Goal: Communication & Community: Answer question/provide support

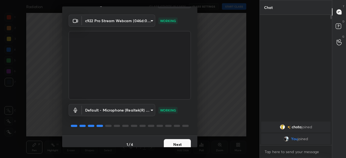
scroll to position [19, 0]
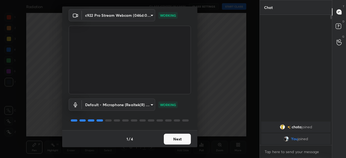
click at [182, 140] on button "Next" at bounding box center [177, 139] width 27 height 11
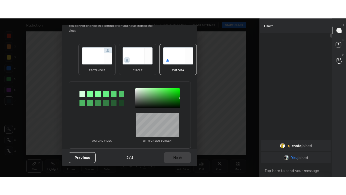
scroll to position [0, 0]
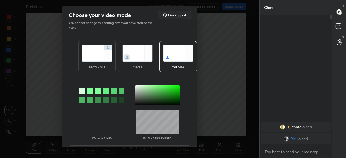
click at [137, 47] on img at bounding box center [137, 53] width 30 height 17
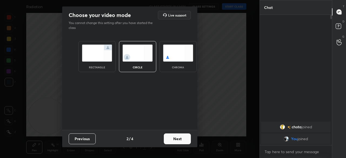
click at [175, 139] on button "Next" at bounding box center [177, 139] width 27 height 11
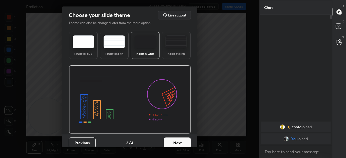
drag, startPoint x: 178, startPoint y: 53, endPoint x: 178, endPoint y: 62, distance: 9.7
click at [178, 53] on div "Dark Ruled" at bounding box center [176, 54] width 22 height 3
click at [184, 143] on button "Next" at bounding box center [177, 143] width 27 height 11
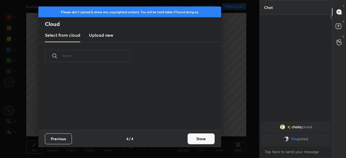
click at [205, 137] on button "Done" at bounding box center [201, 139] width 27 height 11
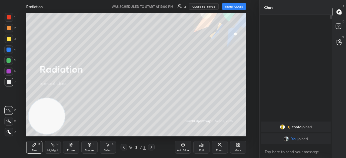
click at [237, 6] on button "START CLASS" at bounding box center [234, 6] width 24 height 6
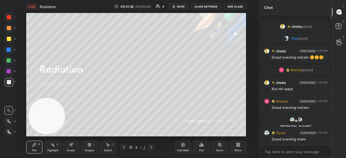
click at [8, 35] on div at bounding box center [9, 39] width 9 height 9
click at [6, 122] on div at bounding box center [8, 121] width 9 height 9
click at [186, 6] on button "mute" at bounding box center [177, 6] width 19 height 6
click at [186, 6] on span "unmute" at bounding box center [180, 7] width 12 height 4
click at [239, 146] on icon at bounding box center [238, 145] width 4 height 4
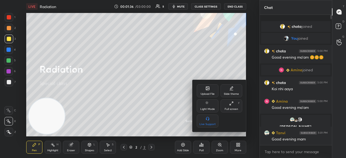
click at [232, 109] on div "Full screen" at bounding box center [232, 109] width 14 height 3
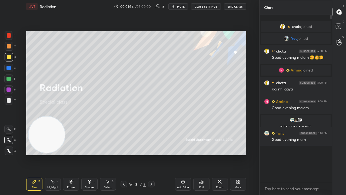
scroll to position [178, 71]
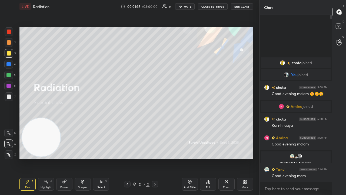
click at [188, 8] on button "mute" at bounding box center [184, 6] width 19 height 6
click at [188, 7] on span "unmute" at bounding box center [187, 7] width 12 height 4
click at [9, 99] on div at bounding box center [9, 96] width 9 height 9
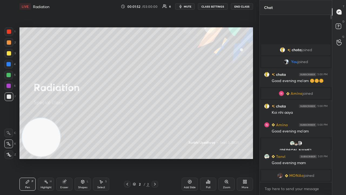
click at [190, 7] on span "mute" at bounding box center [188, 7] width 8 height 4
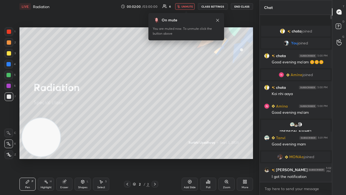
click at [188, 6] on span "unmute" at bounding box center [187, 7] width 12 height 4
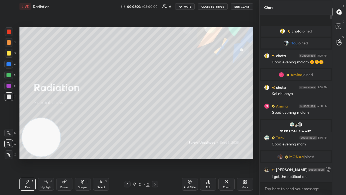
click at [187, 7] on span "mute" at bounding box center [188, 7] width 8 height 4
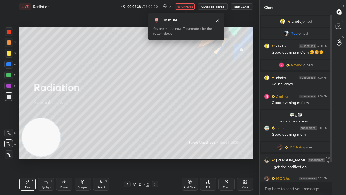
click at [186, 8] on span "unmute" at bounding box center [187, 7] width 12 height 4
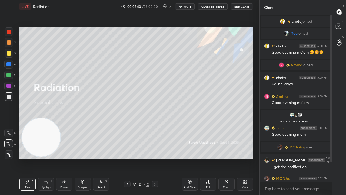
scroll to position [22, 0]
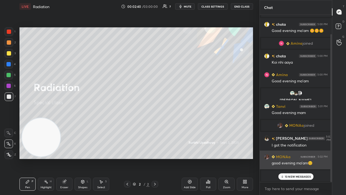
drag, startPoint x: 330, startPoint y: 85, endPoint x: 322, endPoint y: 151, distance: 66.5
click at [324, 146] on div "chota joined You joined chota 5:00 PM Good evening ma'am 🌼🌼🌼 Amina joined chota…" at bounding box center [296, 98] width 72 height 167
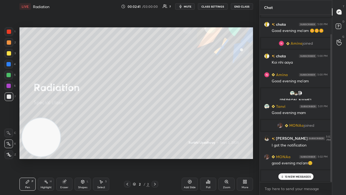
drag, startPoint x: 291, startPoint y: 174, endPoint x: 290, endPoint y: 176, distance: 2.7
click at [291, 158] on div "13 NEW MESSAGES" at bounding box center [295, 176] width 35 height 6
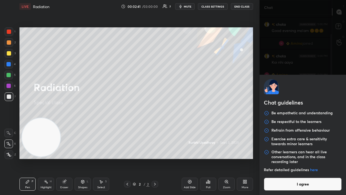
drag, startPoint x: 289, startPoint y: 186, endPoint x: 286, endPoint y: 192, distance: 5.6
click at [289, 158] on body "1 2 3 4 5 6 7 C X Z C X Z E E Erase all H H LIVE Radiation 00:02:41 / 03:00:00 …" at bounding box center [173, 97] width 346 height 195
click at [302, 158] on button "I agree" at bounding box center [303, 183] width 78 height 13
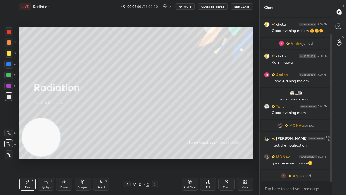
click at [180, 8] on icon "button" at bounding box center [180, 6] width 4 height 4
click at [184, 9] on button "unmute" at bounding box center [184, 6] width 19 height 6
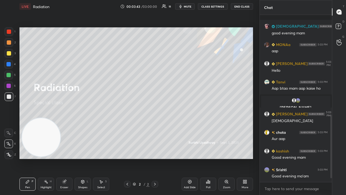
scroll to position [270, 0]
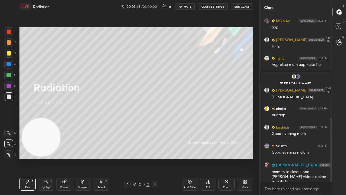
drag, startPoint x: 185, startPoint y: 7, endPoint x: 188, endPoint y: 6, distance: 3.0
click at [185, 7] on button "mute" at bounding box center [184, 6] width 19 height 6
click at [189, 6] on span "unmute" at bounding box center [187, 7] width 12 height 4
click at [10, 52] on div at bounding box center [9, 53] width 4 height 4
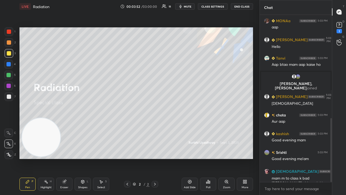
scroll to position [299, 0]
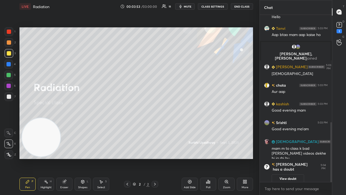
click at [189, 6] on span "mute" at bounding box center [188, 7] width 8 height 4
click at [189, 6] on span "unmute" at bounding box center [187, 7] width 12 height 4
click at [341, 26] on rect at bounding box center [338, 24] width 5 height 5
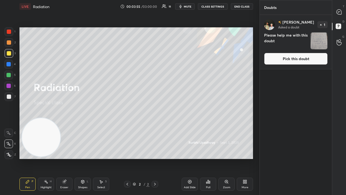
click at [316, 56] on button "Pick this doubt" at bounding box center [296, 59] width 64 height 12
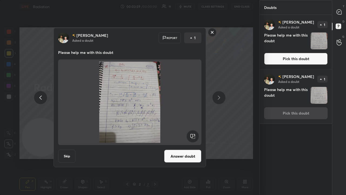
click at [214, 32] on rect at bounding box center [212, 32] width 8 height 8
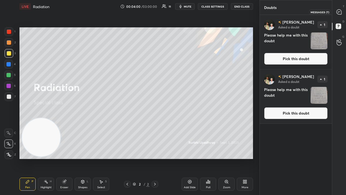
click at [342, 11] on div at bounding box center [339, 12] width 11 height 10
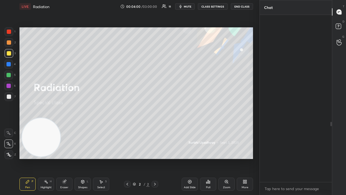
scroll to position [165, 71]
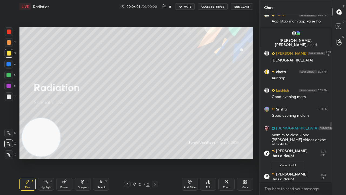
click at [189, 8] on span "mute" at bounding box center [188, 7] width 8 height 4
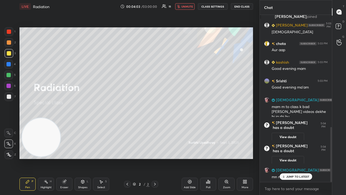
click at [189, 5] on span "unmute" at bounding box center [187, 7] width 12 height 4
click at [297, 158] on p "JUMP TO LATEST" at bounding box center [297, 176] width 23 height 3
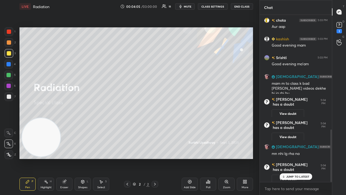
click at [188, 8] on span "mute" at bounding box center [188, 7] width 8 height 4
click at [188, 8] on span "unmute" at bounding box center [187, 7] width 12 height 4
click at [300, 158] on p "JUMP TO LATEST" at bounding box center [297, 176] width 23 height 3
click at [300, 158] on textarea at bounding box center [296, 188] width 64 height 9
click at [187, 5] on span "mute" at bounding box center [188, 7] width 8 height 4
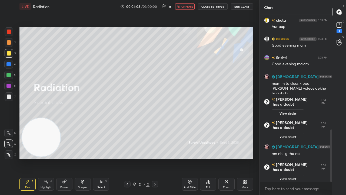
click at [188, 5] on span "unmute" at bounding box center [187, 7] width 12 height 4
click at [10, 97] on div at bounding box center [9, 96] width 4 height 4
click at [186, 6] on span "mute" at bounding box center [188, 7] width 8 height 4
click at [186, 7] on span "mute" at bounding box center [188, 7] width 8 height 4
click at [185, 6] on button "mute" at bounding box center [184, 6] width 19 height 6
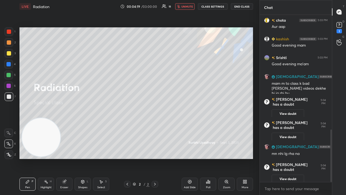
click at [185, 5] on span "unmute" at bounding box center [187, 7] width 12 height 4
click at [10, 56] on div at bounding box center [9, 53] width 9 height 9
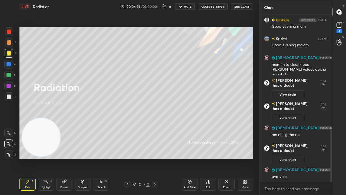
click at [188, 6] on span "mute" at bounding box center [188, 7] width 8 height 4
click at [188, 6] on span "unmute" at bounding box center [187, 7] width 12 height 4
click at [318, 158] on div "x" at bounding box center [296, 188] width 72 height 13
drag, startPoint x: 341, startPoint y: 27, endPoint x: 340, endPoint y: 32, distance: 5.2
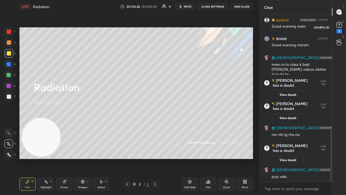
click at [341, 27] on rect at bounding box center [338, 24] width 5 height 5
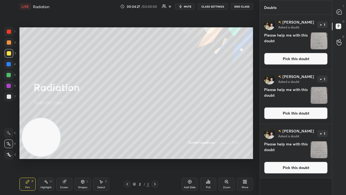
click at [322, 56] on button "Pick this doubt" at bounding box center [296, 59] width 64 height 12
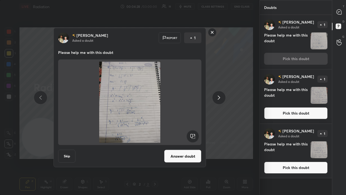
click at [218, 97] on icon at bounding box center [219, 97] width 6 height 6
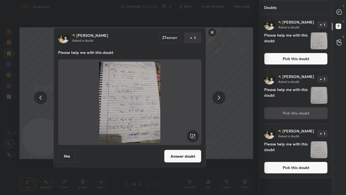
click at [219, 96] on icon at bounding box center [219, 97] width 2 height 4
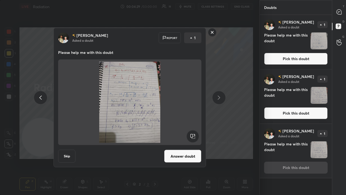
click at [193, 158] on button "Answer doubt" at bounding box center [182, 155] width 37 height 13
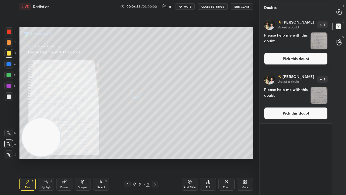
click at [317, 113] on button "Pick this doubt" at bounding box center [296, 113] width 64 height 12
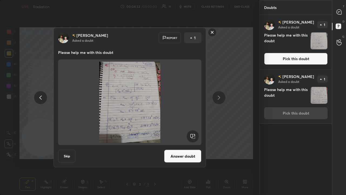
click at [190, 154] on button "Answer doubt" at bounding box center [182, 155] width 37 height 13
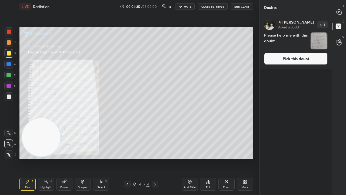
click at [308, 55] on button "Pick this doubt" at bounding box center [296, 59] width 64 height 12
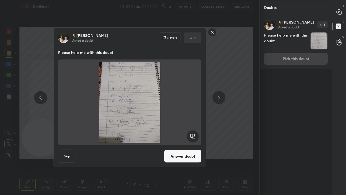
click at [191, 156] on button "Answer doubt" at bounding box center [182, 155] width 37 height 13
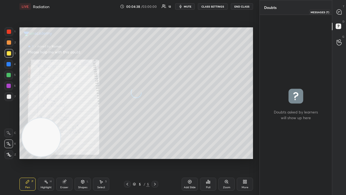
click at [340, 12] on icon at bounding box center [338, 11] width 5 height 5
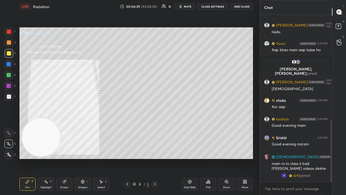
scroll to position [165, 71]
click at [311, 158] on textarea at bounding box center [296, 188] width 64 height 9
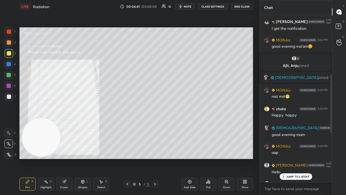
scroll to position [306, 0]
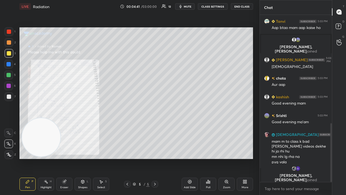
drag, startPoint x: 330, startPoint y: 164, endPoint x: 325, endPoint y: 194, distance: 30.7
click at [325, 158] on div "MONAa 5:03 PM aap Ajit Kumar 5:03 PM Hello Tanvi 5:03 PM Aap btao mam aap kaise…" at bounding box center [296, 105] width 72 height 180
click at [317, 158] on div "x" at bounding box center [296, 188] width 72 height 13
click at [189, 6] on span "mute" at bounding box center [188, 7] width 8 height 4
click at [189, 5] on span "unmute" at bounding box center [187, 7] width 12 height 4
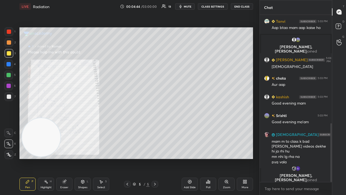
click at [129, 158] on div at bounding box center [127, 184] width 6 height 6
click at [129, 158] on div "Pen P Highlight H Eraser Shapes L Select S 4 / 5 Add Slide Poll Zoom More" at bounding box center [135, 184] width 233 height 22
click at [128, 158] on icon at bounding box center [127, 184] width 4 height 4
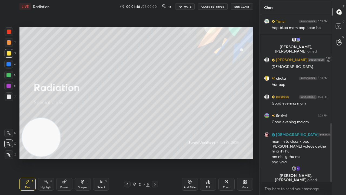
click at [154, 158] on icon at bounding box center [155, 184] width 4 height 4
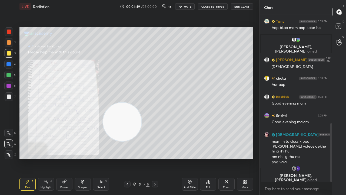
drag, startPoint x: 48, startPoint y: 148, endPoint x: 226, endPoint y: 118, distance: 181.4
click at [141, 118] on video at bounding box center [122, 121] width 38 height 38
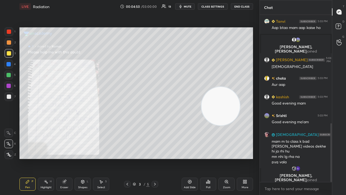
click at [191, 6] on span "mute" at bounding box center [188, 7] width 8 height 4
click at [191, 6] on span "unmute" at bounding box center [187, 7] width 12 height 4
click at [227, 158] on div "Zoom" at bounding box center [226, 187] width 7 height 3
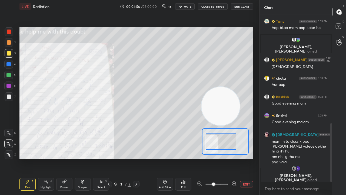
click at [220, 145] on div at bounding box center [221, 141] width 31 height 17
click at [187, 5] on span "mute" at bounding box center [188, 7] width 8 height 4
click at [188, 5] on span "unmute" at bounding box center [187, 7] width 12 height 4
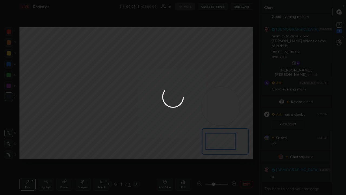
scroll to position [378, 0]
click at [296, 158] on div at bounding box center [173, 97] width 346 height 195
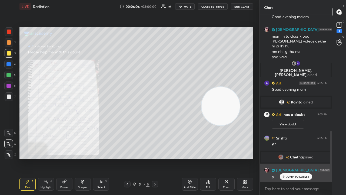
click at [303, 158] on div "JUMP TO LATEST" at bounding box center [295, 176] width 32 height 6
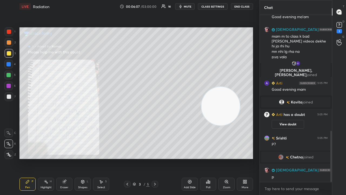
click at [188, 9] on button "mute" at bounding box center [184, 6] width 19 height 6
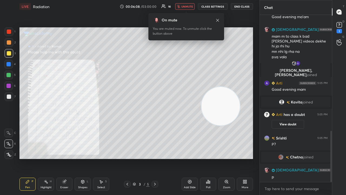
click at [190, 6] on span "unmute" at bounding box center [187, 7] width 12 height 4
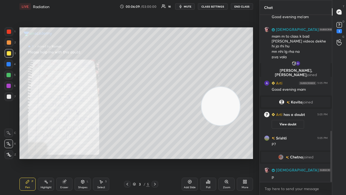
click at [226, 158] on div "Zoom" at bounding box center [226, 183] width 16 height 13
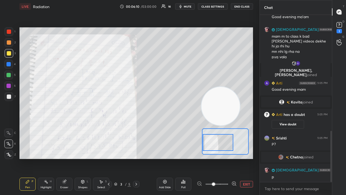
scroll to position [397, 0]
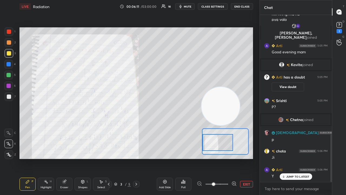
drag, startPoint x: 217, startPoint y: 141, endPoint x: 212, endPoint y: 141, distance: 5.1
click at [213, 141] on div at bounding box center [217, 142] width 31 height 17
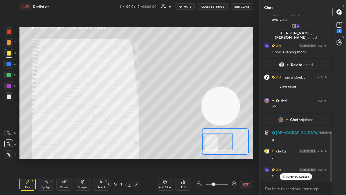
scroll to position [434, 0]
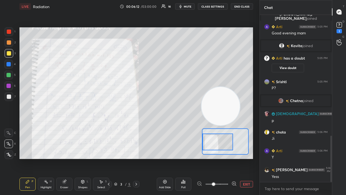
click at [187, 6] on span "mute" at bounding box center [188, 7] width 8 height 4
click at [188, 6] on span "unmute" at bounding box center [187, 7] width 12 height 4
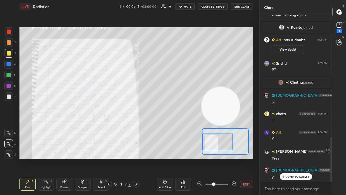
click at [221, 144] on div at bounding box center [217, 141] width 31 height 17
click at [189, 7] on span "mute" at bounding box center [188, 7] width 8 height 4
click at [189, 7] on span "unmute" at bounding box center [187, 7] width 12 height 4
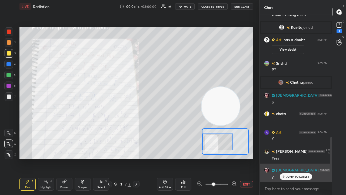
scroll to position [471, 0]
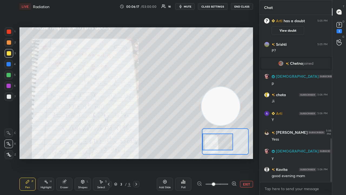
click at [286, 158] on div "x" at bounding box center [296, 188] width 72 height 13
click at [187, 6] on span "mute" at bounding box center [188, 7] width 8 height 4
click at [189, 6] on span "unmute" at bounding box center [187, 7] width 12 height 4
click at [186, 6] on span "mute" at bounding box center [188, 7] width 8 height 4
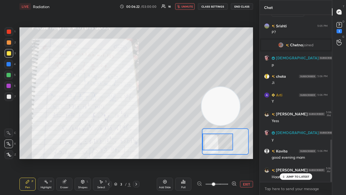
click at [186, 6] on span "unmute" at bounding box center [187, 7] width 12 height 4
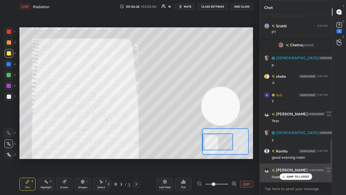
click at [290, 158] on p "JUMP TO LATEST" at bounding box center [297, 176] width 23 height 3
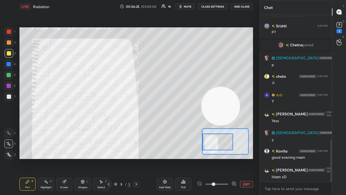
click at [188, 6] on span "mute" at bounding box center [188, 7] width 8 height 4
click at [188, 6] on span "unmute" at bounding box center [187, 7] width 12 height 4
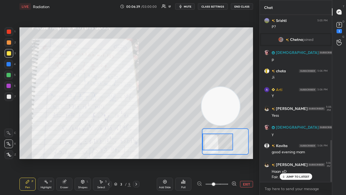
drag, startPoint x: 286, startPoint y: 177, endPoint x: 283, endPoint y: 187, distance: 10.5
click at [286, 158] on p "JUMP TO LATEST" at bounding box center [297, 176] width 23 height 3
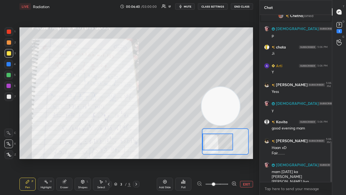
click at [190, 5] on span "mute" at bounding box center [188, 7] width 8 height 4
click at [189, 6] on span "mute" at bounding box center [188, 7] width 8 height 4
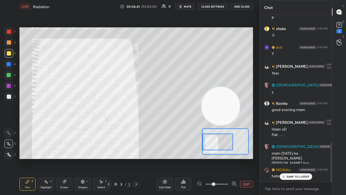
click at [287, 158] on div "x" at bounding box center [296, 188] width 72 height 13
click at [292, 158] on div "chota 5:03 PM Aur aap kashish 5:03 PM Good evening mam Srishti 5:03 PM Good eve…" at bounding box center [296, 98] width 72 height 167
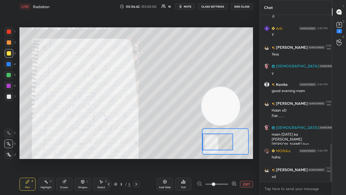
click at [290, 158] on div "x" at bounding box center [296, 188] width 72 height 13
click at [189, 5] on span "mute" at bounding box center [188, 7] width 8 height 4
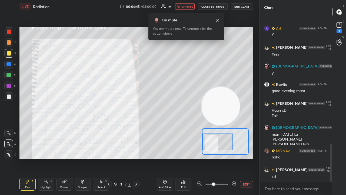
click at [189, 6] on span "unmute" at bounding box center [187, 7] width 12 height 4
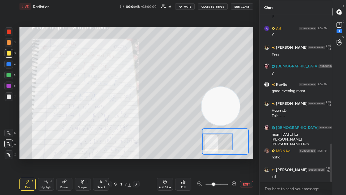
click at [342, 34] on div "D Doubts (D) 1" at bounding box center [339, 26] width 14 height 15
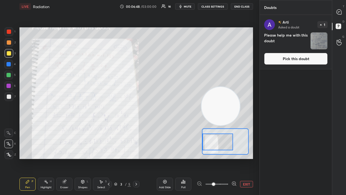
click at [318, 55] on button "Pick this doubt" at bounding box center [296, 59] width 64 height 12
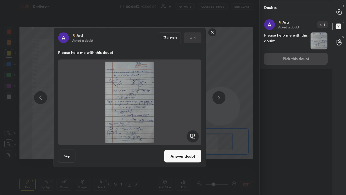
drag, startPoint x: 214, startPoint y: 32, endPoint x: 213, endPoint y: 37, distance: 5.5
click at [214, 32] on rect at bounding box center [212, 32] width 8 height 8
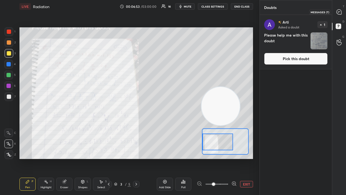
click at [343, 12] on div at bounding box center [339, 12] width 11 height 10
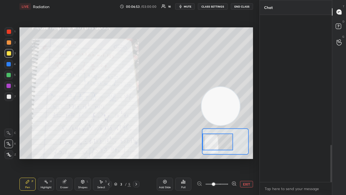
scroll to position [165, 71]
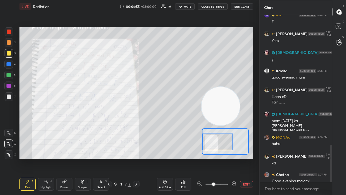
drag, startPoint x: 332, startPoint y: 168, endPoint x: 328, endPoint y: 184, distance: 16.7
click at [328, 158] on div "Chat chota 5:06 PM Ji Arti 5:06 PM Y Kumar 5:06 PM Yess SUNITA 5:06 PM y Kavita…" at bounding box center [302, 97] width 86 height 195
click at [191, 5] on span "mute" at bounding box center [188, 7] width 8 height 4
click at [192, 5] on span "unmute" at bounding box center [187, 7] width 12 height 4
click at [329, 158] on div "chota 5:06 PM Ji Arti 5:06 PM Y Kumar 5:06 PM Yess SUNITA 5:06 PM y Kavita 5:06…" at bounding box center [296, 105] width 72 height 180
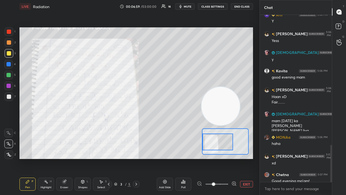
click at [317, 158] on div "x" at bounding box center [296, 188] width 72 height 13
click at [186, 6] on span "mute" at bounding box center [188, 7] width 8 height 4
click at [186, 6] on span "unmute" at bounding box center [187, 7] width 12 height 4
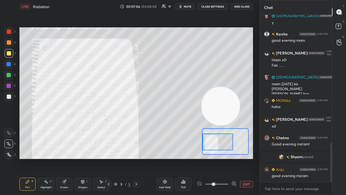
scroll to position [545, 0]
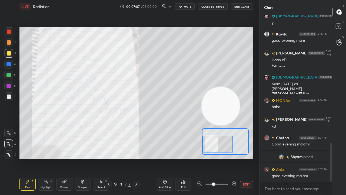
click at [215, 148] on div at bounding box center [217, 143] width 31 height 17
click at [135, 158] on icon at bounding box center [136, 184] width 4 height 4
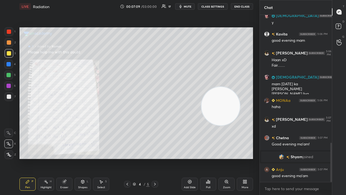
click at [226, 158] on div "Zoom" at bounding box center [226, 183] width 16 height 13
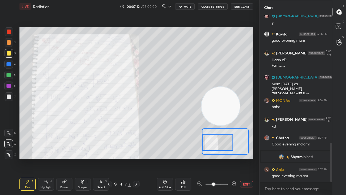
drag, startPoint x: 221, startPoint y: 141, endPoint x: 217, endPoint y: 141, distance: 4.1
click at [217, 141] on div at bounding box center [217, 142] width 31 height 17
click at [191, 6] on span "mute" at bounding box center [188, 7] width 8 height 4
drag, startPoint x: 192, startPoint y: 5, endPoint x: 193, endPoint y: 2, distance: 3.5
click at [192, 5] on span "unmute" at bounding box center [187, 7] width 12 height 4
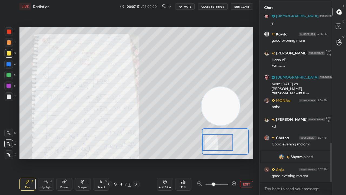
click at [189, 5] on span "mute" at bounding box center [188, 7] width 8 height 4
click at [189, 5] on span "unmute" at bounding box center [187, 7] width 12 height 4
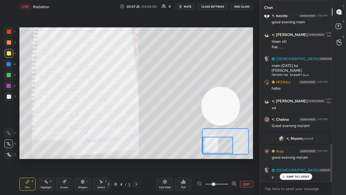
scroll to position [576, 0]
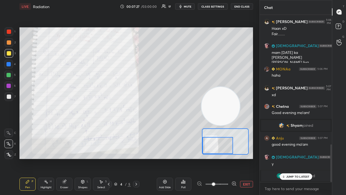
drag, startPoint x: 216, startPoint y: 145, endPoint x: 216, endPoint y: 148, distance: 3.0
click at [216, 148] on div at bounding box center [217, 145] width 31 height 17
click at [188, 6] on span "mute" at bounding box center [188, 7] width 8 height 4
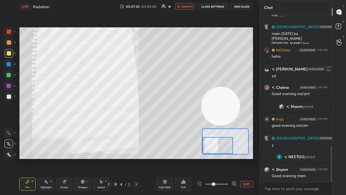
click at [188, 6] on span "unmute" at bounding box center [187, 7] width 12 height 4
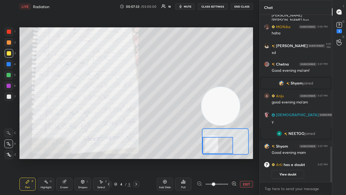
click at [137, 158] on icon at bounding box center [136, 184] width 4 height 4
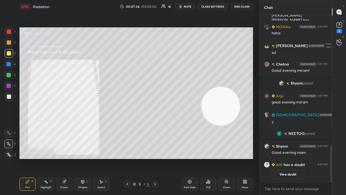
click at [228, 158] on div "Zoom" at bounding box center [226, 187] width 7 height 3
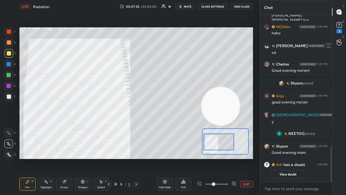
drag, startPoint x: 214, startPoint y: 142, endPoint x: 211, endPoint y: 140, distance: 3.5
click at [212, 142] on div at bounding box center [219, 141] width 31 height 17
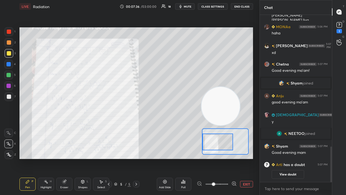
click at [233, 158] on icon at bounding box center [233, 183] width 5 height 5
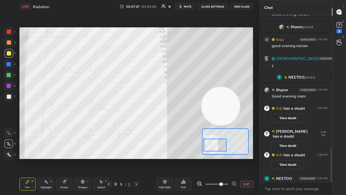
scroll to position [642, 0]
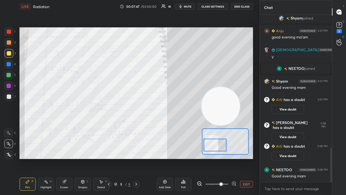
drag, startPoint x: 214, startPoint y: 142, endPoint x: 212, endPoint y: 144, distance: 2.9
click at [211, 145] on div at bounding box center [215, 144] width 23 height 13
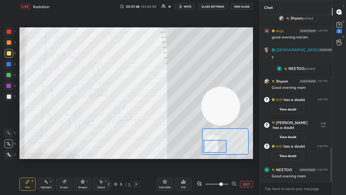
click at [216, 150] on div at bounding box center [215, 146] width 23 height 13
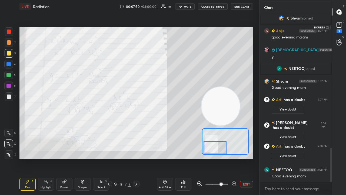
click at [342, 26] on icon at bounding box center [339, 25] width 8 height 8
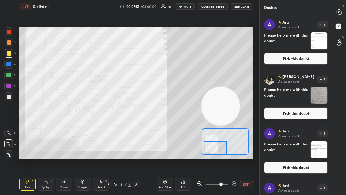
click at [344, 15] on div "T Messages (T)" at bounding box center [339, 11] width 14 height 15
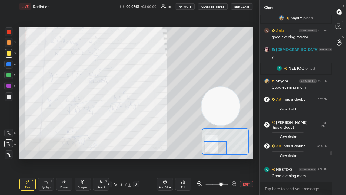
scroll to position [165, 71]
click at [139, 158] on div at bounding box center [136, 184] width 6 height 6
click at [136, 158] on icon at bounding box center [136, 184] width 4 height 4
drag, startPoint x: 340, startPoint y: 26, endPoint x: 335, endPoint y: 43, distance: 17.6
click at [339, 26] on rect at bounding box center [338, 26] width 5 height 5
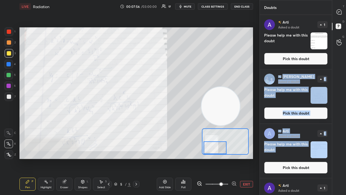
drag, startPoint x: 330, startPoint y: 63, endPoint x: 318, endPoint y: 157, distance: 94.5
click at [319, 156] on div "Arti Asked a doubt 1 Please help me with this doubt Pick this doubt Kumar Asked…" at bounding box center [296, 123] width 72 height 217
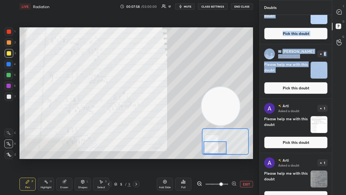
click at [314, 158] on button "Pick this doubt" at bounding box center [296, 197] width 64 height 12
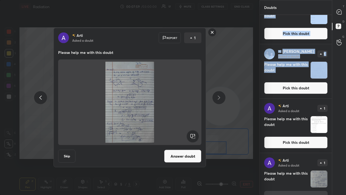
scroll to position [92, 0]
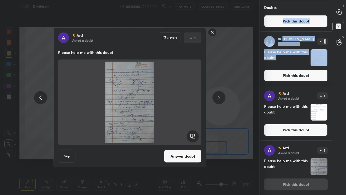
click at [38, 102] on div at bounding box center [40, 97] width 13 height 13
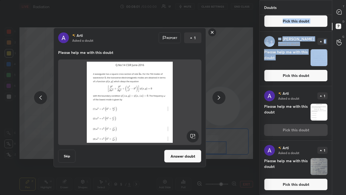
click at [216, 96] on icon at bounding box center [219, 97] width 6 height 6
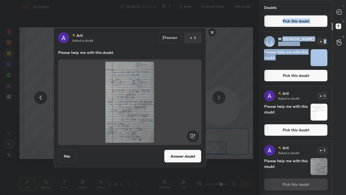
click at [216, 96] on icon at bounding box center [219, 97] width 6 height 6
click at [187, 157] on button "Answer doubt" at bounding box center [182, 155] width 37 height 13
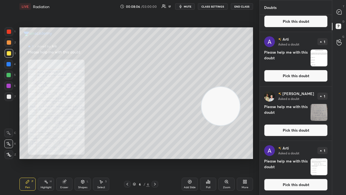
click at [314, 158] on button "Pick this doubt" at bounding box center [296, 184] width 64 height 12
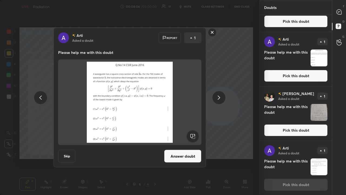
scroll to position [38, 0]
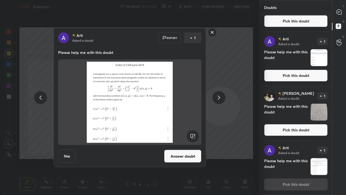
click at [192, 157] on button "Answer doubt" at bounding box center [182, 155] width 37 height 13
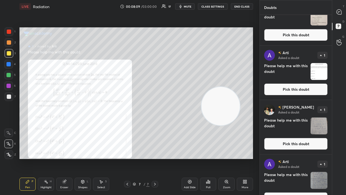
scroll to position [37, 0]
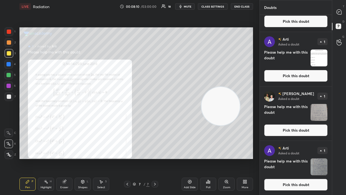
click at [310, 158] on button "Pick this doubt" at bounding box center [296, 184] width 64 height 12
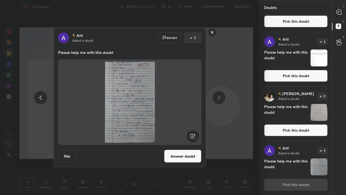
click at [179, 158] on button "Answer doubt" at bounding box center [182, 155] width 37 height 13
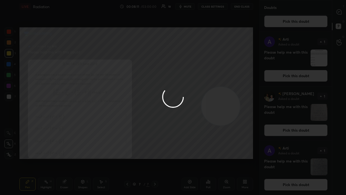
scroll to position [0, 0]
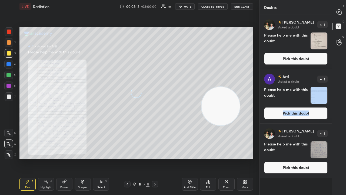
drag, startPoint x: 331, startPoint y: 101, endPoint x: 319, endPoint y: 149, distance: 49.2
click at [330, 115] on div "Arti Asked a doubt 1 Please help me with this doubt Pick this doubt" at bounding box center [296, 96] width 72 height 54
click at [311, 158] on button "Pick this doubt" at bounding box center [296, 167] width 64 height 12
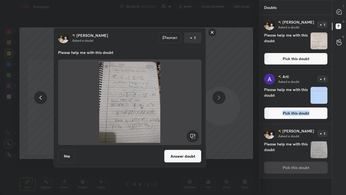
click at [187, 157] on button "Answer doubt" at bounding box center [182, 155] width 37 height 13
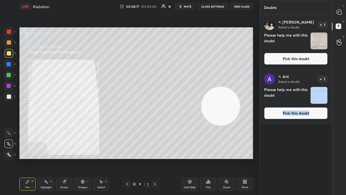
click at [312, 115] on button "Pick this doubt" at bounding box center [296, 113] width 64 height 12
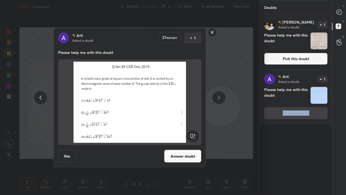
click at [184, 158] on button "Answer doubt" at bounding box center [182, 155] width 37 height 13
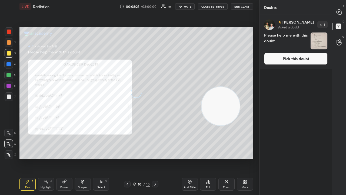
click at [313, 59] on button "Pick this doubt" at bounding box center [296, 59] width 64 height 12
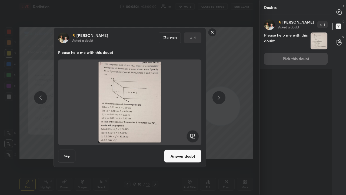
click at [170, 157] on button "Answer doubt" at bounding box center [182, 155] width 37 height 13
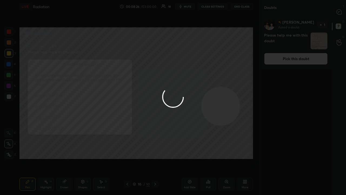
click at [341, 14] on div at bounding box center [173, 97] width 346 height 195
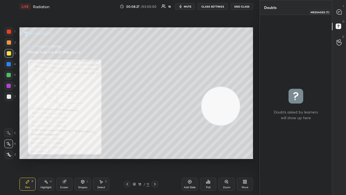
click at [339, 15] on div at bounding box center [339, 12] width 11 height 10
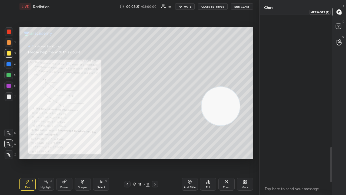
scroll to position [165, 71]
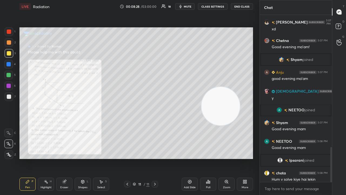
drag, startPoint x: 281, startPoint y: 194, endPoint x: 305, endPoint y: 185, distance: 25.7
click at [281, 158] on div "x" at bounding box center [296, 188] width 72 height 13
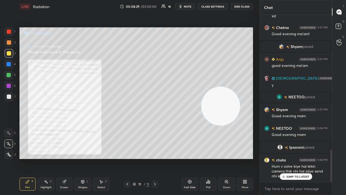
drag, startPoint x: 331, startPoint y: 165, endPoint x: 323, endPoint y: 184, distance: 20.4
click at [328, 158] on div "MONAa 5:06 PM haha Kumar 5:07 PM xd Chetna 5:07 PM Good evening ma'am! Shyam jo…" at bounding box center [296, 98] width 72 height 167
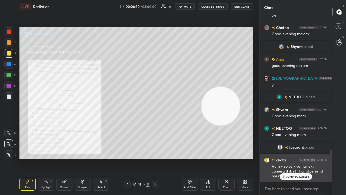
click at [299, 158] on p "JUMP TO LATEST" at bounding box center [297, 176] width 23 height 3
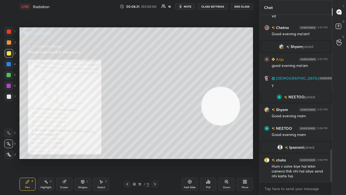
click at [191, 5] on span "mute" at bounding box center [188, 7] width 8 height 4
click at [191, 6] on span "unmute" at bounding box center [187, 7] width 12 height 4
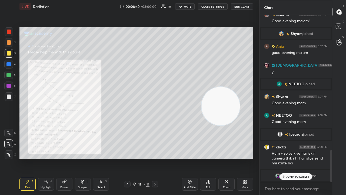
drag, startPoint x: 127, startPoint y: 184, endPoint x: 233, endPoint y: 194, distance: 106.8
click at [128, 158] on div "Pen P Highlight H Eraser Shapes L Select S 11 / 11 Add Slide Poll Zoom More" at bounding box center [135, 184] width 233 height 22
drag, startPoint x: 289, startPoint y: 175, endPoint x: 284, endPoint y: 179, distance: 5.7
click at [288, 158] on p "JUMP TO LATEST" at bounding box center [297, 176] width 23 height 3
click at [189, 5] on span "mute" at bounding box center [188, 7] width 8 height 4
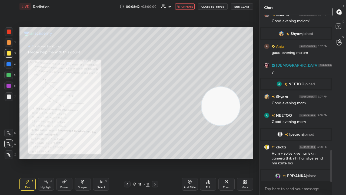
drag, startPoint x: 189, startPoint y: 5, endPoint x: 190, endPoint y: 3, distance: 2.8
click at [189, 6] on span "unmute" at bounding box center [187, 7] width 12 height 4
click at [278, 158] on img "grid" at bounding box center [277, 175] width 5 height 5
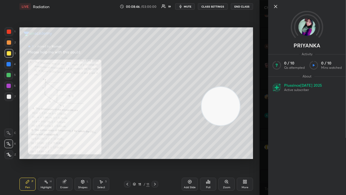
click at [275, 7] on icon at bounding box center [275, 6] width 6 height 6
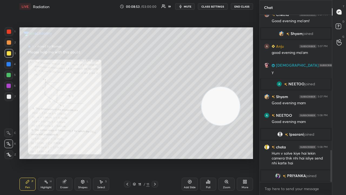
click at [228, 158] on div "Zoom" at bounding box center [226, 183] width 16 height 13
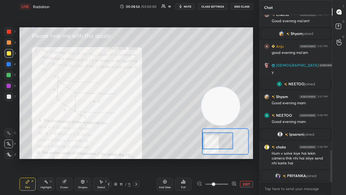
drag, startPoint x: 224, startPoint y: 142, endPoint x: 214, endPoint y: 141, distance: 9.8
click at [216, 142] on div at bounding box center [217, 140] width 31 height 17
click at [190, 4] on button "mute" at bounding box center [184, 6] width 19 height 6
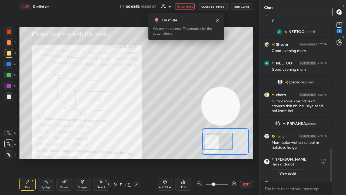
scroll to position [669, 0]
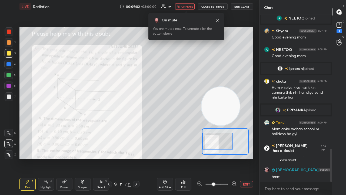
click at [188, 7] on span "unmute" at bounding box center [187, 7] width 12 height 4
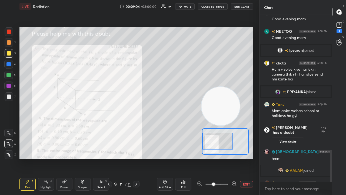
scroll to position [696, 0]
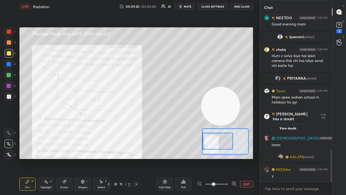
click at [8, 33] on div at bounding box center [9, 31] width 4 height 4
click at [9, 55] on div at bounding box center [9, 53] width 4 height 4
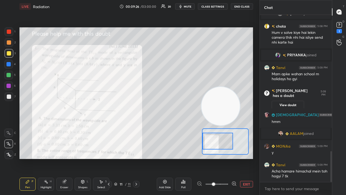
scroll to position [738, 0]
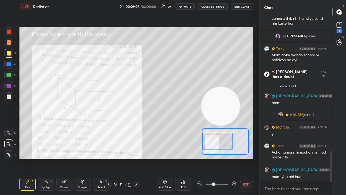
click at [189, 6] on span "mute" at bounding box center [188, 7] width 8 height 4
click at [189, 6] on span "unmute" at bounding box center [187, 7] width 12 height 4
click at [186, 2] on div "LIVE Radiation 00:09:34 / 03:00:00 20 mute CLASS SETTINGS End Class" at bounding box center [135, 6] width 233 height 13
click at [186, 5] on span "mute" at bounding box center [188, 7] width 8 height 4
click at [186, 6] on span "unmute" at bounding box center [187, 7] width 12 height 4
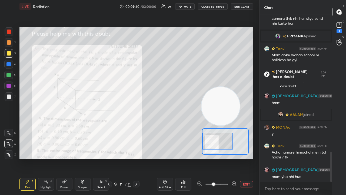
scroll to position [756, 0]
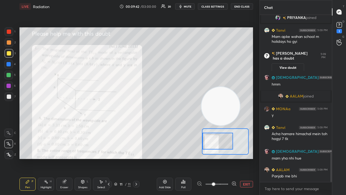
click at [190, 5] on span "mute" at bounding box center [188, 7] width 8 height 4
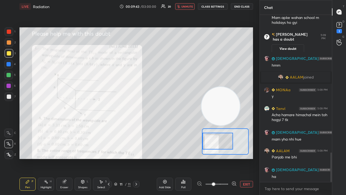
click at [190, 5] on span "unmute" at bounding box center [187, 7] width 12 height 4
click at [186, 9] on button "mute" at bounding box center [184, 6] width 19 height 6
click at [188, 7] on span "unmute" at bounding box center [187, 7] width 12 height 4
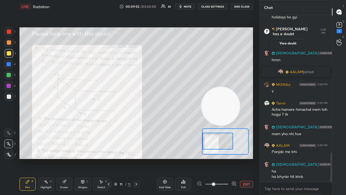
click at [188, 6] on span "mute" at bounding box center [188, 7] width 8 height 4
click at [188, 6] on span "unmute" at bounding box center [187, 7] width 12 height 4
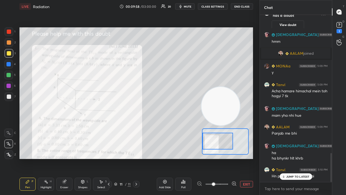
drag, startPoint x: 299, startPoint y: 176, endPoint x: 292, endPoint y: 194, distance: 19.5
click at [299, 158] on p "JUMP TO LATEST" at bounding box center [297, 176] width 23 height 3
click at [189, 6] on span "mute" at bounding box center [188, 7] width 8 height 4
click at [190, 5] on span "unmute" at bounding box center [187, 7] width 12 height 4
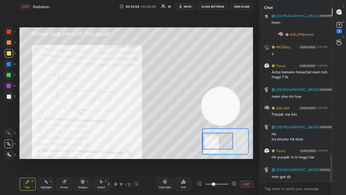
click at [189, 6] on span "mute" at bounding box center [188, 7] width 8 height 4
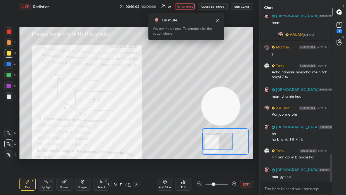
click at [188, 6] on span "unmute" at bounding box center [187, 7] width 12 height 4
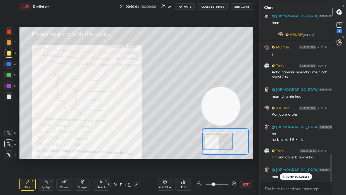
scroll to position [836, 0]
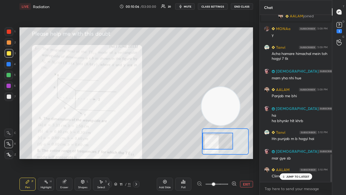
click at [189, 6] on span "mute" at bounding box center [188, 7] width 8 height 4
click at [188, 6] on span "unmute" at bounding box center [187, 7] width 12 height 4
click at [285, 158] on div "JUMP TO LATEST" at bounding box center [295, 176] width 32 height 6
click at [191, 4] on button "mute" at bounding box center [184, 6] width 19 height 6
click at [191, 5] on span "unmute" at bounding box center [187, 7] width 12 height 4
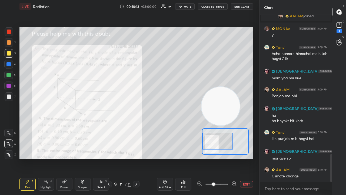
click at [193, 6] on button "mute" at bounding box center [184, 6] width 19 height 6
click at [192, 8] on span "unmute" at bounding box center [187, 7] width 12 height 4
click at [187, 6] on span "mute" at bounding box center [188, 7] width 8 height 4
drag, startPoint x: 278, startPoint y: 193, endPoint x: 280, endPoint y: 183, distance: 10.4
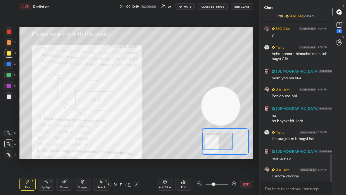
click at [278, 158] on div "x" at bounding box center [296, 188] width 72 height 13
drag, startPoint x: 331, startPoint y: 174, endPoint x: 328, endPoint y: 184, distance: 9.7
click at [329, 158] on div at bounding box center [330, 98] width 3 height 167
click at [309, 158] on div "x" at bounding box center [296, 188] width 72 height 13
click at [190, 6] on span "mute" at bounding box center [188, 7] width 8 height 4
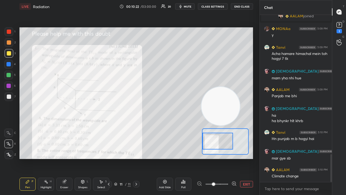
click at [189, 6] on span "mute" at bounding box center [188, 7] width 8 height 4
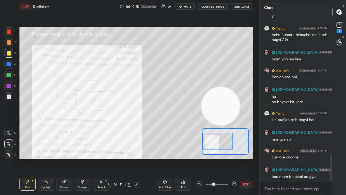
click at [190, 5] on span "mute" at bounding box center [188, 7] width 8 height 4
click at [190, 6] on span "unmute" at bounding box center [187, 7] width 12 height 4
click at [186, 8] on span "mute" at bounding box center [188, 7] width 8 height 4
click at [188, 7] on span "unmute" at bounding box center [187, 7] width 12 height 4
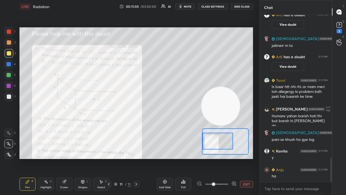
scroll to position [971, 0]
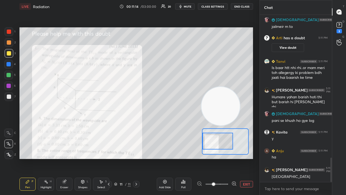
click at [191, 6] on span "mute" at bounding box center [188, 7] width 8 height 4
click at [191, 6] on span "unmute" at bounding box center [187, 7] width 12 height 4
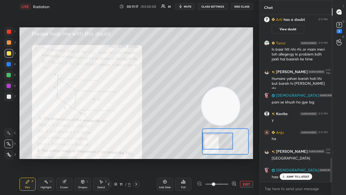
drag, startPoint x: 285, startPoint y: 175, endPoint x: 280, endPoint y: 194, distance: 19.7
click at [285, 158] on icon at bounding box center [284, 176] width 4 height 3
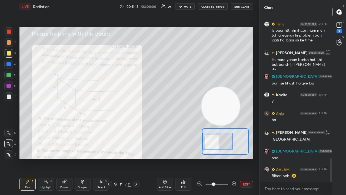
click at [188, 8] on span "mute" at bounding box center [188, 7] width 8 height 4
click at [188, 7] on span "unmute" at bounding box center [187, 7] width 12 height 4
drag, startPoint x: 282, startPoint y: 194, endPoint x: 289, endPoint y: 191, distance: 6.9
click at [282, 158] on div "x" at bounding box center [296, 188] width 72 height 13
drag, startPoint x: 331, startPoint y: 174, endPoint x: 321, endPoint y: 194, distance: 22.5
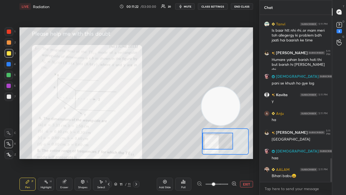
click at [322, 158] on div "SUNITA 5:10 PM jailmeir m to Arti has a doubt 5:11 PM View doubt Tanvi 5:11 PM …" at bounding box center [296, 105] width 72 height 180
click at [321, 158] on div "x" at bounding box center [296, 188] width 72 height 13
click at [187, 7] on span "mute" at bounding box center [188, 7] width 8 height 4
click at [188, 6] on span "unmute" at bounding box center [187, 7] width 12 height 4
drag, startPoint x: 330, startPoint y: 171, endPoint x: 325, endPoint y: 194, distance: 23.6
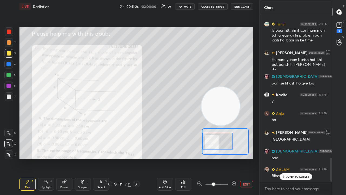
click at [326, 158] on div "SUNITA 5:10 PM jailmeir m to Arti has a doubt 5:11 PM View doubt Tanvi 5:11 PM …" at bounding box center [296, 105] width 72 height 180
click at [344, 28] on div "3" at bounding box center [339, 27] width 11 height 10
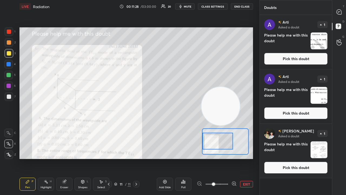
click at [343, 6] on p "T" at bounding box center [344, 6] width 2 height 4
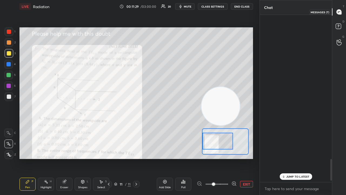
scroll to position [165, 71]
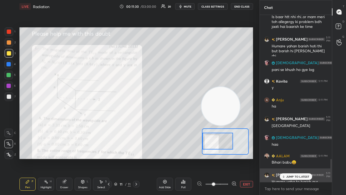
click at [293, 158] on p "JUMP TO LATEST" at bounding box center [297, 176] width 23 height 3
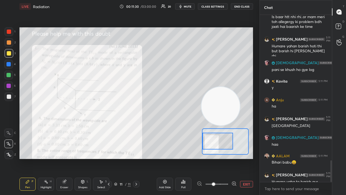
scroll to position [1122, 0]
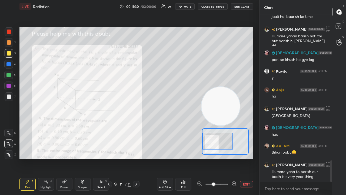
click at [288, 158] on div "x" at bounding box center [296, 188] width 72 height 13
drag, startPoint x: 194, startPoint y: 5, endPoint x: 191, endPoint y: 5, distance: 2.7
click at [191, 5] on div "00:11:34 / 03:00:00 20 mute CLASS SETTINGS End Class" at bounding box center [186, 6] width 134 height 6
click at [188, 6] on span "mute" at bounding box center [188, 7] width 8 height 4
click at [188, 6] on span "unmute" at bounding box center [187, 7] width 12 height 4
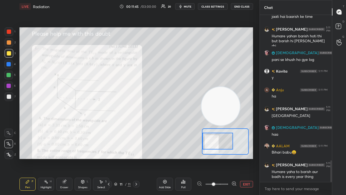
click at [186, 8] on span "mute" at bounding box center [188, 7] width 8 height 4
click at [186, 7] on span "unmute" at bounding box center [187, 7] width 12 height 4
click at [188, 6] on span "mute" at bounding box center [188, 7] width 8 height 4
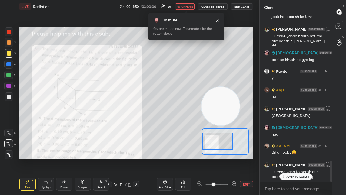
scroll to position [1140, 0]
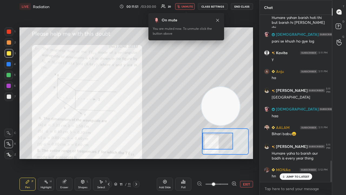
click at [189, 5] on span "unmute" at bounding box center [187, 7] width 12 height 4
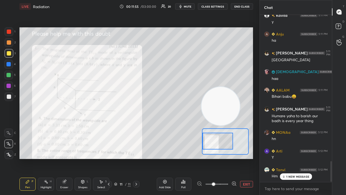
scroll to position [1196, 0]
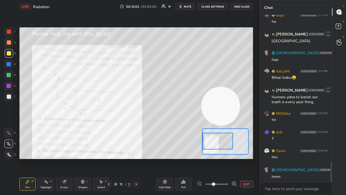
click at [190, 6] on span "mute" at bounding box center [188, 7] width 8 height 4
click at [190, 6] on span "unmute" at bounding box center [187, 7] width 12 height 4
click at [191, 8] on span "mute" at bounding box center [188, 7] width 8 height 4
click at [192, 8] on span "unmute" at bounding box center [187, 7] width 12 height 4
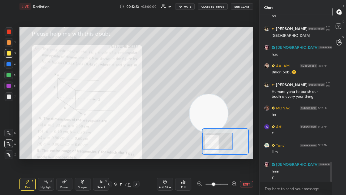
drag, startPoint x: 214, startPoint y: 119, endPoint x: 111, endPoint y: 181, distance: 119.7
click at [105, 158] on div "LIVE Radiation 00:12:23 / 03:00:00 19 mute CLASS SETTINGS End Class Setting up …" at bounding box center [136, 97] width 238 height 195
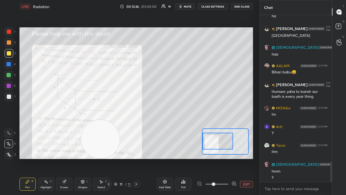
scroll to position [1207, 0]
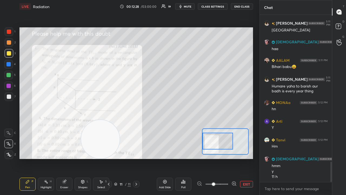
click at [190, 7] on span "mute" at bounding box center [188, 7] width 8 height 4
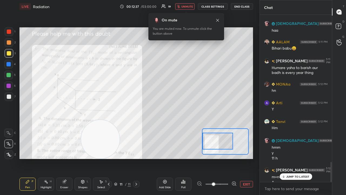
scroll to position [1231, 0]
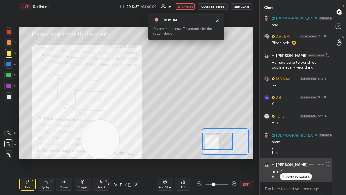
drag, startPoint x: 286, startPoint y: 175, endPoint x: 285, endPoint y: 180, distance: 4.9
click at [286, 158] on div "JUMP TO LATEST" at bounding box center [295, 176] width 32 height 6
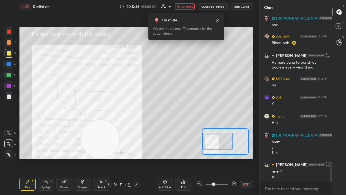
click at [183, 5] on span "unmute" at bounding box center [187, 7] width 12 height 4
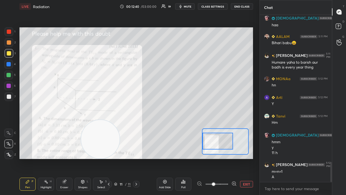
click at [187, 7] on span "mute" at bounding box center [188, 7] width 8 height 4
click at [188, 7] on span "unmute" at bounding box center [187, 7] width 12 height 4
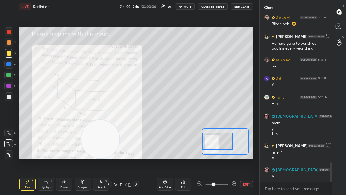
click at [186, 6] on span "mute" at bounding box center [188, 7] width 8 height 4
click at [187, 6] on span "unmute" at bounding box center [187, 7] width 12 height 4
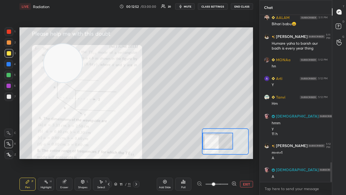
drag, startPoint x: 95, startPoint y: 142, endPoint x: 64, endPoint y: 54, distance: 94.0
click at [50, 52] on video at bounding box center [63, 63] width 38 height 38
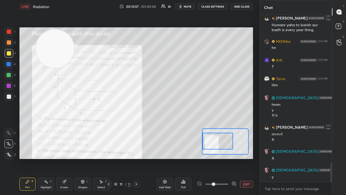
scroll to position [1287, 0]
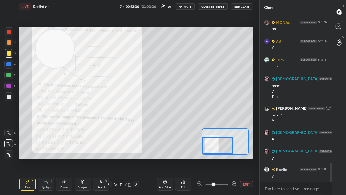
drag, startPoint x: 215, startPoint y: 144, endPoint x: 215, endPoint y: 149, distance: 5.7
click at [215, 149] on div at bounding box center [217, 145] width 31 height 17
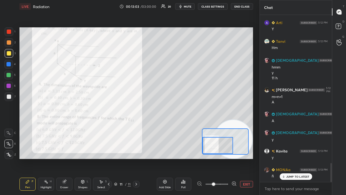
click at [246, 149] on div "Setting up your live class Poll for secs No correct answer Start poll" at bounding box center [135, 92] width 233 height 131
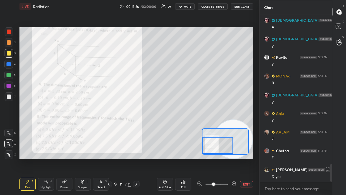
scroll to position [1417, 0]
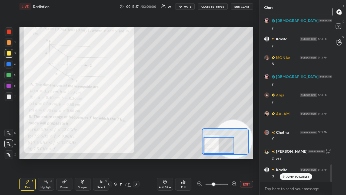
click at [221, 149] on div at bounding box center [219, 145] width 31 height 17
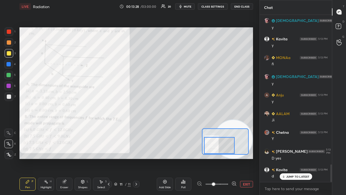
click at [294, 158] on div "JUMP TO LATEST" at bounding box center [295, 176] width 32 height 6
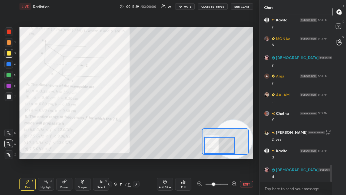
drag, startPoint x: 9, startPoint y: 32, endPoint x: 7, endPoint y: 41, distance: 9.4
click at [9, 32] on div at bounding box center [9, 31] width 4 height 4
click at [7, 44] on div at bounding box center [9, 42] width 4 height 4
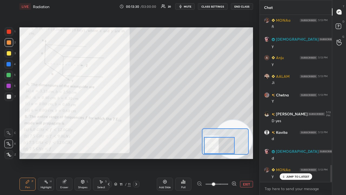
click at [7, 54] on div at bounding box center [9, 53] width 4 height 4
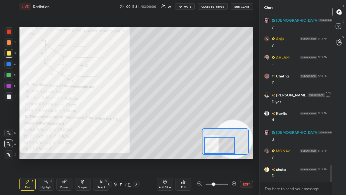
click at [8, 79] on div at bounding box center [8, 75] width 9 height 9
click at [191, 5] on span "mute" at bounding box center [188, 7] width 8 height 4
click at [192, 6] on span "unmute" at bounding box center [187, 7] width 12 height 4
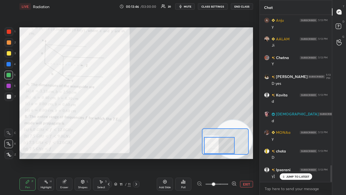
click at [68, 158] on div "Eraser" at bounding box center [64, 183] width 16 height 13
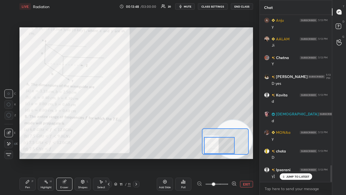
click at [26, 158] on div "Pen P" at bounding box center [27, 183] width 16 height 13
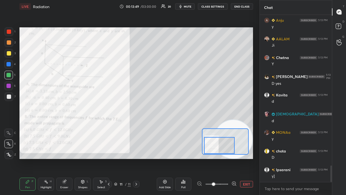
scroll to position [1511, 0]
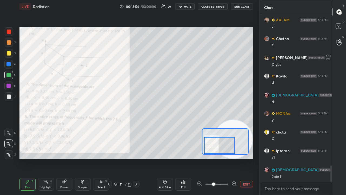
click at [185, 6] on button "mute" at bounding box center [184, 6] width 19 height 6
click at [185, 6] on span "unmute" at bounding box center [187, 7] width 12 height 4
click at [185, 7] on span "mute" at bounding box center [188, 7] width 8 height 4
drag, startPoint x: 185, startPoint y: 7, endPoint x: 188, endPoint y: 5, distance: 2.9
click at [186, 7] on span "unmute" at bounding box center [187, 7] width 12 height 4
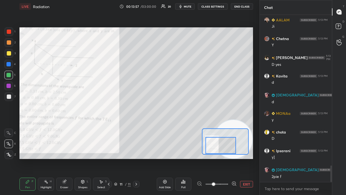
click at [213, 147] on div at bounding box center [220, 145] width 31 height 17
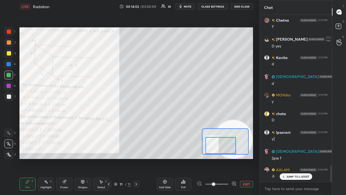
click at [71, 158] on div "Eraser" at bounding box center [64, 183] width 16 height 13
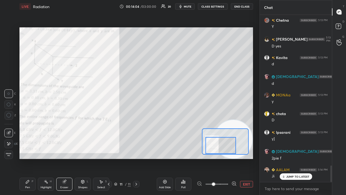
click at [26, 158] on div "Pen P" at bounding box center [27, 183] width 16 height 13
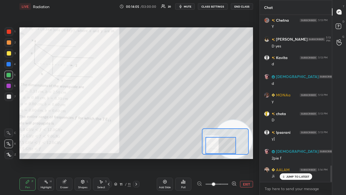
click at [185, 6] on span "mute" at bounding box center [188, 7] width 8 height 4
click at [185, 6] on span "unmute" at bounding box center [187, 7] width 12 height 4
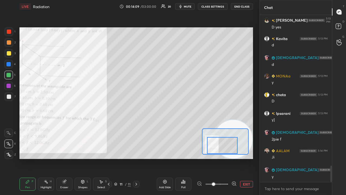
click at [220, 144] on div at bounding box center [222, 145] width 31 height 17
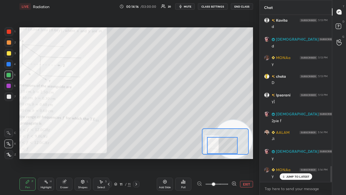
click at [223, 145] on div at bounding box center [222, 145] width 31 height 17
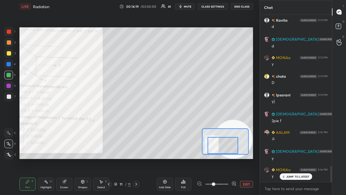
click at [187, 5] on span "mute" at bounding box center [188, 7] width 8 height 4
click at [187, 6] on span "unmute" at bounding box center [187, 7] width 12 height 4
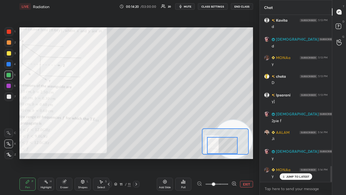
scroll to position [1585, 0]
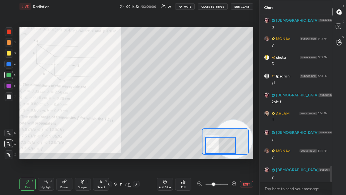
drag, startPoint x: 225, startPoint y: 146, endPoint x: 210, endPoint y: 150, distance: 15.5
click at [222, 150] on div at bounding box center [220, 145] width 31 height 17
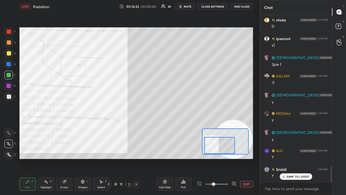
scroll to position [1641, 0]
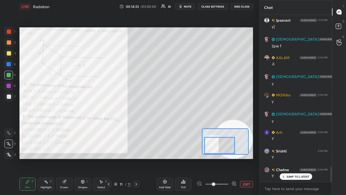
click at [181, 5] on icon "button" at bounding box center [180, 6] width 4 height 4
click at [182, 5] on button "unmute" at bounding box center [184, 6] width 19 height 6
click at [188, 8] on span "mute" at bounding box center [188, 7] width 8 height 4
click at [189, 7] on span "mute" at bounding box center [188, 7] width 8 height 4
click at [108, 158] on icon at bounding box center [108, 184] width 4 height 4
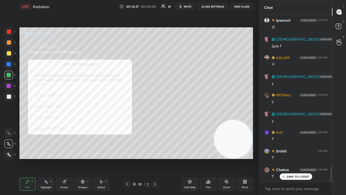
scroll to position [1660, 0]
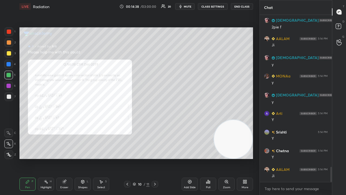
click at [226, 158] on div "Zoom" at bounding box center [226, 187] width 7 height 3
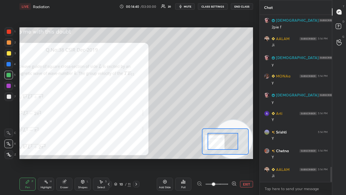
click at [212, 143] on div at bounding box center [223, 141] width 31 height 17
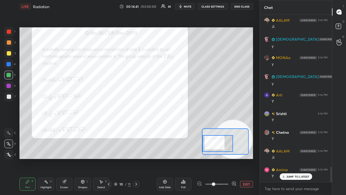
drag, startPoint x: 218, startPoint y: 142, endPoint x: 211, endPoint y: 144, distance: 7.5
click at [211, 144] on div at bounding box center [217, 143] width 31 height 17
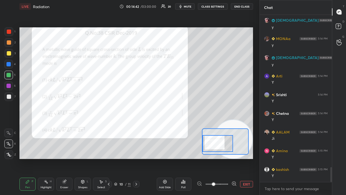
click at [191, 6] on span "mute" at bounding box center [188, 7] width 8 height 4
click at [191, 6] on span "unmute" at bounding box center [187, 7] width 12 height 4
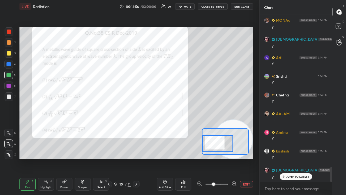
click at [7, 30] on div at bounding box center [9, 31] width 4 height 4
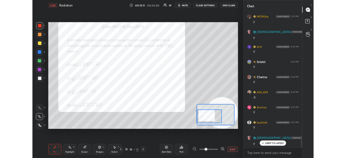
scroll to position [1721, 0]
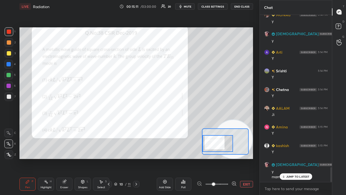
click at [187, 6] on span "mute" at bounding box center [188, 7] width 8 height 4
click at [186, 6] on span "unmute" at bounding box center [187, 7] width 12 height 4
drag, startPoint x: 290, startPoint y: 176, endPoint x: 283, endPoint y: 182, distance: 9.3
click at [291, 158] on p "JUMP TO LATEST" at bounding box center [297, 176] width 23 height 3
click at [190, 7] on span "mute" at bounding box center [188, 7] width 8 height 4
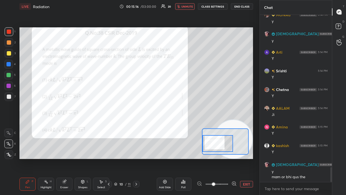
click at [189, 8] on span "unmute" at bounding box center [187, 7] width 12 height 4
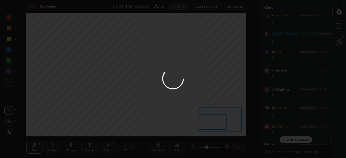
scroll to position [2, 2]
type textarea "x"
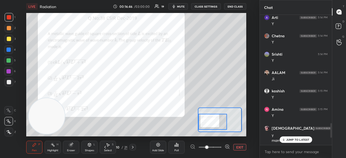
scroll to position [598, 0]
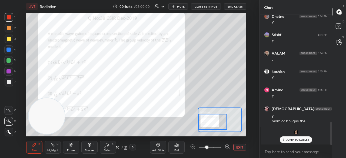
drag, startPoint x: 295, startPoint y: 140, endPoint x: 290, endPoint y: 147, distance: 8.2
click at [295, 141] on p "JUMP TO LATEST" at bounding box center [297, 139] width 23 height 3
click at [184, 5] on span "mute" at bounding box center [181, 7] width 8 height 4
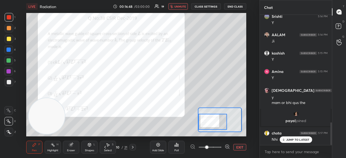
click at [183, 6] on span "unmute" at bounding box center [180, 7] width 12 height 4
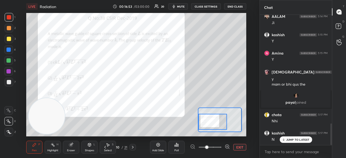
scroll to position [655, 0]
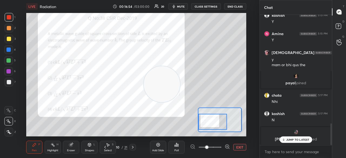
drag, startPoint x: 63, startPoint y: 121, endPoint x: 248, endPoint y: 62, distance: 194.7
click at [248, 62] on div "Setting up your live class Poll for secs No correct answer Start poll" at bounding box center [136, 75] width 238 height 124
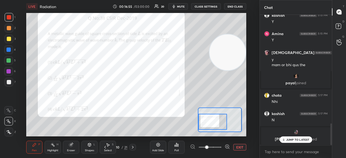
click at [287, 140] on p "JUMP TO LATEST" at bounding box center [297, 139] width 23 height 3
click at [180, 5] on span "mute" at bounding box center [181, 7] width 8 height 4
click at [180, 6] on span "unmute" at bounding box center [180, 7] width 12 height 4
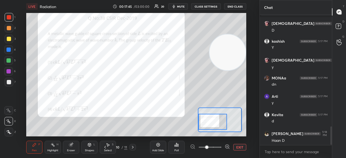
scroll to position [802, 0]
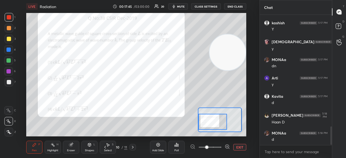
click at [302, 155] on p "JUMP TO LATEST" at bounding box center [297, 156] width 23 height 3
click at [183, 6] on span "mute" at bounding box center [181, 7] width 8 height 4
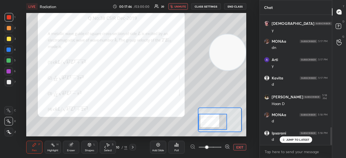
click at [182, 5] on span "unmute" at bounding box center [180, 7] width 12 height 4
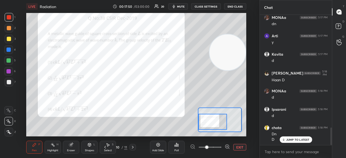
scroll to position [862, 0]
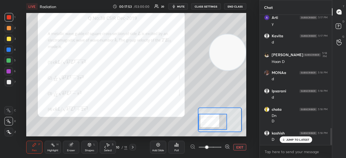
click at [306, 139] on p "JUMP TO LATEST" at bounding box center [297, 139] width 23 height 3
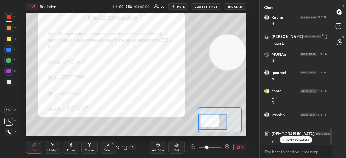
click at [155, 145] on div "Add Slide" at bounding box center [158, 147] width 16 height 13
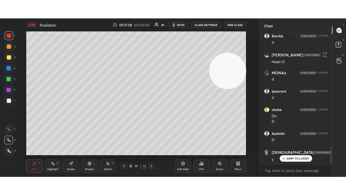
scroll to position [899, 0]
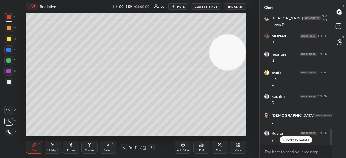
click at [10, 40] on div at bounding box center [9, 39] width 4 height 4
click at [241, 146] on div "More" at bounding box center [238, 147] width 16 height 13
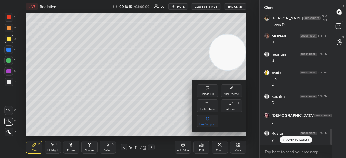
click at [236, 109] on div "Full screen" at bounding box center [232, 109] width 14 height 3
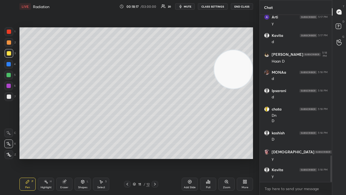
scroll to position [886, 0]
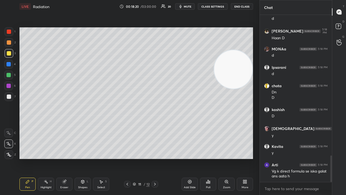
click at [188, 5] on span "mute" at bounding box center [188, 7] width 8 height 4
click at [188, 6] on span "unmute" at bounding box center [187, 7] width 12 height 4
click at [189, 8] on span "mute" at bounding box center [188, 7] width 8 height 4
click at [189, 8] on span "unmute" at bounding box center [187, 7] width 12 height 4
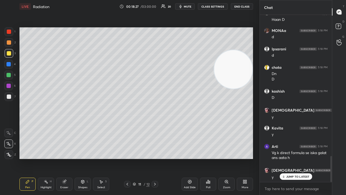
scroll to position [923, 0]
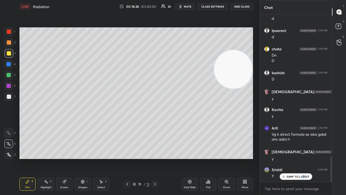
click at [302, 158] on p "JUMP TO LATEST" at bounding box center [297, 176] width 23 height 3
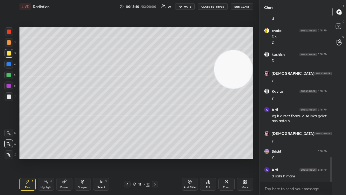
click at [191, 7] on span "mute" at bounding box center [188, 7] width 8 height 4
click at [192, 7] on span "unmute" at bounding box center [187, 7] width 12 height 4
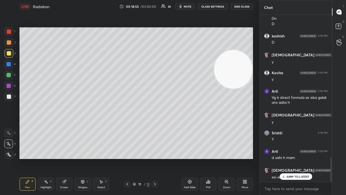
drag, startPoint x: 229, startPoint y: 72, endPoint x: 224, endPoint y: 194, distance: 121.7
click at [223, 88] on video at bounding box center [233, 69] width 38 height 38
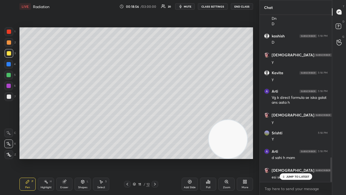
click at [80, 158] on div "Shapes" at bounding box center [82, 187] width 9 height 3
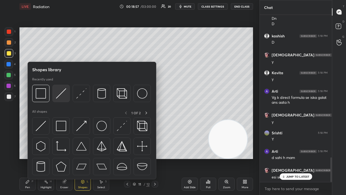
click at [62, 95] on img at bounding box center [61, 93] width 10 height 10
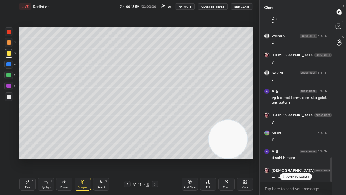
click at [27, 158] on div "Pen" at bounding box center [27, 187] width 5 height 3
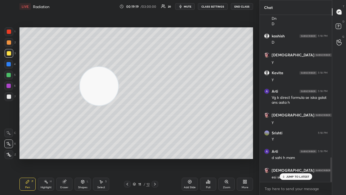
drag, startPoint x: 228, startPoint y: 142, endPoint x: 65, endPoint y: 78, distance: 175.3
click at [80, 83] on video at bounding box center [99, 86] width 38 height 38
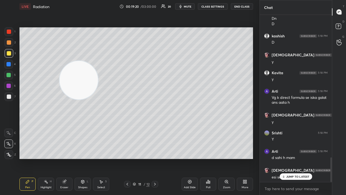
drag, startPoint x: 81, startPoint y: 84, endPoint x: 58, endPoint y: 67, distance: 28.3
click at [59, 67] on video at bounding box center [78, 80] width 38 height 38
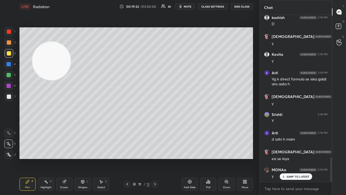
scroll to position [996, 0]
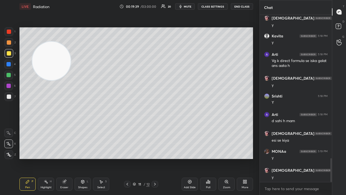
click at [189, 7] on span "mute" at bounding box center [188, 7] width 8 height 4
click at [189, 6] on span "mute" at bounding box center [188, 7] width 8 height 4
click at [128, 158] on icon at bounding box center [127, 184] width 4 height 4
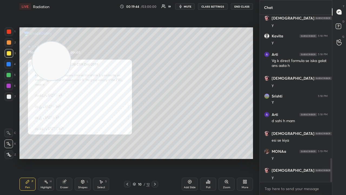
click at [183, 6] on icon "button" at bounding box center [180, 6] width 4 height 4
click at [183, 7] on span "unmute" at bounding box center [187, 7] width 12 height 4
click at [155, 158] on icon at bounding box center [155, 184] width 4 height 4
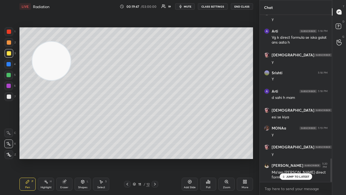
scroll to position [1038, 0]
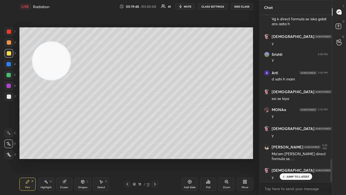
click at [185, 6] on span "mute" at bounding box center [188, 7] width 8 height 4
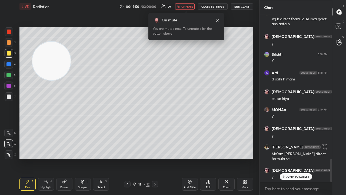
click at [186, 5] on span "unmute" at bounding box center [187, 7] width 12 height 4
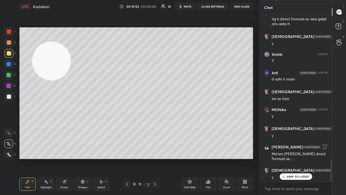
click at [188, 158] on icon at bounding box center [190, 181] width 4 height 4
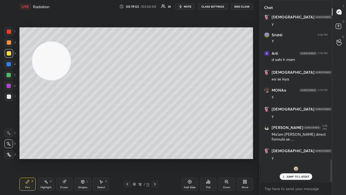
scroll to position [1076, 0]
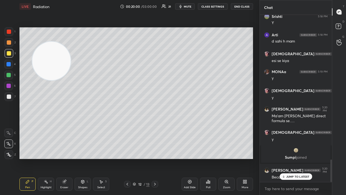
click at [127, 158] on icon at bounding box center [127, 184] width 4 height 4
click at [153, 158] on icon at bounding box center [155, 184] width 4 height 4
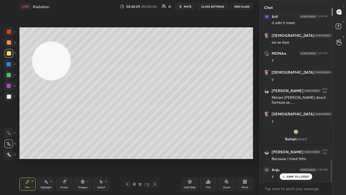
click at [301, 158] on div "JUMP TO LATEST" at bounding box center [295, 176] width 32 height 6
click at [185, 6] on button "mute" at bounding box center [184, 6] width 19 height 6
click at [187, 5] on span "unmute" at bounding box center [187, 7] width 12 height 4
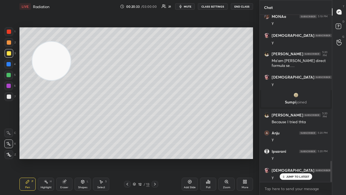
scroll to position [1149, 0]
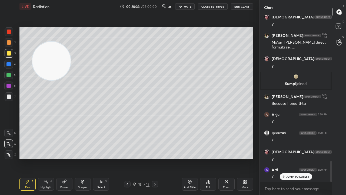
click at [129, 158] on div at bounding box center [127, 184] width 6 height 6
click at [129, 158] on icon at bounding box center [127, 184] width 4 height 4
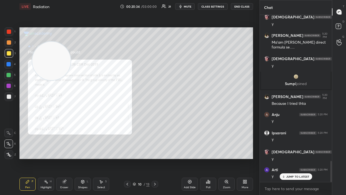
click at [129, 158] on icon at bounding box center [127, 184] width 4 height 4
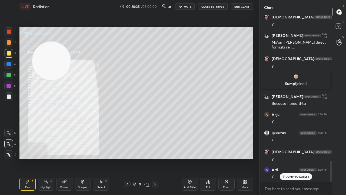
click at [129, 158] on icon at bounding box center [127, 184] width 4 height 4
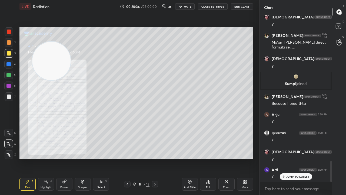
click at [129, 158] on icon at bounding box center [127, 184] width 4 height 4
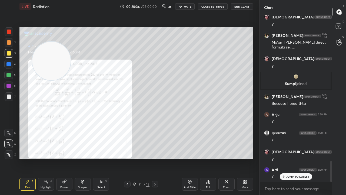
click at [129, 158] on icon at bounding box center [127, 184] width 4 height 4
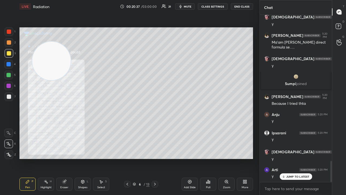
click at [129, 158] on div at bounding box center [127, 184] width 6 height 6
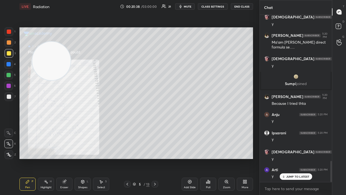
scroll to position [1167, 0]
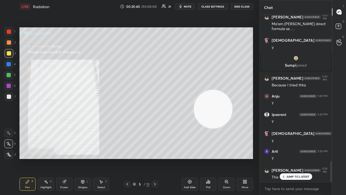
drag, startPoint x: 55, startPoint y: 72, endPoint x: 215, endPoint y: 122, distance: 168.4
click at [216, 121] on video at bounding box center [213, 109] width 38 height 38
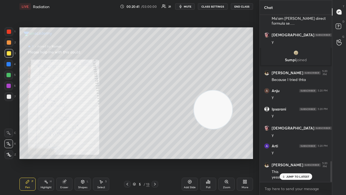
click at [187, 6] on span "mute" at bounding box center [188, 7] width 8 height 4
click at [188, 6] on span "unmute" at bounding box center [187, 7] width 12 height 4
drag, startPoint x: 214, startPoint y: 111, endPoint x: 237, endPoint y: 122, distance: 25.9
click at [237, 122] on video at bounding box center [219, 111] width 38 height 38
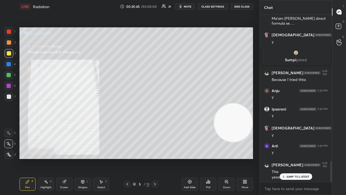
click at [226, 158] on div "Zoom" at bounding box center [226, 183] width 16 height 13
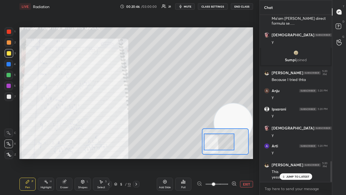
drag, startPoint x: 218, startPoint y: 143, endPoint x: 215, endPoint y: 141, distance: 3.9
click at [215, 143] on div at bounding box center [219, 141] width 31 height 17
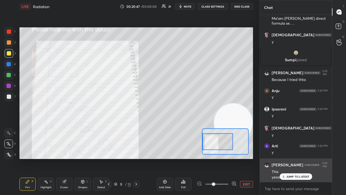
click at [288, 158] on p "JUMP TO LATEST" at bounding box center [297, 176] width 23 height 3
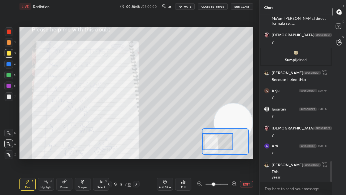
click at [185, 6] on button "mute" at bounding box center [184, 6] width 19 height 6
click at [186, 6] on span "unmute" at bounding box center [187, 7] width 12 height 4
click at [188, 7] on span "mute" at bounding box center [188, 7] width 8 height 4
click at [189, 7] on span "unmute" at bounding box center [187, 7] width 12 height 4
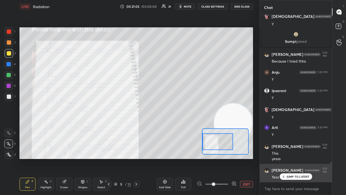
click at [288, 158] on p "JUMP TO LATEST" at bounding box center [297, 176] width 23 height 3
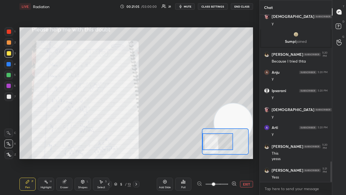
click at [191, 5] on span "mute" at bounding box center [188, 7] width 8 height 4
click at [191, 5] on span "unmute" at bounding box center [187, 7] width 12 height 4
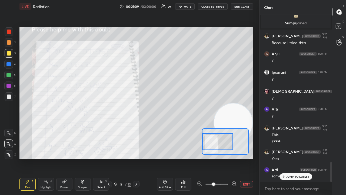
scroll to position [1228, 0]
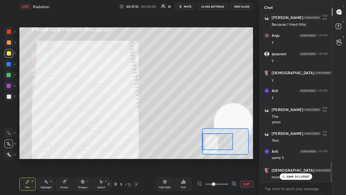
click at [189, 6] on span "mute" at bounding box center [188, 7] width 8 height 4
click at [189, 6] on span "unmute" at bounding box center [187, 7] width 12 height 4
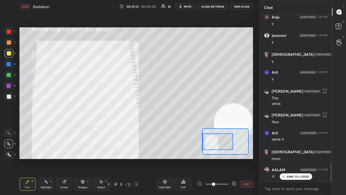
click at [186, 6] on span "mute" at bounding box center [188, 7] width 8 height 4
click at [187, 5] on span "unmute" at bounding box center [187, 7] width 12 height 4
click at [183, 6] on icon "button" at bounding box center [180, 6] width 4 height 4
drag, startPoint x: 185, startPoint y: 6, endPoint x: 189, endPoint y: 4, distance: 4.1
click at [185, 7] on span "unmute" at bounding box center [187, 7] width 12 height 4
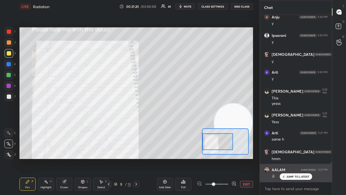
click at [291, 158] on div "JUMP TO LATEST" at bounding box center [295, 176] width 32 height 6
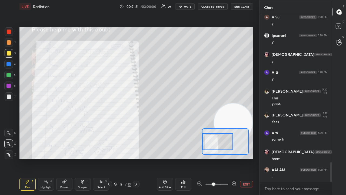
click at [188, 8] on span "mute" at bounding box center [188, 7] width 8 height 4
click at [187, 9] on button "unmute" at bounding box center [184, 6] width 19 height 6
click at [188, 6] on span "mute" at bounding box center [188, 7] width 8 height 4
click at [187, 6] on span "unmute" at bounding box center [187, 7] width 12 height 4
click at [66, 158] on div "Eraser" at bounding box center [64, 183] width 16 height 13
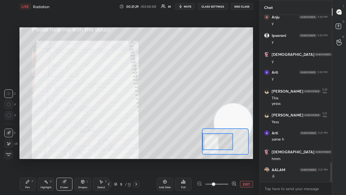
click at [27, 158] on div "Pen P" at bounding box center [27, 183] width 16 height 13
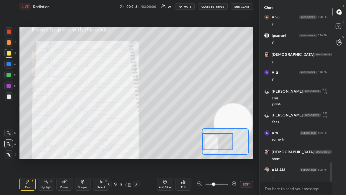
scroll to position [1265, 0]
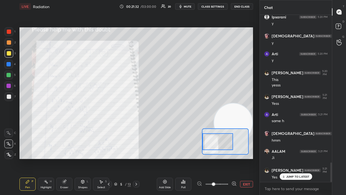
click at [297, 158] on p "JUMP TO LATEST" at bounding box center [297, 176] width 23 height 3
drag, startPoint x: 188, startPoint y: 8, endPoint x: 191, endPoint y: 6, distance: 3.4
click at [189, 8] on span "mute" at bounding box center [188, 7] width 8 height 4
click at [192, 6] on span "unmute" at bounding box center [187, 7] width 12 height 4
drag, startPoint x: 137, startPoint y: 183, endPoint x: 139, endPoint y: 194, distance: 11.6
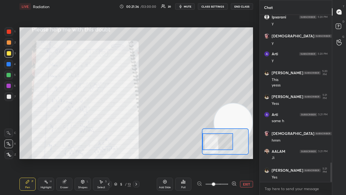
click at [139, 158] on div "Pen P Highlight H Eraser Shapes L Select S 5 / 13 Add Slide Poll EXIT" at bounding box center [135, 184] width 233 height 22
click at [80, 158] on div "Shapes" at bounding box center [82, 187] width 9 height 3
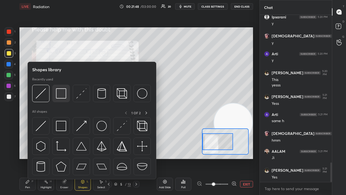
click at [58, 96] on img at bounding box center [61, 93] width 10 height 10
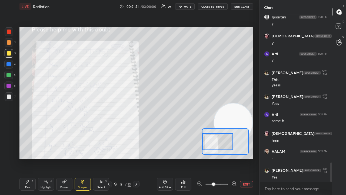
click at [185, 5] on button "mute" at bounding box center [184, 6] width 19 height 6
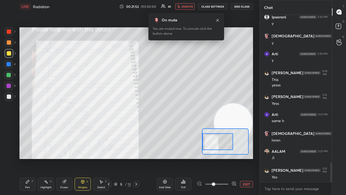
click at [186, 7] on span "unmute" at bounding box center [187, 7] width 12 height 4
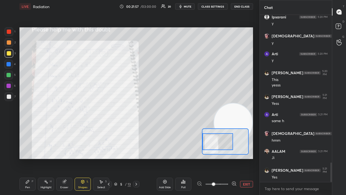
click at [186, 8] on span "mute" at bounding box center [188, 7] width 8 height 4
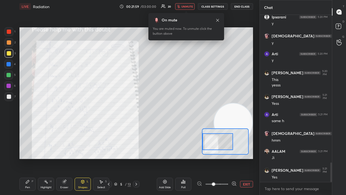
click at [189, 7] on span "unmute" at bounding box center [187, 7] width 12 height 4
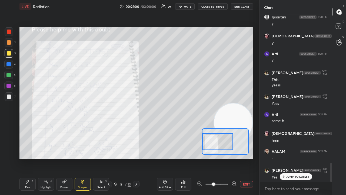
scroll to position [1283, 0]
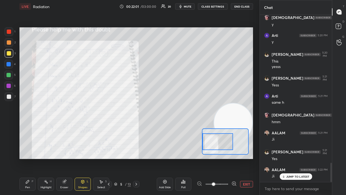
click at [137, 158] on icon at bounding box center [136, 184] width 4 height 4
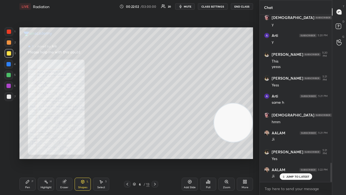
click at [226, 158] on icon at bounding box center [226, 181] width 4 height 4
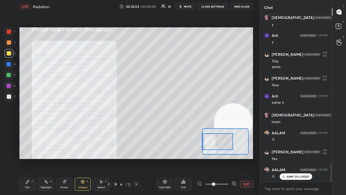
drag, startPoint x: 225, startPoint y: 145, endPoint x: 208, endPoint y: 145, distance: 17.6
click at [207, 145] on div at bounding box center [217, 141] width 31 height 17
drag, startPoint x: 233, startPoint y: 183, endPoint x: 226, endPoint y: 166, distance: 17.9
click at [233, 158] on icon at bounding box center [233, 183] width 5 height 5
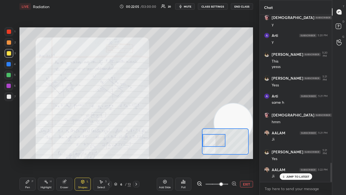
drag, startPoint x: 217, startPoint y: 144, endPoint x: 210, endPoint y: 145, distance: 7.6
click at [211, 145] on div at bounding box center [213, 140] width 23 height 13
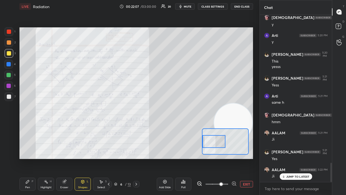
click at [185, 5] on span "mute" at bounding box center [188, 7] width 8 height 4
click at [185, 6] on span "unmute" at bounding box center [187, 7] width 12 height 4
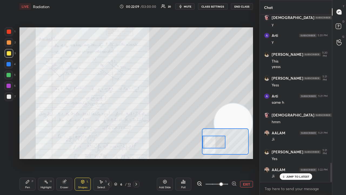
click at [215, 143] on div at bounding box center [213, 141] width 23 height 13
click at [187, 5] on span "mute" at bounding box center [188, 7] width 8 height 4
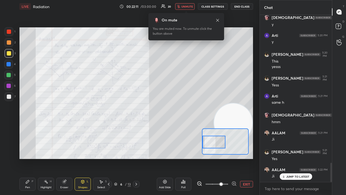
drag, startPoint x: 188, startPoint y: 4, endPoint x: 190, endPoint y: 2, distance: 3.3
click at [189, 4] on button "unmute" at bounding box center [184, 6] width 19 height 6
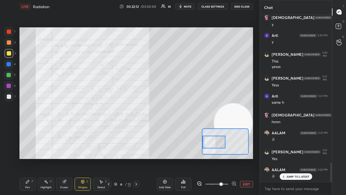
click at [136, 158] on icon at bounding box center [136, 184] width 4 height 4
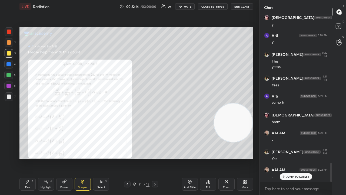
click at [229, 158] on div "Zoom" at bounding box center [226, 183] width 16 height 13
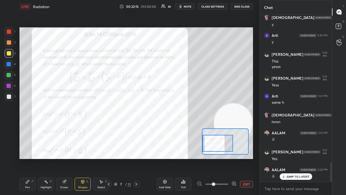
drag, startPoint x: 216, startPoint y: 145, endPoint x: 213, endPoint y: 146, distance: 3.7
click at [213, 146] on div at bounding box center [217, 143] width 31 height 17
click at [293, 158] on p "JUMP TO LATEST" at bounding box center [297, 176] width 23 height 3
click at [182, 5] on icon "button" at bounding box center [180, 6] width 2 height 3
click at [183, 6] on span "unmute" at bounding box center [187, 7] width 12 height 4
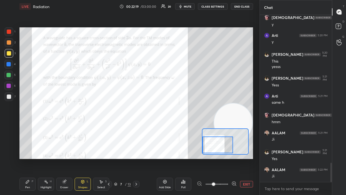
click at [216, 145] on div at bounding box center [217, 144] width 31 height 17
drag, startPoint x: 9, startPoint y: 33, endPoint x: 16, endPoint y: 32, distance: 6.6
click at [9, 32] on div at bounding box center [9, 31] width 4 height 4
drag, startPoint x: 30, startPoint y: 183, endPoint x: 37, endPoint y: 172, distance: 12.4
click at [30, 158] on div "Pen P" at bounding box center [27, 183] width 16 height 13
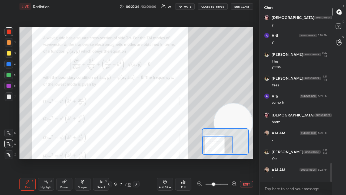
scroll to position [1302, 0]
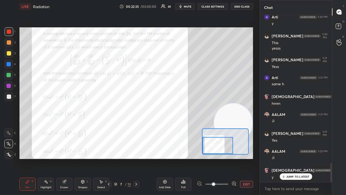
click at [219, 144] on div at bounding box center [217, 145] width 31 height 17
click at [188, 6] on span "mute" at bounding box center [188, 7] width 8 height 4
click at [189, 6] on span "unmute" at bounding box center [187, 7] width 12 height 4
click at [293, 158] on p "JUMP TO LATEST" at bounding box center [297, 176] width 23 height 3
click at [191, 6] on span "mute" at bounding box center [188, 7] width 8 height 4
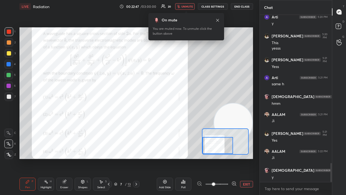
click at [190, 5] on span "unmute" at bounding box center [187, 7] width 12 height 4
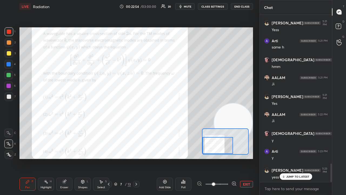
scroll to position [1357, 0]
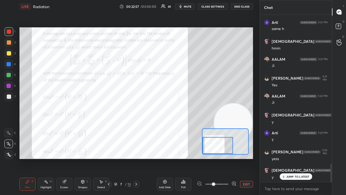
click at [189, 7] on span "mute" at bounding box center [188, 7] width 8 height 4
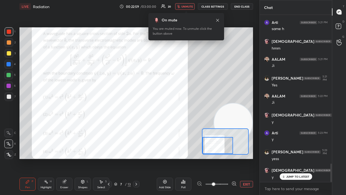
click at [188, 6] on span "unmute" at bounding box center [187, 7] width 12 height 4
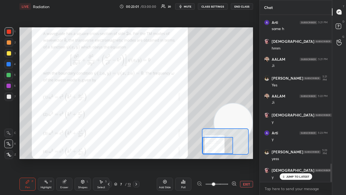
click at [187, 6] on span "mute" at bounding box center [188, 7] width 8 height 4
click at [188, 6] on span "unmute" at bounding box center [187, 7] width 12 height 4
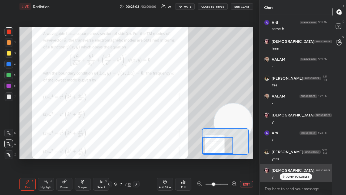
click at [292, 158] on p "JUMP TO LATEST" at bounding box center [297, 176] width 23 height 3
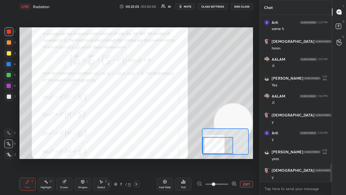
click at [185, 6] on button "mute" at bounding box center [184, 6] width 19 height 6
click at [186, 6] on span "unmute" at bounding box center [187, 7] width 12 height 4
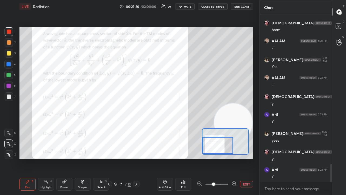
click at [189, 4] on button "mute" at bounding box center [184, 6] width 19 height 6
click at [189, 5] on span "unmute" at bounding box center [187, 7] width 12 height 4
drag, startPoint x: 65, startPoint y: 187, endPoint x: 97, endPoint y: 161, distance: 41.5
click at [66, 158] on div "Eraser" at bounding box center [64, 187] width 8 height 3
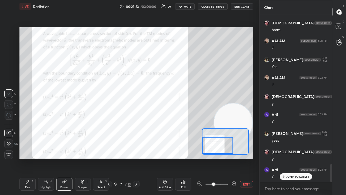
scroll to position [1393, 0]
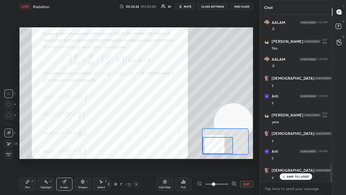
click at [28, 158] on div "Pen P" at bounding box center [27, 183] width 16 height 13
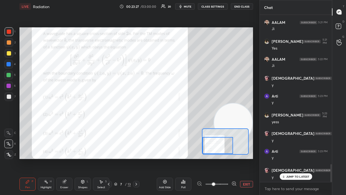
scroll to position [1412, 0]
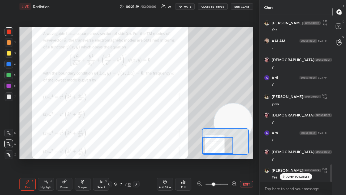
click at [287, 158] on p "JUMP TO LATEST" at bounding box center [297, 176] width 23 height 3
click at [191, 6] on span "mute" at bounding box center [188, 7] width 8 height 4
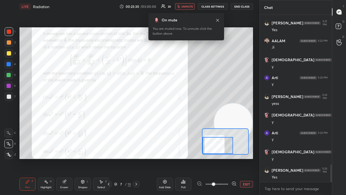
scroll to position [1431, 0]
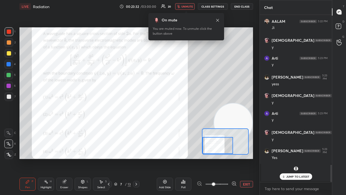
click at [189, 6] on span "unmute" at bounding box center [187, 7] width 12 height 4
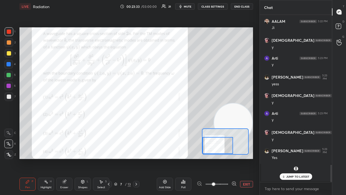
click at [288, 158] on p "JUMP TO LATEST" at bounding box center [297, 176] width 23 height 3
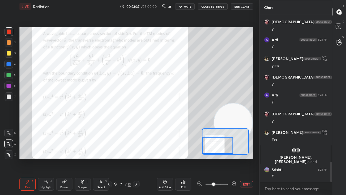
scroll to position [1230, 0]
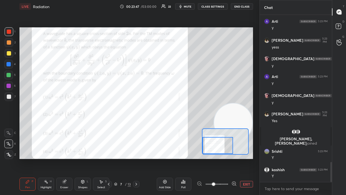
click at [187, 6] on span "mute" at bounding box center [188, 7] width 8 height 4
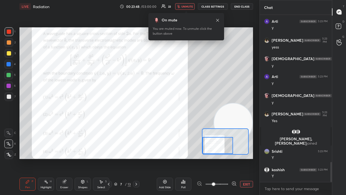
click at [188, 8] on span "unmute" at bounding box center [187, 7] width 12 height 4
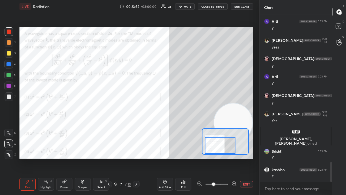
drag, startPoint x: 217, startPoint y: 148, endPoint x: 222, endPoint y: 148, distance: 4.6
click at [220, 148] on div at bounding box center [220, 145] width 31 height 17
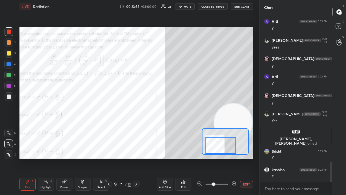
click at [8, 54] on div at bounding box center [9, 53] width 4 height 4
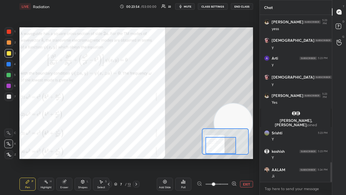
click at [222, 146] on div at bounding box center [220, 145] width 31 height 17
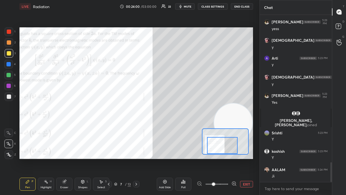
click at [188, 7] on span "mute" at bounding box center [188, 7] width 8 height 4
click at [188, 6] on span "mute" at bounding box center [188, 7] width 8 height 4
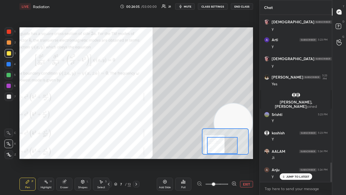
click at [190, 6] on span "mute" at bounding box center [188, 7] width 8 height 4
click at [190, 6] on span "unmute" at bounding box center [187, 7] width 12 height 4
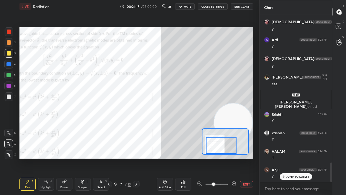
drag, startPoint x: 224, startPoint y: 148, endPoint x: 222, endPoint y: 151, distance: 3.4
click at [222, 151] on div at bounding box center [221, 145] width 31 height 17
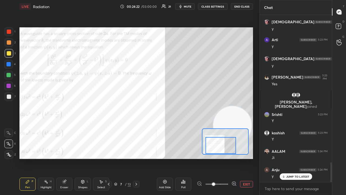
drag, startPoint x: 231, startPoint y: 121, endPoint x: 230, endPoint y: 146, distance: 25.5
click at [230, 146] on div "Setting up your live class Poll for secs No correct answer Start poll" at bounding box center [135, 92] width 233 height 131
drag, startPoint x: 225, startPoint y: 142, endPoint x: 225, endPoint y: 150, distance: 7.9
click at [225, 151] on div at bounding box center [220, 145] width 31 height 17
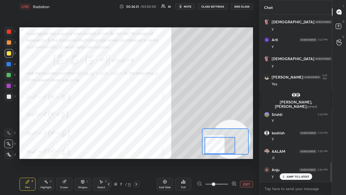
scroll to position [1285, 0]
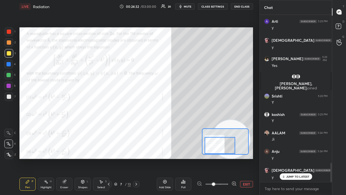
click at [187, 5] on span "mute" at bounding box center [188, 7] width 8 height 4
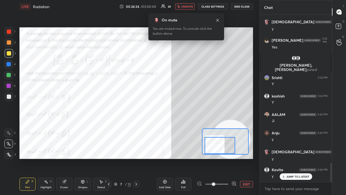
scroll to position [1322, 0]
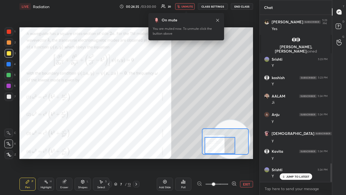
click at [187, 6] on span "unmute" at bounding box center [187, 7] width 12 height 4
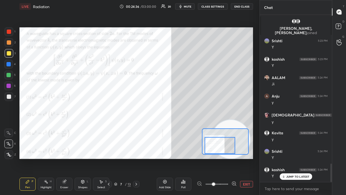
scroll to position [1359, 0]
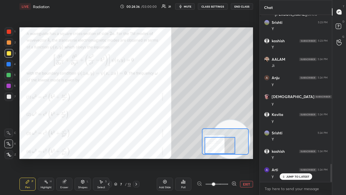
click at [293, 158] on p "JUMP TO LATEST" at bounding box center [297, 176] width 23 height 3
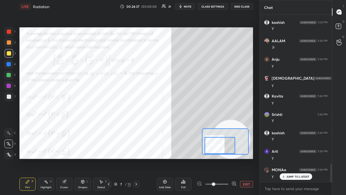
click at [191, 6] on span "mute" at bounding box center [188, 7] width 8 height 4
click at [191, 7] on span "unmute" at bounding box center [187, 7] width 12 height 4
drag, startPoint x: 8, startPoint y: 32, endPoint x: 9, endPoint y: 35, distance: 3.4
click at [8, 32] on div at bounding box center [9, 31] width 4 height 4
click at [187, 6] on span "mute" at bounding box center [188, 7] width 8 height 4
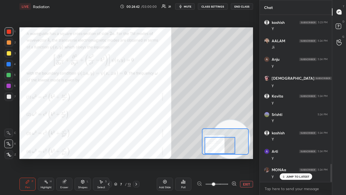
scroll to position [1396, 0]
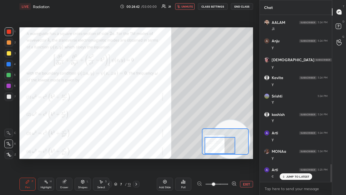
click at [187, 6] on span "unmute" at bounding box center [187, 7] width 12 height 4
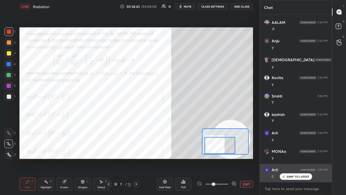
click at [298, 158] on p "JUMP TO LATEST" at bounding box center [297, 176] width 23 height 3
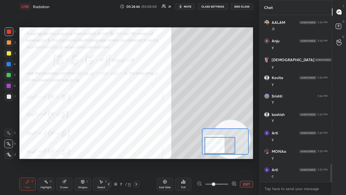
click at [188, 6] on span "mute" at bounding box center [188, 7] width 8 height 4
click at [187, 7] on span "unmute" at bounding box center [187, 7] width 12 height 4
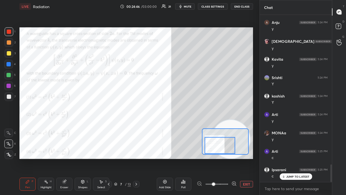
click at [136, 158] on icon at bounding box center [136, 184] width 4 height 4
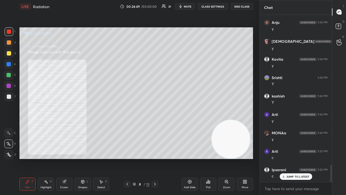
scroll to position [1432, 0]
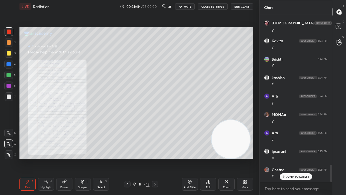
click at [228, 158] on icon at bounding box center [226, 181] width 4 height 4
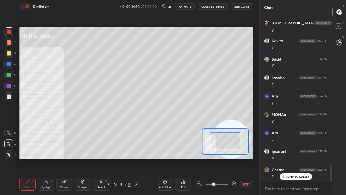
drag, startPoint x: 226, startPoint y: 139, endPoint x: 214, endPoint y: 139, distance: 13.0
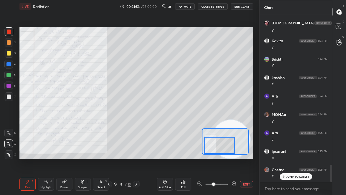
drag, startPoint x: 217, startPoint y: 140, endPoint x: 214, endPoint y: 144, distance: 5.4
click at [214, 144] on div at bounding box center [219, 145] width 31 height 17
click at [109, 158] on icon at bounding box center [108, 184] width 4 height 4
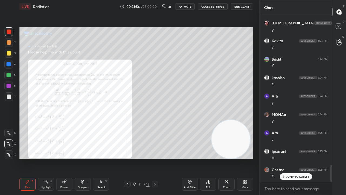
click at [127, 158] on icon at bounding box center [127, 184] width 4 height 4
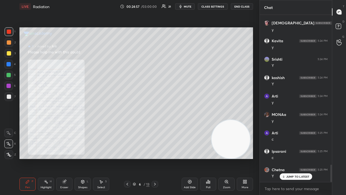
click at [226, 158] on icon at bounding box center [226, 181] width 3 height 3
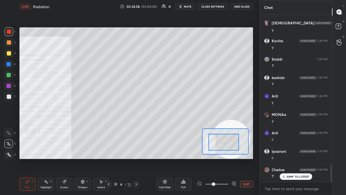
drag, startPoint x: 225, startPoint y: 146, endPoint x: 219, endPoint y: 145, distance: 5.5
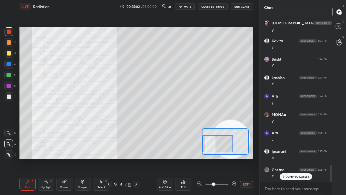
drag, startPoint x: 214, startPoint y: 146, endPoint x: 212, endPoint y: 144, distance: 2.9
click at [211, 145] on div at bounding box center [217, 143] width 31 height 17
click at [136, 158] on icon at bounding box center [136, 184] width 4 height 4
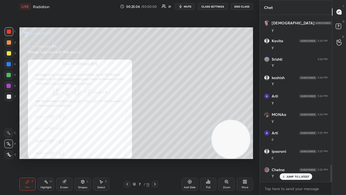
click at [155, 158] on icon at bounding box center [155, 183] width 2 height 3
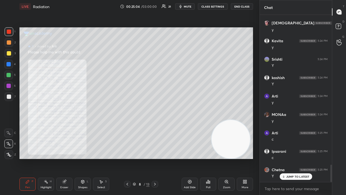
click at [154, 158] on icon at bounding box center [155, 184] width 4 height 4
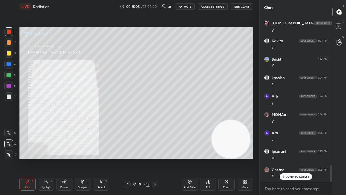
click at [154, 158] on icon at bounding box center [155, 184] width 4 height 4
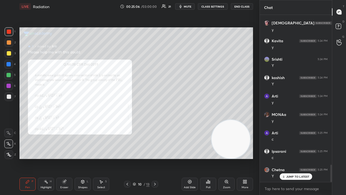
drag, startPoint x: 155, startPoint y: 183, endPoint x: 156, endPoint y: 194, distance: 11.2
click at [156, 158] on div "Pen P Highlight H Eraser Shapes L Select S 10 / 13 Add Slide Poll Zoom More" at bounding box center [135, 184] width 233 height 22
click at [155, 158] on icon at bounding box center [155, 184] width 4 height 4
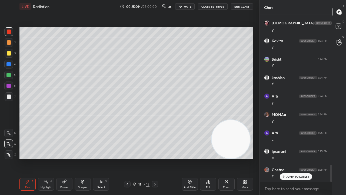
click at [157, 158] on div at bounding box center [155, 184] width 6 height 6
click at [156, 158] on icon at bounding box center [155, 184] width 4 height 4
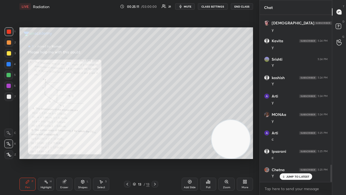
click at [156, 158] on icon at bounding box center [155, 184] width 4 height 4
click at [128, 158] on icon at bounding box center [127, 184] width 4 height 4
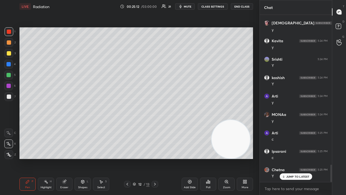
click at [128, 158] on icon at bounding box center [127, 184] width 4 height 4
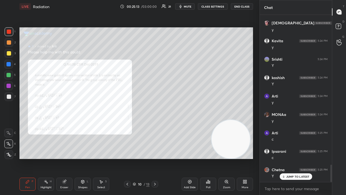
click at [128, 158] on icon at bounding box center [127, 184] width 4 height 4
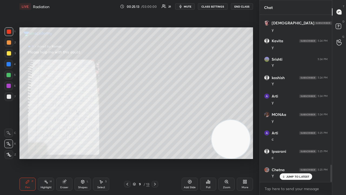
click at [127, 158] on icon at bounding box center [127, 184] width 4 height 4
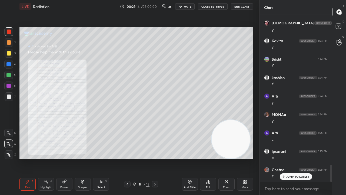
click at [127, 158] on icon at bounding box center [127, 184] width 4 height 4
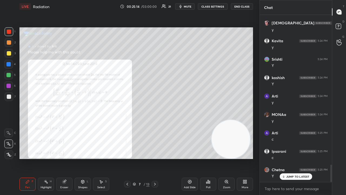
click at [128, 158] on icon at bounding box center [127, 184] width 4 height 4
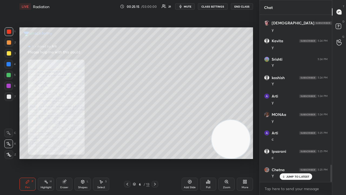
click at [128, 158] on icon at bounding box center [127, 184] width 4 height 4
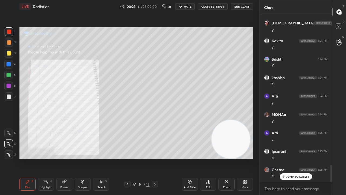
click at [153, 158] on icon at bounding box center [155, 184] width 4 height 4
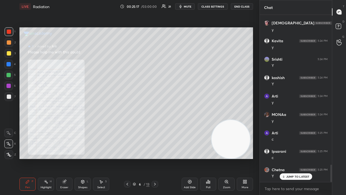
drag, startPoint x: 346, startPoint y: 23, endPoint x: 343, endPoint y: 20, distance: 4.2
click at [346, 21] on div "D Doubts (D)" at bounding box center [339, 26] width 14 height 15
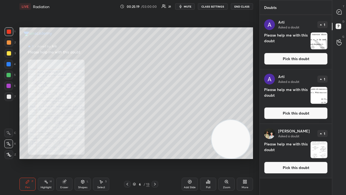
click at [154, 158] on icon at bounding box center [155, 184] width 4 height 4
click at [155, 158] on icon at bounding box center [155, 184] width 4 height 4
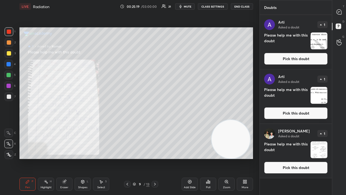
click at [156, 158] on icon at bounding box center [155, 184] width 4 height 4
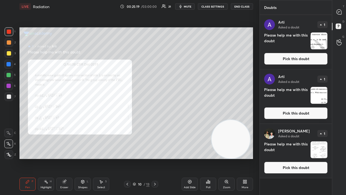
click at [156, 158] on icon at bounding box center [155, 184] width 4 height 4
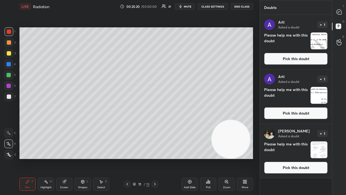
click at [156, 158] on icon at bounding box center [155, 184] width 4 height 4
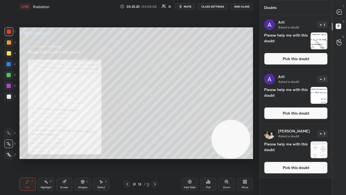
click at [156, 158] on icon at bounding box center [155, 184] width 4 height 4
click at [292, 158] on button "Pick this doubt" at bounding box center [296, 167] width 64 height 12
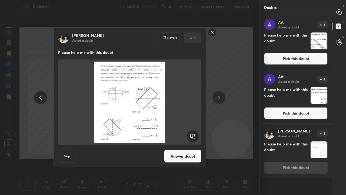
click at [192, 155] on button "Answer doubt" at bounding box center [182, 155] width 37 height 13
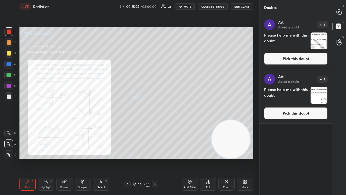
click at [301, 114] on button "Pick this doubt" at bounding box center [296, 113] width 64 height 12
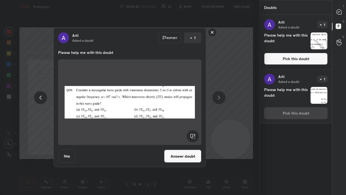
click at [177, 151] on button "Answer doubt" at bounding box center [182, 155] width 37 height 13
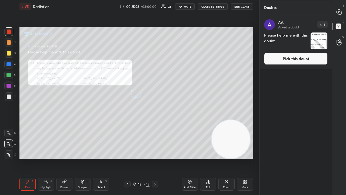
click at [304, 56] on button "Pick this doubt" at bounding box center [296, 59] width 64 height 12
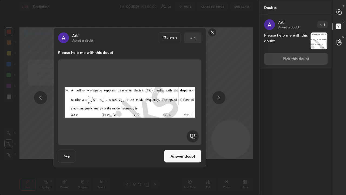
click at [179, 144] on div at bounding box center [129, 101] width 143 height 85
click at [178, 156] on button "Answer doubt" at bounding box center [182, 155] width 37 height 13
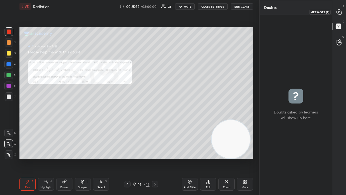
click at [339, 14] on icon at bounding box center [338, 11] width 5 height 5
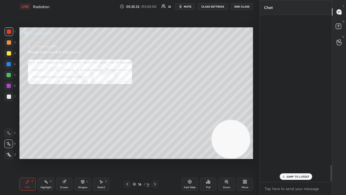
scroll to position [165, 71]
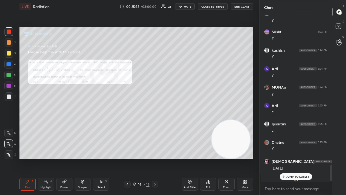
drag, startPoint x: 292, startPoint y: 174, endPoint x: 292, endPoint y: 178, distance: 4.3
click at [292, 158] on div "JUMP TO LATEST" at bounding box center [295, 176] width 32 height 6
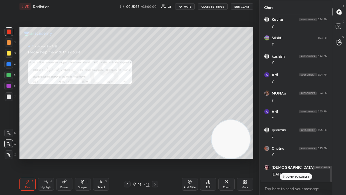
scroll to position [1583, 0]
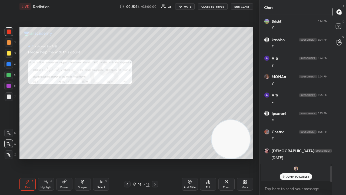
click at [187, 7] on span "mute" at bounding box center [188, 7] width 8 height 4
drag, startPoint x: 187, startPoint y: 7, endPoint x: 188, endPoint y: 4, distance: 2.7
click at [188, 6] on span "unmute" at bounding box center [187, 7] width 12 height 4
drag, startPoint x: 291, startPoint y: 177, endPoint x: 290, endPoint y: 186, distance: 9.5
click at [291, 158] on div "JUMP TO LATEST" at bounding box center [295, 176] width 32 height 6
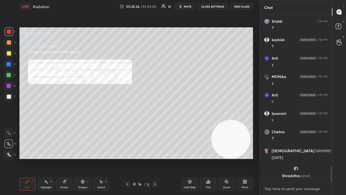
click at [289, 158] on textarea at bounding box center [296, 188] width 64 height 9
click at [186, 8] on button "mute" at bounding box center [184, 6] width 19 height 6
click at [188, 7] on span "unmute" at bounding box center [187, 7] width 12 height 4
click at [10, 96] on div at bounding box center [9, 96] width 4 height 4
click at [186, 8] on button "mute" at bounding box center [184, 6] width 19 height 6
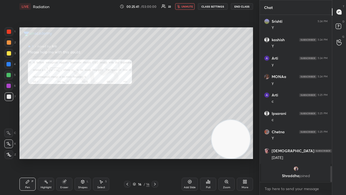
click at [185, 8] on button "unmute" at bounding box center [184, 6] width 19 height 6
click at [8, 55] on div at bounding box center [9, 53] width 4 height 4
click at [182, 6] on icon "button" at bounding box center [180, 6] width 2 height 3
click at [182, 6] on span "unmute" at bounding box center [187, 7] width 12 height 4
click at [186, 6] on span "mute" at bounding box center [188, 7] width 8 height 4
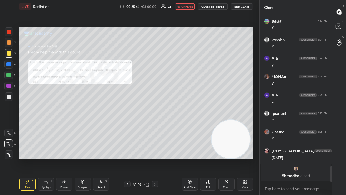
click at [186, 6] on span "unmute" at bounding box center [187, 7] width 12 height 4
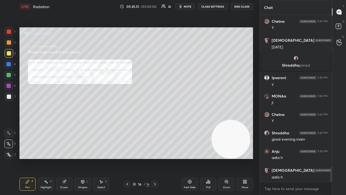
scroll to position [1711, 0]
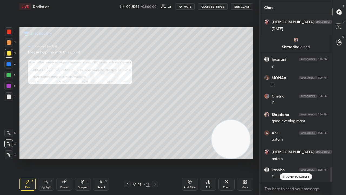
click at [181, 7] on button "mute" at bounding box center [184, 6] width 19 height 6
click at [184, 5] on span "unmute" at bounding box center [187, 7] width 12 height 4
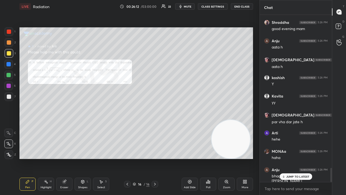
scroll to position [1822, 0]
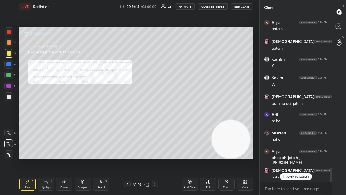
click at [185, 7] on span "mute" at bounding box center [188, 7] width 8 height 4
click at [186, 7] on span "unmute" at bounding box center [187, 7] width 12 height 4
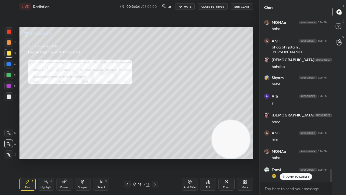
scroll to position [1950, 0]
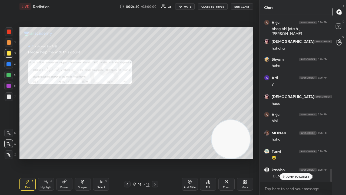
click at [289, 158] on p "JUMP TO LATEST" at bounding box center [297, 176] width 23 height 3
click at [193, 8] on button "mute" at bounding box center [184, 6] width 19 height 6
click at [191, 8] on span "unmute" at bounding box center [187, 7] width 12 height 4
click at [127, 158] on icon at bounding box center [127, 184] width 4 height 4
click at [128, 158] on icon at bounding box center [127, 184] width 4 height 4
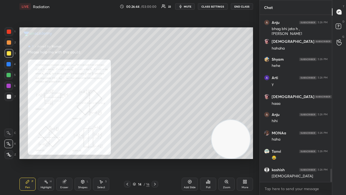
click at [128, 158] on icon at bounding box center [127, 184] width 4 height 4
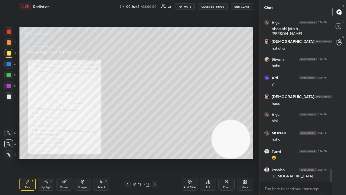
click at [154, 158] on icon at bounding box center [155, 184] width 4 height 4
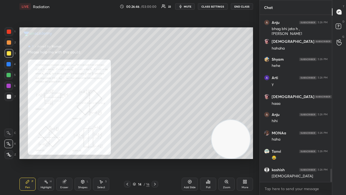
click at [225, 158] on icon at bounding box center [226, 181] width 3 height 3
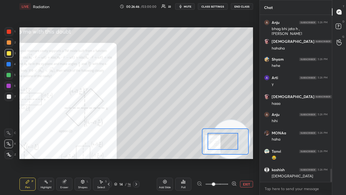
drag, startPoint x: 229, startPoint y: 142, endPoint x: 219, endPoint y: 140, distance: 9.6
drag, startPoint x: 222, startPoint y: 140, endPoint x: 209, endPoint y: 139, distance: 12.5
click at [209, 139] on div at bounding box center [223, 141] width 31 height 17
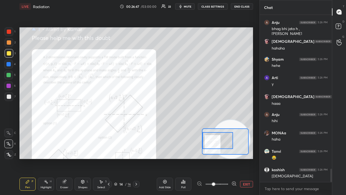
drag, startPoint x: 234, startPoint y: 182, endPoint x: 230, endPoint y: 169, distance: 13.6
click at [234, 158] on icon at bounding box center [234, 182] width 0 height 1
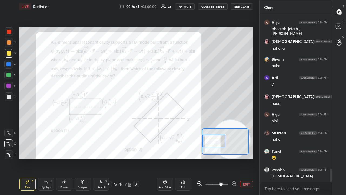
click at [211, 141] on div at bounding box center [213, 140] width 23 height 13
click at [191, 7] on span "mute" at bounding box center [188, 7] width 8 height 4
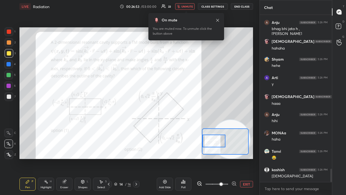
click at [189, 6] on span "unmute" at bounding box center [187, 7] width 12 height 4
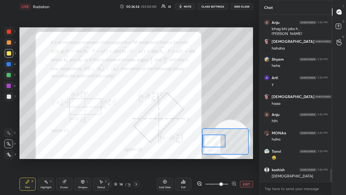
click at [5, 30] on div "1 2 3 4 5 6 7 C X Z C X Z E E Erase all H H" at bounding box center [8, 92] width 17 height 131
click at [5, 34] on div at bounding box center [9, 31] width 9 height 9
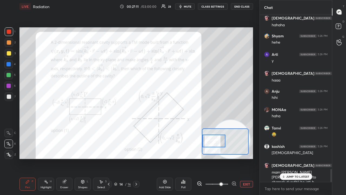
click at [286, 158] on div "JUMP TO LATEST" at bounding box center [295, 176] width 32 height 6
click at [185, 6] on span "mute" at bounding box center [188, 7] width 8 height 4
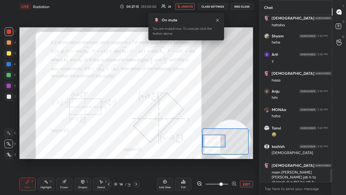
click at [187, 7] on span "unmute" at bounding box center [187, 7] width 12 height 4
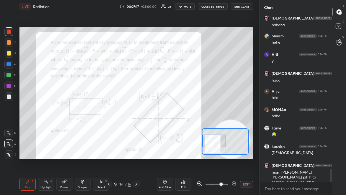
scroll to position [1992, 0]
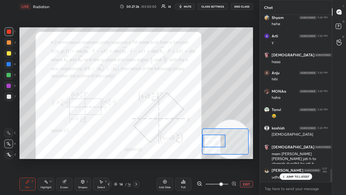
click at [290, 158] on p "JUMP TO LATEST" at bounding box center [297, 176] width 23 height 3
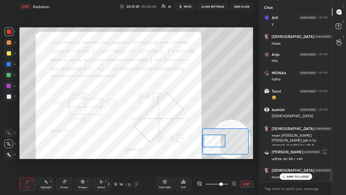
click at [190, 6] on span "mute" at bounding box center [188, 7] width 8 height 4
click at [190, 6] on span "unmute" at bounding box center [187, 7] width 12 height 4
click at [295, 158] on p "JUMP TO LATEST" at bounding box center [297, 176] width 23 height 3
click at [186, 8] on span "mute" at bounding box center [188, 7] width 8 height 4
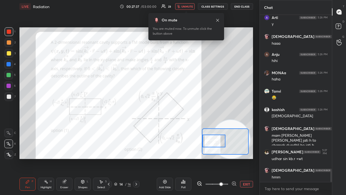
click at [189, 7] on span "unmute" at bounding box center [187, 7] width 12 height 4
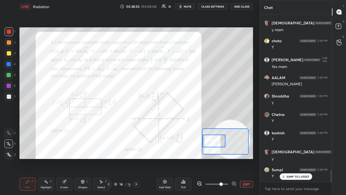
scroll to position [2194, 0]
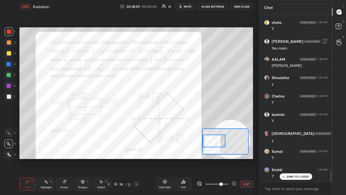
click at [189, 8] on div "LIVE Radiation 00:28:59 / 03:00:00 21 mute CLASS SETTINGS End Class" at bounding box center [135, 6] width 233 height 13
click at [190, 7] on span "mute" at bounding box center [188, 7] width 8 height 4
click at [192, 7] on span "unmute" at bounding box center [187, 7] width 12 height 4
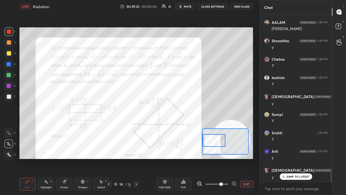
scroll to position [2254, 0]
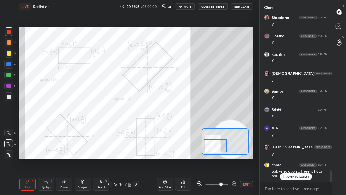
drag, startPoint x: 213, startPoint y: 142, endPoint x: 214, endPoint y: 147, distance: 5.7
click at [214, 147] on div at bounding box center [215, 145] width 23 height 13
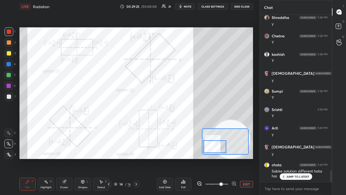
click at [297, 158] on p "JUMP TO LATEST" at bounding box center [297, 176] width 23 height 3
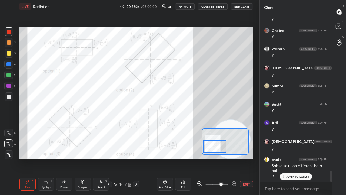
click at [191, 5] on button "mute" at bounding box center [184, 6] width 19 height 6
click at [189, 6] on span "unmute" at bounding box center [187, 7] width 12 height 4
click at [286, 158] on p "JUMP TO LATEST" at bounding box center [297, 176] width 23 height 3
click at [188, 8] on span "mute" at bounding box center [188, 7] width 8 height 4
click at [188, 8] on span "unmute" at bounding box center [187, 7] width 12 height 4
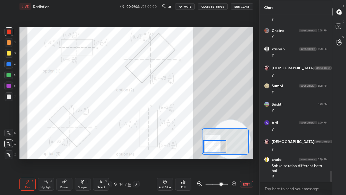
click at [188, 6] on span "mute" at bounding box center [188, 7] width 8 height 4
click at [188, 6] on span "unmute" at bounding box center [187, 7] width 12 height 4
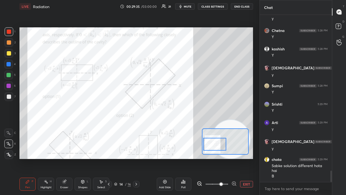
click at [213, 148] on div at bounding box center [214, 144] width 23 height 13
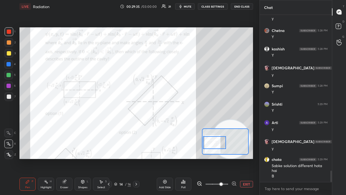
click at [217, 145] on div at bounding box center [214, 142] width 23 height 13
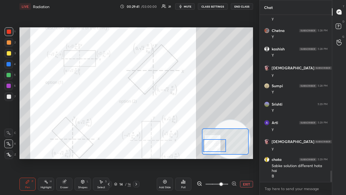
drag, startPoint x: 216, startPoint y: 140, endPoint x: 218, endPoint y: 146, distance: 5.9
click at [217, 145] on div at bounding box center [214, 145] width 23 height 13
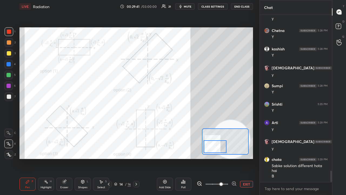
click at [188, 6] on span "mute" at bounding box center [188, 7] width 8 height 4
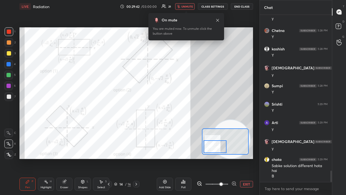
click at [188, 7] on span "unmute" at bounding box center [187, 7] width 12 height 4
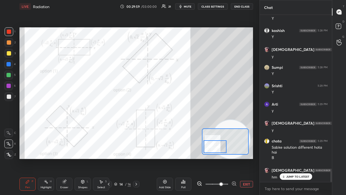
scroll to position [2296, 0]
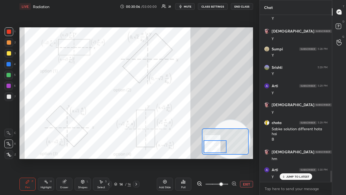
click at [188, 6] on span "mute" at bounding box center [188, 7] width 8 height 4
click at [188, 6] on span "unmute" at bounding box center [187, 7] width 12 height 4
drag, startPoint x: 227, startPoint y: 125, endPoint x: 236, endPoint y: 91, distance: 35.7
click at [236, 114] on video at bounding box center [232, 133] width 38 height 38
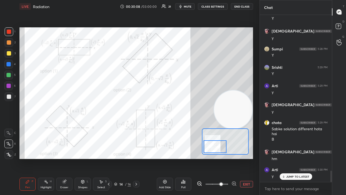
click at [288, 158] on p "JUMP TO LATEST" at bounding box center [297, 176] width 23 height 3
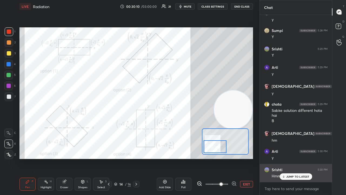
click at [288, 158] on p "JUMP TO LATEST" at bounding box center [297, 176] width 23 height 3
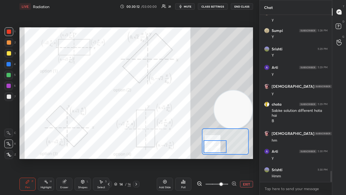
click at [189, 6] on span "mute" at bounding box center [188, 7] width 8 height 4
click at [189, 7] on span "unmute" at bounding box center [187, 7] width 12 height 4
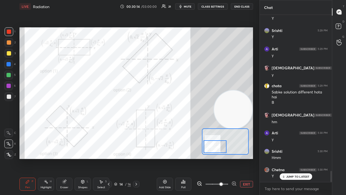
click at [9, 69] on div "4" at bounding box center [9, 65] width 11 height 11
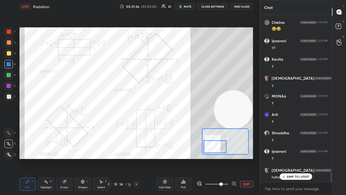
scroll to position [2596, 0]
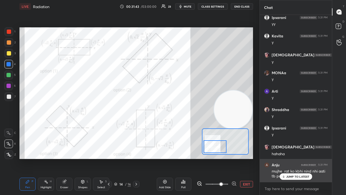
click at [289, 158] on p "JUMP TO LATEST" at bounding box center [297, 176] width 23 height 3
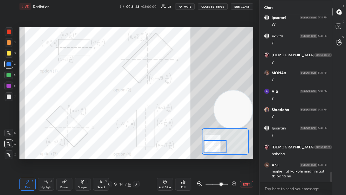
click at [282, 158] on div "x" at bounding box center [296, 188] width 72 height 13
click at [189, 6] on span "mute" at bounding box center [188, 7] width 8 height 4
click at [189, 6] on span "unmute" at bounding box center [187, 7] width 12 height 4
click at [183, 5] on icon "button" at bounding box center [180, 6] width 4 height 4
drag, startPoint x: 183, startPoint y: 5, endPoint x: 173, endPoint y: 8, distance: 11.0
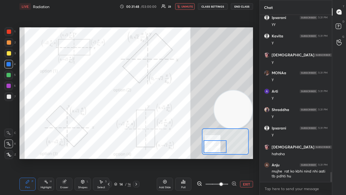
click at [184, 5] on span "unmute" at bounding box center [187, 7] width 12 height 4
click at [8, 64] on div at bounding box center [8, 64] width 4 height 4
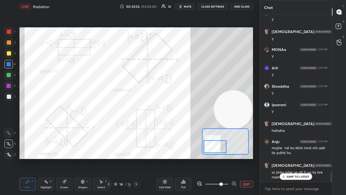
click at [9, 77] on div at bounding box center [8, 75] width 4 height 4
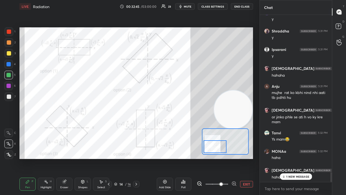
scroll to position [2693, 0]
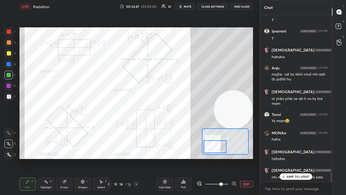
click at [285, 158] on icon at bounding box center [284, 176] width 4 height 3
click at [186, 6] on span "mute" at bounding box center [188, 7] width 8 height 4
click at [186, 7] on span "unmute" at bounding box center [187, 7] width 12 height 4
click at [185, 7] on span "mute" at bounding box center [188, 7] width 8 height 4
click at [186, 7] on span "unmute" at bounding box center [187, 7] width 12 height 4
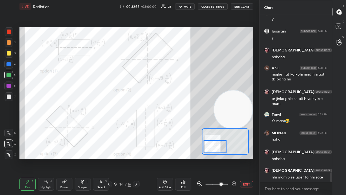
click at [186, 7] on span "mute" at bounding box center [188, 7] width 8 height 4
click at [186, 7] on span "unmute" at bounding box center [187, 7] width 12 height 4
click at [183, 8] on icon "button" at bounding box center [180, 6] width 4 height 4
click at [184, 8] on span "unmute" at bounding box center [187, 7] width 12 height 4
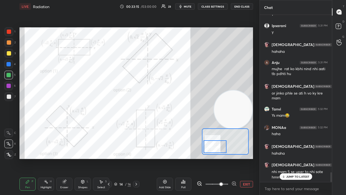
click at [292, 158] on div "JUMP TO LATEST" at bounding box center [295, 176] width 32 height 6
drag, startPoint x: 288, startPoint y: 191, endPoint x: 288, endPoint y: 194, distance: 3.8
click at [288, 158] on textarea at bounding box center [296, 188] width 64 height 9
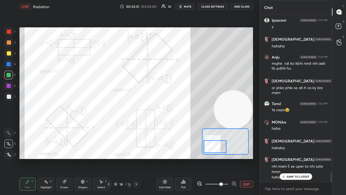
click at [298, 158] on p "JUMP TO LATEST" at bounding box center [297, 176] width 23 height 3
click at [190, 7] on span "mute" at bounding box center [188, 7] width 8 height 4
click at [190, 7] on span "unmute" at bounding box center [187, 7] width 12 height 4
click at [188, 5] on span "mute" at bounding box center [188, 7] width 8 height 4
click at [189, 5] on span "unmute" at bounding box center [187, 7] width 12 height 4
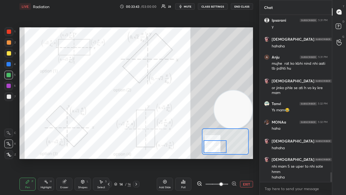
click at [190, 6] on span "mute" at bounding box center [188, 7] width 8 height 4
drag, startPoint x: 190, startPoint y: 6, endPoint x: 181, endPoint y: 13, distance: 11.1
click at [190, 6] on span "unmute" at bounding box center [187, 7] width 12 height 4
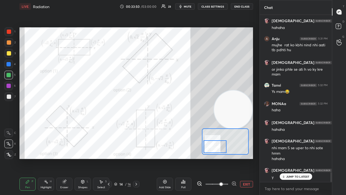
click at [189, 6] on span "mute" at bounding box center [188, 7] width 8 height 4
click at [190, 6] on span "unmute" at bounding box center [187, 7] width 12 height 4
drag, startPoint x: 291, startPoint y: 176, endPoint x: 287, endPoint y: 189, distance: 13.4
click at [291, 158] on p "JUMP TO LATEST" at bounding box center [297, 176] width 23 height 3
click at [186, 7] on span "mute" at bounding box center [188, 7] width 8 height 4
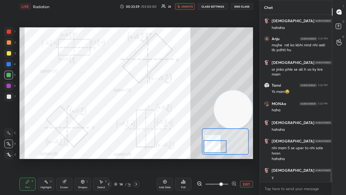
click at [187, 7] on span "unmute" at bounding box center [187, 7] width 12 height 4
click at [184, 6] on button "mute" at bounding box center [184, 6] width 19 height 6
click at [184, 7] on span "unmute" at bounding box center [187, 7] width 12 height 4
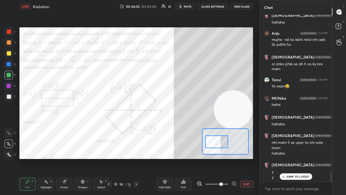
drag, startPoint x: 211, startPoint y: 150, endPoint x: 212, endPoint y: 145, distance: 5.0
click at [212, 145] on div at bounding box center [216, 141] width 23 height 13
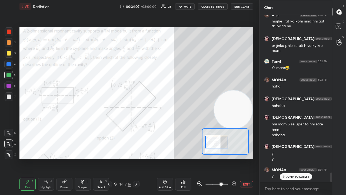
scroll to position [2764, 0]
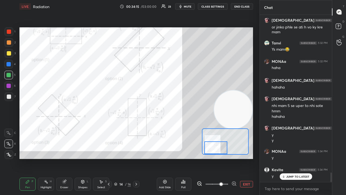
drag, startPoint x: 224, startPoint y: 145, endPoint x: 224, endPoint y: 152, distance: 6.8
click at [224, 152] on div at bounding box center [215, 147] width 23 height 13
click at [188, 7] on span "mute" at bounding box center [188, 7] width 8 height 4
click at [189, 6] on span "unmute" at bounding box center [187, 7] width 12 height 4
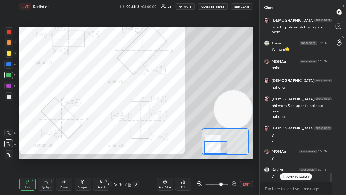
click at [213, 148] on div at bounding box center [215, 147] width 23 height 13
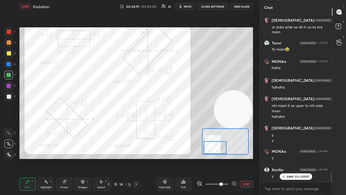
click at [186, 6] on span "mute" at bounding box center [188, 7] width 8 height 4
click at [186, 6] on span "unmute" at bounding box center [187, 7] width 12 height 4
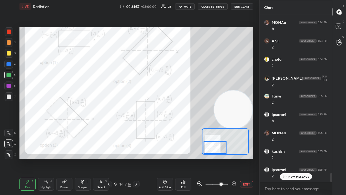
scroll to position [2985, 0]
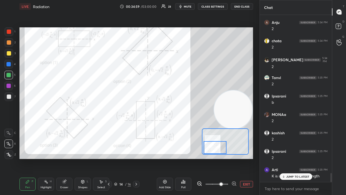
drag, startPoint x: 286, startPoint y: 177, endPoint x: 286, endPoint y: 189, distance: 12.4
click at [286, 158] on div "JUMP TO LATEST" at bounding box center [295, 176] width 32 height 6
click at [188, 5] on span "mute" at bounding box center [188, 7] width 8 height 4
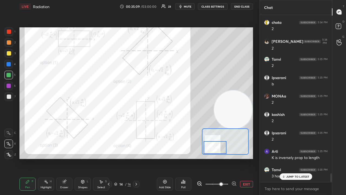
click at [293, 158] on p "JUMP TO LATEST" at bounding box center [297, 176] width 23 height 3
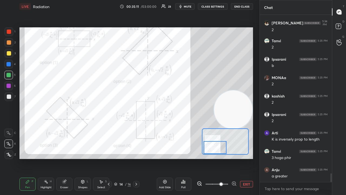
click at [186, 7] on span "mute" at bounding box center [188, 7] width 8 height 4
click at [187, 7] on span "unmute" at bounding box center [187, 7] width 12 height 4
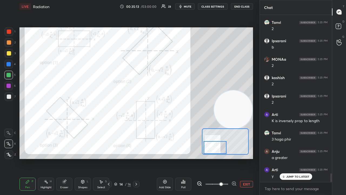
click at [188, 5] on span "mute" at bounding box center [188, 7] width 8 height 4
click at [188, 5] on span "unmute" at bounding box center [187, 7] width 12 height 4
click at [8, 34] on div at bounding box center [9, 31] width 4 height 4
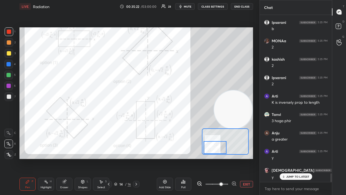
click at [183, 5] on icon "button" at bounding box center [180, 6] width 4 height 4
click at [182, 6] on button "unmute" at bounding box center [184, 6] width 19 height 6
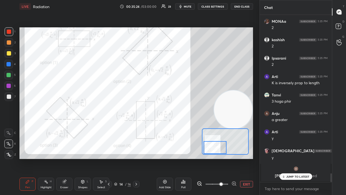
drag, startPoint x: 301, startPoint y: 176, endPoint x: 290, endPoint y: 173, distance: 11.3
click at [301, 158] on p "JUMP TO LATEST" at bounding box center [297, 176] width 23 height 3
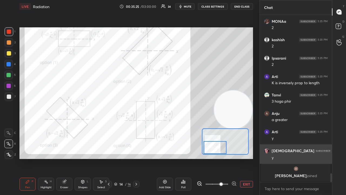
scroll to position [3096, 0]
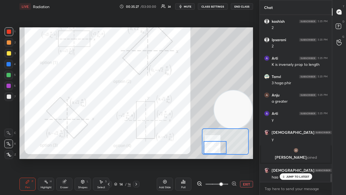
click at [289, 158] on div "Kavita 5:34 PM y chota 5:34 PM B [PERSON_NAME] 5:34 PM B MONAa 5:34 PM b Anju 5…" at bounding box center [296, 98] width 72 height 167
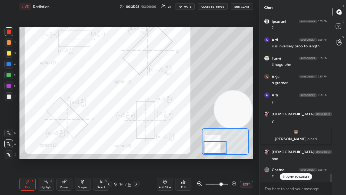
click at [295, 158] on p "JUMP TO LATEST" at bounding box center [297, 176] width 23 height 3
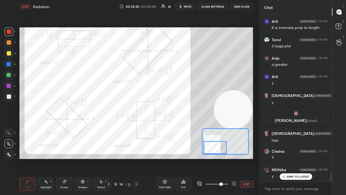
scroll to position [3151, 0]
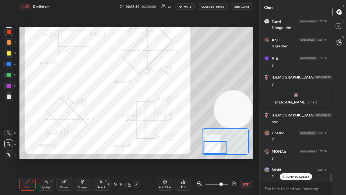
click at [304, 158] on p "JUMP TO LATEST" at bounding box center [297, 176] width 23 height 3
click at [191, 8] on span "mute" at bounding box center [188, 7] width 8 height 4
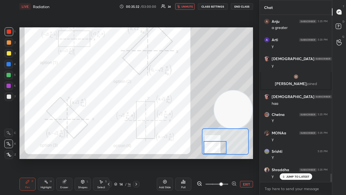
click at [190, 7] on span "unmute" at bounding box center [187, 7] width 12 height 4
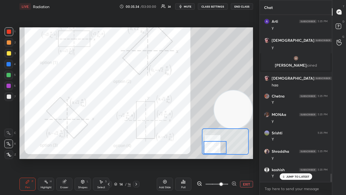
scroll to position [3206, 0]
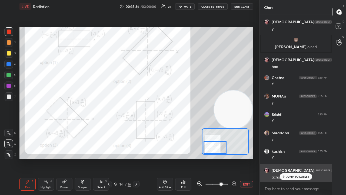
click at [296, 158] on p "JUMP TO LATEST" at bounding box center [297, 176] width 23 height 3
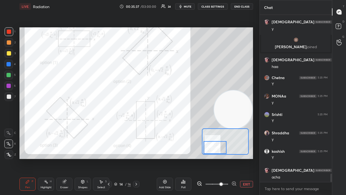
click at [189, 7] on span "mute" at bounding box center [188, 7] width 8 height 4
click at [190, 6] on span "mute" at bounding box center [188, 7] width 8 height 4
click at [7, 65] on div at bounding box center [8, 64] width 4 height 4
click at [183, 5] on icon "button" at bounding box center [180, 6] width 4 height 4
click at [184, 6] on span "unmute" at bounding box center [187, 7] width 12 height 4
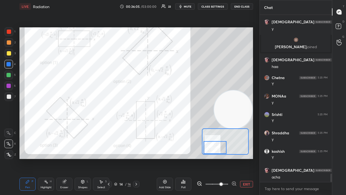
scroll to position [3225, 0]
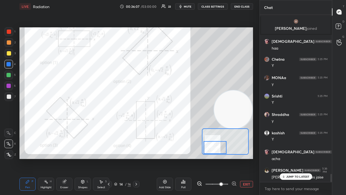
click at [290, 158] on div "JUMP TO LATEST" at bounding box center [295, 176] width 32 height 6
click at [191, 8] on span "mute" at bounding box center [188, 7] width 8 height 4
click at [190, 8] on span "unmute" at bounding box center [187, 7] width 12 height 4
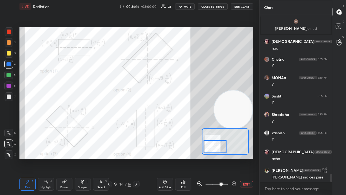
click at [217, 145] on div at bounding box center [215, 146] width 23 height 13
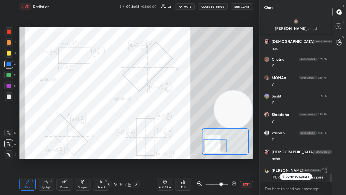
scroll to position [3243, 0]
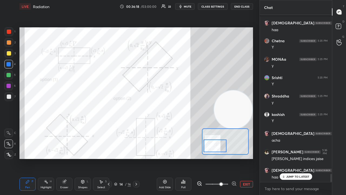
click at [188, 6] on span "mute" at bounding box center [188, 7] width 8 height 4
click at [189, 8] on span "mute" at bounding box center [188, 7] width 8 height 4
drag, startPoint x: 291, startPoint y: 176, endPoint x: 289, endPoint y: 179, distance: 3.8
click at [291, 158] on p "JUMP TO LATEST" at bounding box center [297, 176] width 23 height 3
click at [191, 5] on span "mute" at bounding box center [188, 7] width 8 height 4
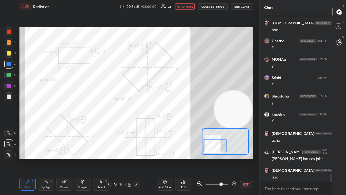
click at [189, 7] on span "unmute" at bounding box center [187, 7] width 12 height 4
drag, startPoint x: 11, startPoint y: 83, endPoint x: 13, endPoint y: 81, distance: 2.9
click at [11, 82] on div at bounding box center [8, 85] width 9 height 9
click at [190, 6] on span "mute" at bounding box center [188, 7] width 8 height 4
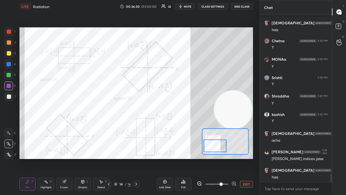
click at [185, 6] on button "mute" at bounding box center [184, 6] width 19 height 6
click at [184, 6] on span "unmute" at bounding box center [187, 7] width 12 height 4
click at [136, 158] on icon at bounding box center [136, 184] width 4 height 4
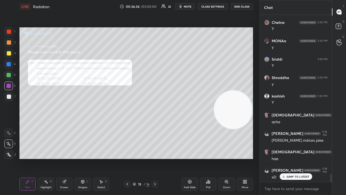
scroll to position [3280, 0]
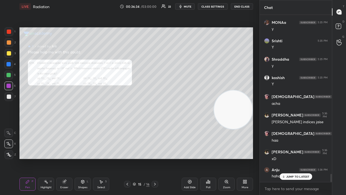
click at [226, 158] on div "Zoom" at bounding box center [226, 183] width 16 height 13
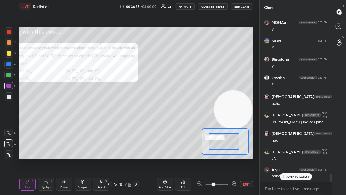
drag, startPoint x: 229, startPoint y: 143, endPoint x: 210, endPoint y: 139, distance: 19.7
drag, startPoint x: 218, startPoint y: 139, endPoint x: 212, endPoint y: 147, distance: 9.8
click at [211, 139] on div at bounding box center [224, 141] width 31 height 17
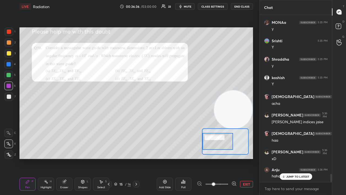
click at [233, 158] on icon at bounding box center [233, 183] width 5 height 5
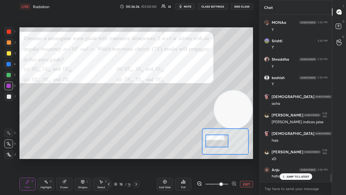
scroll to position [3298, 0]
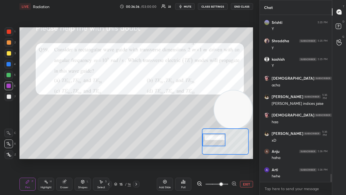
drag, startPoint x: 218, startPoint y: 146, endPoint x: 215, endPoint y: 145, distance: 3.7
click at [215, 145] on div at bounding box center [213, 139] width 23 height 13
click at [188, 5] on button "mute" at bounding box center [184, 6] width 19 height 6
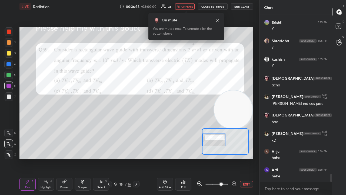
click at [189, 4] on button "unmute" at bounding box center [184, 6] width 19 height 6
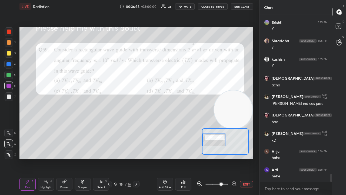
scroll to position [3317, 0]
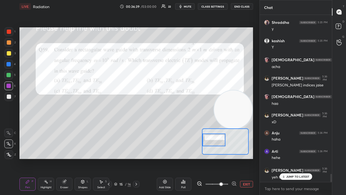
click at [9, 34] on div at bounding box center [9, 31] width 4 height 4
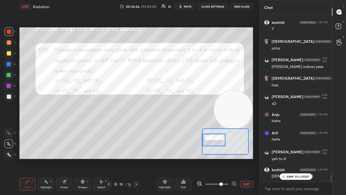
click at [299, 158] on p "JUMP TO LATEST" at bounding box center [297, 176] width 23 height 3
click at [186, 6] on span "mute" at bounding box center [188, 7] width 8 height 4
click at [186, 7] on span "unmute" at bounding box center [187, 7] width 12 height 4
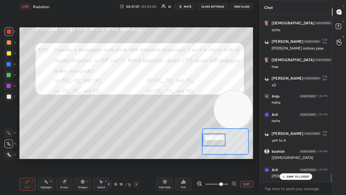
scroll to position [3372, 0]
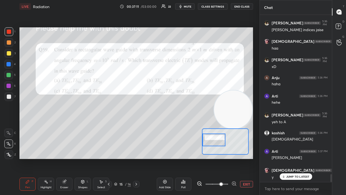
drag, startPoint x: 290, startPoint y: 175, endPoint x: 272, endPoint y: 182, distance: 19.5
click at [290, 158] on p "JUMP TO LATEST" at bounding box center [297, 176] width 23 height 3
click at [190, 6] on span "mute" at bounding box center [188, 7] width 8 height 4
click at [190, 5] on span "unmute" at bounding box center [187, 7] width 12 height 4
click at [182, 6] on icon "button" at bounding box center [180, 6] width 2 height 3
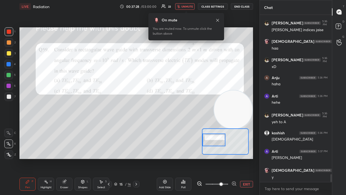
click at [188, 6] on span "unmute" at bounding box center [187, 7] width 12 height 4
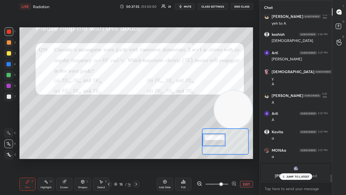
scroll to position [3488, 0]
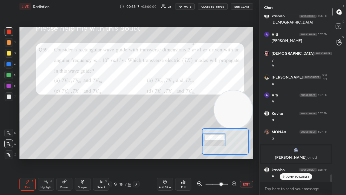
click at [188, 6] on span "mute" at bounding box center [188, 7] width 8 height 4
click at [189, 6] on span "unmute" at bounding box center [187, 7] width 12 height 4
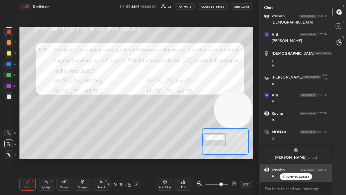
click at [294, 158] on p "JUMP TO LATEST" at bounding box center [297, 176] width 23 height 3
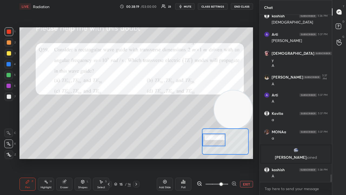
scroll to position [3507, 0]
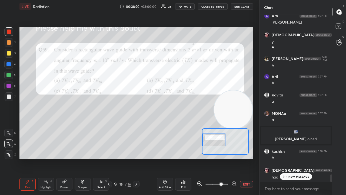
click at [297, 158] on p "1 NEW MESSAGE" at bounding box center [297, 176] width 23 height 3
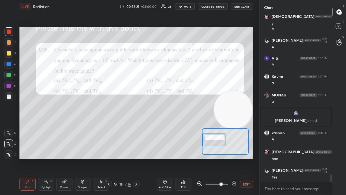
click at [190, 6] on span "mute" at bounding box center [188, 7] width 8 height 4
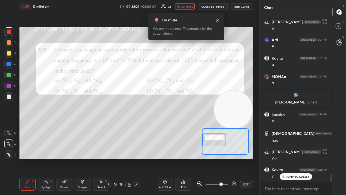
scroll to position [3562, 0]
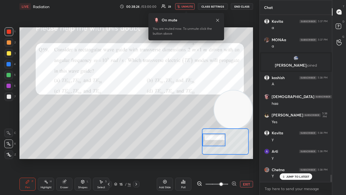
click at [190, 6] on span "unmute" at bounding box center [187, 7] width 12 height 4
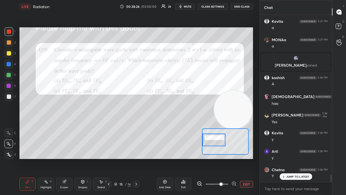
click at [190, 6] on span "mute" at bounding box center [188, 7] width 8 height 4
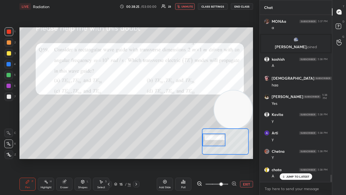
click at [189, 6] on span "unmute" at bounding box center [187, 7] width 12 height 4
click at [11, 77] on div at bounding box center [8, 75] width 9 height 9
click at [115, 158] on icon at bounding box center [115, 183] width 3 height 3
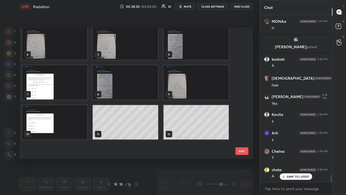
scroll to position [0, 0]
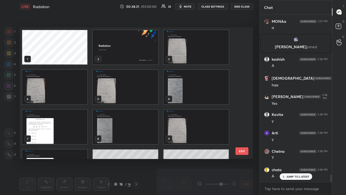
click at [172, 60] on img "grid" at bounding box center [196, 47] width 65 height 34
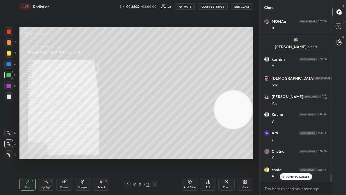
click at [174, 59] on img "grid" at bounding box center [196, 47] width 65 height 34
click at [156, 158] on icon at bounding box center [155, 184] width 4 height 4
click at [228, 158] on div "Zoom" at bounding box center [226, 183] width 16 height 13
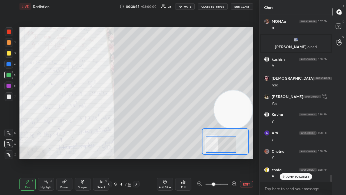
click at [219, 149] on div at bounding box center [221, 144] width 31 height 17
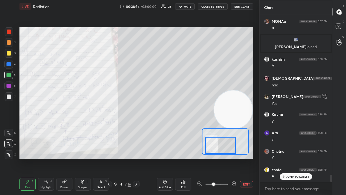
click at [186, 6] on span "mute" at bounding box center [188, 7] width 8 height 4
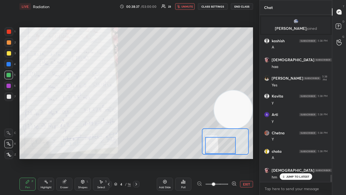
click at [188, 6] on span "unmute" at bounding box center [187, 7] width 12 height 4
click at [136, 158] on icon at bounding box center [136, 184] width 4 height 4
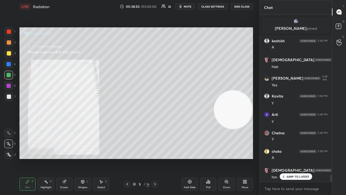
click at [157, 158] on icon at bounding box center [155, 184] width 4 height 4
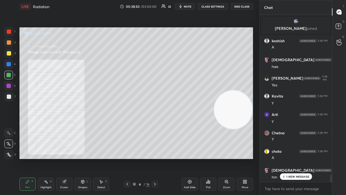
scroll to position [3635, 0]
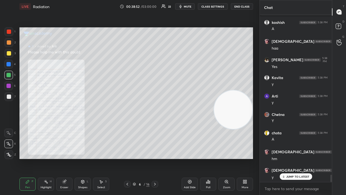
click at [225, 158] on div "Zoom" at bounding box center [226, 183] width 16 height 13
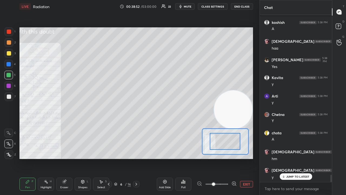
drag, startPoint x: 221, startPoint y: 144, endPoint x: 212, endPoint y: 147, distance: 9.4
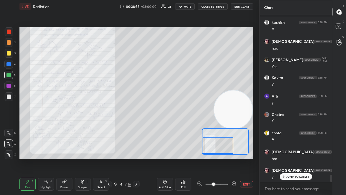
drag, startPoint x: 216, startPoint y: 145, endPoint x: 211, endPoint y: 150, distance: 7.5
click at [211, 150] on div at bounding box center [218, 145] width 31 height 17
click at [136, 158] on icon at bounding box center [136, 184] width 4 height 4
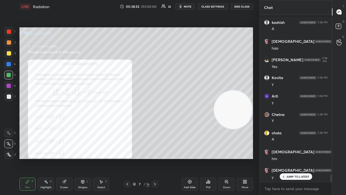
click at [155, 158] on icon at bounding box center [155, 183] width 2 height 3
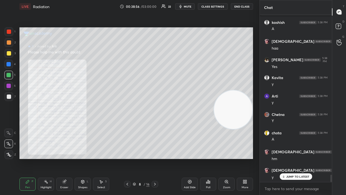
click at [228, 158] on icon at bounding box center [226, 181] width 4 height 4
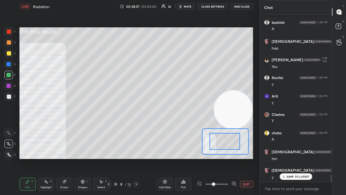
drag, startPoint x: 216, startPoint y: 145, endPoint x: 207, endPoint y: 147, distance: 8.6
click at [209, 147] on div at bounding box center [224, 141] width 31 height 17
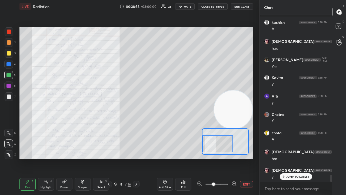
click at [233, 158] on icon at bounding box center [233, 183] width 5 height 5
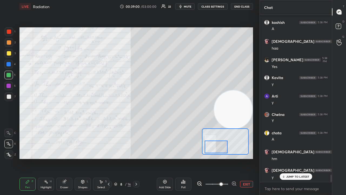
drag, startPoint x: 215, startPoint y: 146, endPoint x: 214, endPoint y: 149, distance: 3.2
click at [214, 149] on div at bounding box center [216, 146] width 23 height 13
click at [187, 6] on span "mute" at bounding box center [188, 7] width 8 height 4
click at [187, 5] on span "unmute" at bounding box center [187, 7] width 12 height 4
click at [186, 5] on span "mute" at bounding box center [188, 7] width 8 height 4
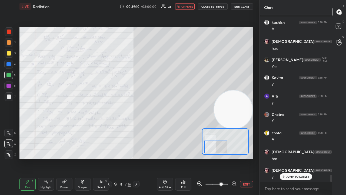
click at [187, 5] on span "unmute" at bounding box center [187, 7] width 12 height 4
click at [286, 158] on div "JUMP TO LATEST" at bounding box center [295, 176] width 32 height 6
click at [187, 6] on span "mute" at bounding box center [188, 7] width 8 height 4
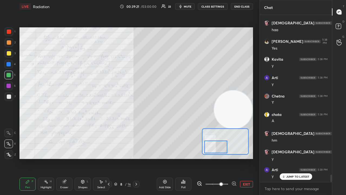
scroll to position [3672, 0]
click at [11, 98] on div at bounding box center [9, 96] width 4 height 4
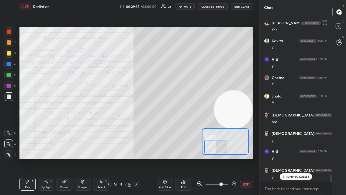
click at [193, 6] on button "mute" at bounding box center [184, 6] width 19 height 6
click at [192, 6] on span "unmute" at bounding box center [187, 7] width 12 height 4
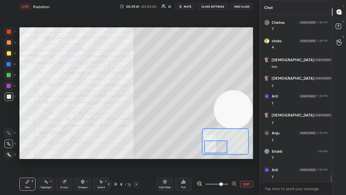
scroll to position [3746, 0]
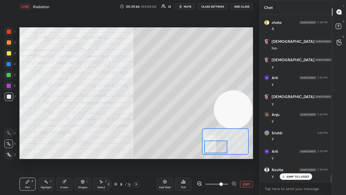
click at [136, 158] on icon at bounding box center [136, 184] width 4 height 4
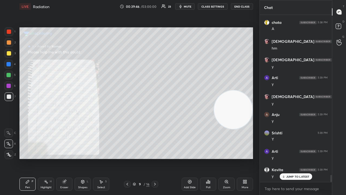
click at [155, 158] on icon at bounding box center [155, 184] width 4 height 4
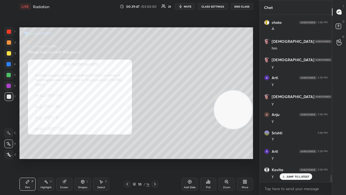
click at [155, 158] on icon at bounding box center [155, 183] width 2 height 3
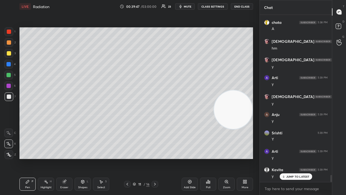
click at [155, 158] on icon at bounding box center [155, 183] width 2 height 3
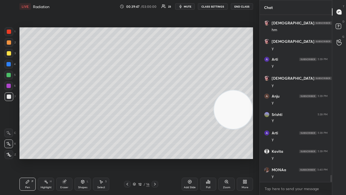
click at [155, 158] on icon at bounding box center [155, 184] width 4 height 4
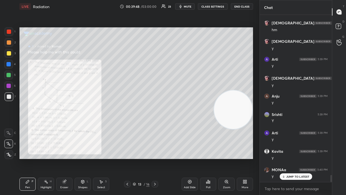
click at [155, 158] on icon at bounding box center [155, 184] width 4 height 4
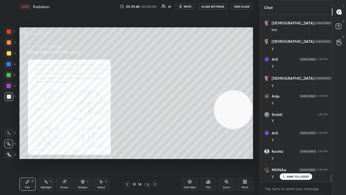
click at [155, 158] on icon at bounding box center [155, 183] width 2 height 3
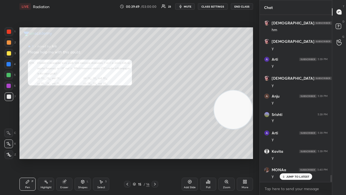
click at [155, 158] on icon at bounding box center [155, 183] width 2 height 3
click at [229, 158] on div "Zoom" at bounding box center [226, 183] width 16 height 13
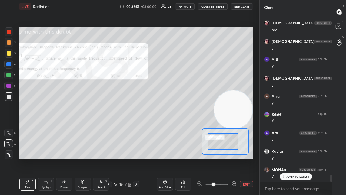
drag, startPoint x: 221, startPoint y: 139, endPoint x: 210, endPoint y: 134, distance: 11.7
click at [210, 134] on div at bounding box center [223, 141] width 31 height 17
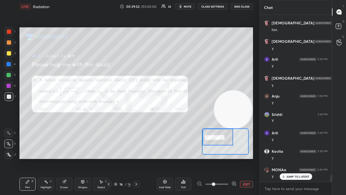
click at [232, 158] on icon at bounding box center [233, 183] width 5 height 5
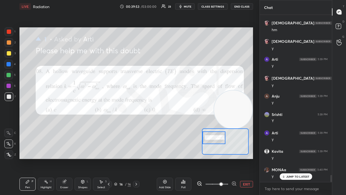
click at [217, 139] on div at bounding box center [213, 137] width 23 height 13
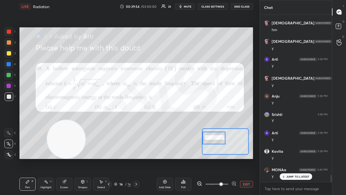
drag, startPoint x: 235, startPoint y: 101, endPoint x: 22, endPoint y: 166, distance: 223.2
click at [22, 158] on div "Setting up your live class Poll for secs No correct answer Start poll" at bounding box center [136, 93] width 238 height 160
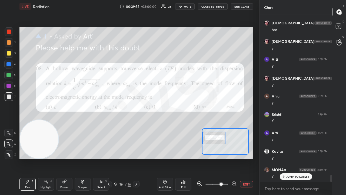
click at [190, 6] on span "mute" at bounding box center [188, 7] width 8 height 4
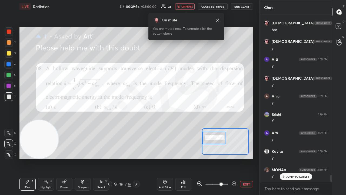
click at [189, 6] on span "unmute" at bounding box center [187, 7] width 12 height 4
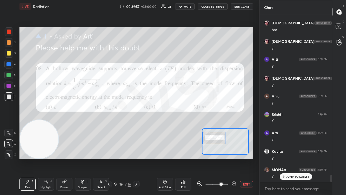
scroll to position [3782, 0]
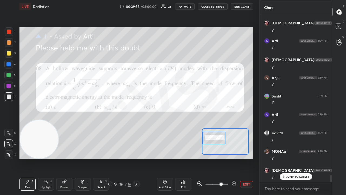
click at [186, 6] on span "mute" at bounding box center [188, 7] width 8 height 4
click at [187, 7] on span "unmute" at bounding box center [187, 7] width 12 height 4
drag, startPoint x: 12, startPoint y: 31, endPoint x: 12, endPoint y: 28, distance: 3.0
click at [12, 31] on div at bounding box center [9, 31] width 9 height 9
click at [184, 6] on button "mute" at bounding box center [184, 6] width 19 height 6
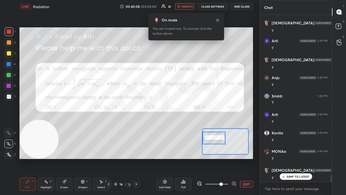
click at [187, 7] on span "unmute" at bounding box center [187, 7] width 12 height 4
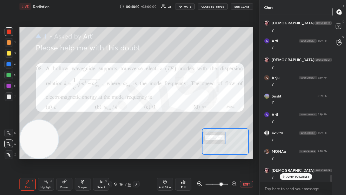
click at [303, 158] on p "JUMP TO LATEST" at bounding box center [297, 176] width 23 height 3
click at [192, 6] on button "mute" at bounding box center [184, 6] width 19 height 6
click at [192, 6] on span "unmute" at bounding box center [187, 7] width 12 height 4
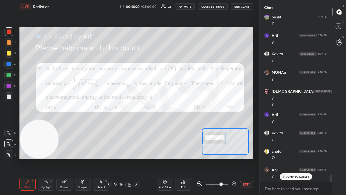
scroll to position [3880, 0]
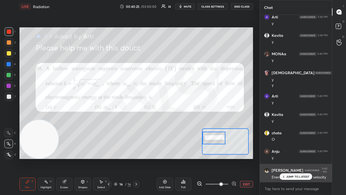
click at [306, 158] on p "JUMP TO LATEST" at bounding box center [297, 176] width 23 height 3
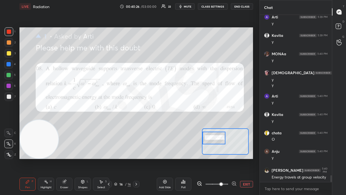
click at [189, 7] on span "mute" at bounding box center [188, 7] width 8 height 4
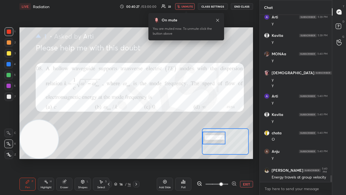
click at [189, 6] on span "unmute" at bounding box center [187, 7] width 12 height 4
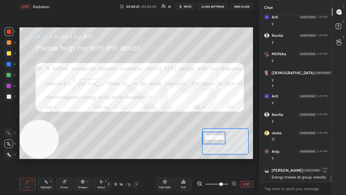
scroll to position [3898, 0]
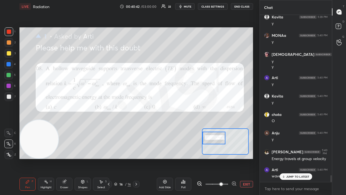
click at [300, 158] on p "JUMP TO LATEST" at bounding box center [297, 176] width 23 height 3
click at [189, 7] on span "mute" at bounding box center [188, 7] width 8 height 4
click at [188, 7] on span "unmute" at bounding box center [187, 7] width 12 height 4
click at [6, 77] on div at bounding box center [8, 75] width 9 height 9
click at [188, 7] on span "mute" at bounding box center [188, 7] width 8 height 4
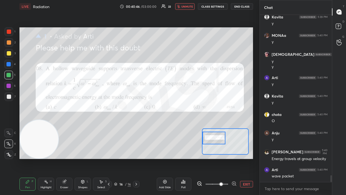
click at [189, 7] on span "unmute" at bounding box center [187, 7] width 12 height 4
click at [186, 6] on span "mute" at bounding box center [188, 7] width 8 height 4
click at [8, 98] on div at bounding box center [9, 96] width 4 height 4
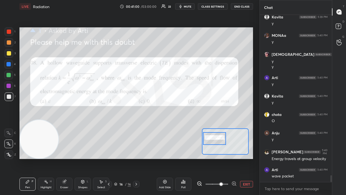
click at [216, 142] on div at bounding box center [214, 138] width 23 height 13
click at [69, 158] on div "Eraser" at bounding box center [64, 183] width 16 height 13
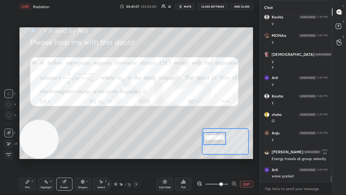
scroll to position [3917, 0]
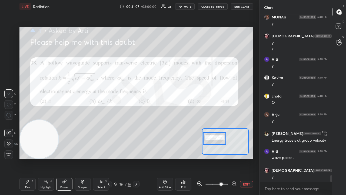
click at [32, 158] on div "Pen P" at bounding box center [27, 183] width 16 height 13
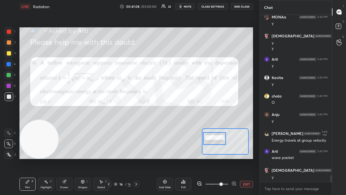
click at [185, 6] on span "mute" at bounding box center [188, 7] width 8 height 4
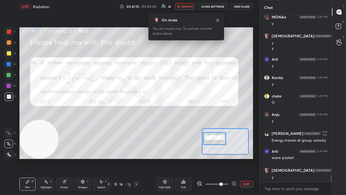
click at [188, 6] on span "unmute" at bounding box center [187, 7] width 12 height 4
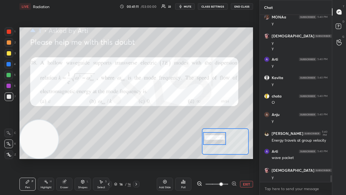
click at [6, 77] on div at bounding box center [8, 75] width 9 height 9
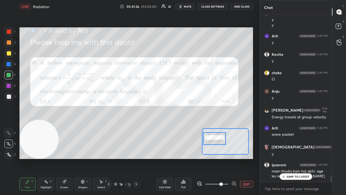
click at [298, 158] on p "JUMP TO LATEST" at bounding box center [297, 176] width 23 height 3
click at [188, 8] on span "mute" at bounding box center [188, 7] width 8 height 4
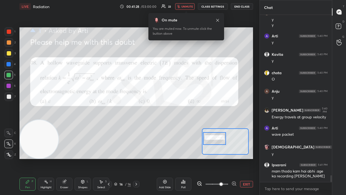
click at [192, 6] on span "unmute" at bounding box center [187, 7] width 12 height 4
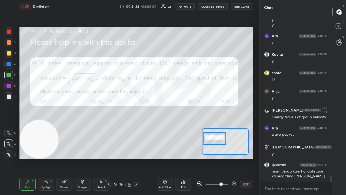
click at [71, 158] on div "Eraser" at bounding box center [64, 183] width 16 height 13
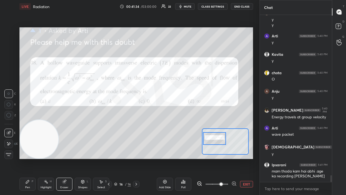
scroll to position [3945, 0]
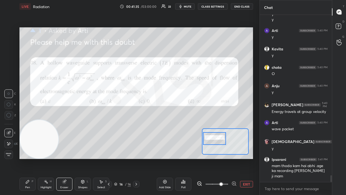
drag, startPoint x: 29, startPoint y: 185, endPoint x: 52, endPoint y: 176, distance: 24.5
click at [29, 158] on div "Pen P" at bounding box center [27, 183] width 16 height 13
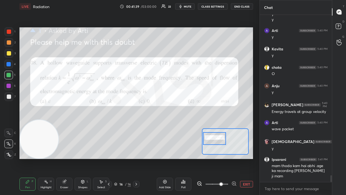
click at [191, 8] on span "mute" at bounding box center [188, 7] width 8 height 4
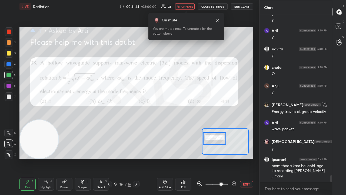
click at [189, 7] on span "unmute" at bounding box center [187, 7] width 12 height 4
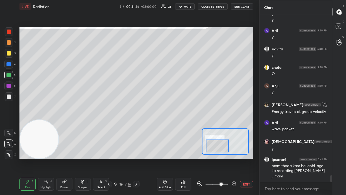
click at [214, 145] on div at bounding box center [217, 145] width 23 height 13
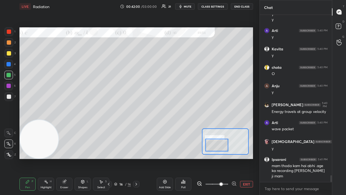
click at [188, 6] on span "mute" at bounding box center [188, 7] width 8 height 4
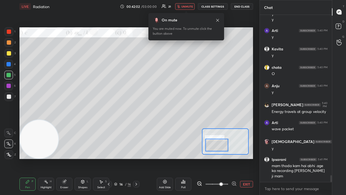
click at [187, 4] on button "unmute" at bounding box center [184, 6] width 19 height 6
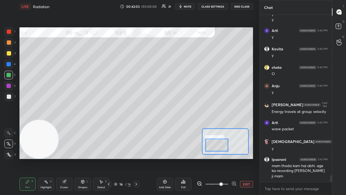
click at [63, 158] on icon at bounding box center [64, 181] width 4 height 4
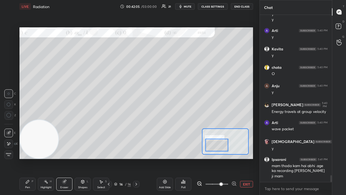
click at [29, 158] on icon at bounding box center [27, 181] width 4 height 4
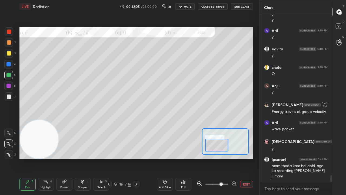
click at [58, 143] on video at bounding box center [39, 139] width 38 height 38
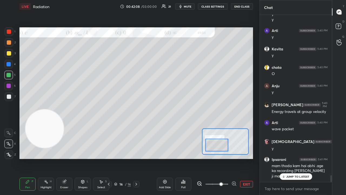
scroll to position [3964, 0]
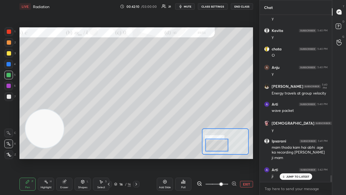
click at [287, 158] on p "JUMP TO LATEST" at bounding box center [297, 176] width 23 height 3
click at [185, 4] on button "mute" at bounding box center [184, 6] width 19 height 6
drag, startPoint x: 186, startPoint y: 4, endPoint x: 180, endPoint y: 11, distance: 9.4
click at [186, 4] on button "unmute" at bounding box center [184, 6] width 19 height 6
click at [69, 158] on div "Eraser" at bounding box center [64, 183] width 16 height 13
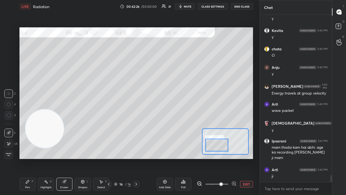
scroll to position [3982, 0]
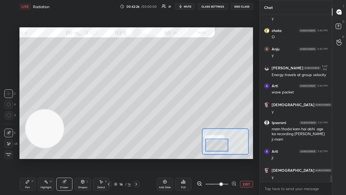
click at [28, 158] on div "Pen P" at bounding box center [27, 183] width 16 height 13
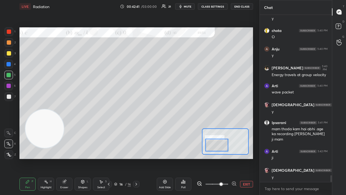
click at [185, 9] on button "mute" at bounding box center [184, 6] width 19 height 6
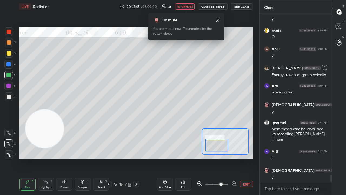
click at [189, 5] on span "unmute" at bounding box center [187, 7] width 12 height 4
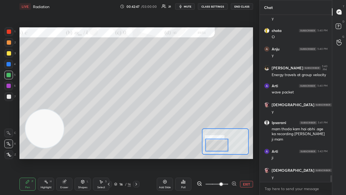
click at [188, 8] on span "mute" at bounding box center [188, 7] width 8 height 4
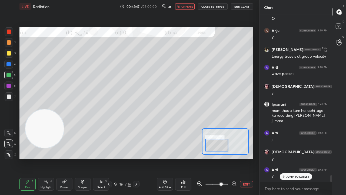
click at [189, 8] on span "unmute" at bounding box center [187, 7] width 12 height 4
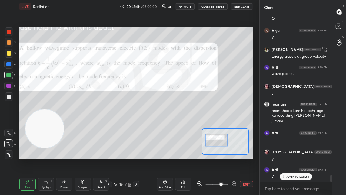
drag, startPoint x: 216, startPoint y: 141, endPoint x: 214, endPoint y: 144, distance: 3.6
click at [215, 136] on div at bounding box center [216, 139] width 23 height 13
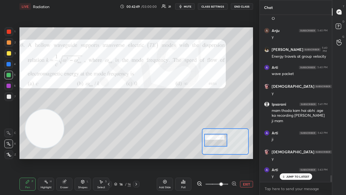
click at [189, 7] on span "mute" at bounding box center [188, 7] width 8 height 4
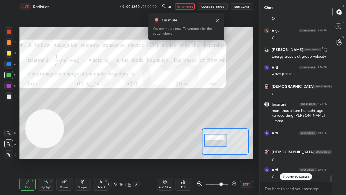
drag, startPoint x: 188, startPoint y: 7, endPoint x: 189, endPoint y: 4, distance: 3.4
click at [188, 7] on span "unmute" at bounding box center [187, 7] width 12 height 4
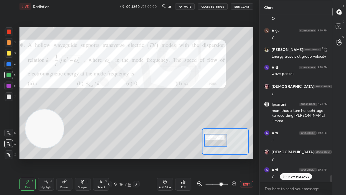
scroll to position [4019, 0]
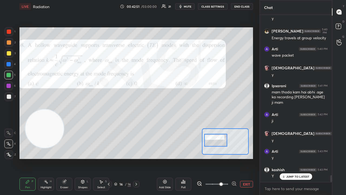
click at [288, 158] on p "JUMP TO LATEST" at bounding box center [297, 176] width 23 height 3
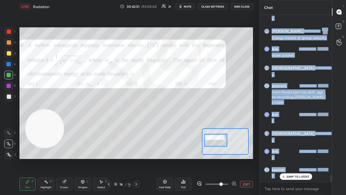
scroll to position [4037, 0]
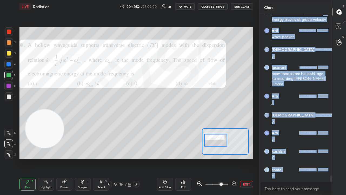
click at [190, 6] on span "mute" at bounding box center [188, 7] width 8 height 4
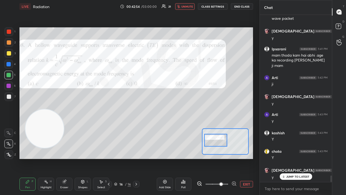
drag, startPoint x: 291, startPoint y: 175, endPoint x: 291, endPoint y: 191, distance: 15.7
click at [291, 158] on p "JUMP TO LATEST" at bounding box center [297, 176] width 23 height 3
click at [290, 158] on div "x" at bounding box center [296, 188] width 72 height 13
click at [186, 7] on span "unmute" at bounding box center [187, 7] width 12 height 4
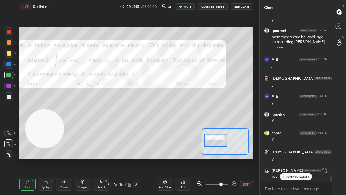
click at [135, 158] on icon at bounding box center [136, 184] width 4 height 4
click at [338, 26] on icon at bounding box center [338, 26] width 2 height 2
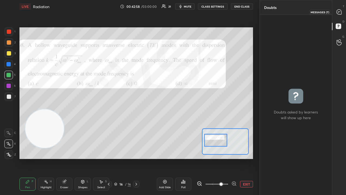
click at [340, 13] on icon at bounding box center [338, 11] width 5 height 5
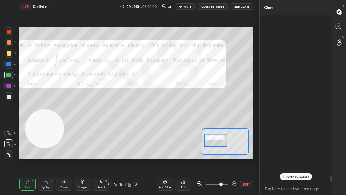
scroll to position [165, 71]
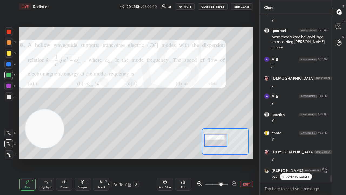
click at [292, 158] on p "JUMP TO LATEST" at bounding box center [297, 176] width 23 height 3
click at [137, 158] on icon at bounding box center [136, 184] width 4 height 4
click at [191, 8] on span "mute" at bounding box center [188, 7] width 8 height 4
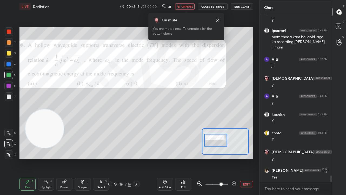
click at [190, 6] on span "unmute" at bounding box center [187, 7] width 12 height 4
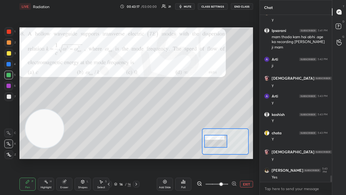
click at [216, 145] on div at bounding box center [215, 141] width 23 height 13
click at [136, 158] on icon at bounding box center [136, 183] width 2 height 3
click at [165, 158] on div "Add Slide" at bounding box center [165, 187] width 12 height 3
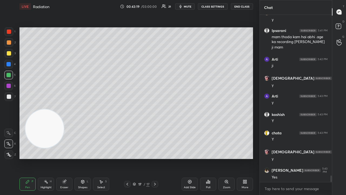
click at [191, 4] on button "mute" at bounding box center [184, 6] width 19 height 6
click at [191, 5] on span "unmute" at bounding box center [187, 7] width 12 height 4
click at [9, 57] on div "3" at bounding box center [10, 54] width 11 height 11
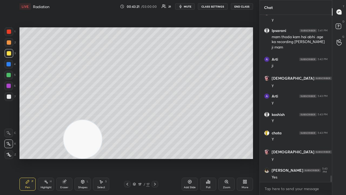
drag, startPoint x: 53, startPoint y: 131, endPoint x: 228, endPoint y: 151, distance: 176.0
click at [102, 151] on video at bounding box center [83, 139] width 38 height 38
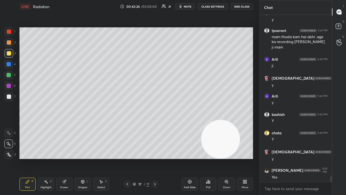
click at [186, 7] on span "mute" at bounding box center [188, 7] width 8 height 4
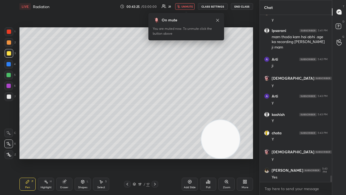
click at [186, 7] on span "unmute" at bounding box center [187, 7] width 12 height 4
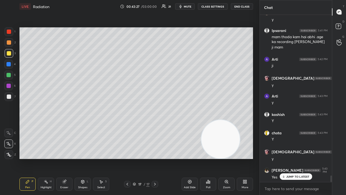
scroll to position [4092, 0]
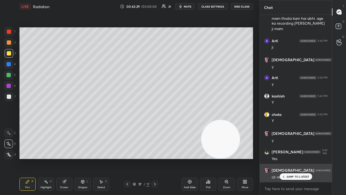
click at [302, 158] on p "JUMP TO LATEST" at bounding box center [297, 176] width 23 height 3
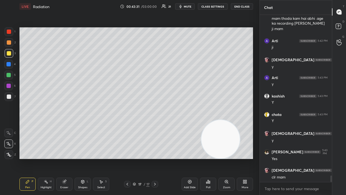
click at [188, 6] on span "mute" at bounding box center [188, 7] width 8 height 4
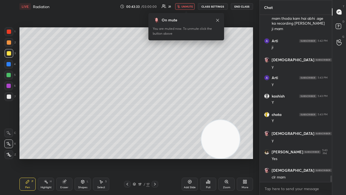
click at [185, 6] on span "unmute" at bounding box center [187, 7] width 12 height 4
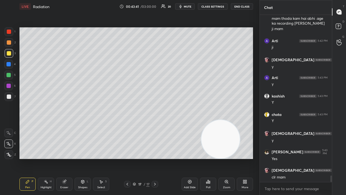
click at [187, 6] on span "mute" at bounding box center [188, 7] width 8 height 4
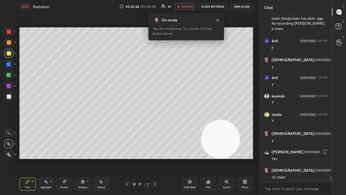
click at [187, 5] on span "unmute" at bounding box center [187, 7] width 12 height 4
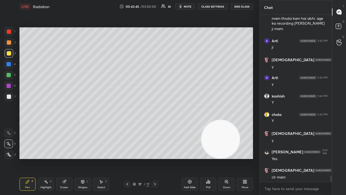
click at [9, 76] on div at bounding box center [8, 75] width 4 height 4
click at [8, 56] on div at bounding box center [9, 53] width 9 height 9
drag, startPoint x: 68, startPoint y: 183, endPoint x: 68, endPoint y: 162, distance: 20.8
click at [68, 158] on div "Eraser" at bounding box center [64, 183] width 16 height 13
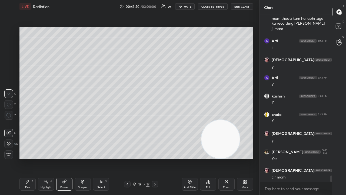
click at [26, 158] on div "Pen P" at bounding box center [27, 183] width 16 height 13
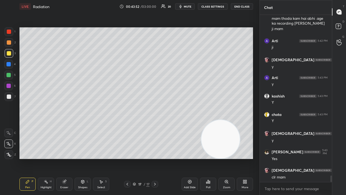
click at [189, 7] on span "mute" at bounding box center [188, 7] width 8 height 4
click at [189, 8] on span "unmute" at bounding box center [187, 7] width 12 height 4
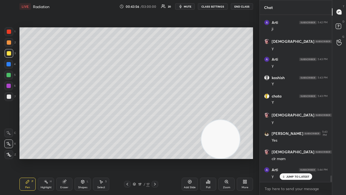
scroll to position [4129, 0]
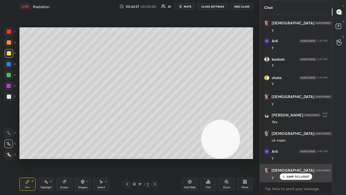
click at [288, 158] on p "JUMP TO LATEST" at bounding box center [297, 176] width 23 height 3
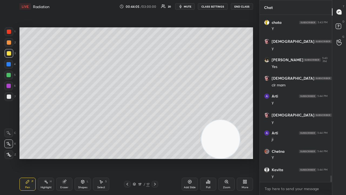
scroll to position [4202, 0]
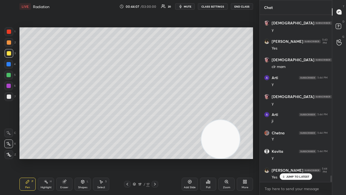
click at [191, 7] on span "mute" at bounding box center [188, 7] width 8 height 4
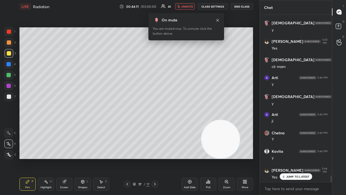
click at [185, 7] on span "unmute" at bounding box center [187, 7] width 12 height 4
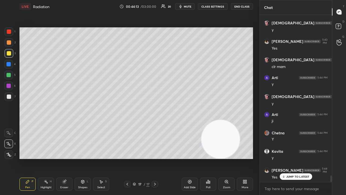
drag, startPoint x: 9, startPoint y: 76, endPoint x: 16, endPoint y: 71, distance: 7.6
click at [9, 76] on div at bounding box center [8, 75] width 4 height 4
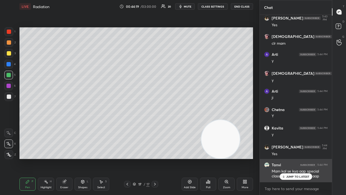
click at [286, 158] on div "JUMP TO LATEST" at bounding box center [295, 176] width 32 height 6
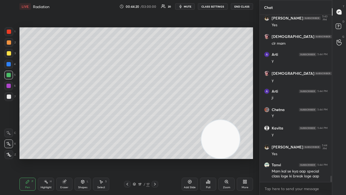
click at [191, 6] on span "mute" at bounding box center [188, 7] width 8 height 4
click at [191, 5] on span "unmute" at bounding box center [187, 7] width 12 height 4
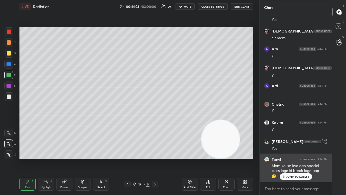
click at [297, 158] on p "JUMP TO LATEST" at bounding box center [297, 176] width 23 height 3
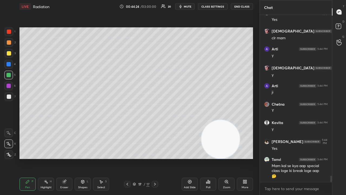
click at [191, 6] on span "mute" at bounding box center [188, 7] width 8 height 4
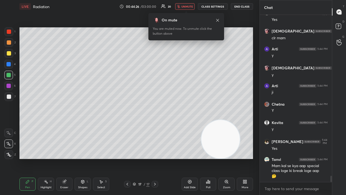
drag, startPoint x: 188, startPoint y: 6, endPoint x: 179, endPoint y: 8, distance: 9.8
click at [189, 6] on span "unmute" at bounding box center [187, 7] width 12 height 4
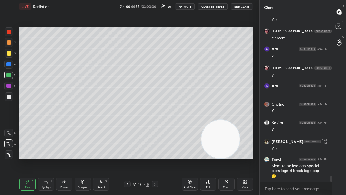
click at [190, 7] on span "mute" at bounding box center [188, 7] width 8 height 4
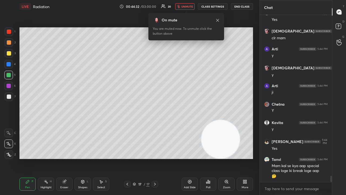
click at [190, 6] on span "unmute" at bounding box center [187, 7] width 12 height 4
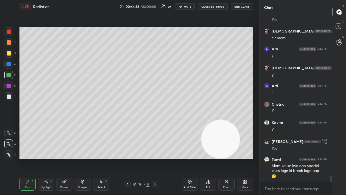
scroll to position [4249, 0]
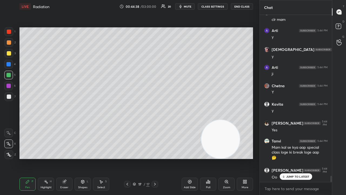
click at [188, 8] on span "mute" at bounding box center [188, 7] width 8 height 4
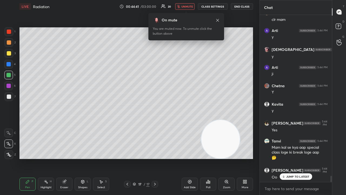
click at [189, 8] on span "unmute" at bounding box center [187, 7] width 12 height 4
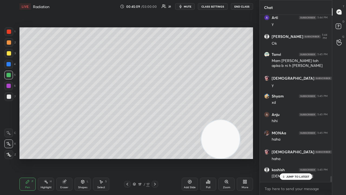
scroll to position [4438, 0]
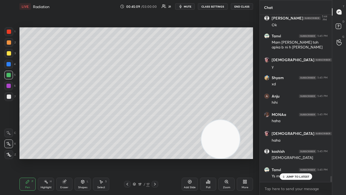
click at [188, 6] on span "mute" at bounding box center [188, 7] width 8 height 4
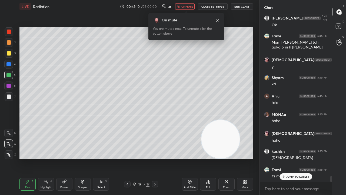
click at [189, 4] on button "unmute" at bounding box center [184, 6] width 19 height 6
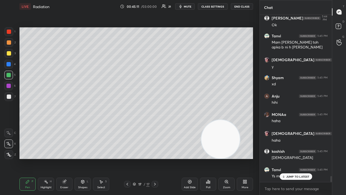
scroll to position [4456, 0]
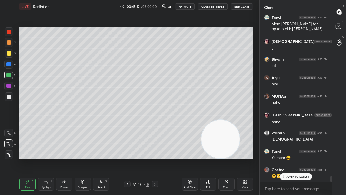
drag, startPoint x: 288, startPoint y: 177, endPoint x: 287, endPoint y: 186, distance: 9.0
click at [288, 158] on p "JUMP TO LATEST" at bounding box center [297, 176] width 23 height 3
click at [185, 6] on span "mute" at bounding box center [188, 7] width 8 height 4
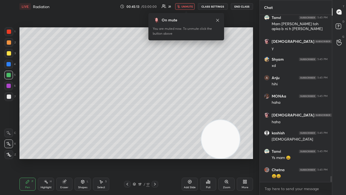
click at [187, 8] on span "unmute" at bounding box center [187, 7] width 12 height 4
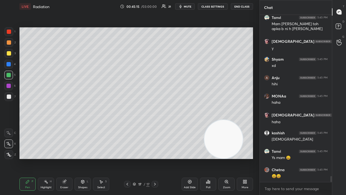
drag, startPoint x: 221, startPoint y: 145, endPoint x: 248, endPoint y: 171, distance: 37.7
click at [246, 158] on div "Setting up your live class Poll for secs No correct answer Start poll" at bounding box center [136, 93] width 238 height 160
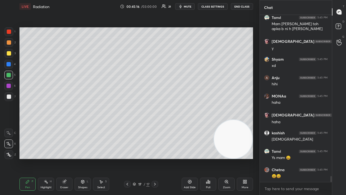
click at [185, 6] on button "mute" at bounding box center [184, 6] width 19 height 6
drag, startPoint x: 186, startPoint y: 7, endPoint x: 187, endPoint y: 4, distance: 2.8
click at [187, 6] on span "unmute" at bounding box center [187, 7] width 12 height 4
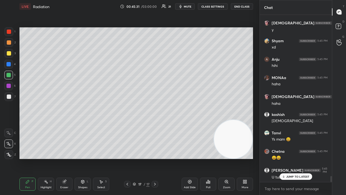
click at [297, 158] on div "JUMP TO LATEST" at bounding box center [295, 176] width 32 height 6
click at [297, 158] on textarea at bounding box center [296, 188] width 64 height 9
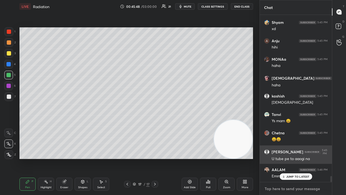
drag, startPoint x: 297, startPoint y: 188, endPoint x: 307, endPoint y: 149, distance: 40.2
click at [307, 149] on div "SUNITA 5:44 PM y Arti 5:44 PM ji [PERSON_NAME] 5:44 PM Y Kavita 5:44 PM y [PERS…" at bounding box center [296, 105] width 72 height 180
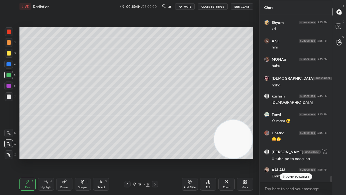
click at [293, 158] on p "JUMP TO LATEST" at bounding box center [297, 176] width 23 height 3
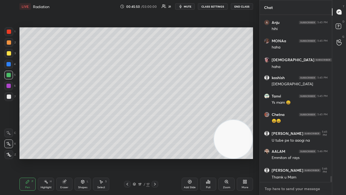
click at [288, 158] on textarea at bounding box center [296, 188] width 64 height 9
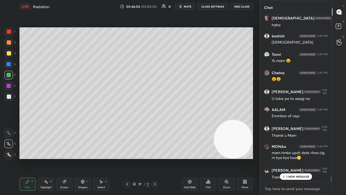
scroll to position [4572, 0]
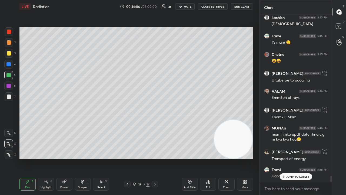
click at [292, 158] on p "JUMP TO LATEST" at bounding box center [297, 176] width 23 height 3
click at [283, 158] on div "x" at bounding box center [296, 188] width 72 height 13
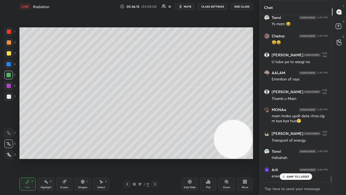
scroll to position [4609, 0]
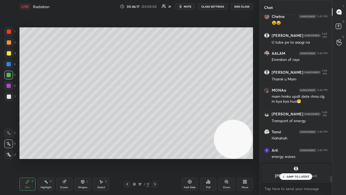
click at [293, 158] on p "JUMP TO LATEST" at bounding box center [297, 176] width 23 height 3
click at [287, 158] on textarea at bounding box center [296, 188] width 64 height 9
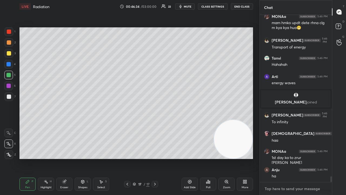
scroll to position [4701, 0]
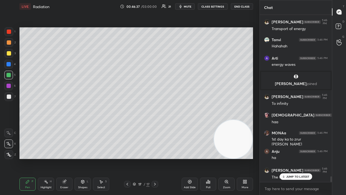
click at [291, 158] on p "JUMP TO LATEST" at bounding box center [297, 176] width 23 height 3
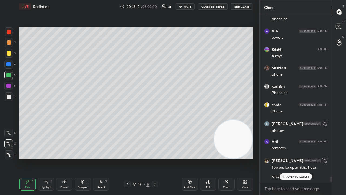
scroll to position [5080, 0]
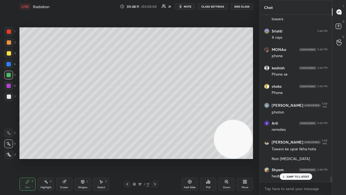
click at [295, 158] on div "x" at bounding box center [296, 188] width 72 height 13
click at [300, 158] on p "JUMP TO LATEST" at bounding box center [297, 176] width 23 height 3
click at [299, 158] on div "x" at bounding box center [296, 188] width 72 height 13
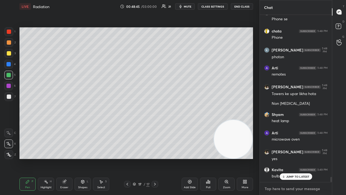
scroll to position [5153, 0]
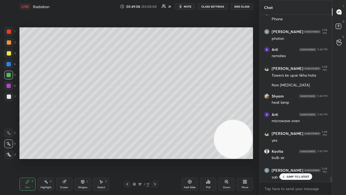
drag, startPoint x: 302, startPoint y: 176, endPoint x: 299, endPoint y: 183, distance: 7.7
click at [303, 158] on p "JUMP TO LATEST" at bounding box center [297, 176] width 23 height 3
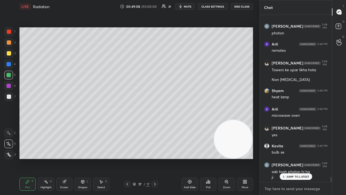
click at [297, 158] on textarea at bounding box center [296, 188] width 64 height 9
drag, startPoint x: 295, startPoint y: 177, endPoint x: 294, endPoint y: 183, distance: 6.6
click at [295, 158] on p "JUMP TO LATEST" at bounding box center [297, 176] width 23 height 3
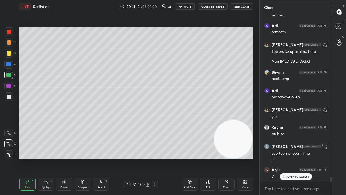
click at [191, 5] on span "mute" at bounding box center [188, 7] width 8 height 4
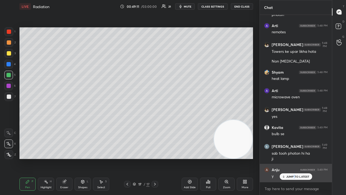
click at [294, 158] on p "JUMP TO LATEST" at bounding box center [297, 176] width 23 height 3
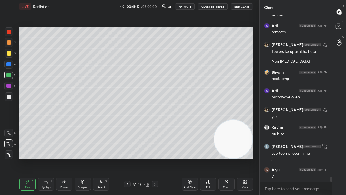
click at [289, 158] on div "x" at bounding box center [296, 188] width 72 height 13
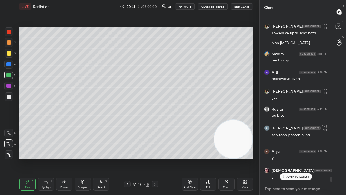
scroll to position [5214, 0]
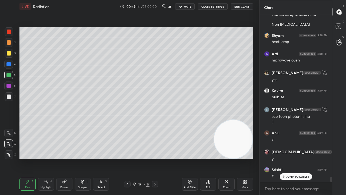
click at [192, 4] on button "mute" at bounding box center [184, 6] width 19 height 6
click at [191, 5] on span "unmute" at bounding box center [187, 7] width 12 height 4
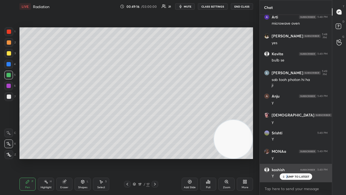
drag, startPoint x: 287, startPoint y: 176, endPoint x: 285, endPoint y: 179, distance: 4.4
click at [286, 158] on p "JUMP TO LATEST" at bounding box center [297, 176] width 23 height 3
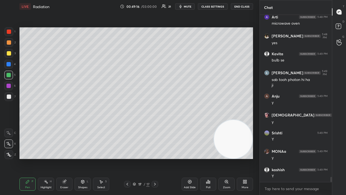
click at [188, 6] on span "mute" at bounding box center [188, 7] width 8 height 4
click at [188, 5] on span "unmute" at bounding box center [187, 7] width 12 height 4
click at [10, 96] on div at bounding box center [9, 96] width 4 height 4
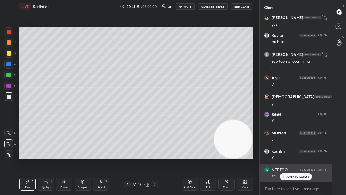
click at [297, 158] on div "JUMP TO LATEST" at bounding box center [295, 176] width 32 height 6
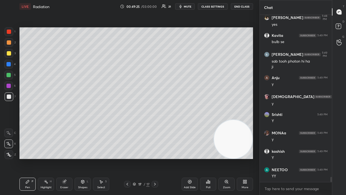
click at [185, 7] on button "mute" at bounding box center [184, 6] width 19 height 6
click at [188, 8] on span "unmute" at bounding box center [187, 7] width 12 height 4
click at [185, 6] on span "mute" at bounding box center [188, 7] width 8 height 4
click at [184, 6] on span "unmute" at bounding box center [187, 7] width 12 height 4
click at [186, 6] on span "mute" at bounding box center [188, 7] width 8 height 4
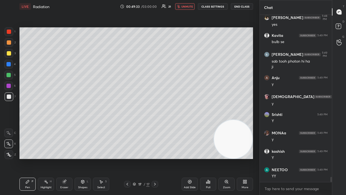
click at [186, 6] on span "unmute" at bounding box center [187, 7] width 12 height 4
click at [186, 6] on span "mute" at bounding box center [188, 7] width 8 height 4
click at [186, 6] on span "unmute" at bounding box center [187, 7] width 12 height 4
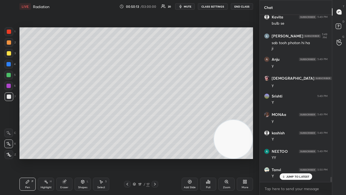
click at [78, 158] on div "Shapes" at bounding box center [82, 187] width 9 height 3
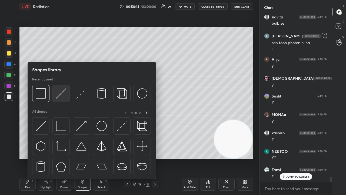
click at [61, 97] on img at bounding box center [61, 93] width 10 height 10
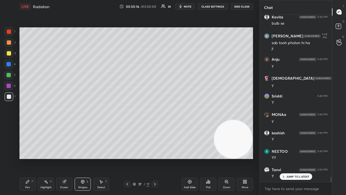
click at [189, 6] on span "mute" at bounding box center [188, 7] width 8 height 4
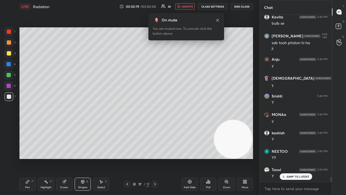
click at [189, 6] on span "unmute" at bounding box center [187, 7] width 12 height 4
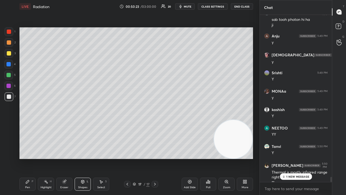
scroll to position [5316, 0]
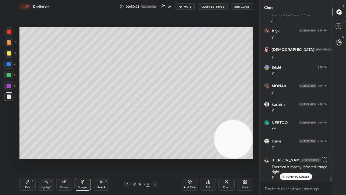
click at [299, 158] on p "JUMP TO LATEST" at bounding box center [297, 176] width 23 height 3
click at [186, 7] on span "mute" at bounding box center [188, 7] width 8 height 4
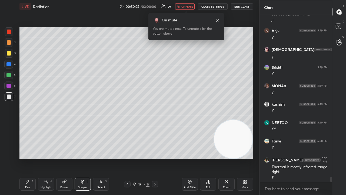
click at [188, 8] on span "unmute" at bounding box center [187, 7] width 12 height 4
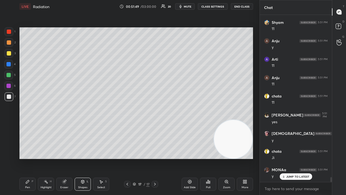
scroll to position [5518, 0]
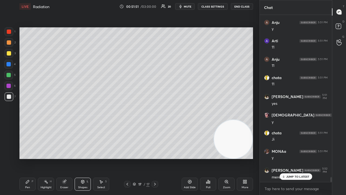
drag, startPoint x: 289, startPoint y: 177, endPoint x: 289, endPoint y: 182, distance: 5.1
click at [289, 158] on p "JUMP TO LATEST" at bounding box center [297, 176] width 23 height 3
click at [186, 5] on span "mute" at bounding box center [188, 7] width 8 height 4
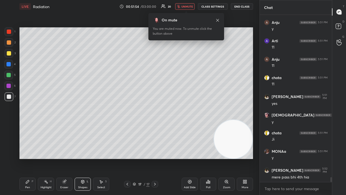
click at [188, 7] on span "unmute" at bounding box center [187, 7] width 12 height 4
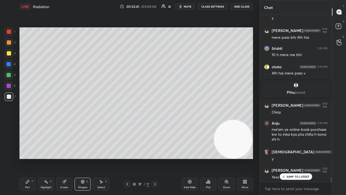
scroll to position [5676, 0]
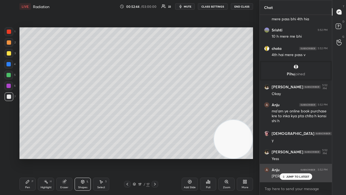
click at [290, 158] on p "JUMP TO LATEST" at bounding box center [297, 176] width 23 height 3
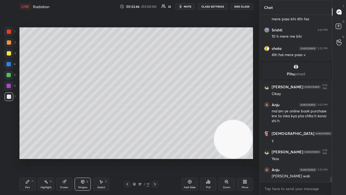
click at [190, 7] on span "mute" at bounding box center [188, 7] width 8 height 4
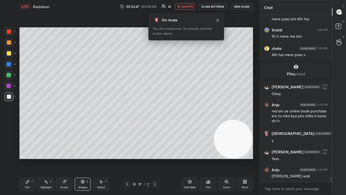
click at [190, 6] on span "unmute" at bounding box center [187, 7] width 12 height 4
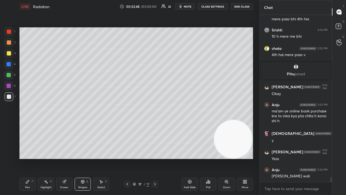
click at [189, 6] on span "mute" at bounding box center [188, 7] width 8 height 4
click at [189, 6] on span "unmute" at bounding box center [187, 7] width 12 height 4
click at [189, 6] on span "mute" at bounding box center [188, 7] width 8 height 4
click at [191, 6] on span "unmute" at bounding box center [187, 7] width 12 height 4
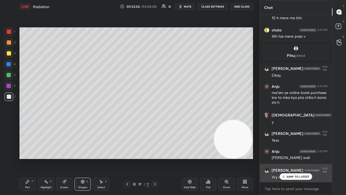
click at [288, 158] on p "JUMP TO LATEST" at bounding box center [297, 176] width 23 height 3
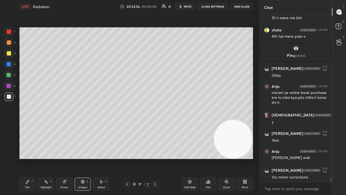
click at [188, 8] on span "mute" at bounding box center [188, 7] width 8 height 4
click at [189, 8] on span "unmute" at bounding box center [187, 7] width 12 height 4
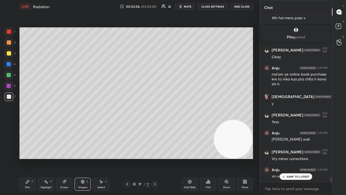
click at [289, 158] on p "JUMP TO LATEST" at bounding box center [297, 176] width 23 height 3
click at [285, 158] on div "x" at bounding box center [296, 188] width 72 height 13
click at [183, 6] on icon "button" at bounding box center [180, 6] width 4 height 4
click at [184, 6] on span "unmute" at bounding box center [187, 7] width 12 height 4
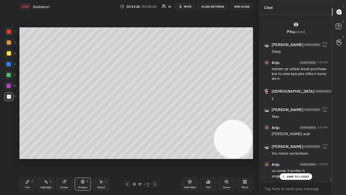
scroll to position [5723, 0]
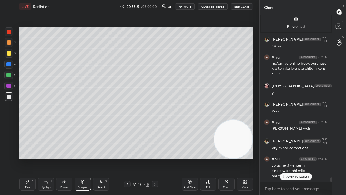
drag, startPoint x: 283, startPoint y: 176, endPoint x: 281, endPoint y: 183, distance: 6.6
click at [283, 158] on div "JUMP TO LATEST" at bounding box center [295, 176] width 32 height 6
click at [188, 4] on button "mute" at bounding box center [184, 6] width 19 height 6
click at [187, 4] on button "unmute" at bounding box center [184, 6] width 19 height 6
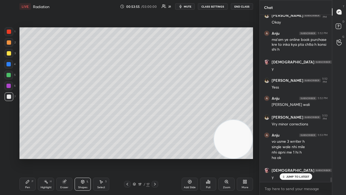
scroll to position [5766, 0]
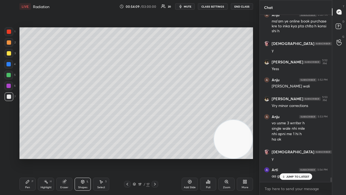
click at [296, 158] on div "chota 5:51 PM 11 Kumar 5:51 PM yes SUNITA 5:51 PM y chota 5:51 PM [PERSON_NAME]…" at bounding box center [296, 98] width 72 height 167
click at [296, 158] on p "JUMP TO LATEST" at bounding box center [297, 176] width 23 height 3
click at [296, 158] on textarea at bounding box center [296, 188] width 64 height 9
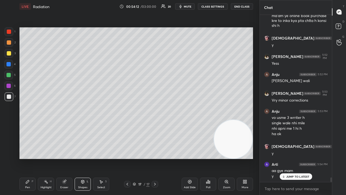
click at [191, 7] on span "mute" at bounding box center [188, 7] width 8 height 4
click at [190, 8] on span "unmute" at bounding box center [187, 7] width 12 height 4
click at [288, 158] on p "JUMP TO LATEST" at bounding box center [297, 176] width 23 height 3
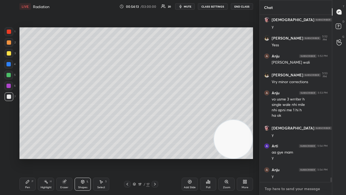
click at [285, 158] on div "x" at bounding box center [296, 188] width 72 height 13
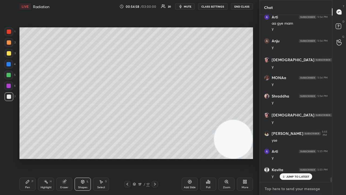
scroll to position [5936, 0]
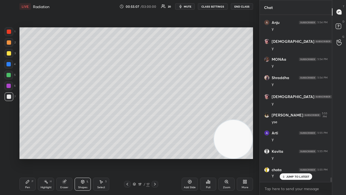
click at [255, 158] on div "1 2 3 4 5 6 7 C X Z C X Z E E Erase all H H LIVE Radiation 00:55:07 / 03:00:00 …" at bounding box center [129, 97] width 259 height 195
click at [29, 158] on div "Pen" at bounding box center [27, 187] width 5 height 3
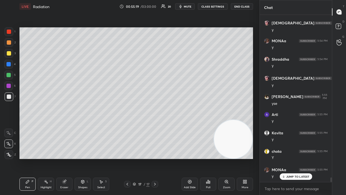
drag, startPoint x: 79, startPoint y: 189, endPoint x: 75, endPoint y: 186, distance: 5.2
click at [78, 158] on div "Shapes L" at bounding box center [83, 183] width 16 height 13
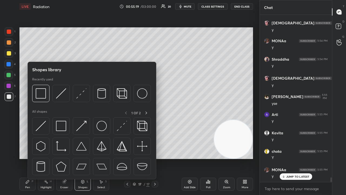
click at [65, 158] on div "Eraser" at bounding box center [64, 187] width 8 height 3
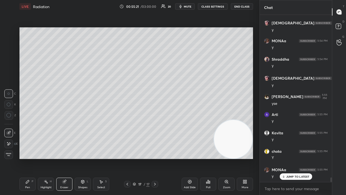
click at [8, 148] on div at bounding box center [8, 143] width 9 height 9
click at [28, 158] on icon at bounding box center [27, 181] width 4 height 4
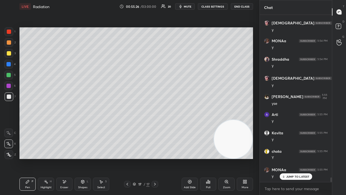
click at [187, 7] on span "mute" at bounding box center [188, 7] width 8 height 4
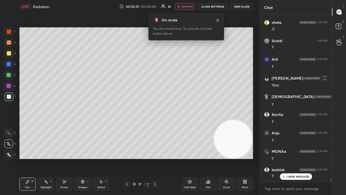
scroll to position [6139, 0]
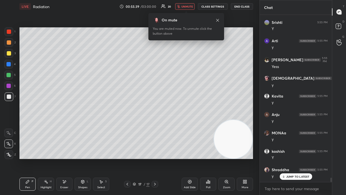
click at [185, 6] on span "unmute" at bounding box center [187, 7] width 12 height 4
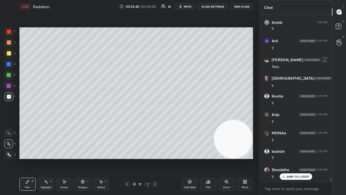
click at [287, 158] on p "JUMP TO LATEST" at bounding box center [297, 176] width 23 height 3
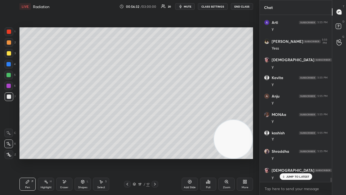
click at [190, 6] on span "mute" at bounding box center [188, 7] width 8 height 4
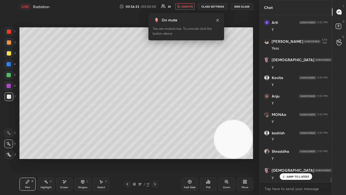
click at [190, 6] on span "unmute" at bounding box center [187, 7] width 12 height 4
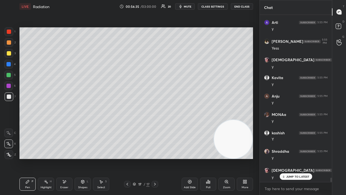
click at [78, 158] on div "Shapes L" at bounding box center [83, 183] width 16 height 13
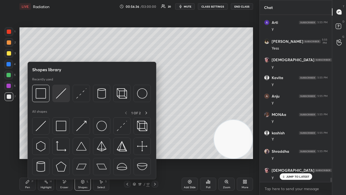
click at [62, 98] on img at bounding box center [61, 93] width 10 height 10
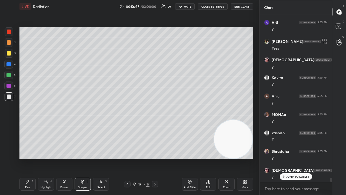
click at [11, 77] on div at bounding box center [8, 75] width 9 height 9
click at [8, 98] on div at bounding box center [9, 96] width 4 height 4
drag, startPoint x: 222, startPoint y: 141, endPoint x: 0, endPoint y: 174, distance: 224.6
click at [0, 158] on div "1 2 3 4 5 6 7 C X Z E E Erase all H H LIVE Radiation 00:56:41 / 03:00:00 20 mut…" at bounding box center [127, 97] width 255 height 195
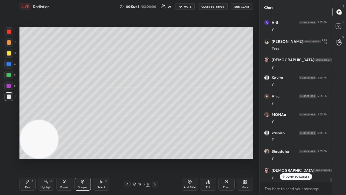
click at [27, 158] on div "Pen" at bounding box center [27, 187] width 5 height 3
click at [9, 78] on div at bounding box center [8, 75] width 9 height 9
click at [10, 98] on div at bounding box center [9, 96] width 9 height 9
click at [289, 158] on p "JUMP TO LATEST" at bounding box center [297, 176] width 23 height 3
click at [79, 158] on div "Shapes L" at bounding box center [83, 183] width 16 height 13
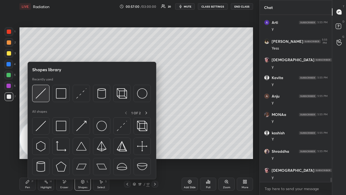
click at [40, 100] on div at bounding box center [40, 93] width 17 height 17
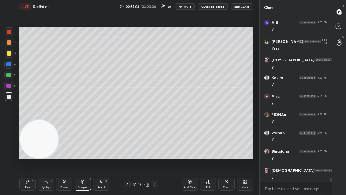
click at [11, 30] on div at bounding box center [9, 31] width 9 height 9
click at [30, 158] on div "Pen P" at bounding box center [27, 183] width 16 height 13
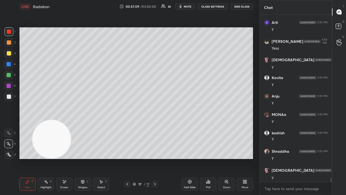
drag, startPoint x: 42, startPoint y: 144, endPoint x: 241, endPoint y: 167, distance: 200.0
click at [243, 158] on div "Setting up your live class Poll for secs No correct answer Start poll" at bounding box center [136, 93] width 238 height 160
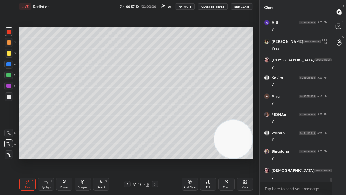
click at [6, 99] on div at bounding box center [9, 96] width 9 height 9
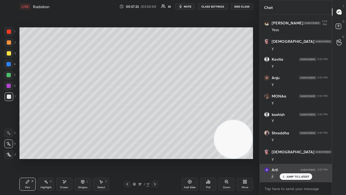
click at [302, 158] on p "JUMP TO LATEST" at bounding box center [297, 176] width 23 height 3
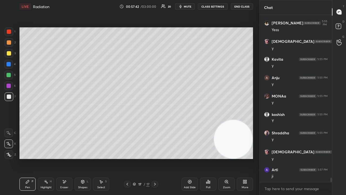
scroll to position [6194, 0]
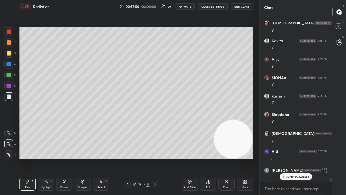
click at [188, 9] on button "mute" at bounding box center [184, 6] width 19 height 6
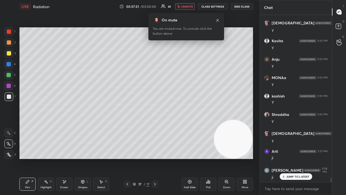
click at [188, 8] on span "unmute" at bounding box center [187, 7] width 12 height 4
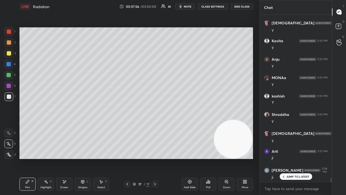
click at [281, 158] on div "JUMP TO LATEST" at bounding box center [295, 176] width 32 height 6
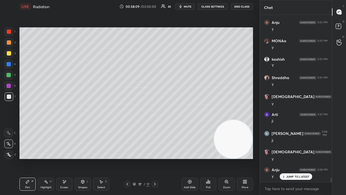
scroll to position [6249, 0]
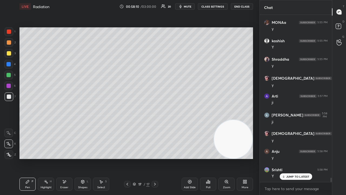
click at [189, 158] on div "Add Slide" at bounding box center [190, 183] width 16 height 13
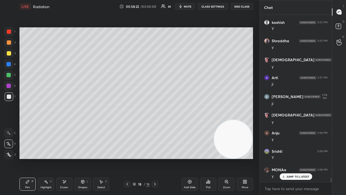
click at [127, 158] on icon at bounding box center [127, 184] width 4 height 4
click at [188, 5] on span "mute" at bounding box center [188, 7] width 8 height 4
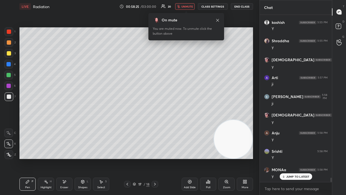
click at [189, 8] on span "unmute" at bounding box center [187, 7] width 12 height 4
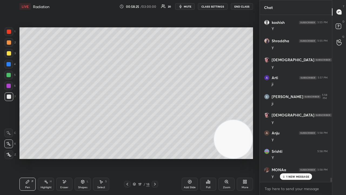
scroll to position [6286, 0]
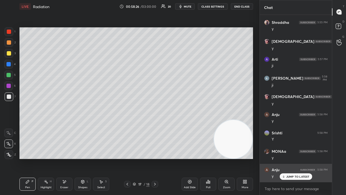
click at [296, 158] on p "JUMP TO LATEST" at bounding box center [297, 176] width 23 height 3
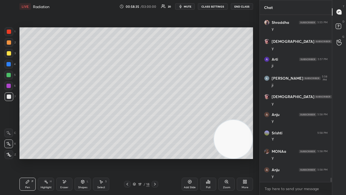
scroll to position [6304, 0]
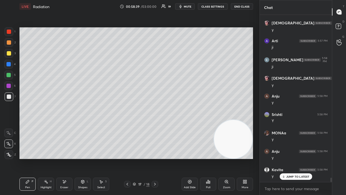
click at [156, 158] on icon at bounding box center [155, 184] width 4 height 4
click at [10, 56] on div at bounding box center [9, 53] width 9 height 9
click at [187, 7] on span "mute" at bounding box center [188, 7] width 8 height 4
drag, startPoint x: 188, startPoint y: 5, endPoint x: 159, endPoint y: 19, distance: 32.2
click at [188, 6] on span "unmute" at bounding box center [187, 7] width 12 height 4
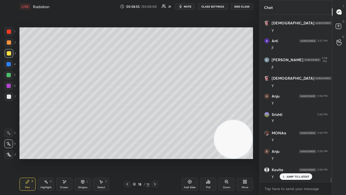
scroll to position [6323, 0]
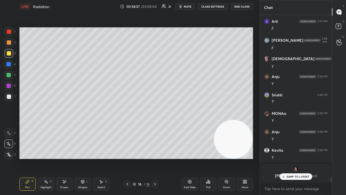
click at [290, 158] on p "JUMP TO LATEST" at bounding box center [297, 176] width 23 height 3
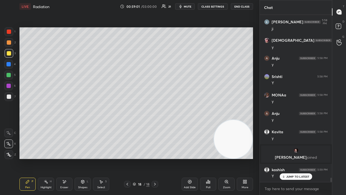
click at [188, 6] on span "mute" at bounding box center [188, 7] width 8 height 4
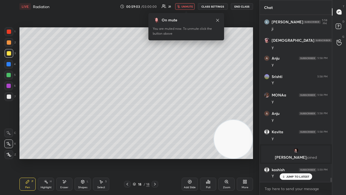
click at [190, 6] on span "unmute" at bounding box center [187, 7] width 12 height 4
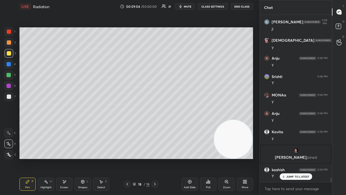
click at [190, 6] on span "mute" at bounding box center [188, 7] width 8 height 4
click at [190, 6] on span "unmute" at bounding box center [187, 7] width 12 height 4
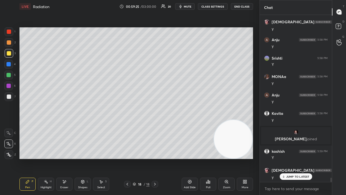
click at [75, 158] on div "Shapes L" at bounding box center [83, 183] width 16 height 13
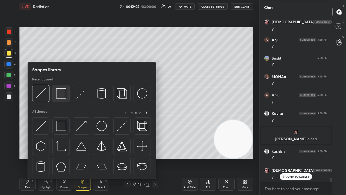
click at [63, 100] on div at bounding box center [60, 93] width 17 height 17
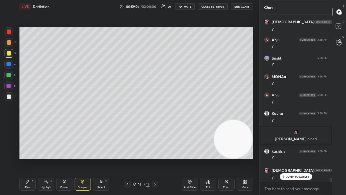
click at [9, 74] on div at bounding box center [8, 75] width 4 height 4
click at [28, 158] on div "Pen" at bounding box center [27, 187] width 5 height 3
click at [10, 98] on div at bounding box center [9, 96] width 4 height 4
click at [296, 158] on p "JUMP TO LATEST" at bounding box center [297, 176] width 23 height 3
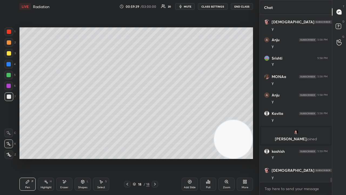
click at [189, 4] on button "mute" at bounding box center [184, 6] width 19 height 6
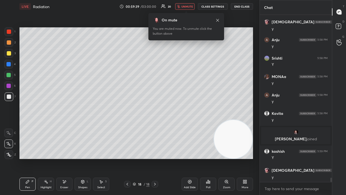
click at [189, 6] on span "unmute" at bounding box center [187, 7] width 12 height 4
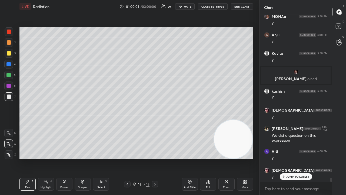
scroll to position [6439, 0]
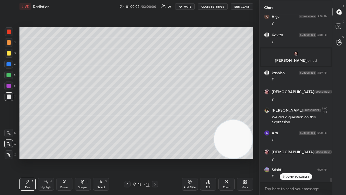
drag, startPoint x: 285, startPoint y: 177, endPoint x: 277, endPoint y: 177, distance: 7.3
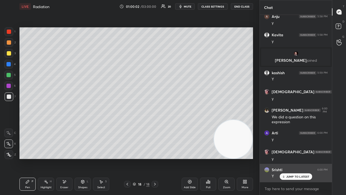
click at [285, 158] on div "JUMP TO LATEST" at bounding box center [295, 176] width 32 height 6
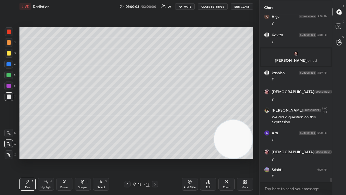
click at [186, 6] on span "mute" at bounding box center [188, 7] width 8 height 4
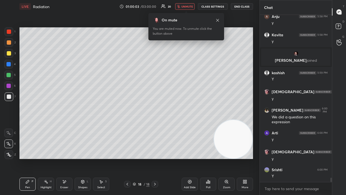
click at [189, 6] on span "unmute" at bounding box center [187, 7] width 12 height 4
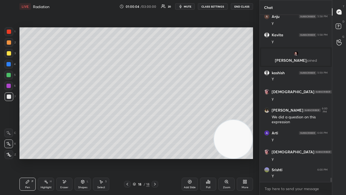
click at [9, 53] on div at bounding box center [9, 53] width 4 height 4
click at [190, 6] on span "mute" at bounding box center [188, 7] width 8 height 4
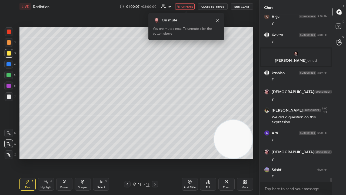
click at [191, 6] on span "unmute" at bounding box center [187, 7] width 12 height 4
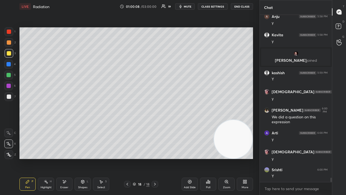
drag, startPoint x: 188, startPoint y: 184, endPoint x: 188, endPoint y: 179, distance: 4.3
click at [188, 158] on div "Add Slide" at bounding box center [190, 183] width 16 height 13
click at [191, 6] on span "mute" at bounding box center [188, 7] width 8 height 4
click at [191, 6] on span "unmute" at bounding box center [187, 7] width 12 height 4
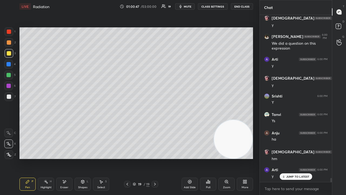
scroll to position [6530, 0]
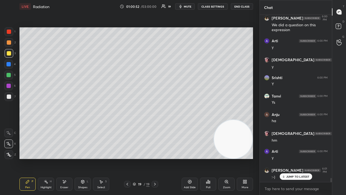
click at [190, 6] on span "mute" at bounding box center [188, 7] width 8 height 4
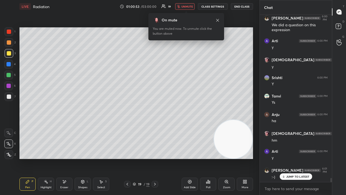
click at [189, 8] on span "unmute" at bounding box center [187, 7] width 12 height 4
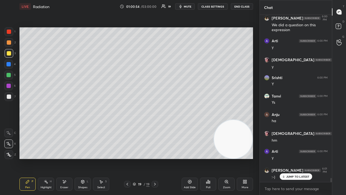
scroll to position [6549, 0]
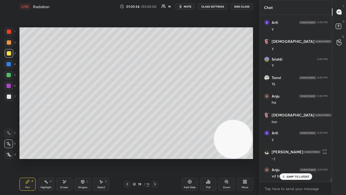
click at [127, 158] on div at bounding box center [127, 184] width 6 height 6
click at [155, 158] on icon at bounding box center [155, 183] width 2 height 3
click at [187, 6] on span "mute" at bounding box center [188, 7] width 8 height 4
click at [186, 6] on span "unmute" at bounding box center [187, 7] width 12 height 4
drag, startPoint x: 285, startPoint y: 175, endPoint x: 284, endPoint y: 183, distance: 8.1
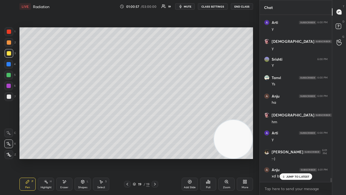
click at [285, 158] on icon at bounding box center [284, 176] width 4 height 3
click at [189, 7] on span "mute" at bounding box center [188, 7] width 8 height 4
click at [189, 7] on span "unmute" at bounding box center [187, 7] width 12 height 4
click at [188, 6] on span "mute" at bounding box center [188, 7] width 8 height 4
click at [189, 5] on span "unmute" at bounding box center [187, 7] width 12 height 4
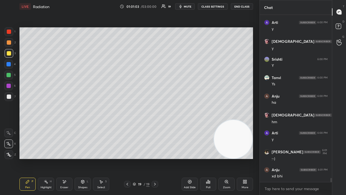
scroll to position [6567, 0]
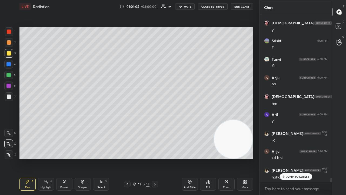
click at [282, 158] on icon at bounding box center [284, 176] width 4 height 3
click at [188, 8] on button "mute" at bounding box center [184, 6] width 19 height 6
drag, startPoint x: 189, startPoint y: 7, endPoint x: 184, endPoint y: 11, distance: 6.5
click at [188, 7] on span "unmute" at bounding box center [187, 7] width 12 height 4
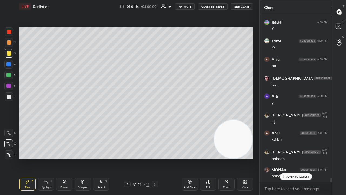
scroll to position [6609, 0]
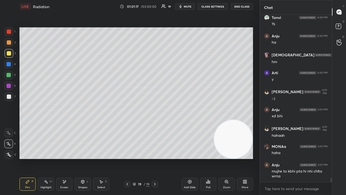
click at [190, 6] on span "mute" at bounding box center [188, 7] width 8 height 4
click at [189, 6] on span "unmute" at bounding box center [187, 7] width 12 height 4
click at [65, 158] on div "Pen P Highlight H Eraser Shapes L Select S 19 / 19 Add Slide Poll Zoom More" at bounding box center [135, 184] width 233 height 22
drag, startPoint x: 68, startPoint y: 186, endPoint x: 89, endPoint y: 160, distance: 33.8
click at [68, 158] on div "Eraser" at bounding box center [64, 187] width 8 height 3
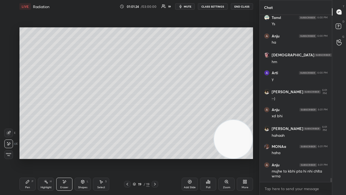
click at [29, 158] on div "Pen" at bounding box center [27, 187] width 5 height 3
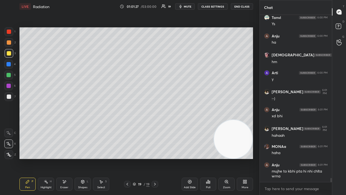
scroll to position [6627, 0]
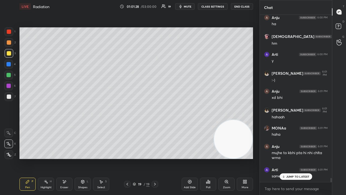
drag, startPoint x: 287, startPoint y: 176, endPoint x: 283, endPoint y: 187, distance: 12.1
click at [288, 158] on p "JUMP TO LATEST" at bounding box center [297, 176] width 23 height 3
click at [189, 6] on span "mute" at bounding box center [188, 7] width 8 height 4
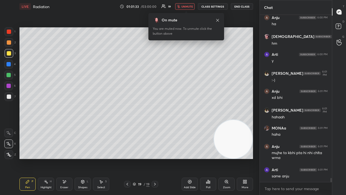
drag, startPoint x: 188, startPoint y: 6, endPoint x: 189, endPoint y: 3, distance: 3.1
click at [188, 5] on span "unmute" at bounding box center [187, 7] width 12 height 4
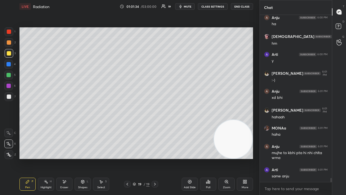
click at [82, 158] on icon at bounding box center [83, 181] width 4 height 4
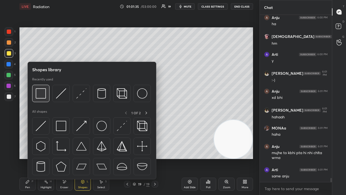
click at [40, 95] on img at bounding box center [41, 93] width 10 height 10
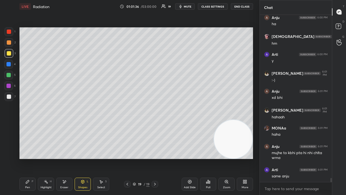
drag, startPoint x: 10, startPoint y: 96, endPoint x: 15, endPoint y: 90, distance: 8.2
click at [10, 96] on div at bounding box center [9, 96] width 4 height 4
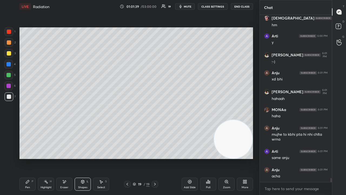
click at [190, 6] on span "mute" at bounding box center [188, 7] width 8 height 4
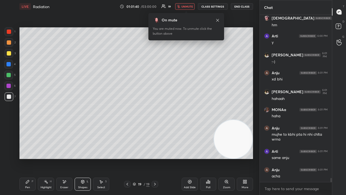
click at [188, 6] on span "unmute" at bounding box center [187, 7] width 12 height 4
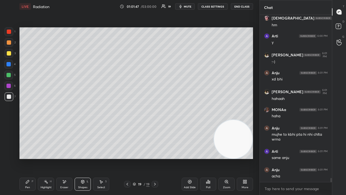
click at [191, 6] on span "mute" at bounding box center [188, 7] width 8 height 4
click at [190, 5] on span "mute" at bounding box center [188, 7] width 8 height 4
click at [188, 8] on button "mute" at bounding box center [184, 6] width 19 height 6
click at [189, 6] on span "mute" at bounding box center [188, 7] width 8 height 4
click at [190, 7] on span "mute" at bounding box center [188, 7] width 8 height 4
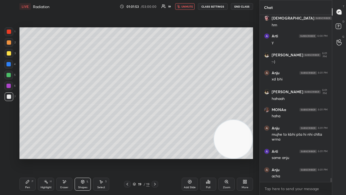
click at [191, 5] on span "unmute" at bounding box center [187, 7] width 12 height 4
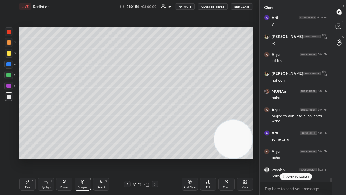
click at [12, 41] on div at bounding box center [9, 42] width 9 height 9
click at [293, 158] on div "JUMP TO LATEST" at bounding box center [295, 176] width 32 height 6
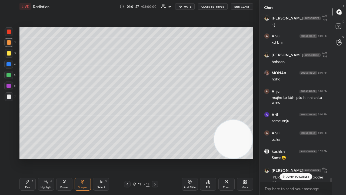
click at [191, 6] on span "mute" at bounding box center [188, 7] width 8 height 4
click at [190, 6] on span "unmute" at bounding box center [187, 7] width 12 height 4
click at [291, 158] on p "JUMP TO LATEST" at bounding box center [297, 176] width 23 height 3
click at [188, 7] on span "mute" at bounding box center [188, 7] width 8 height 4
click at [190, 6] on span "unmute" at bounding box center [187, 7] width 12 height 4
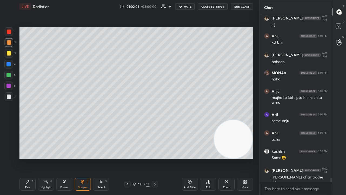
click at [190, 6] on span "mute" at bounding box center [188, 7] width 8 height 4
click at [190, 7] on span "unmute" at bounding box center [187, 7] width 12 height 4
click at [12, 100] on div at bounding box center [9, 96] width 9 height 9
click at [181, 8] on icon "button" at bounding box center [180, 6] width 2 height 3
click at [182, 7] on span "unmute" at bounding box center [187, 7] width 12 height 4
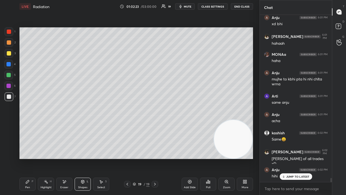
scroll to position [6719, 0]
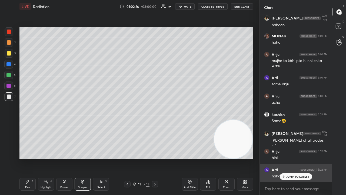
click at [299, 158] on p "JUMP TO LATEST" at bounding box center [297, 176] width 23 height 3
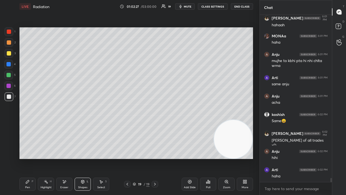
click at [189, 7] on span "mute" at bounding box center [188, 7] width 8 height 4
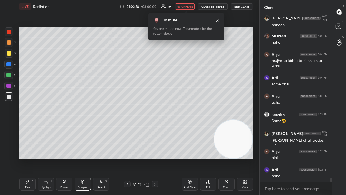
scroll to position [6737, 0]
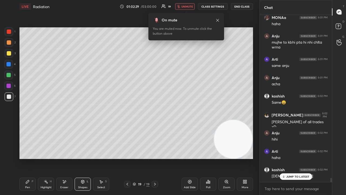
click at [191, 6] on span "unmute" at bounding box center [187, 7] width 12 height 4
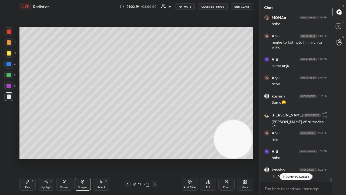
scroll to position [6756, 0]
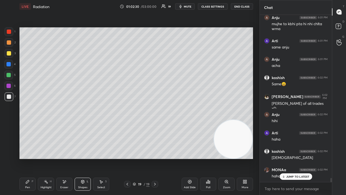
click at [8, 60] on div at bounding box center [8, 64] width 9 height 9
click at [191, 6] on span "mute" at bounding box center [188, 7] width 8 height 4
click at [189, 6] on span "unmute" at bounding box center [187, 7] width 12 height 4
click at [7, 54] on div at bounding box center [9, 53] width 4 height 4
click at [189, 5] on button "mute" at bounding box center [184, 6] width 19 height 6
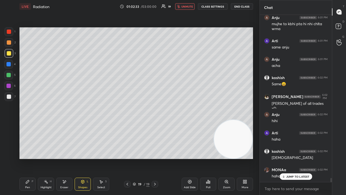
scroll to position [6774, 0]
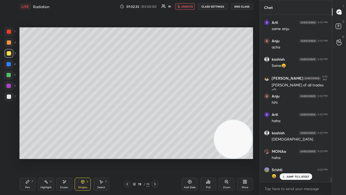
drag, startPoint x: 189, startPoint y: 6, endPoint x: 194, endPoint y: 5, distance: 4.2
click at [189, 6] on span "unmute" at bounding box center [187, 7] width 12 height 4
click at [9, 99] on div at bounding box center [9, 96] width 9 height 9
click at [31, 158] on div "Pen P" at bounding box center [27, 183] width 16 height 13
click at [82, 158] on div "Shapes L" at bounding box center [83, 183] width 16 height 13
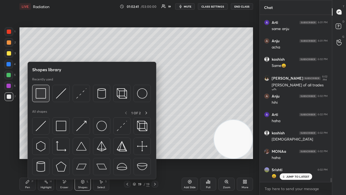
click at [44, 94] on img at bounding box center [41, 93] width 10 height 10
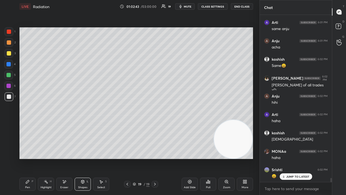
click at [26, 158] on div "Pen" at bounding box center [27, 187] width 5 height 3
click at [187, 7] on span "mute" at bounding box center [188, 7] width 8 height 4
click at [186, 7] on span "unmute" at bounding box center [187, 7] width 12 height 4
click at [186, 7] on span "mute" at bounding box center [188, 7] width 8 height 4
click at [186, 7] on span "unmute" at bounding box center [187, 7] width 12 height 4
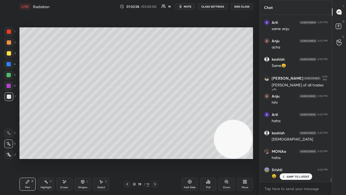
click at [286, 158] on div "JUMP TO LATEST" at bounding box center [295, 176] width 32 height 6
click at [191, 5] on span "mute" at bounding box center [188, 7] width 8 height 4
click at [191, 6] on span "mute" at bounding box center [188, 7] width 8 height 4
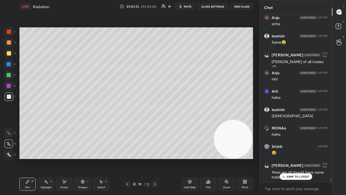
scroll to position [6816, 0]
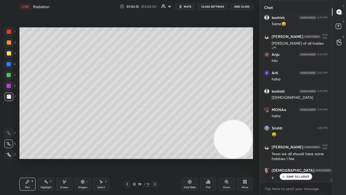
click at [298, 158] on p "JUMP TO LATEST" at bounding box center [297, 176] width 23 height 3
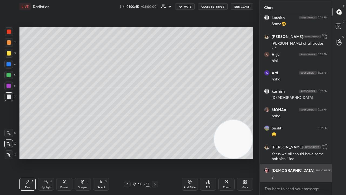
scroll to position [6834, 0]
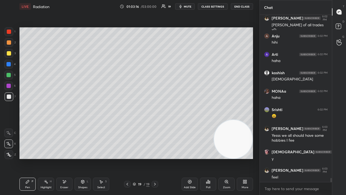
click at [189, 6] on span "mute" at bounding box center [188, 7] width 8 height 4
click at [189, 7] on span "mute" at bounding box center [188, 7] width 8 height 4
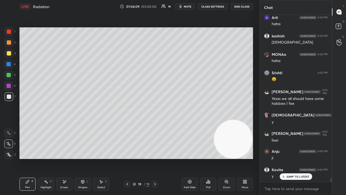
scroll to position [6889, 0]
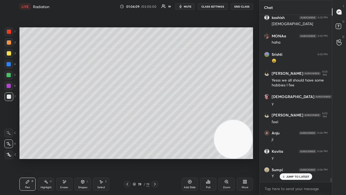
click at [186, 9] on button "mute" at bounding box center [184, 6] width 19 height 6
click at [188, 6] on span "unmute" at bounding box center [187, 7] width 12 height 4
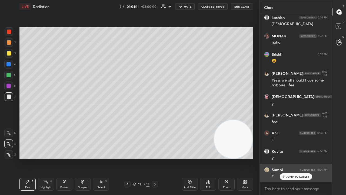
click at [292, 158] on div "JUMP TO LATEST" at bounding box center [295, 176] width 32 height 6
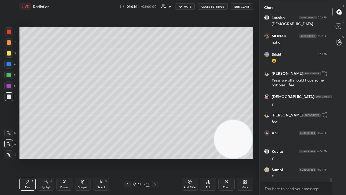
click at [285, 158] on div "x" at bounding box center [296, 188] width 72 height 13
click at [191, 6] on span "mute" at bounding box center [188, 7] width 8 height 4
click at [190, 6] on span "unmute" at bounding box center [187, 7] width 12 height 4
click at [9, 97] on div at bounding box center [9, 96] width 4 height 4
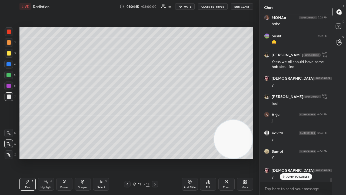
scroll to position [6926, 0]
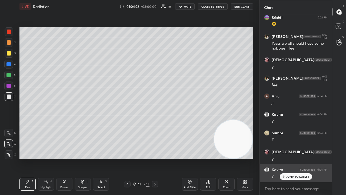
click at [283, 158] on icon at bounding box center [284, 176] width 4 height 3
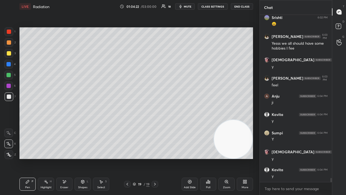
click at [188, 4] on button "mute" at bounding box center [184, 6] width 19 height 6
click at [189, 5] on span "unmute" at bounding box center [187, 7] width 12 height 4
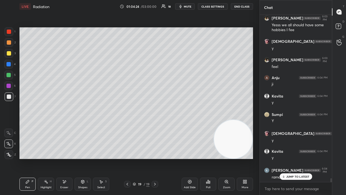
click at [301, 158] on p "JUMP TO LATEST" at bounding box center [297, 176] width 23 height 3
click at [296, 158] on div "x" at bounding box center [296, 188] width 72 height 13
click at [191, 6] on span "mute" at bounding box center [188, 7] width 8 height 4
click at [9, 56] on div at bounding box center [9, 53] width 9 height 9
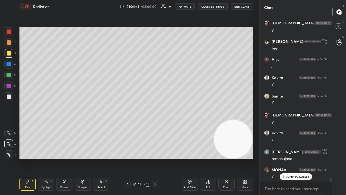
scroll to position [6981, 0]
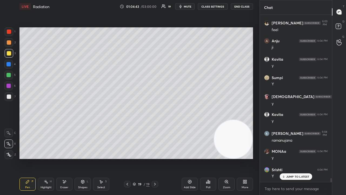
drag, startPoint x: 287, startPoint y: 176, endPoint x: 280, endPoint y: 190, distance: 15.8
click at [287, 158] on p "JUMP TO LATEST" at bounding box center [297, 176] width 23 height 3
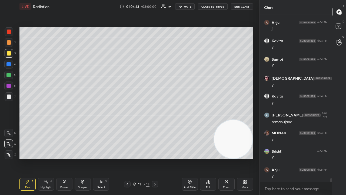
click at [277, 158] on div "x" at bounding box center [296, 188] width 72 height 13
click at [189, 6] on span "mute" at bounding box center [188, 7] width 8 height 4
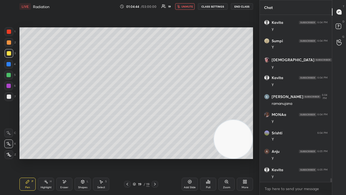
click at [189, 6] on span "unmute" at bounding box center [187, 7] width 12 height 4
drag, startPoint x: 7, startPoint y: 95, endPoint x: 8, endPoint y: 98, distance: 3.3
click at [7, 94] on div at bounding box center [9, 96] width 4 height 4
click at [179, 8] on button "mute" at bounding box center [184, 6] width 19 height 6
click at [179, 7] on icon "button" at bounding box center [178, 6] width 3 height 3
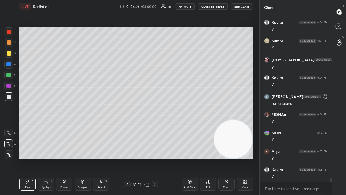
click at [11, 78] on div at bounding box center [8, 75] width 9 height 9
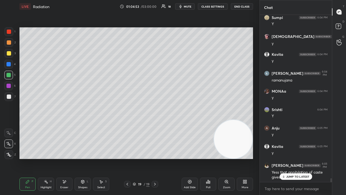
drag, startPoint x: 299, startPoint y: 177, endPoint x: 291, endPoint y: 194, distance: 19.6
click at [299, 158] on p "JUMP TO LATEST" at bounding box center [297, 176] width 23 height 3
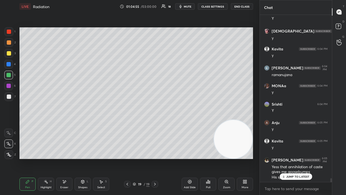
click at [188, 6] on span "mute" at bounding box center [188, 7] width 8 height 4
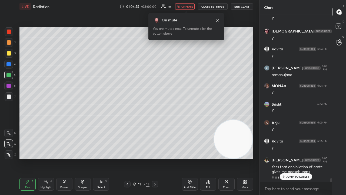
click at [188, 6] on span "unmute" at bounding box center [187, 7] width 12 height 4
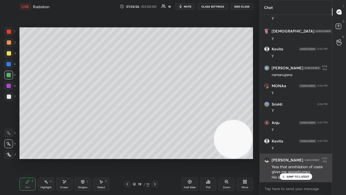
click at [299, 158] on div "JUMP TO LATEST" at bounding box center [295, 176] width 32 height 6
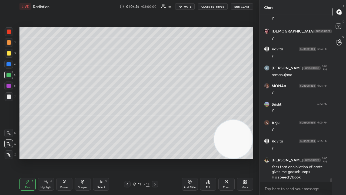
click at [295, 158] on div "x" at bounding box center [296, 188] width 72 height 13
click at [191, 6] on span "mute" at bounding box center [188, 7] width 8 height 4
click at [191, 7] on span "unmute" at bounding box center [187, 7] width 12 height 4
click at [10, 96] on div at bounding box center [9, 96] width 4 height 4
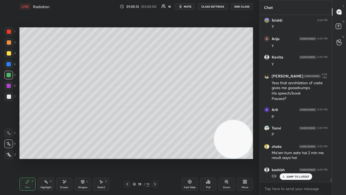
scroll to position [7149, 0]
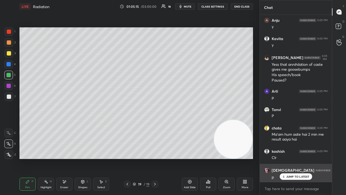
click at [295, 158] on p "JUMP TO LATEST" at bounding box center [297, 176] width 23 height 3
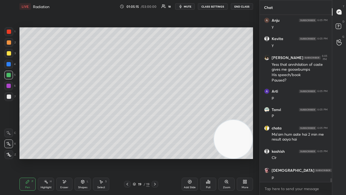
click at [289, 158] on div "x" at bounding box center [296, 188] width 72 height 13
click at [187, 4] on button "mute" at bounding box center [184, 6] width 19 height 6
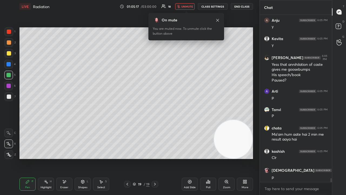
click at [188, 7] on span "unmute" at bounding box center [187, 7] width 12 height 4
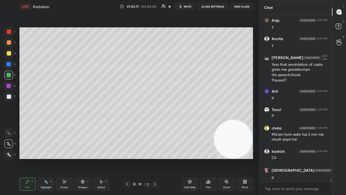
scroll to position [7167, 0]
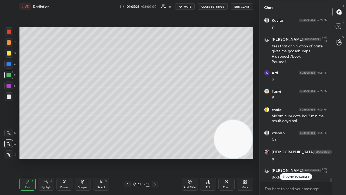
click at [287, 158] on div "JUMP TO LATEST" at bounding box center [295, 176] width 32 height 6
click at [287, 158] on textarea at bounding box center [296, 188] width 64 height 9
click at [190, 6] on span "mute" at bounding box center [188, 7] width 8 height 4
click at [190, 6] on span "unmute" at bounding box center [187, 7] width 12 height 4
click at [8, 100] on div at bounding box center [9, 96] width 9 height 9
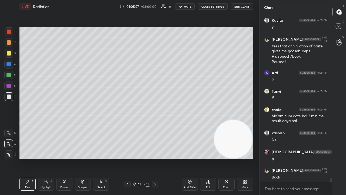
click at [188, 8] on span "mute" at bounding box center [188, 7] width 8 height 4
drag, startPoint x: 188, startPoint y: 8, endPoint x: 179, endPoint y: 11, distance: 9.4
click at [187, 7] on span "unmute" at bounding box center [187, 7] width 12 height 4
click at [10, 75] on div at bounding box center [8, 75] width 4 height 4
click at [8, 99] on div at bounding box center [9, 96] width 9 height 9
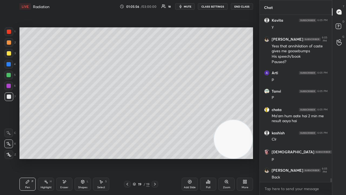
click at [284, 158] on div "x" at bounding box center [296, 188] width 72 height 13
click at [9, 78] on div at bounding box center [8, 75] width 9 height 9
click at [10, 98] on div at bounding box center [9, 96] width 4 height 4
click at [185, 6] on span "mute" at bounding box center [188, 7] width 8 height 4
click at [185, 6] on span "unmute" at bounding box center [187, 7] width 12 height 4
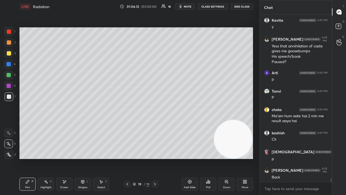
click at [186, 7] on span "mute" at bounding box center [188, 7] width 8 height 4
click at [185, 7] on span "unmute" at bounding box center [187, 7] width 12 height 4
click at [10, 76] on div at bounding box center [8, 75] width 4 height 4
drag, startPoint x: 330, startPoint y: 179, endPoint x: 329, endPoint y: 186, distance: 6.3
click at [330, 158] on div "Anju 6:05 PM y Kavita 6:05 PM y [PERSON_NAME] 6:05 PM Yess that annihilation of…" at bounding box center [296, 105] width 72 height 180
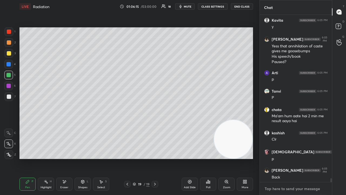
click at [326, 158] on textarea at bounding box center [296, 188] width 64 height 9
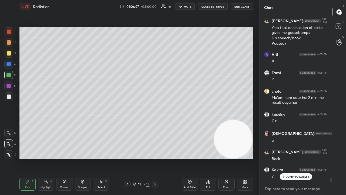
scroll to position [7204, 0]
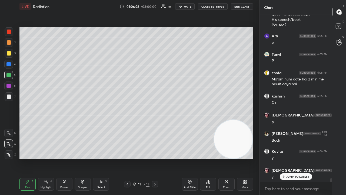
click at [292, 158] on div "JUMP TO LATEST" at bounding box center [295, 176] width 32 height 6
click at [291, 158] on div "x" at bounding box center [296, 188] width 72 height 13
click at [186, 4] on button "mute" at bounding box center [184, 6] width 19 height 6
click at [186, 5] on span "unmute" at bounding box center [187, 7] width 12 height 4
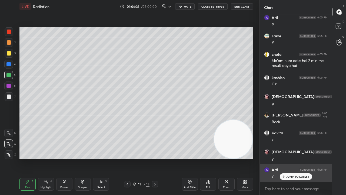
drag, startPoint x: 297, startPoint y: 176, endPoint x: 296, endPoint y: 180, distance: 4.0
click at [297, 158] on p "JUMP TO LATEST" at bounding box center [297, 176] width 23 height 3
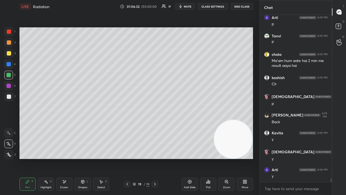
click at [289, 158] on div "x" at bounding box center [296, 188] width 72 height 13
click at [186, 6] on span "mute" at bounding box center [188, 7] width 8 height 4
click at [8, 98] on div at bounding box center [9, 96] width 4 height 4
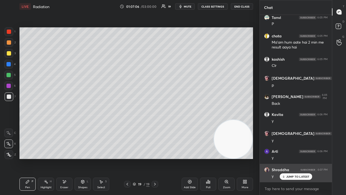
click at [295, 158] on p "JUMP TO LATEST" at bounding box center [297, 176] width 23 height 3
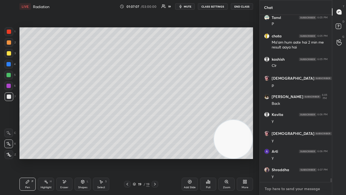
drag, startPoint x: 292, startPoint y: 185, endPoint x: 288, endPoint y: 186, distance: 4.3
click at [291, 158] on textarea at bounding box center [296, 188] width 64 height 9
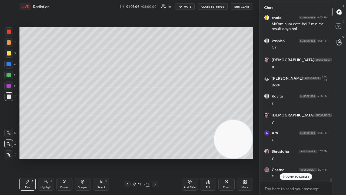
scroll to position [7287, 0]
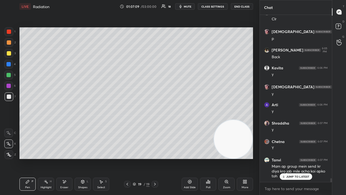
drag, startPoint x: 293, startPoint y: 176, endPoint x: 290, endPoint y: 192, distance: 16.3
click at [294, 158] on p "JUMP TO LATEST" at bounding box center [297, 176] width 23 height 3
click at [290, 158] on div "x" at bounding box center [296, 188] width 72 height 13
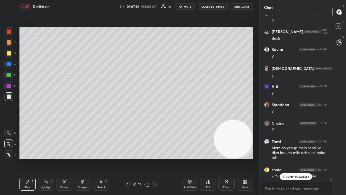
click at [302, 158] on p "JUMP TO LATEST" at bounding box center [297, 176] width 23 height 3
click at [299, 158] on textarea at bounding box center [296, 188] width 64 height 9
click at [186, 5] on span "mute" at bounding box center [188, 7] width 8 height 4
click at [187, 6] on span "unmute" at bounding box center [187, 7] width 12 height 4
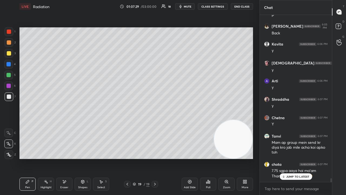
drag, startPoint x: 292, startPoint y: 177, endPoint x: 293, endPoint y: 191, distance: 14.7
click at [292, 158] on p "JUMP TO LATEST" at bounding box center [297, 176] width 23 height 3
click at [189, 7] on span "mute" at bounding box center [188, 7] width 8 height 4
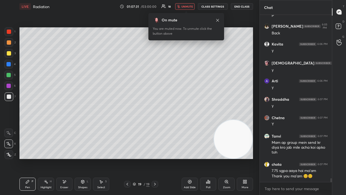
click at [189, 7] on span "unmute" at bounding box center [187, 7] width 12 height 4
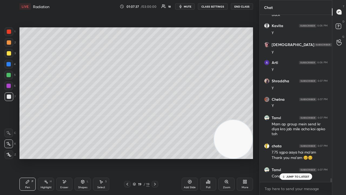
scroll to position [7348, 0]
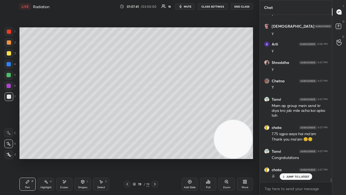
click at [302, 158] on div "[PERSON_NAME] 6:04 PM Y Anju 6:05 PM y [PERSON_NAME] 6:05 PM y [PERSON_NAME] 6:…" at bounding box center [296, 98] width 72 height 167
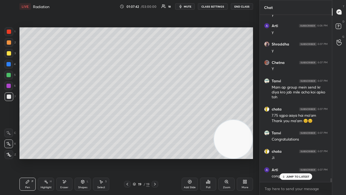
click at [186, 6] on span "mute" at bounding box center [188, 7] width 8 height 4
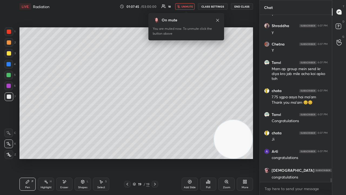
scroll to position [7403, 0]
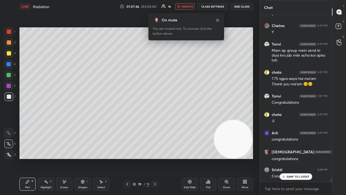
click at [299, 158] on div "JUMP TO LATEST" at bounding box center [295, 176] width 32 height 6
click at [189, 7] on span "unmute" at bounding box center [187, 7] width 12 height 4
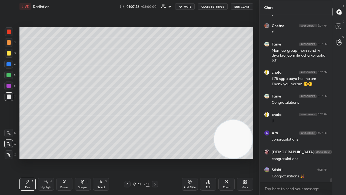
drag, startPoint x: 282, startPoint y: 194, endPoint x: 293, endPoint y: 192, distance: 11.6
click at [282, 158] on div "x" at bounding box center [296, 188] width 72 height 13
drag, startPoint x: 330, startPoint y: 180, endPoint x: 326, endPoint y: 194, distance: 14.6
click at [329, 158] on div "Arti 6:06 PM y [PERSON_NAME] 6:07 PM y [PERSON_NAME] 6:07 PM Y [PERSON_NAME] 6:…" at bounding box center [296, 105] width 72 height 180
click at [191, 8] on span "mute" at bounding box center [188, 7] width 8 height 4
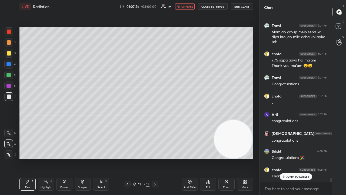
scroll to position [7440, 0]
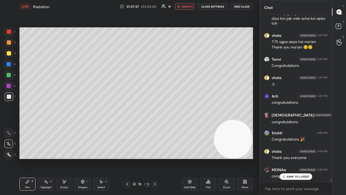
click at [189, 6] on span "unmute" at bounding box center [187, 7] width 12 height 4
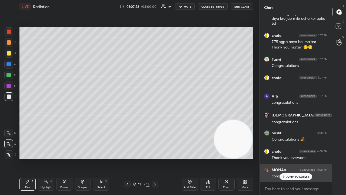
click at [296, 158] on p "JUMP TO LATEST" at bounding box center [297, 176] width 23 height 3
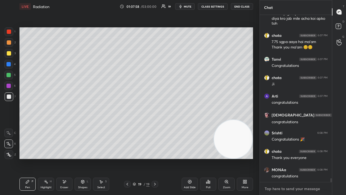
click at [293, 158] on textarea at bounding box center [296, 188] width 64 height 9
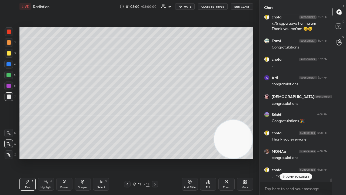
click at [286, 158] on p "JUMP TO LATEST" at bounding box center [297, 176] width 23 height 3
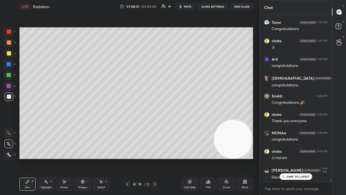
click at [190, 5] on span "mute" at bounding box center [188, 7] width 8 height 4
click at [188, 5] on span "unmute" at bounding box center [187, 7] width 12 height 4
drag, startPoint x: 295, startPoint y: 176, endPoint x: 293, endPoint y: 190, distance: 14.1
click at [295, 158] on p "JUMP TO LATEST" at bounding box center [297, 193] width 23 height 3
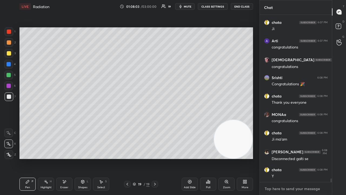
click at [293, 158] on textarea at bounding box center [296, 188] width 64 height 9
click at [188, 7] on span "mute" at bounding box center [188, 7] width 8 height 4
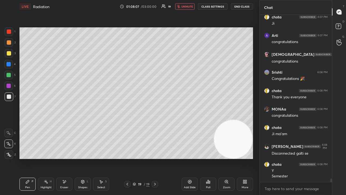
scroll to position [7518, 0]
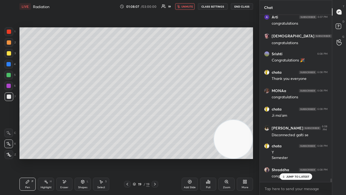
click at [188, 4] on button "unmute" at bounding box center [184, 6] width 19 height 6
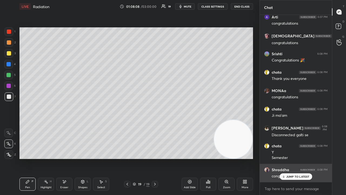
drag, startPoint x: 287, startPoint y: 176, endPoint x: 287, endPoint y: 181, distance: 4.9
click at [287, 158] on p "JUMP TO LATEST" at bounding box center [297, 176] width 23 height 3
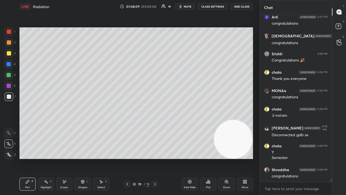
click at [277, 158] on div "x" at bounding box center [296, 188] width 72 height 13
click at [193, 7] on button "mute" at bounding box center [184, 6] width 19 height 6
click at [191, 8] on span "unmute" at bounding box center [187, 7] width 12 height 4
click at [191, 8] on span "mute" at bounding box center [188, 7] width 8 height 4
click at [191, 8] on span "unmute" at bounding box center [187, 7] width 12 height 4
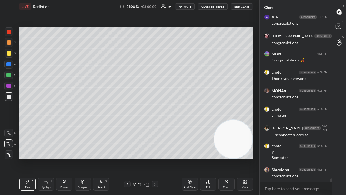
click at [282, 158] on div "x" at bounding box center [296, 188] width 72 height 13
click at [192, 8] on button "mute" at bounding box center [184, 6] width 19 height 6
click at [192, 8] on span "unmute" at bounding box center [187, 7] width 12 height 4
click at [183, 7] on icon "button" at bounding box center [180, 6] width 4 height 4
click at [185, 6] on span "unmute" at bounding box center [187, 7] width 12 height 4
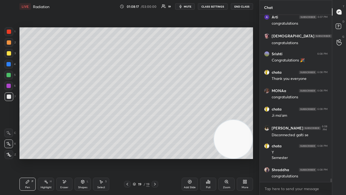
scroll to position [7537, 0]
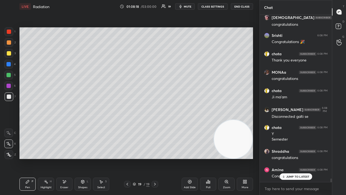
click at [292, 158] on div "Kavita 6:06 PM y SUNITA 6:06 PM y Arti 6:06 PM y [PERSON_NAME] 6:07 PM y [PERSO…" at bounding box center [296, 98] width 72 height 167
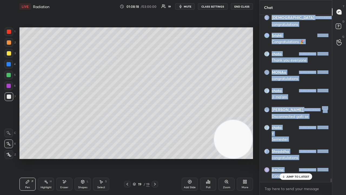
scroll to position [7555, 0]
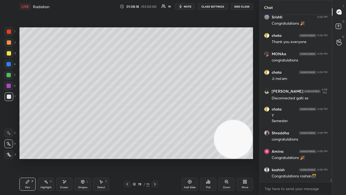
click at [291, 158] on div "x" at bounding box center [296, 188] width 72 height 13
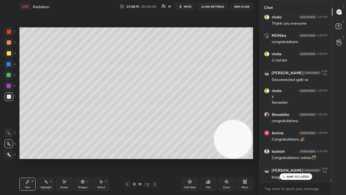
click at [191, 6] on span "mute" at bounding box center [188, 7] width 8 height 4
click at [191, 7] on span "unmute" at bounding box center [187, 7] width 12 height 4
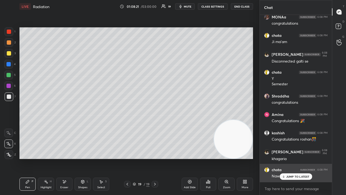
click at [285, 158] on div "Nawada" at bounding box center [300, 175] width 56 height 6
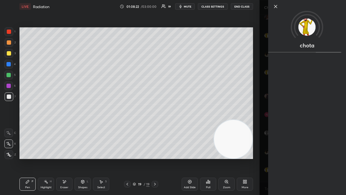
click at [265, 158] on div "chota" at bounding box center [302, 97] width 86 height 195
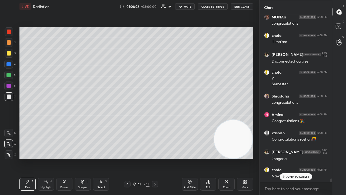
click at [283, 158] on icon at bounding box center [284, 176] width 4 height 3
click at [276, 158] on textarea at bounding box center [296, 188] width 64 height 9
click at [188, 7] on span "mute" at bounding box center [188, 7] width 8 height 4
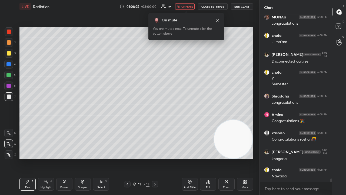
scroll to position [7610, 0]
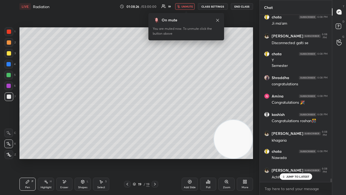
click at [189, 8] on span "unmute" at bounding box center [187, 7] width 12 height 4
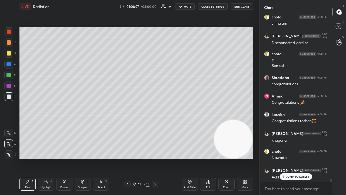
drag, startPoint x: 287, startPoint y: 176, endPoint x: 288, endPoint y: 185, distance: 8.9
click at [287, 158] on div "JUMP TO LATEST" at bounding box center [295, 176] width 32 height 6
click at [284, 158] on div "x" at bounding box center [296, 188] width 72 height 13
click at [189, 7] on span "mute" at bounding box center [188, 7] width 8 height 4
drag, startPoint x: 189, startPoint y: 8, endPoint x: 190, endPoint y: 4, distance: 4.1
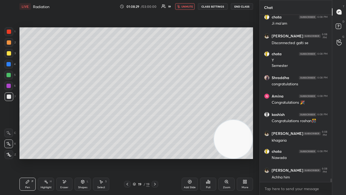
click at [189, 8] on span "unmute" at bounding box center [187, 7] width 12 height 4
click at [272, 158] on div "x" at bounding box center [296, 188] width 72 height 13
click at [190, 6] on span "mute" at bounding box center [188, 7] width 8 height 4
click at [190, 6] on span "unmute" at bounding box center [187, 7] width 12 height 4
click at [186, 9] on button "mute" at bounding box center [184, 6] width 19 height 6
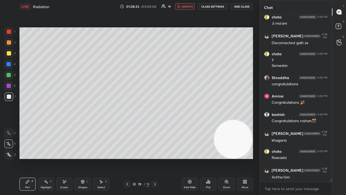
drag, startPoint x: 187, startPoint y: 8, endPoint x: 188, endPoint y: 4, distance: 3.8
click at [187, 8] on span "unmute" at bounding box center [187, 7] width 12 height 4
drag, startPoint x: 12, startPoint y: 79, endPoint x: 13, endPoint y: 76, distance: 3.7
click at [12, 79] on div "5" at bounding box center [9, 76] width 11 height 11
click at [189, 6] on span "mute" at bounding box center [188, 7] width 8 height 4
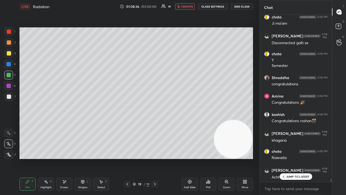
scroll to position [7629, 0]
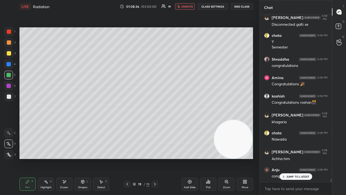
click at [189, 5] on span "unmute" at bounding box center [187, 7] width 12 height 4
drag, startPoint x: 6, startPoint y: 102, endPoint x: 6, endPoint y: 99, distance: 2.7
click at [6, 102] on div "7" at bounding box center [10, 97] width 11 height 11
drag, startPoint x: 284, startPoint y: 177, endPoint x: 276, endPoint y: 188, distance: 13.5
click at [284, 158] on icon at bounding box center [284, 176] width 4 height 3
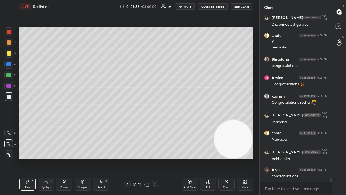
click at [188, 6] on span "mute" at bounding box center [188, 7] width 8 height 4
click at [187, 6] on span "mute" at bounding box center [188, 7] width 8 height 4
drag, startPoint x: 8, startPoint y: 55, endPoint x: 19, endPoint y: 51, distance: 11.2
click at [9, 55] on div at bounding box center [9, 53] width 9 height 9
click at [190, 8] on button "mute" at bounding box center [184, 6] width 19 height 6
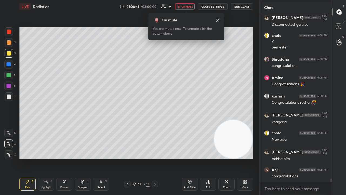
click at [190, 8] on span "unmute" at bounding box center [187, 7] width 12 height 4
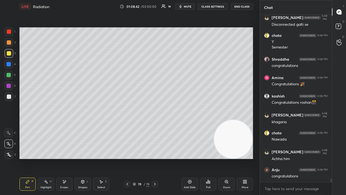
drag, startPoint x: 10, startPoint y: 98, endPoint x: 14, endPoint y: 96, distance: 4.6
click at [11, 98] on div at bounding box center [9, 96] width 9 height 9
click at [188, 7] on span "mute" at bounding box center [188, 7] width 8 height 4
click at [189, 7] on span "unmute" at bounding box center [187, 7] width 12 height 4
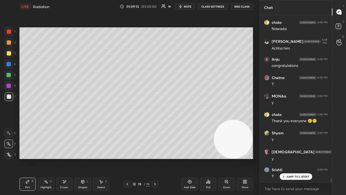
scroll to position [7757, 0]
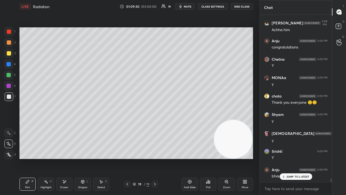
drag, startPoint x: 295, startPoint y: 176, endPoint x: 290, endPoint y: 191, distance: 15.9
click at [295, 158] on p "JUMP TO LATEST" at bounding box center [297, 176] width 23 height 3
click at [289, 158] on div "x" at bounding box center [296, 188] width 72 height 13
click at [187, 6] on span "mute" at bounding box center [188, 7] width 8 height 4
click at [188, 6] on span "mute" at bounding box center [188, 7] width 8 height 4
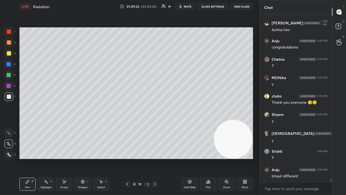
click at [8, 76] on div at bounding box center [8, 75] width 4 height 4
click at [189, 5] on span "mute" at bounding box center [188, 7] width 8 height 4
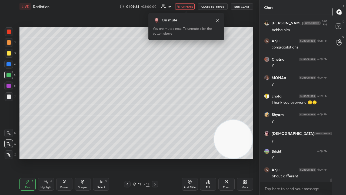
click at [189, 6] on span "unmute" at bounding box center [187, 7] width 12 height 4
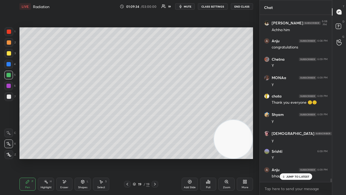
scroll to position [7776, 0]
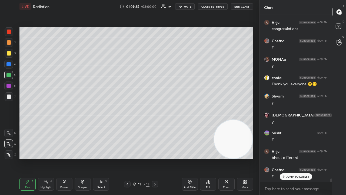
click at [185, 7] on button "mute" at bounding box center [184, 6] width 19 height 6
click at [186, 7] on span "unmute" at bounding box center [187, 7] width 12 height 4
click at [292, 158] on p "JUMP TO LATEST" at bounding box center [297, 176] width 23 height 3
click at [188, 6] on span "mute" at bounding box center [188, 7] width 8 height 4
click at [188, 6] on span "unmute" at bounding box center [187, 7] width 12 height 4
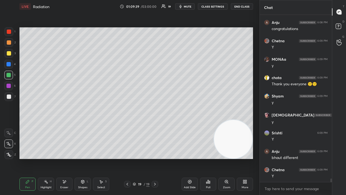
click at [9, 99] on div at bounding box center [9, 96] width 9 height 9
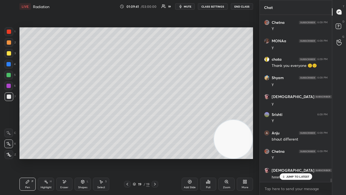
click at [285, 158] on icon at bounding box center [284, 176] width 4 height 3
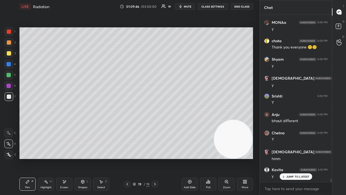
click at [288, 158] on p "JUMP TO LATEST" at bounding box center [297, 176] width 23 height 3
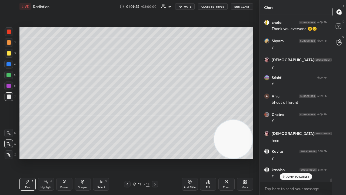
drag, startPoint x: 64, startPoint y: 185, endPoint x: 66, endPoint y: 182, distance: 3.3
click at [65, 158] on div "Eraser" at bounding box center [64, 183] width 16 height 13
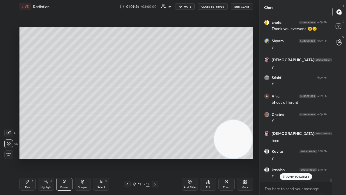
click at [29, 158] on div "Pen" at bounding box center [27, 187] width 5 height 3
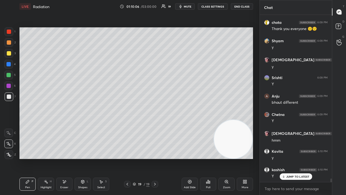
click at [66, 158] on div "Eraser" at bounding box center [64, 187] width 8 height 3
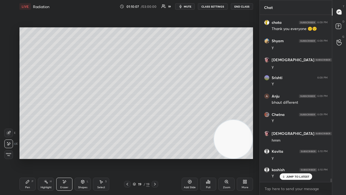
click at [29, 158] on div "Pen" at bounding box center [27, 187] width 5 height 3
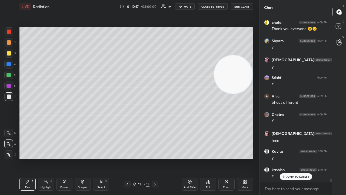
drag, startPoint x: 230, startPoint y: 146, endPoint x: 235, endPoint y: 78, distance: 68.8
click at [235, 79] on video at bounding box center [233, 74] width 38 height 38
click at [86, 158] on div "Shapes L" at bounding box center [83, 183] width 16 height 13
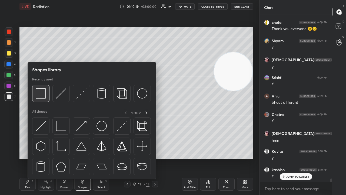
click at [38, 93] on img at bounding box center [41, 93] width 10 height 10
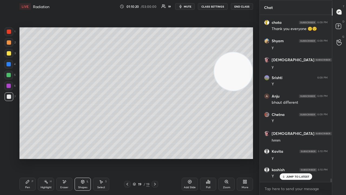
click at [5, 78] on div at bounding box center [8, 75] width 9 height 9
click at [186, 7] on span "mute" at bounding box center [188, 7] width 8 height 4
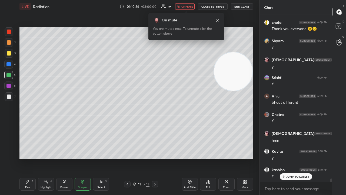
click at [187, 6] on span "unmute" at bounding box center [187, 7] width 12 height 4
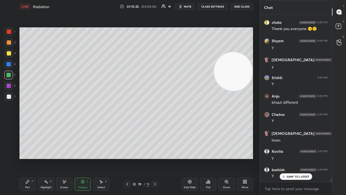
click at [289, 158] on p "JUMP TO LATEST" at bounding box center [297, 176] width 23 height 3
click at [185, 5] on span "mute" at bounding box center [188, 7] width 8 height 4
click at [185, 5] on span "unmute" at bounding box center [187, 7] width 12 height 4
drag, startPoint x: 12, startPoint y: 98, endPoint x: 10, endPoint y: 95, distance: 4.1
click at [12, 98] on div at bounding box center [9, 96] width 9 height 9
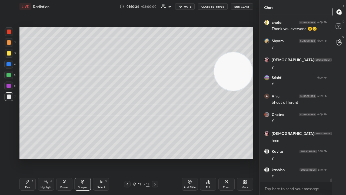
click at [190, 6] on span "mute" at bounding box center [188, 7] width 8 height 4
click at [188, 7] on span "unmute" at bounding box center [187, 7] width 12 height 4
click at [8, 78] on div at bounding box center [8, 75] width 9 height 9
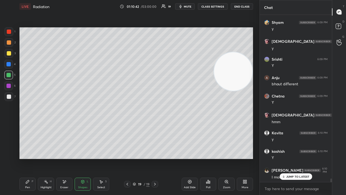
click at [298, 158] on p "JUMP TO LATEST" at bounding box center [297, 176] width 23 height 3
click at [185, 6] on span "mute" at bounding box center [188, 7] width 8 height 4
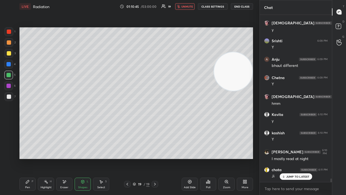
click at [185, 8] on span "unmute" at bounding box center [187, 7] width 12 height 4
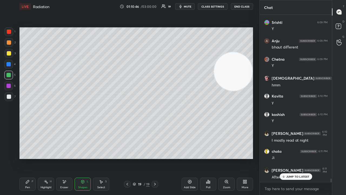
click at [297, 158] on p "JUMP TO LATEST" at bounding box center [297, 176] width 23 height 3
click at [191, 6] on span "mute" at bounding box center [188, 7] width 8 height 4
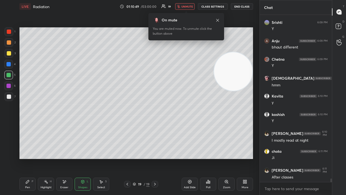
click at [189, 6] on span "unmute" at bounding box center [187, 7] width 12 height 4
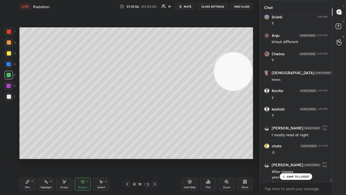
scroll to position [7897, 0]
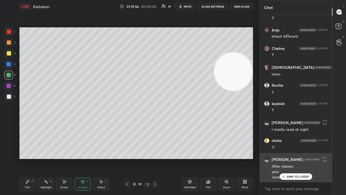
drag, startPoint x: 292, startPoint y: 177, endPoint x: 291, endPoint y: 179, distance: 3.0
click at [292, 158] on p "JUMP TO LATEST" at bounding box center [297, 176] width 23 height 3
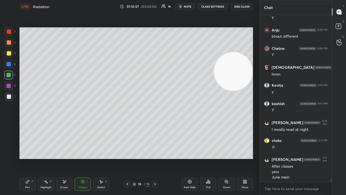
click at [188, 4] on button "mute" at bounding box center [184, 6] width 19 height 6
click at [188, 4] on button "unmute" at bounding box center [184, 6] width 19 height 6
click at [188, 8] on button "mute" at bounding box center [184, 6] width 19 height 6
click at [188, 6] on span "unmute" at bounding box center [187, 7] width 12 height 4
click at [283, 158] on div "x" at bounding box center [296, 188] width 72 height 13
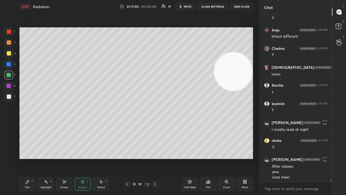
click at [189, 6] on span "mute" at bounding box center [188, 7] width 8 height 4
click at [188, 7] on span "unmute" at bounding box center [187, 7] width 12 height 4
click at [188, 6] on span "mute" at bounding box center [188, 7] width 8 height 4
click at [185, 7] on span "unmute" at bounding box center [187, 7] width 12 height 4
click at [186, 6] on span "mute" at bounding box center [188, 7] width 8 height 4
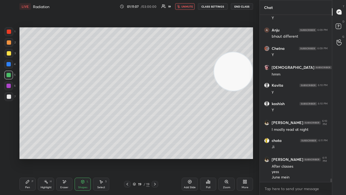
click at [185, 6] on span "unmute" at bounding box center [187, 7] width 12 height 4
click at [188, 7] on span "mute" at bounding box center [188, 7] width 8 height 4
click at [188, 5] on span "unmute" at bounding box center [187, 7] width 12 height 4
drag, startPoint x: 194, startPoint y: 188, endPoint x: 195, endPoint y: 184, distance: 4.2
click at [194, 158] on div "Add Slide" at bounding box center [190, 187] width 12 height 3
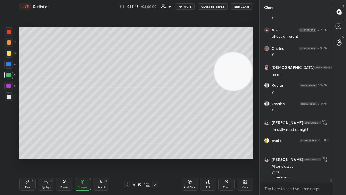
click at [33, 158] on div "Pen P" at bounding box center [27, 183] width 16 height 13
click at [125, 158] on icon at bounding box center [127, 184] width 4 height 4
click at [154, 158] on icon at bounding box center [155, 184] width 4 height 4
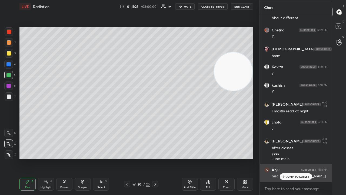
drag, startPoint x: 290, startPoint y: 176, endPoint x: 281, endPoint y: 175, distance: 8.7
click at [289, 158] on p "JUMP TO LATEST" at bounding box center [297, 176] width 23 height 3
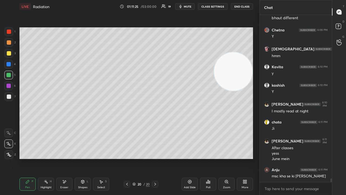
click at [190, 6] on span "mute" at bounding box center [188, 7] width 8 height 4
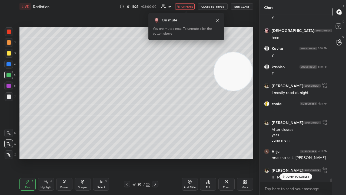
drag, startPoint x: 187, startPoint y: 6, endPoint x: 195, endPoint y: 17, distance: 13.1
click at [187, 6] on span "unmute" at bounding box center [187, 7] width 12 height 4
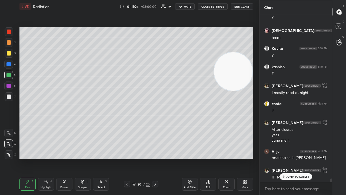
drag, startPoint x: 225, startPoint y: 69, endPoint x: 255, endPoint y: 156, distance: 92.4
click at [245, 91] on video at bounding box center [233, 71] width 38 height 38
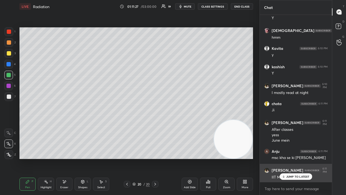
click at [288, 158] on p "JUMP TO LATEST" at bounding box center [297, 176] width 23 height 3
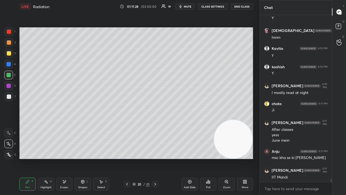
click at [186, 5] on span "mute" at bounding box center [188, 7] width 8 height 4
click at [187, 5] on span "unmute" at bounding box center [187, 7] width 12 height 4
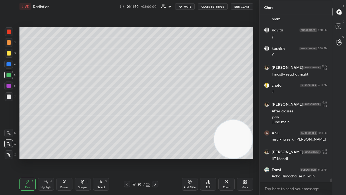
click at [186, 6] on span "mute" at bounding box center [188, 7] width 8 height 4
click at [187, 6] on span "unmute" at bounding box center [187, 7] width 12 height 4
click at [84, 158] on div "Shapes" at bounding box center [82, 187] width 9 height 3
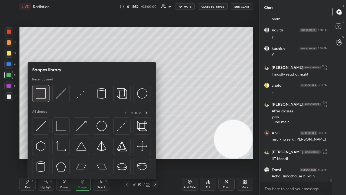
click at [38, 98] on img at bounding box center [41, 93] width 10 height 10
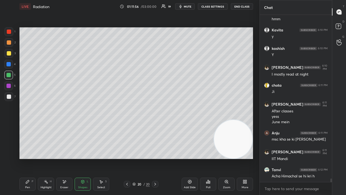
click at [190, 6] on span "mute" at bounding box center [188, 7] width 8 height 4
drag, startPoint x: 190, startPoint y: 6, endPoint x: 196, endPoint y: 2, distance: 7.7
click at [190, 7] on span "unmute" at bounding box center [187, 7] width 12 height 4
click at [29, 158] on div "Pen" at bounding box center [27, 187] width 5 height 3
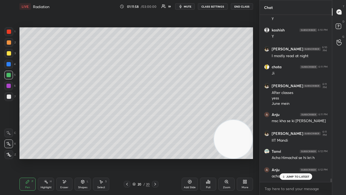
click at [11, 94] on div at bounding box center [9, 96] width 9 height 9
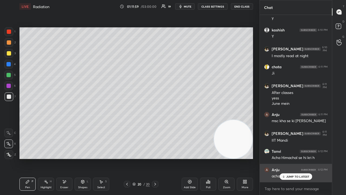
click at [302, 158] on p "JUMP TO LATEST" at bounding box center [297, 176] width 23 height 3
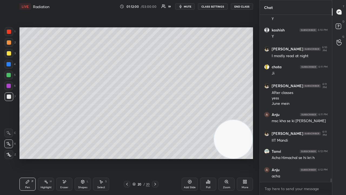
click at [193, 7] on button "mute" at bounding box center [184, 6] width 19 height 6
click at [192, 7] on span "unmute" at bounding box center [187, 7] width 12 height 4
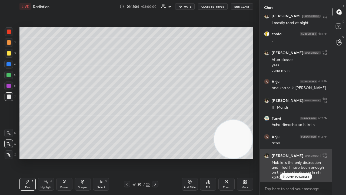
click at [303, 158] on p "JUMP TO LATEST" at bounding box center [297, 176] width 23 height 3
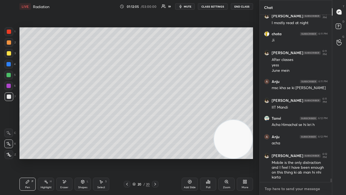
click at [301, 158] on textarea at bounding box center [296, 188] width 64 height 9
click at [188, 6] on span "mute" at bounding box center [188, 7] width 8 height 4
click at [189, 6] on span "unmute" at bounding box center [187, 7] width 12 height 4
click at [190, 6] on span "mute" at bounding box center [188, 7] width 8 height 4
click at [190, 7] on span "unmute" at bounding box center [187, 7] width 12 height 4
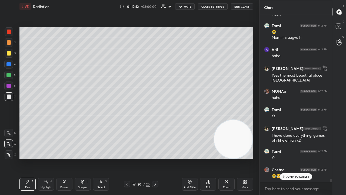
scroll to position [8184, 0]
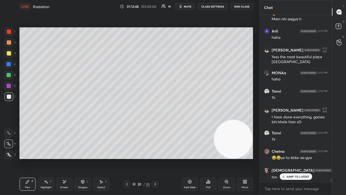
click at [191, 5] on span "mute" at bounding box center [188, 7] width 8 height 4
click at [193, 6] on span "unmute" at bounding box center [187, 7] width 12 height 4
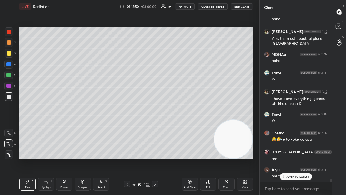
click at [303, 158] on div "JUMP TO LATEST" at bounding box center [295, 176] width 32 height 6
click at [190, 7] on span "mute" at bounding box center [188, 7] width 8 height 4
click at [190, 6] on span "unmute" at bounding box center [187, 7] width 12 height 4
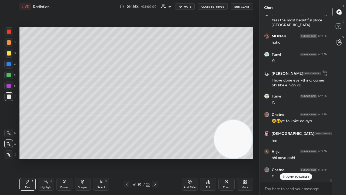
click at [286, 158] on p "JUMP TO LATEST" at bounding box center [297, 176] width 23 height 3
click at [184, 4] on button "mute" at bounding box center [184, 6] width 19 height 6
click at [184, 5] on button "mute" at bounding box center [184, 6] width 19 height 6
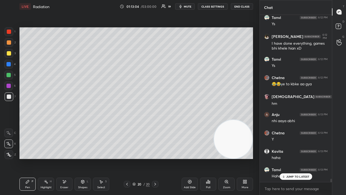
scroll to position [8276, 0]
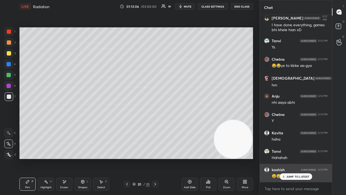
click at [297, 158] on p "JUMP TO LATEST" at bounding box center [297, 176] width 23 height 3
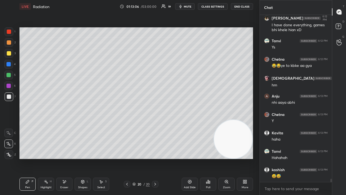
scroll to position [8294, 0]
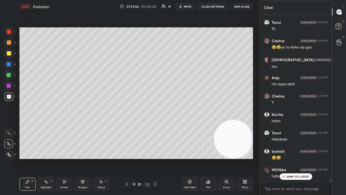
click at [184, 5] on button "mute" at bounding box center [184, 6] width 19 height 6
click at [185, 5] on span "unmute" at bounding box center [187, 7] width 12 height 4
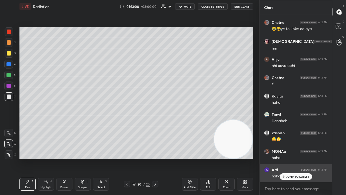
drag, startPoint x: 305, startPoint y: 177, endPoint x: 302, endPoint y: 180, distance: 4.6
click at [305, 158] on p "JUMP TO LATEST" at bounding box center [297, 176] width 23 height 3
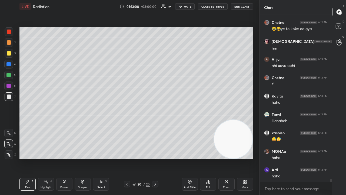
click at [190, 5] on span "mute" at bounding box center [188, 7] width 8 height 4
click at [190, 8] on span "unmute" at bounding box center [187, 7] width 12 height 4
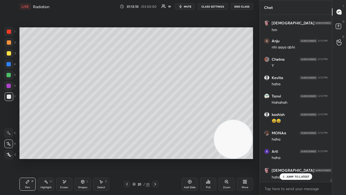
click at [185, 5] on button "mute" at bounding box center [184, 6] width 19 height 6
click at [185, 7] on span "unmute" at bounding box center [187, 7] width 12 height 4
click at [302, 158] on div "[PERSON_NAME] 6:12 PM Acha Himachal se hi kri h Anju 6:12 PM [PERSON_NAME] 6:12…" at bounding box center [296, 98] width 72 height 167
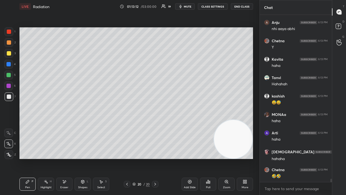
click at [189, 7] on span "mute" at bounding box center [188, 7] width 8 height 4
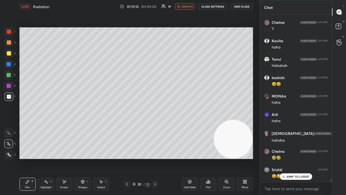
click at [188, 8] on span "unmute" at bounding box center [187, 7] width 12 height 4
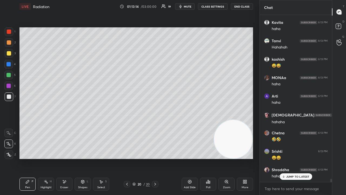
drag, startPoint x: 293, startPoint y: 177, endPoint x: 293, endPoint y: 185, distance: 8.4
click at [293, 158] on p "JUMP TO LATEST" at bounding box center [297, 176] width 23 height 3
click at [185, 7] on button "mute" at bounding box center [184, 6] width 19 height 6
click at [186, 6] on span "unmute" at bounding box center [187, 7] width 12 height 4
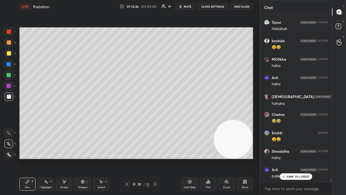
click at [126, 158] on icon at bounding box center [127, 184] width 4 height 4
click at [291, 158] on p "JUMP TO LATEST" at bounding box center [297, 176] width 23 height 3
click at [191, 7] on span "mute" at bounding box center [188, 7] width 8 height 4
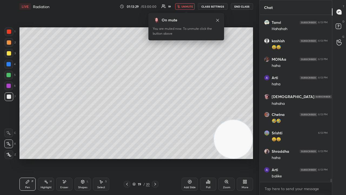
click at [190, 7] on span "unmute" at bounding box center [187, 7] width 12 height 4
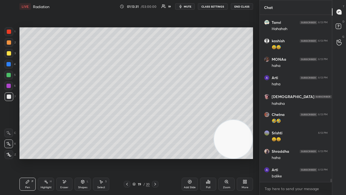
click at [189, 5] on span "mute" at bounding box center [188, 7] width 8 height 4
click at [155, 158] on icon at bounding box center [155, 184] width 4 height 4
click at [187, 5] on span "mute" at bounding box center [188, 7] width 8 height 4
drag, startPoint x: 189, startPoint y: 5, endPoint x: 192, endPoint y: 4, distance: 3.3
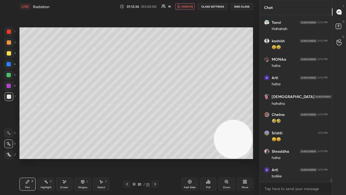
click at [189, 5] on span "unmute" at bounding box center [187, 7] width 12 height 4
click at [191, 9] on button "mute" at bounding box center [184, 6] width 19 height 6
click at [191, 9] on button "unmute" at bounding box center [184, 6] width 19 height 6
click at [127, 158] on icon at bounding box center [127, 184] width 4 height 4
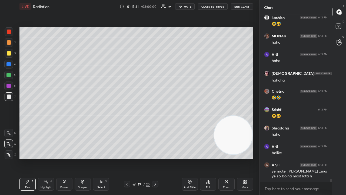
drag, startPoint x: 236, startPoint y: 147, endPoint x: 246, endPoint y: 76, distance: 71.9
click at [246, 116] on video at bounding box center [233, 135] width 38 height 38
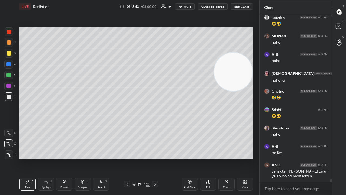
click at [186, 7] on span "mute" at bounding box center [188, 7] width 8 height 4
click at [187, 5] on span "unmute" at bounding box center [187, 7] width 12 height 4
click at [188, 6] on span "mute" at bounding box center [188, 7] width 8 height 4
click at [188, 6] on span "unmute" at bounding box center [187, 7] width 12 height 4
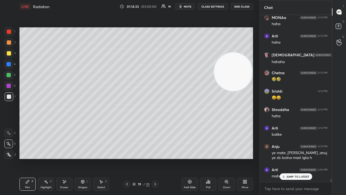
drag, startPoint x: 295, startPoint y: 176, endPoint x: 293, endPoint y: 186, distance: 9.8
click at [295, 158] on p "JUMP TO LATEST" at bounding box center [297, 176] width 23 height 3
click at [290, 158] on div "x" at bounding box center [296, 188] width 72 height 13
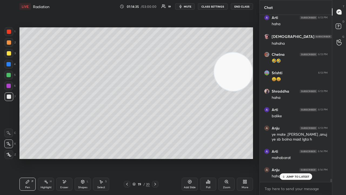
click at [186, 5] on span "mute" at bounding box center [188, 7] width 8 height 4
click at [185, 5] on span "unmute" at bounding box center [187, 7] width 12 height 4
drag, startPoint x: 293, startPoint y: 176, endPoint x: 291, endPoint y: 183, distance: 7.4
click at [292, 158] on p "JUMP TO LATEST" at bounding box center [297, 176] width 23 height 3
click at [289, 158] on textarea at bounding box center [296, 188] width 64 height 9
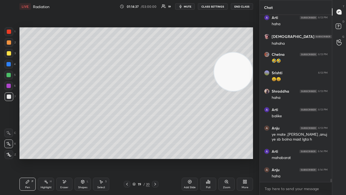
click at [186, 5] on span "mute" at bounding box center [188, 7] width 8 height 4
click at [187, 4] on button "unmute" at bounding box center [184, 6] width 19 height 6
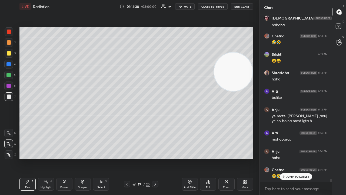
click at [10, 75] on div at bounding box center [8, 75] width 4 height 4
click at [285, 158] on div "JUMP TO LATEST" at bounding box center [295, 176] width 32 height 6
click at [191, 7] on span "mute" at bounding box center [188, 7] width 8 height 4
click at [191, 6] on span "mute" at bounding box center [188, 7] width 8 height 4
click at [9, 101] on div "7" at bounding box center [10, 97] width 11 height 11
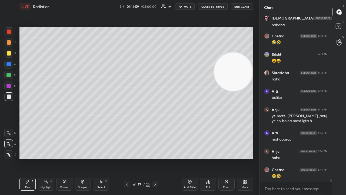
click at [188, 7] on span "mute" at bounding box center [188, 7] width 8 height 4
click at [186, 8] on span "mute" at bounding box center [188, 7] width 8 height 4
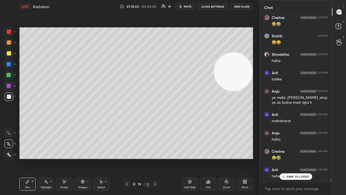
scroll to position [8519, 0]
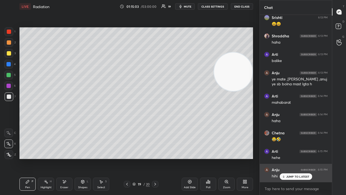
click at [300, 158] on p "JUMP TO LATEST" at bounding box center [297, 176] width 23 height 3
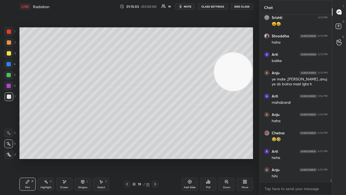
click at [297, 158] on div "x" at bounding box center [296, 188] width 72 height 13
click at [189, 5] on span "mute" at bounding box center [188, 7] width 8 height 4
drag, startPoint x: 189, startPoint y: 5, endPoint x: 192, endPoint y: 3, distance: 3.1
click at [190, 5] on span "unmute" at bounding box center [187, 7] width 12 height 4
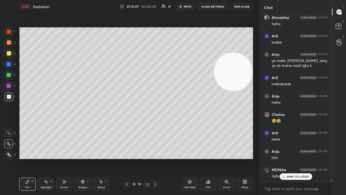
drag, startPoint x: 291, startPoint y: 175, endPoint x: 286, endPoint y: 192, distance: 17.2
click at [291, 158] on p "JUMP TO LATEST" at bounding box center [297, 176] width 23 height 3
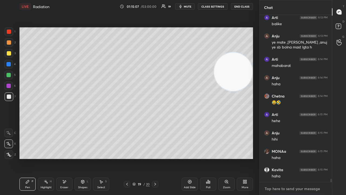
drag, startPoint x: 286, startPoint y: 192, endPoint x: 283, endPoint y: 191, distance: 3.4
click at [285, 158] on div "x" at bounding box center [296, 188] width 72 height 13
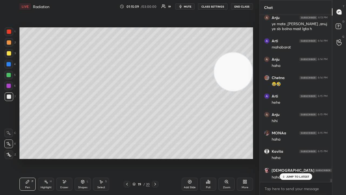
click at [295, 158] on p "JUMP TO LATEST" at bounding box center [297, 176] width 23 height 3
click at [291, 158] on div "x" at bounding box center [296, 188] width 72 height 13
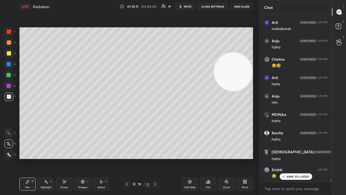
click at [293, 158] on p "JUMP TO LATEST" at bounding box center [297, 176] width 23 height 3
click at [184, 4] on button "mute" at bounding box center [184, 6] width 19 height 6
click at [185, 5] on span "mute" at bounding box center [188, 7] width 8 height 4
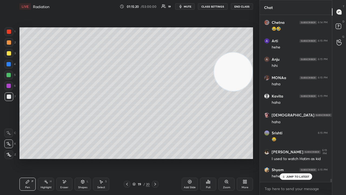
scroll to position [8648, 0]
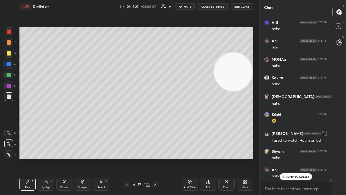
click at [291, 158] on p "JUMP TO LATEST" at bounding box center [297, 176] width 23 height 3
click at [191, 8] on span "mute" at bounding box center [188, 7] width 8 height 4
click at [191, 7] on span "unmute" at bounding box center [187, 7] width 12 height 4
click at [7, 98] on div at bounding box center [9, 96] width 9 height 9
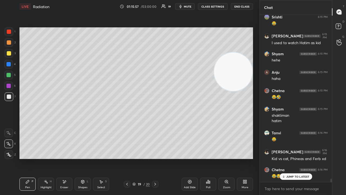
scroll to position [8782, 0]
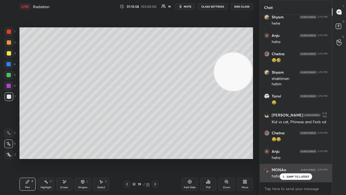
click at [293, 158] on p "JUMP TO LATEST" at bounding box center [297, 176] width 23 height 3
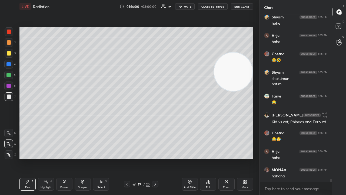
click at [191, 5] on span "mute" at bounding box center [188, 7] width 8 height 4
click at [190, 6] on span "mute" at bounding box center [188, 7] width 8 height 4
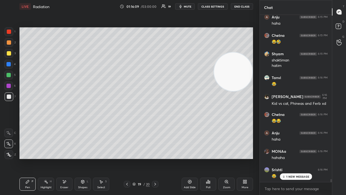
scroll to position [8819, 0]
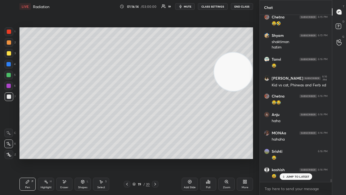
drag, startPoint x: 299, startPoint y: 176, endPoint x: 297, endPoint y: 188, distance: 11.6
click at [299, 158] on p "JUMP TO LATEST" at bounding box center [297, 176] width 23 height 3
click at [296, 158] on textarea at bounding box center [296, 188] width 64 height 9
click at [183, 5] on icon "button" at bounding box center [180, 6] width 4 height 4
click at [185, 6] on span "unmute" at bounding box center [187, 7] width 12 height 4
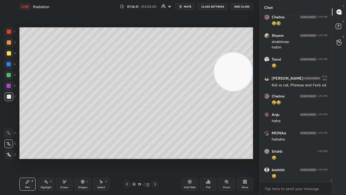
scroll to position [8837, 0]
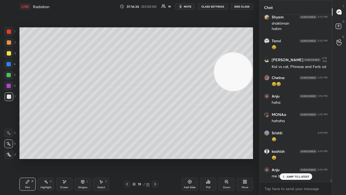
click at [292, 158] on p "JUMP TO LATEST" at bounding box center [297, 176] width 23 height 3
click at [183, 7] on icon "button" at bounding box center [180, 6] width 4 height 4
click at [184, 7] on span "mute" at bounding box center [188, 7] width 8 height 4
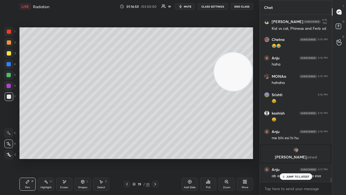
scroll to position [6536, 0]
click at [300, 158] on p "JUMP TO LATEST" at bounding box center [297, 176] width 23 height 3
click at [297, 158] on textarea at bounding box center [296, 188] width 64 height 9
click at [8, 57] on div at bounding box center [9, 53] width 9 height 9
click at [8, 101] on div "7" at bounding box center [10, 97] width 11 height 11
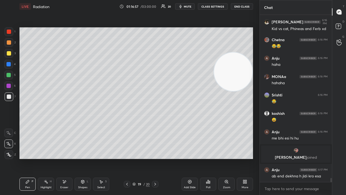
click at [189, 7] on span "mute" at bounding box center [188, 7] width 8 height 4
click at [188, 6] on span "unmute" at bounding box center [187, 7] width 12 height 4
click at [273, 158] on textarea at bounding box center [296, 188] width 64 height 9
click at [190, 6] on span "mute" at bounding box center [188, 7] width 8 height 4
click at [186, 6] on span "unmute" at bounding box center [187, 7] width 12 height 4
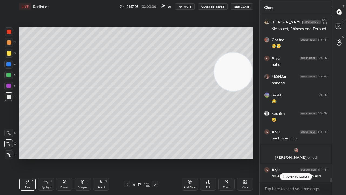
scroll to position [6554, 0]
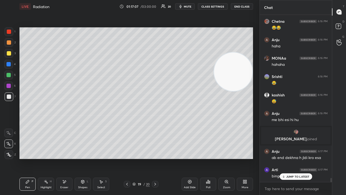
drag, startPoint x: 296, startPoint y: 176, endPoint x: 289, endPoint y: 193, distance: 18.0
click at [296, 158] on p "JUMP TO LATEST" at bounding box center [297, 176] width 23 height 3
click at [288, 158] on div "x" at bounding box center [296, 188] width 72 height 13
click at [183, 5] on icon "button" at bounding box center [180, 6] width 4 height 4
click at [184, 5] on span "mute" at bounding box center [188, 7] width 8 height 4
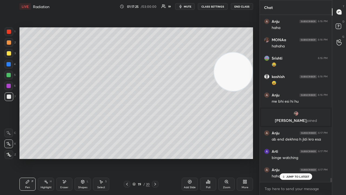
scroll to position [6591, 0]
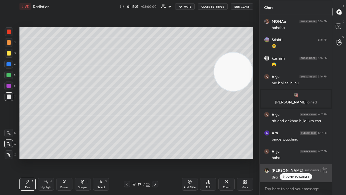
click at [304, 158] on p "JUMP TO LATEST" at bounding box center [297, 176] width 23 height 3
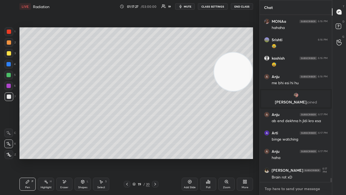
click at [300, 158] on textarea at bounding box center [296, 188] width 64 height 9
click at [191, 5] on button "mute" at bounding box center [184, 6] width 19 height 6
click at [191, 6] on span "unmute" at bounding box center [187, 7] width 12 height 4
click at [9, 76] on div at bounding box center [8, 75] width 9 height 9
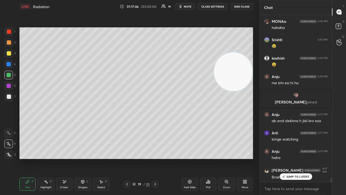
scroll to position [6609, 0]
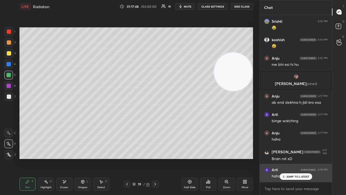
click at [289, 158] on div "JUMP TO LATEST" at bounding box center [295, 176] width 32 height 6
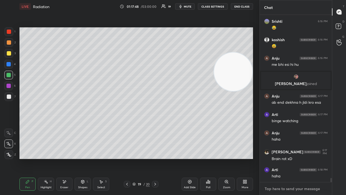
click at [285, 158] on textarea at bounding box center [296, 188] width 64 height 9
click at [186, 8] on button "mute" at bounding box center [184, 6] width 19 height 6
click at [186, 7] on span "unmute" at bounding box center [187, 7] width 12 height 4
click at [10, 96] on div at bounding box center [9, 96] width 4 height 4
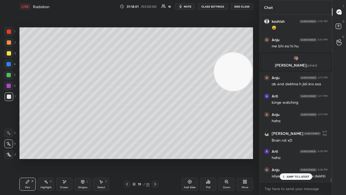
scroll to position [6651, 0]
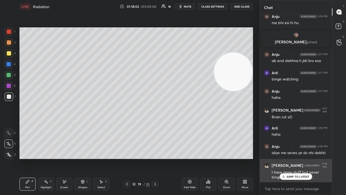
click at [306, 158] on p "JUMP TO LATEST" at bounding box center [297, 176] width 23 height 3
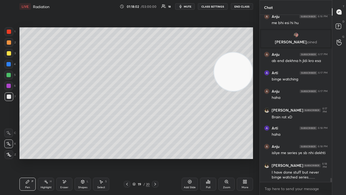
click at [303, 158] on div "x" at bounding box center [296, 188] width 72 height 13
click at [189, 4] on button "mute" at bounding box center [184, 6] width 19 height 6
click at [189, 5] on button "mute" at bounding box center [184, 6] width 19 height 6
click at [188, 5] on span "mute" at bounding box center [188, 7] width 8 height 4
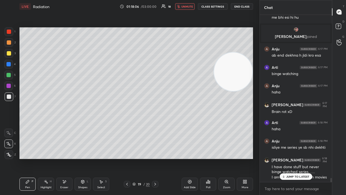
click at [189, 6] on span "unmute" at bounding box center [187, 7] width 12 height 4
click at [154, 158] on icon at bounding box center [155, 184] width 4 height 4
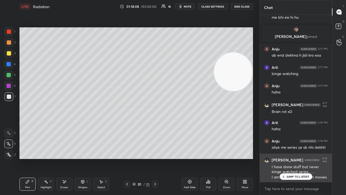
click at [288, 158] on p "JUMP TO LATEST" at bounding box center [297, 176] width 23 height 3
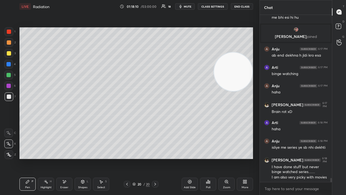
click at [187, 5] on span "mute" at bounding box center [188, 7] width 8 height 4
click at [186, 7] on span "unmute" at bounding box center [187, 7] width 12 height 4
click at [187, 7] on span "mute" at bounding box center [188, 7] width 8 height 4
click at [187, 7] on span "unmute" at bounding box center [187, 7] width 12 height 4
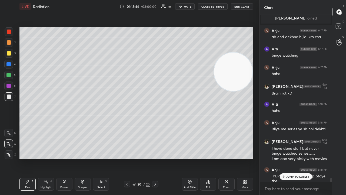
scroll to position [6698, 0]
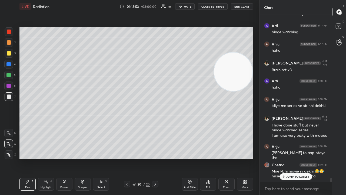
drag, startPoint x: 296, startPoint y: 175, endPoint x: 297, endPoint y: 190, distance: 14.4
click at [296, 158] on p "JUMP TO LATEST" at bounding box center [297, 176] width 23 height 3
click at [296, 158] on div "x" at bounding box center [296, 188] width 72 height 13
click at [189, 5] on span "mute" at bounding box center [188, 7] width 8 height 4
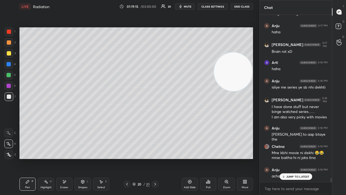
scroll to position [6744, 0]
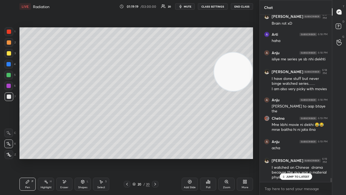
drag, startPoint x: 302, startPoint y: 176, endPoint x: 302, endPoint y: 186, distance: 10.3
click at [302, 158] on p "JUMP TO LATEST" at bounding box center [297, 176] width 23 height 3
click at [300, 158] on textarea at bounding box center [296, 188] width 64 height 9
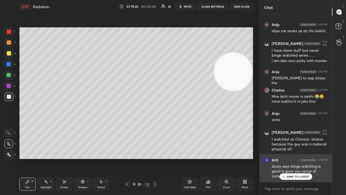
click at [299, 158] on p "JUMP TO LATEST" at bounding box center [297, 176] width 23 height 3
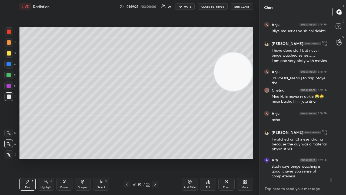
scroll to position [6791, 0]
click at [298, 158] on textarea at bounding box center [296, 188] width 64 height 9
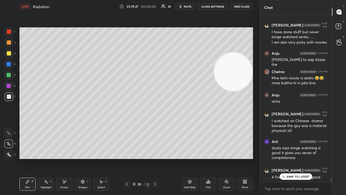
click at [295, 158] on p "JUMP TO LATEST" at bounding box center [297, 176] width 23 height 3
click at [295, 158] on div "x" at bounding box center [296, 188] width 72 height 13
click at [193, 5] on button "mute" at bounding box center [184, 6] width 19 height 6
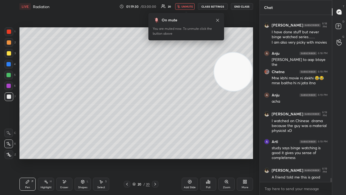
click at [193, 5] on span "unmute" at bounding box center [187, 7] width 12 height 4
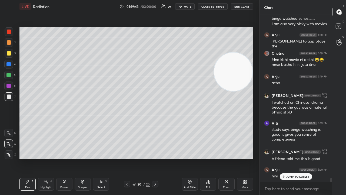
scroll to position [6829, 0]
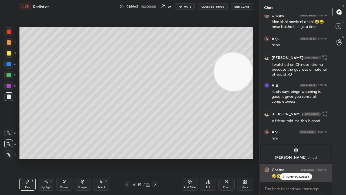
click at [295, 158] on p "JUMP TO LATEST" at bounding box center [297, 176] width 23 height 3
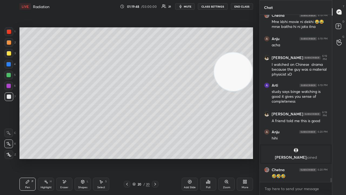
scroll to position [6884, 0]
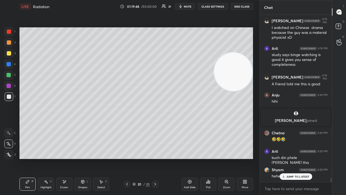
click at [185, 6] on button "mute" at bounding box center [184, 6] width 19 height 6
click at [186, 6] on span "unmute" at bounding box center [187, 7] width 12 height 4
drag, startPoint x: 295, startPoint y: 176, endPoint x: 295, endPoint y: 179, distance: 3.8
click at [295, 158] on p "JUMP TO LATEST" at bounding box center [297, 176] width 23 height 3
click at [185, 5] on button "mute" at bounding box center [184, 6] width 19 height 6
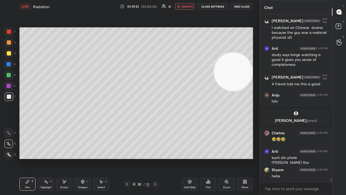
click at [185, 5] on span "unmute" at bounding box center [187, 7] width 12 height 4
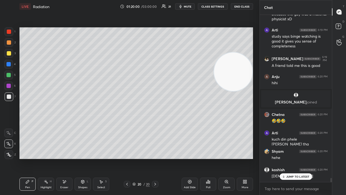
scroll to position [6921, 0]
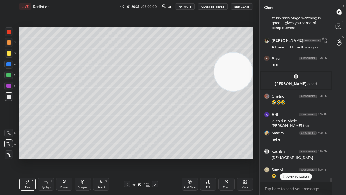
drag, startPoint x: 292, startPoint y: 176, endPoint x: 292, endPoint y: 188, distance: 11.9
click at [292, 158] on p "JUMP TO LATEST" at bounding box center [297, 176] width 23 height 3
click at [292, 158] on textarea at bounding box center [296, 188] width 64 height 9
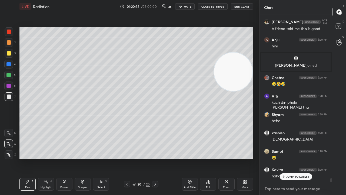
scroll to position [6957, 0]
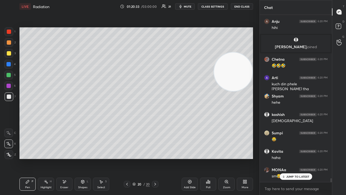
drag, startPoint x: 294, startPoint y: 175, endPoint x: 293, endPoint y: 191, distance: 15.7
click at [294, 158] on p "JUMP TO LATEST" at bounding box center [297, 176] width 23 height 3
click at [292, 158] on textarea at bounding box center [296, 188] width 64 height 9
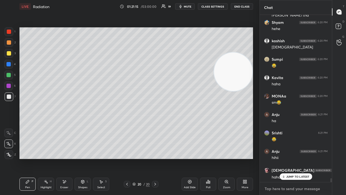
scroll to position [7054, 0]
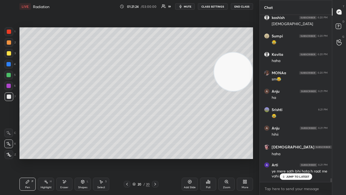
drag, startPoint x: 296, startPoint y: 176, endPoint x: 295, endPoint y: 184, distance: 8.2
click at [296, 158] on p "JUMP TO LATEST" at bounding box center [297, 176] width 23 height 3
click at [297, 158] on div "x" at bounding box center [296, 188] width 72 height 13
click at [296, 158] on div "x" at bounding box center [296, 188] width 72 height 13
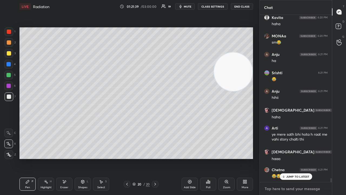
scroll to position [7109, 0]
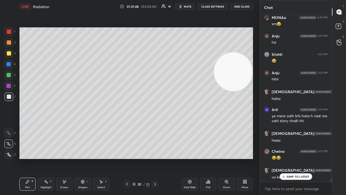
drag, startPoint x: 297, startPoint y: 176, endPoint x: 296, endPoint y: 180, distance: 4.4
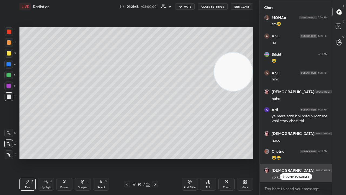
click at [297, 158] on p "JUMP TO LATEST" at bounding box center [297, 176] width 23 height 3
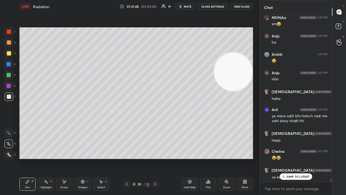
click at [296, 158] on div "x" at bounding box center [296, 188] width 72 height 13
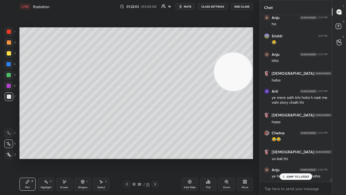
click at [294, 158] on div "JUMP TO LATEST" at bounding box center [295, 176] width 32 height 6
click at [293, 158] on textarea at bounding box center [296, 188] width 64 height 9
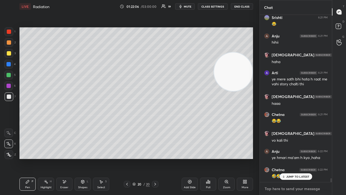
scroll to position [7164, 0]
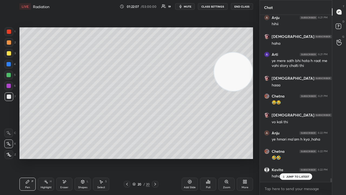
drag, startPoint x: 295, startPoint y: 175, endPoint x: 293, endPoint y: 192, distance: 17.1
click at [295, 158] on p "JUMP TO LATEST" at bounding box center [297, 176] width 23 height 3
click at [293, 158] on div "x" at bounding box center [296, 188] width 72 height 13
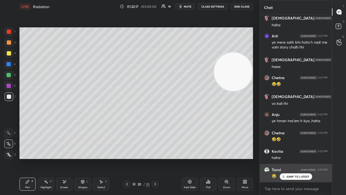
click at [299, 158] on p "JUMP TO LATEST" at bounding box center [297, 176] width 23 height 3
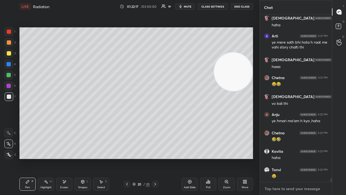
click at [298, 158] on textarea at bounding box center [296, 188] width 64 height 9
click at [184, 4] on button "mute" at bounding box center [184, 6] width 19 height 6
click at [185, 4] on button "mute" at bounding box center [184, 6] width 19 height 6
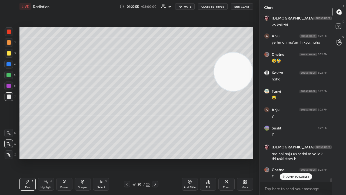
scroll to position [7280, 0]
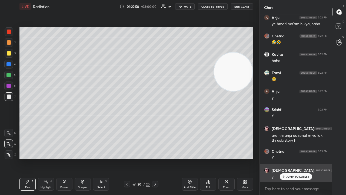
click at [289, 158] on div "JUMP TO LATEST" at bounding box center [295, 176] width 32 height 6
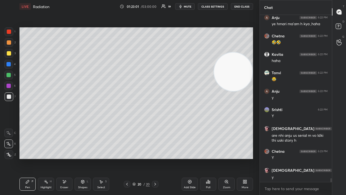
click at [191, 8] on span "mute" at bounding box center [188, 7] width 8 height 4
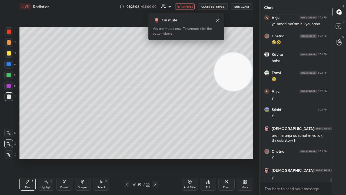
click at [191, 8] on span "unmute" at bounding box center [187, 7] width 12 height 4
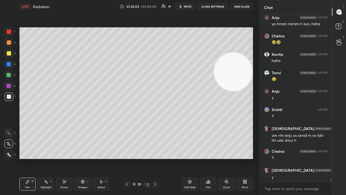
click at [188, 5] on span "mute" at bounding box center [188, 7] width 8 height 4
click at [188, 6] on span "mute" at bounding box center [188, 7] width 8 height 4
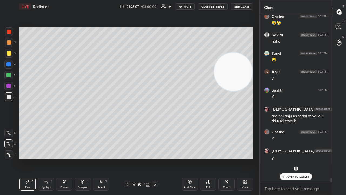
click at [295, 158] on p "JUMP TO LATEST" at bounding box center [297, 176] width 23 height 3
click at [188, 6] on span "mute" at bounding box center [188, 7] width 8 height 4
click at [188, 6] on span "unmute" at bounding box center [187, 7] width 12 height 4
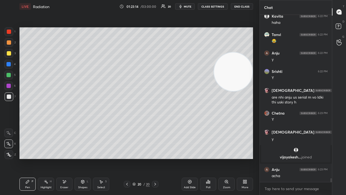
scroll to position [7076, 0]
click at [189, 6] on span "mute" at bounding box center [188, 7] width 8 height 4
click at [189, 6] on span "unmute" at bounding box center [187, 7] width 12 height 4
click at [183, 5] on icon "button" at bounding box center [180, 6] width 4 height 4
click at [183, 5] on span "unmute" at bounding box center [187, 7] width 12 height 4
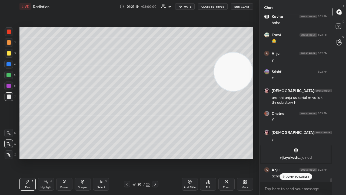
scroll to position [7094, 0]
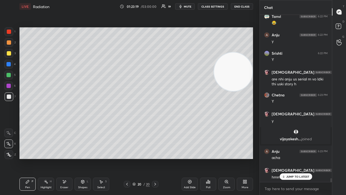
click at [126, 158] on icon at bounding box center [127, 184] width 4 height 4
click at [191, 6] on span "mute" at bounding box center [188, 7] width 8 height 4
click at [190, 7] on span "unmute" at bounding box center [187, 7] width 12 height 4
click at [155, 158] on icon at bounding box center [155, 184] width 4 height 4
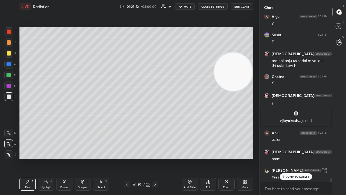
click at [298, 158] on div "Anju 6:21 PM hihii SUNITA 6:21 PM haha Arti 6:21 PM ye mere sath bhi hota h raa…" at bounding box center [296, 98] width 72 height 167
click at [190, 6] on span "mute" at bounding box center [188, 7] width 8 height 4
click at [190, 7] on span "unmute" at bounding box center [187, 7] width 12 height 4
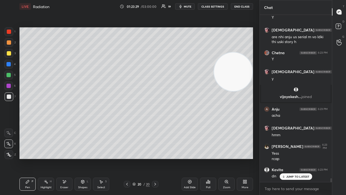
scroll to position [7155, 0]
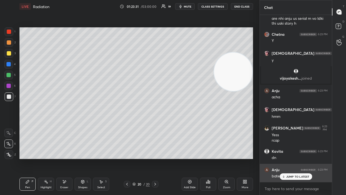
drag, startPoint x: 294, startPoint y: 175, endPoint x: 295, endPoint y: 179, distance: 4.4
click at [294, 158] on p "JUMP TO LATEST" at bounding box center [297, 176] width 23 height 3
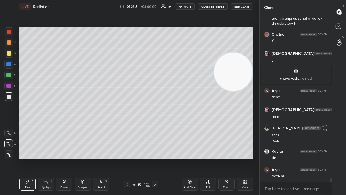
click at [190, 7] on span "mute" at bounding box center [188, 7] width 8 height 4
click at [192, 6] on span "unmute" at bounding box center [187, 7] width 12 height 4
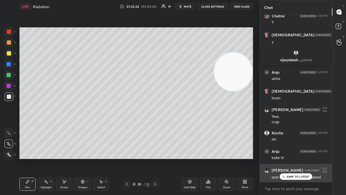
click at [285, 158] on icon at bounding box center [284, 176] width 4 height 3
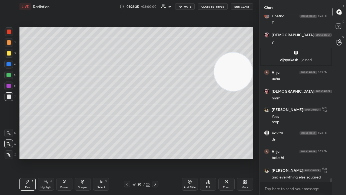
click at [189, 7] on span "mute" at bounding box center [188, 7] width 8 height 4
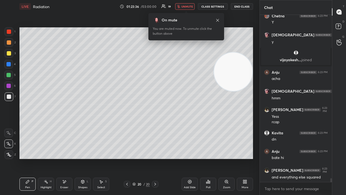
click at [189, 8] on span "unmute" at bounding box center [187, 7] width 12 height 4
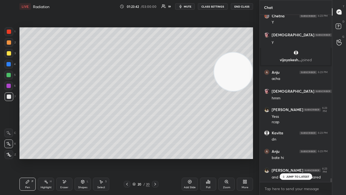
scroll to position [7191, 0]
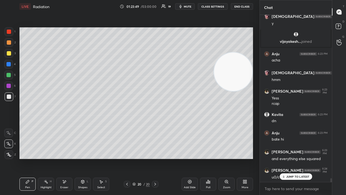
click at [188, 9] on div "LIVE Radiation 01:23:49 / 03:00:00 19 mute CLASS SETTINGS End Class" at bounding box center [135, 6] width 233 height 13
click at [190, 6] on span "mute" at bounding box center [188, 7] width 8 height 4
click at [190, 6] on span "unmute" at bounding box center [187, 7] width 12 height 4
click at [82, 158] on div "Shapes L" at bounding box center [83, 183] width 16 height 13
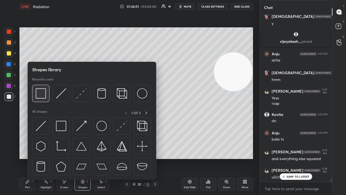
click at [42, 100] on div at bounding box center [40, 93] width 17 height 17
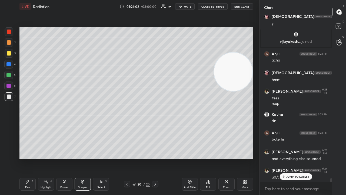
click at [10, 76] on div at bounding box center [8, 75] width 4 height 4
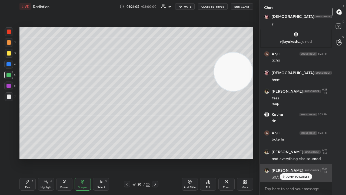
click at [289, 158] on p "JUMP TO LATEST" at bounding box center [297, 176] width 23 height 3
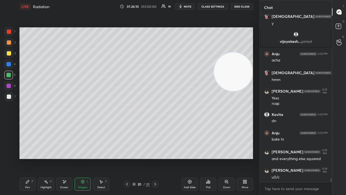
click at [191, 7] on span "mute" at bounding box center [188, 7] width 8 height 4
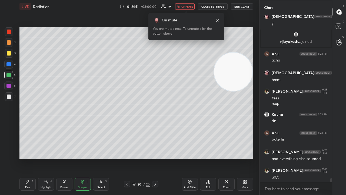
click at [190, 7] on span "unmute" at bounding box center [187, 7] width 12 height 4
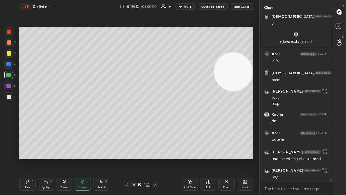
click at [27, 158] on div "Pen" at bounding box center [27, 187] width 5 height 3
click at [9, 99] on div at bounding box center [9, 96] width 9 height 9
click at [64, 158] on div "Eraser" at bounding box center [64, 187] width 8 height 3
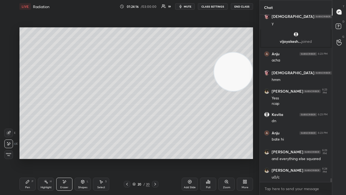
scroll to position [7210, 0]
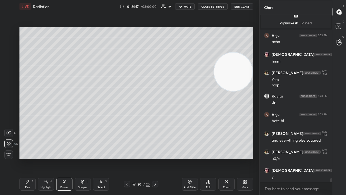
drag, startPoint x: 27, startPoint y: 185, endPoint x: 36, endPoint y: 179, distance: 11.1
click at [27, 158] on div "Pen P" at bounding box center [27, 183] width 16 height 13
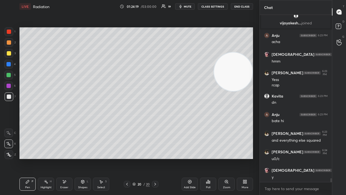
click at [127, 158] on icon at bounding box center [127, 183] width 2 height 3
click at [126, 158] on icon at bounding box center [127, 184] width 4 height 4
click at [128, 158] on icon at bounding box center [127, 184] width 4 height 4
click at [190, 6] on span "mute" at bounding box center [188, 7] width 8 height 4
click at [190, 6] on span "unmute" at bounding box center [187, 7] width 12 height 4
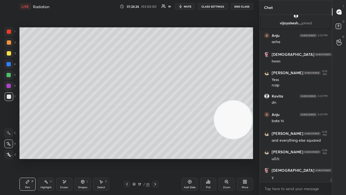
drag, startPoint x: 240, startPoint y: 115, endPoint x: 238, endPoint y: 112, distance: 3.8
click at [241, 134] on video at bounding box center [233, 119] width 38 height 38
click at [190, 8] on button "mute" at bounding box center [184, 6] width 19 height 6
click at [189, 8] on span "unmute" at bounding box center [187, 7] width 12 height 4
click at [155, 158] on icon at bounding box center [155, 184] width 4 height 4
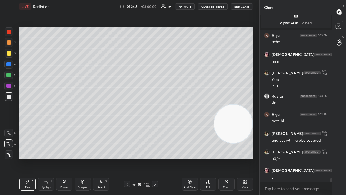
click at [155, 158] on icon at bounding box center [155, 184] width 4 height 4
click at [152, 158] on div at bounding box center [155, 184] width 6 height 6
click at [191, 7] on span "mute" at bounding box center [188, 7] width 8 height 4
click at [191, 6] on span "mute" at bounding box center [188, 7] width 8 height 4
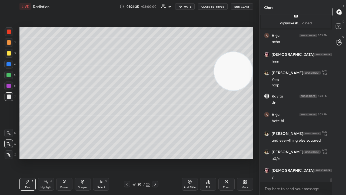
drag, startPoint x: 236, startPoint y: 122, endPoint x: 234, endPoint y: 65, distance: 57.0
click at [236, 68] on video at bounding box center [233, 71] width 38 height 38
click at [189, 6] on span "mute" at bounding box center [188, 7] width 8 height 4
click at [189, 8] on span "unmute" at bounding box center [187, 7] width 12 height 4
click at [188, 8] on span "mute" at bounding box center [188, 7] width 8 height 4
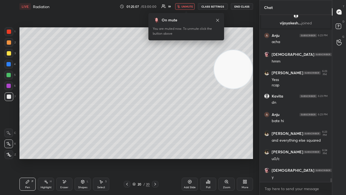
click at [191, 5] on span "unmute" at bounding box center [187, 7] width 12 height 4
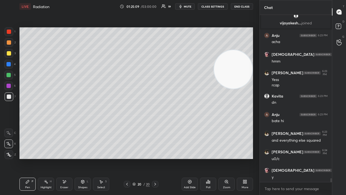
scroll to position [7228, 0]
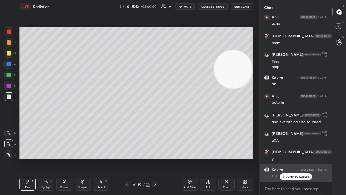
drag, startPoint x: 289, startPoint y: 175, endPoint x: 286, endPoint y: 181, distance: 6.4
click at [289, 158] on p "JUMP TO LATEST" at bounding box center [297, 176] width 23 height 3
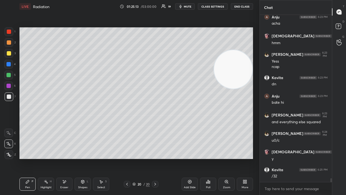
click at [189, 5] on span "mute" at bounding box center [188, 7] width 8 height 4
click at [190, 5] on span "unmute" at bounding box center [187, 7] width 12 height 4
click at [191, 158] on icon at bounding box center [190, 181] width 4 height 4
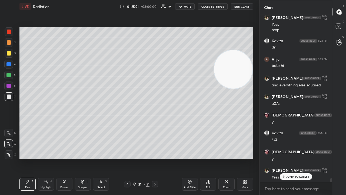
scroll to position [7283, 0]
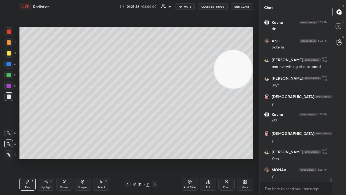
click at [127, 158] on icon at bounding box center [127, 184] width 4 height 4
click at [154, 158] on div at bounding box center [155, 184] width 6 height 6
drag, startPoint x: 234, startPoint y: 86, endPoint x: 222, endPoint y: 148, distance: 62.9
click at [222, 88] on video at bounding box center [233, 69] width 38 height 38
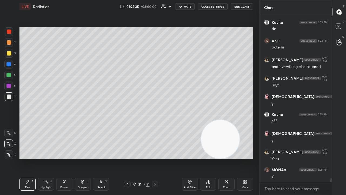
click at [7, 76] on div at bounding box center [8, 75] width 9 height 9
click at [79, 158] on div "Shapes L" at bounding box center [83, 183] width 16 height 13
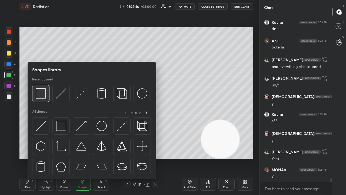
click at [40, 99] on div at bounding box center [40, 93] width 17 height 17
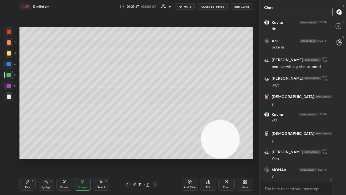
scroll to position [7302, 0]
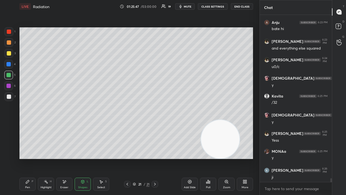
click at [8, 51] on div at bounding box center [9, 53] width 9 height 9
click at [191, 6] on span "mute" at bounding box center [188, 7] width 8 height 4
click at [190, 5] on span "unmute" at bounding box center [187, 7] width 12 height 4
click at [29, 158] on div "Pen P" at bounding box center [27, 183] width 16 height 13
click at [10, 99] on div at bounding box center [9, 96] width 9 height 9
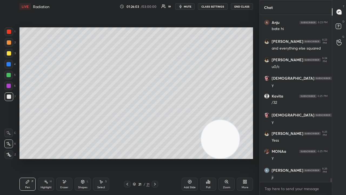
click at [186, 6] on span "mute" at bounding box center [188, 7] width 8 height 4
click at [187, 6] on span "mute" at bounding box center [188, 7] width 8 height 4
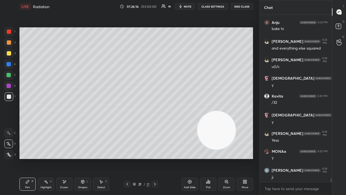
drag, startPoint x: 222, startPoint y: 142, endPoint x: 195, endPoint y: 79, distance: 68.2
click at [197, 111] on video at bounding box center [216, 130] width 38 height 38
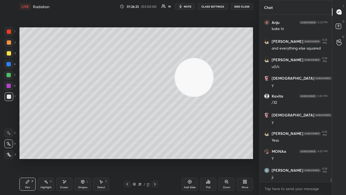
drag, startPoint x: 196, startPoint y: 91, endPoint x: 242, endPoint y: 89, distance: 46.3
click at [213, 89] on video at bounding box center [194, 77] width 38 height 38
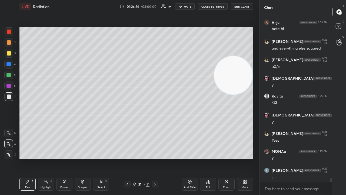
click at [188, 7] on span "mute" at bounding box center [188, 7] width 8 height 4
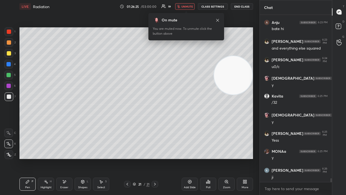
click at [188, 6] on span "unmute" at bounding box center [187, 7] width 12 height 4
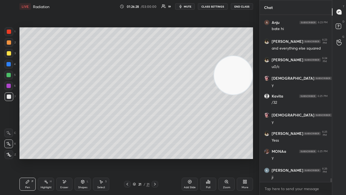
drag, startPoint x: 69, startPoint y: 183, endPoint x: 73, endPoint y: 183, distance: 4.6
click at [69, 158] on div "Eraser" at bounding box center [64, 183] width 16 height 13
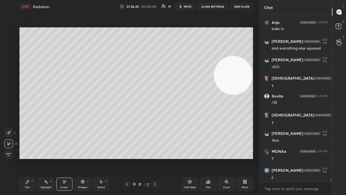
drag, startPoint x: 99, startPoint y: 185, endPoint x: 114, endPoint y: 175, distance: 18.0
click at [99, 158] on div "Select" at bounding box center [101, 187] width 8 height 3
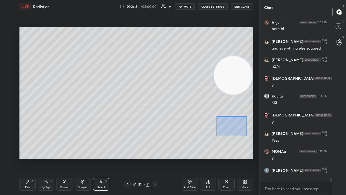
drag, startPoint x: 216, startPoint y: 117, endPoint x: 248, endPoint y: 136, distance: 37.3
click at [249, 137] on div "0 ° Undo Copy Duplicate Duplicate to new slide Delete" at bounding box center [135, 92] width 233 height 131
drag, startPoint x: 240, startPoint y: 130, endPoint x: 228, endPoint y: 132, distance: 12.0
click at [229, 130] on div "0 ° Undo Copy Duplicate Duplicate to new slide Delete" at bounding box center [135, 92] width 233 height 131
click at [205, 155] on div "0 ° Undo Copy Duplicate Duplicate to new slide Delete" at bounding box center [135, 92] width 233 height 131
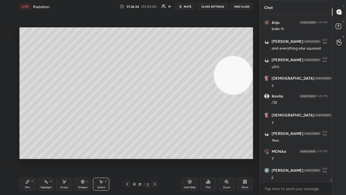
click at [186, 6] on span "mute" at bounding box center [188, 7] width 8 height 4
click at [188, 6] on span "unmute" at bounding box center [187, 7] width 12 height 4
click at [26, 158] on div "Pen P" at bounding box center [27, 183] width 16 height 13
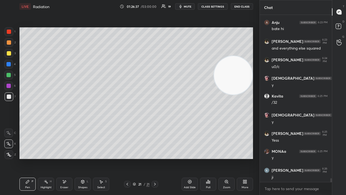
scroll to position [7320, 0]
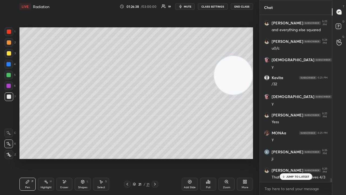
click at [191, 6] on span "mute" at bounding box center [188, 7] width 8 height 4
click at [190, 5] on span "unmute" at bounding box center [187, 7] width 12 height 4
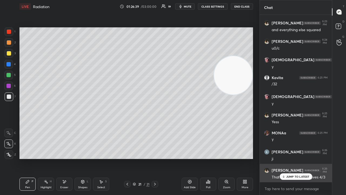
click at [298, 158] on div "[PERSON_NAME] 6:26 PM That sin^3 integration gives 4/3" at bounding box center [296, 173] width 72 height 19
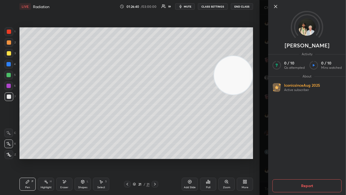
click at [263, 158] on div "Kumar Activity 0 / 10 Qs attempted 0 / 10 Mins watched About Iconic since [DATE…" at bounding box center [302, 97] width 86 height 195
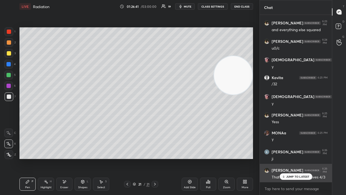
click at [288, 158] on p "JUMP TO LATEST" at bounding box center [297, 176] width 23 height 3
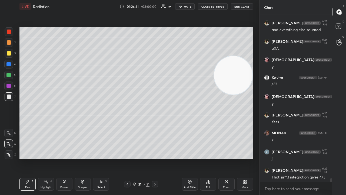
click at [286, 158] on div "x" at bounding box center [296, 188] width 72 height 13
click at [185, 7] on button "mute" at bounding box center [184, 6] width 19 height 6
click at [186, 6] on span "unmute" at bounding box center [187, 7] width 12 height 4
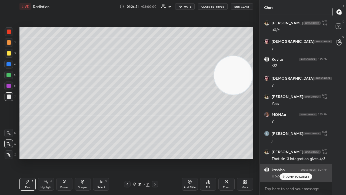
click at [295, 158] on div "JUMP TO LATEST" at bounding box center [295, 176] width 32 height 6
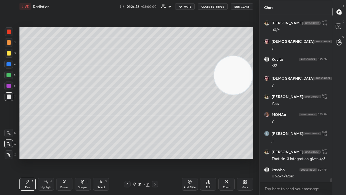
click at [189, 6] on span "mute" at bounding box center [188, 7] width 8 height 4
click at [189, 8] on span "unmute" at bounding box center [187, 7] width 12 height 4
click at [8, 77] on div at bounding box center [8, 75] width 4 height 4
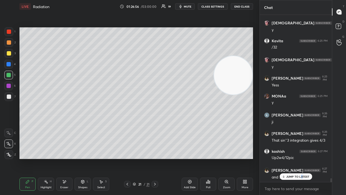
drag, startPoint x: 302, startPoint y: 176, endPoint x: 299, endPoint y: 186, distance: 10.6
click at [302, 158] on p "JUMP TO LATEST" at bounding box center [297, 176] width 23 height 3
click at [181, 6] on icon "button" at bounding box center [180, 6] width 2 height 3
click at [182, 6] on button "unmute" at bounding box center [184, 6] width 19 height 6
click at [186, 6] on span "mute" at bounding box center [188, 7] width 8 height 4
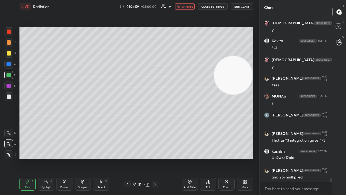
click at [188, 6] on span "unmute" at bounding box center [187, 7] width 12 height 4
click at [189, 7] on span "mute" at bounding box center [188, 7] width 8 height 4
click at [189, 6] on span "mute" at bounding box center [188, 7] width 8 height 4
click at [190, 158] on div "Add Slide" at bounding box center [190, 187] width 12 height 3
drag, startPoint x: 10, startPoint y: 98, endPoint x: 16, endPoint y: 92, distance: 7.5
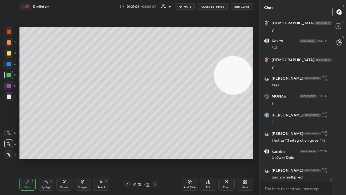
click at [10, 97] on div at bounding box center [9, 96] width 4 height 4
click at [126, 158] on icon at bounding box center [127, 184] width 4 height 4
click at [153, 158] on icon at bounding box center [155, 184] width 4 height 4
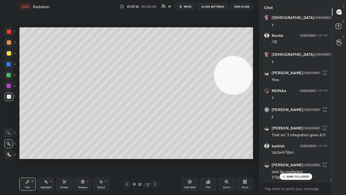
click at [63, 158] on div "Eraser" at bounding box center [64, 183] width 16 height 13
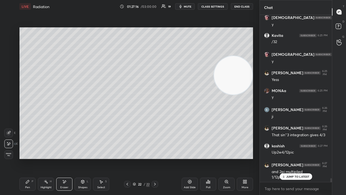
click at [26, 158] on div "Pen P" at bounding box center [27, 183] width 16 height 13
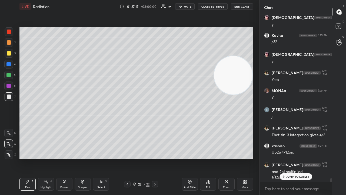
click at [126, 158] on icon at bounding box center [127, 184] width 4 height 4
click at [154, 158] on icon at bounding box center [155, 184] width 4 height 4
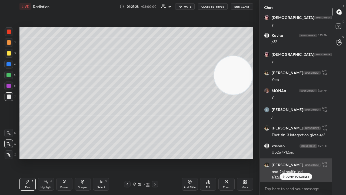
drag, startPoint x: 286, startPoint y: 175, endPoint x: 279, endPoint y: 176, distance: 7.3
click at [286, 158] on div "JUMP TO LATEST" at bounding box center [295, 176] width 32 height 6
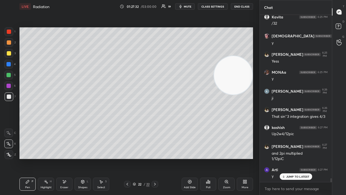
scroll to position [7399, 0]
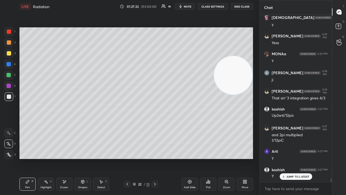
click at [187, 6] on span "mute" at bounding box center [188, 7] width 8 height 4
click at [187, 6] on span "unmute" at bounding box center [187, 7] width 12 height 4
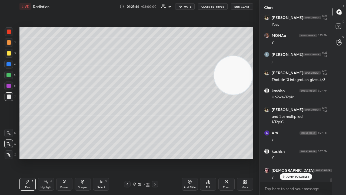
drag, startPoint x: 65, startPoint y: 184, endPoint x: 72, endPoint y: 164, distance: 20.9
click at [65, 158] on div "Eraser" at bounding box center [64, 183] width 16 height 13
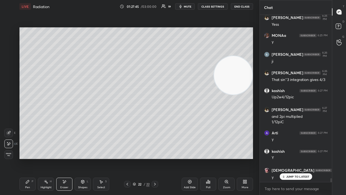
click at [31, 158] on div "Pen P" at bounding box center [27, 183] width 16 height 13
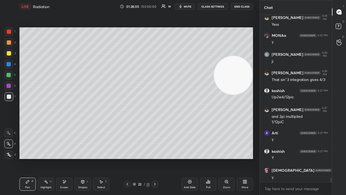
scroll to position [7436, 0]
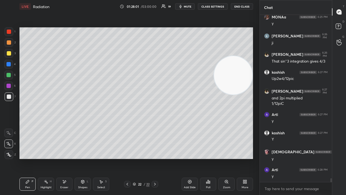
drag, startPoint x: 81, startPoint y: 184, endPoint x: 82, endPoint y: 181, distance: 3.4
click at [81, 158] on div "Shapes L" at bounding box center [83, 183] width 16 height 13
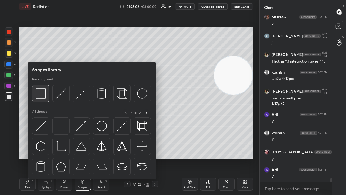
click at [43, 101] on div at bounding box center [40, 93] width 17 height 17
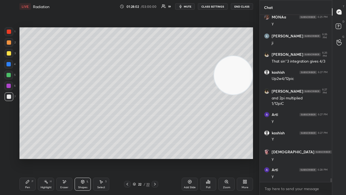
click at [8, 74] on div at bounding box center [8, 75] width 4 height 4
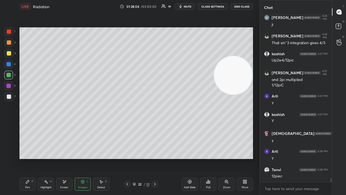
click at [29, 158] on div "Pen P" at bounding box center [27, 183] width 16 height 13
click at [191, 7] on span "mute" at bounding box center [188, 7] width 8 height 4
drag, startPoint x: 190, startPoint y: 6, endPoint x: 192, endPoint y: 5, distance: 2.9
click at [190, 6] on span "unmute" at bounding box center [187, 7] width 12 height 4
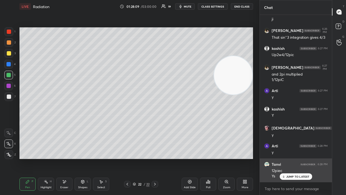
drag, startPoint x: 298, startPoint y: 174, endPoint x: 293, endPoint y: 176, distance: 4.7
click at [298, 158] on div "JUMP TO LATEST" at bounding box center [295, 176] width 32 height 6
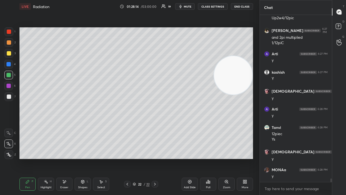
scroll to position [7515, 0]
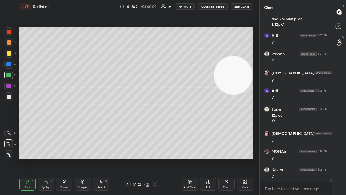
click at [189, 8] on span "mute" at bounding box center [188, 7] width 8 height 4
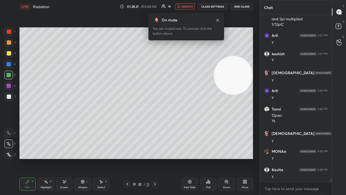
click at [190, 8] on span "unmute" at bounding box center [187, 7] width 12 height 4
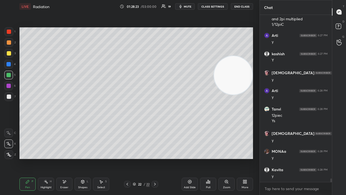
click at [188, 6] on span "mute" at bounding box center [188, 7] width 8 height 4
click at [188, 6] on span "unmute" at bounding box center [187, 7] width 12 height 4
click at [187, 6] on span "mute" at bounding box center [188, 7] width 8 height 4
click at [188, 5] on span "mute" at bounding box center [188, 7] width 8 height 4
click at [188, 158] on div "Add Slide" at bounding box center [190, 187] width 12 height 3
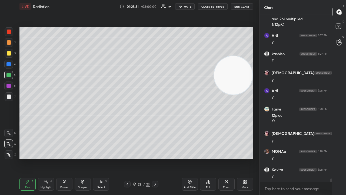
drag, startPoint x: 10, startPoint y: 55, endPoint x: 12, endPoint y: 53, distance: 2.9
click at [11, 55] on div at bounding box center [9, 53] width 9 height 9
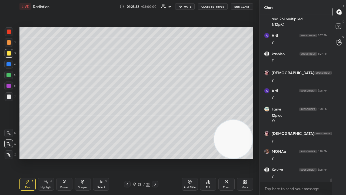
drag, startPoint x: 232, startPoint y: 88, endPoint x: 246, endPoint y: 168, distance: 81.2
click at [246, 158] on div "Setting up your live class Poll for secs No correct answer Start poll" at bounding box center [136, 93] width 238 height 160
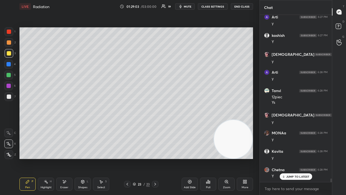
scroll to position [7551, 0]
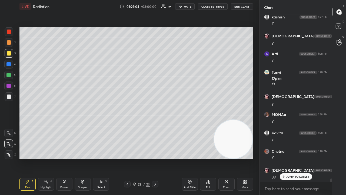
click at [67, 158] on div "Eraser" at bounding box center [64, 183] width 16 height 13
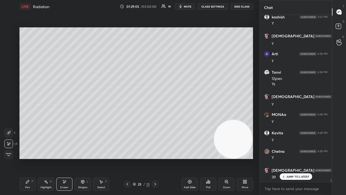
click at [79, 158] on div "Shapes L" at bounding box center [83, 183] width 16 height 13
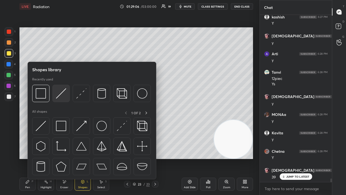
click at [63, 96] on img at bounding box center [61, 93] width 10 height 10
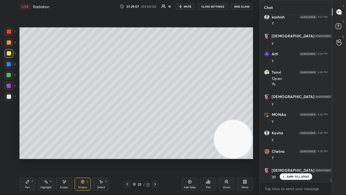
click at [9, 97] on div at bounding box center [9, 96] width 4 height 4
click at [31, 158] on div "Pen P" at bounding box center [27, 183] width 16 height 13
click at [10, 54] on div at bounding box center [9, 53] width 4 height 4
click at [190, 6] on span "mute" at bounding box center [188, 7] width 8 height 4
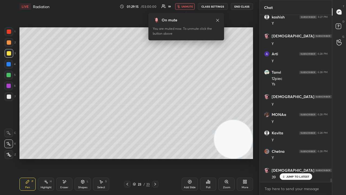
click at [189, 5] on span "unmute" at bounding box center [187, 7] width 12 height 4
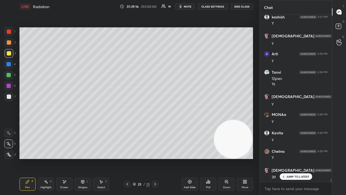
click at [9, 98] on div at bounding box center [9, 96] width 4 height 4
click at [288, 158] on p "JUMP TO LATEST" at bounding box center [297, 176] width 23 height 3
click at [189, 6] on span "mute" at bounding box center [188, 7] width 8 height 4
click at [186, 5] on span "unmute" at bounding box center [187, 7] width 12 height 4
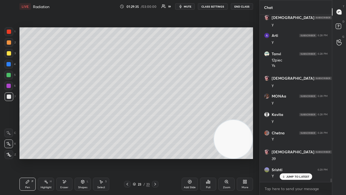
scroll to position [7588, 0]
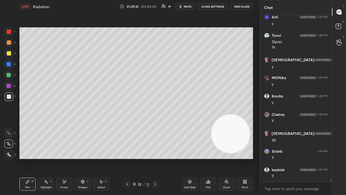
drag, startPoint x: 237, startPoint y: 135, endPoint x: 190, endPoint y: 66, distance: 83.1
click at [211, 114] on video at bounding box center [230, 133] width 38 height 38
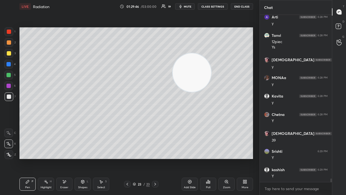
drag, startPoint x: 194, startPoint y: 63, endPoint x: 216, endPoint y: 37, distance: 34.1
click at [211, 53] on video at bounding box center [192, 72] width 38 height 38
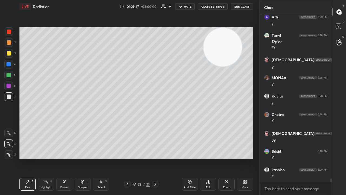
click at [187, 6] on span "mute" at bounding box center [188, 7] width 8 height 4
click at [186, 8] on span "mute" at bounding box center [188, 7] width 8 height 4
click at [186, 6] on span "mute" at bounding box center [188, 7] width 8 height 4
click at [187, 5] on span "unmute" at bounding box center [187, 7] width 12 height 4
click at [188, 6] on span "mute" at bounding box center [188, 7] width 8 height 4
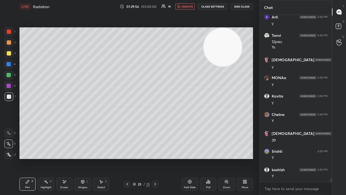
scroll to position [7607, 0]
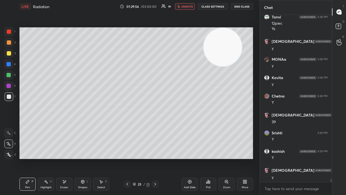
click at [189, 6] on span "unmute" at bounding box center [187, 7] width 12 height 4
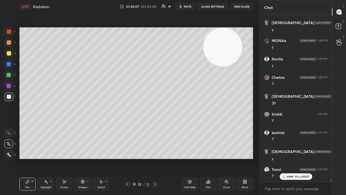
scroll to position [7625, 0]
click at [187, 5] on span "mute" at bounding box center [188, 7] width 8 height 4
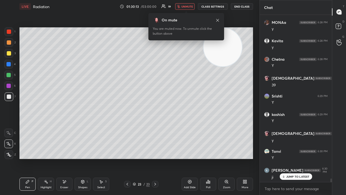
click at [186, 6] on span "unmute" at bounding box center [187, 7] width 12 height 4
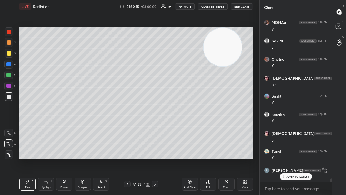
click at [78, 158] on div "Shapes" at bounding box center [82, 187] width 9 height 3
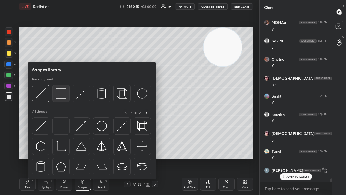
click at [58, 95] on img at bounding box center [61, 93] width 10 height 10
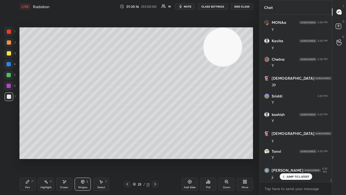
drag, startPoint x: 13, startPoint y: 76, endPoint x: 17, endPoint y: 81, distance: 6.9
click at [12, 76] on div at bounding box center [8, 75] width 9 height 9
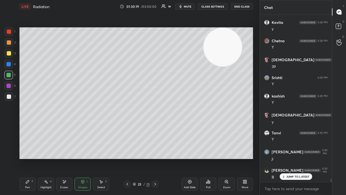
drag, startPoint x: 9, startPoint y: 85, endPoint x: 18, endPoint y: 85, distance: 8.9
click at [9, 85] on div at bounding box center [8, 86] width 4 height 4
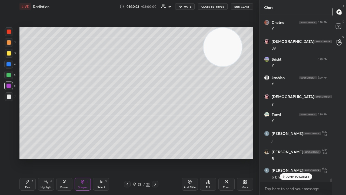
click at [9, 76] on div at bounding box center [8, 75] width 4 height 4
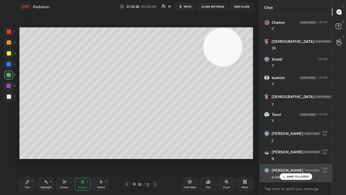
click at [291, 158] on p "JUMP TO LATEST" at bounding box center [297, 176] width 23 height 3
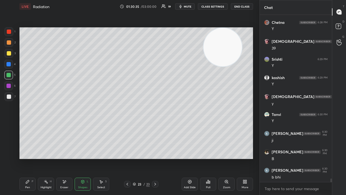
click at [24, 158] on div "Pen P" at bounding box center [27, 183] width 16 height 13
click at [190, 158] on div "Add Slide" at bounding box center [190, 183] width 16 height 13
click at [84, 158] on div "Shapes" at bounding box center [82, 187] width 9 height 3
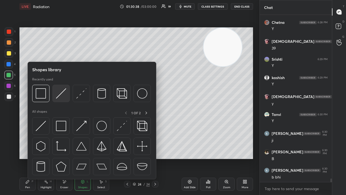
click at [62, 97] on img at bounding box center [61, 93] width 10 height 10
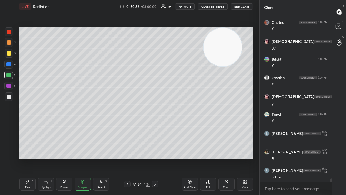
drag, startPoint x: 9, startPoint y: 98, endPoint x: 18, endPoint y: 93, distance: 10.3
click at [10, 98] on div at bounding box center [9, 96] width 4 height 4
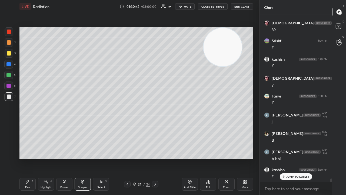
click at [26, 158] on div "Pen P" at bounding box center [27, 183] width 16 height 13
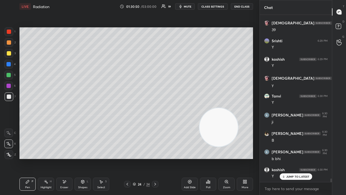
drag, startPoint x: 219, startPoint y: 112, endPoint x: 207, endPoint y: 113, distance: 12.2
click at [216, 134] on video at bounding box center [218, 127] width 38 height 38
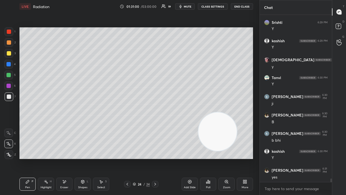
scroll to position [7735, 0]
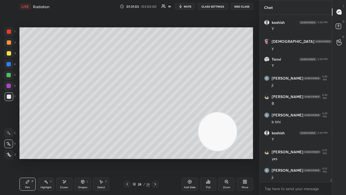
click at [84, 158] on div "Shapes L" at bounding box center [83, 183] width 16 height 13
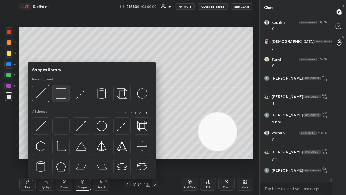
scroll to position [7754, 0]
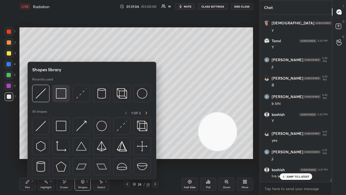
click at [58, 97] on img at bounding box center [61, 93] width 10 height 10
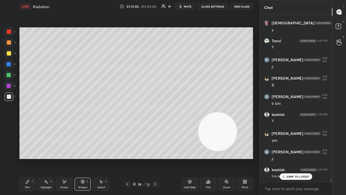
drag, startPoint x: 8, startPoint y: 85, endPoint x: 15, endPoint y: 75, distance: 13.2
click at [8, 85] on div at bounding box center [8, 86] width 4 height 4
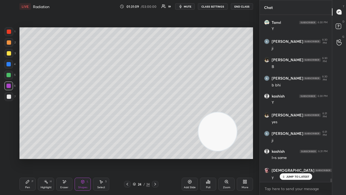
click at [24, 158] on div "Pen P" at bounding box center [27, 183] width 16 height 13
click at [9, 98] on div at bounding box center [9, 96] width 4 height 4
click at [80, 158] on div "Shapes L" at bounding box center [83, 183] width 16 height 13
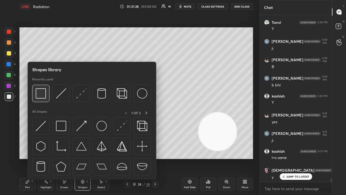
click at [45, 98] on img at bounding box center [41, 93] width 10 height 10
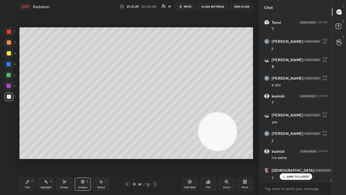
drag, startPoint x: 9, startPoint y: 53, endPoint x: 15, endPoint y: 56, distance: 7.6
click at [9, 53] on div at bounding box center [9, 53] width 4 height 4
click at [26, 158] on icon at bounding box center [27, 181] width 4 height 4
click at [11, 99] on div at bounding box center [9, 96] width 9 height 9
drag, startPoint x: 220, startPoint y: 136, endPoint x: 233, endPoint y: 93, distance: 44.6
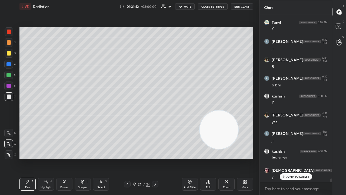
click at [238, 110] on video at bounding box center [219, 129] width 38 height 38
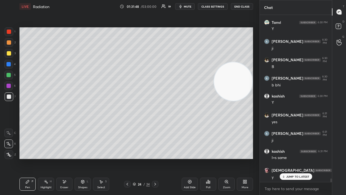
click at [82, 158] on icon at bounding box center [82, 181] width 3 height 3
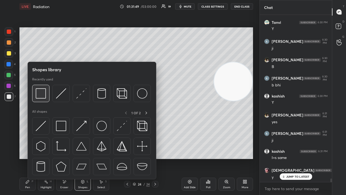
click at [43, 95] on img at bounding box center [41, 93] width 10 height 10
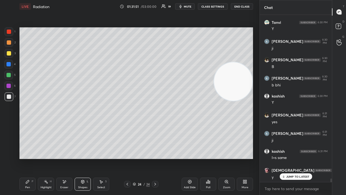
click at [9, 32] on div at bounding box center [9, 31] width 4 height 4
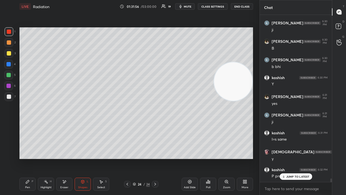
click at [23, 158] on div "Pen P" at bounding box center [27, 183] width 16 height 13
drag, startPoint x: 9, startPoint y: 99, endPoint x: 12, endPoint y: 108, distance: 9.3
click at [9, 99] on div at bounding box center [9, 96] width 9 height 9
click at [86, 158] on div "Shapes L" at bounding box center [83, 183] width 16 height 13
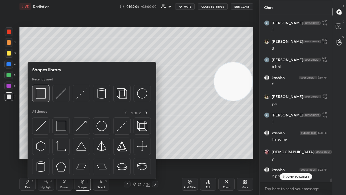
click at [43, 92] on img at bounding box center [41, 93] width 10 height 10
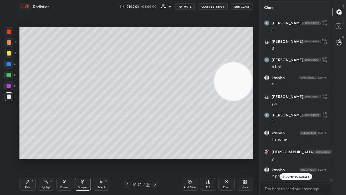
click at [8, 88] on div at bounding box center [8, 85] width 9 height 9
drag, startPoint x: 188, startPoint y: 3, endPoint x: 185, endPoint y: 4, distance: 3.0
click at [188, 4] on button "mute" at bounding box center [184, 6] width 19 height 6
click at [286, 158] on div "JUMP TO LATEST" at bounding box center [295, 176] width 32 height 6
click at [190, 8] on span "unmute" at bounding box center [187, 7] width 12 height 4
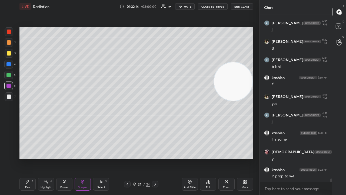
click at [9, 98] on div at bounding box center [9, 96] width 4 height 4
click at [188, 5] on span "mute" at bounding box center [188, 7] width 8 height 4
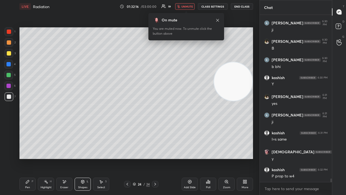
click at [185, 7] on span "unmute" at bounding box center [187, 7] width 12 height 4
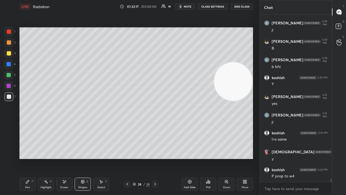
click at [30, 158] on div "Pen P" at bounding box center [27, 183] width 16 height 13
click at [189, 6] on span "mute" at bounding box center [188, 7] width 8 height 4
click at [188, 6] on span "unmute" at bounding box center [187, 7] width 12 height 4
click at [191, 158] on div "Add Slide" at bounding box center [190, 183] width 16 height 13
click at [85, 158] on div "Shapes" at bounding box center [82, 187] width 9 height 3
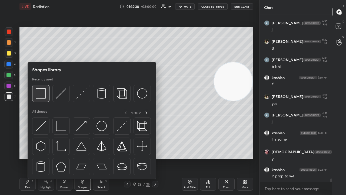
click at [43, 97] on img at bounding box center [41, 93] width 10 height 10
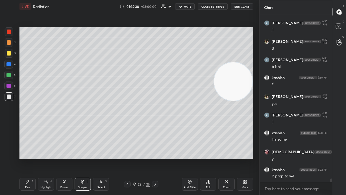
drag, startPoint x: 9, startPoint y: 52, endPoint x: 18, endPoint y: 51, distance: 9.2
click at [9, 52] on div at bounding box center [9, 53] width 4 height 4
click at [127, 158] on icon at bounding box center [127, 184] width 4 height 4
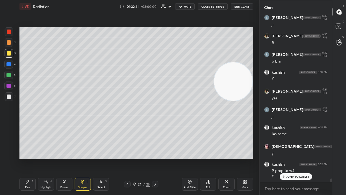
click at [38, 158] on div "Pen P Highlight H Eraser Shapes L Select S" at bounding box center [59, 183] width 81 height 13
drag, startPoint x: 26, startPoint y: 186, endPoint x: 34, endPoint y: 179, distance: 9.9
click at [26, 158] on div "Pen" at bounding box center [27, 187] width 5 height 3
click at [290, 158] on p "JUMP TO LATEST" at bounding box center [297, 176] width 23 height 3
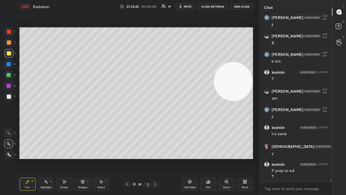
click at [186, 7] on span "mute" at bounding box center [188, 7] width 8 height 4
click at [185, 6] on span "unmute" at bounding box center [187, 7] width 12 height 4
click at [152, 158] on div at bounding box center [155, 184] width 6 height 6
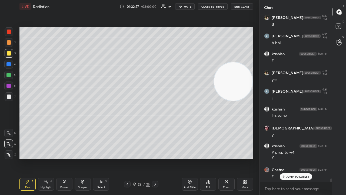
click at [186, 5] on span "mute" at bounding box center [188, 7] width 8 height 4
click at [185, 5] on span "unmute" at bounding box center [187, 7] width 12 height 4
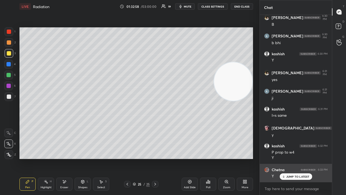
click at [291, 158] on p "JUMP TO LATEST" at bounding box center [297, 176] width 23 height 3
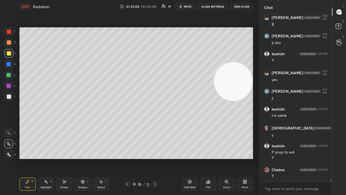
click at [191, 6] on span "mute" at bounding box center [188, 7] width 8 height 4
click at [191, 7] on span "unmute" at bounding box center [187, 7] width 12 height 4
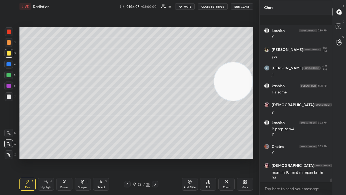
scroll to position [7870, 0]
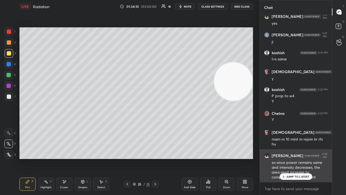
click at [288, 158] on p "JUMP TO LATEST" at bounding box center [297, 176] width 23 height 3
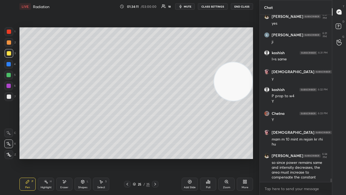
click at [184, 9] on button "mute" at bounding box center [184, 6] width 19 height 6
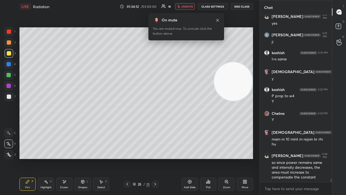
click at [187, 8] on span "unmute" at bounding box center [187, 7] width 12 height 4
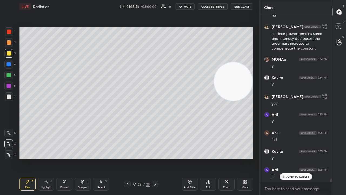
scroll to position [8017, 0]
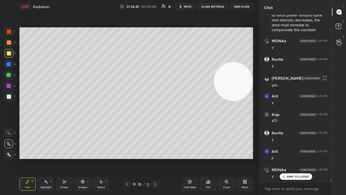
click at [66, 158] on div "Eraser" at bounding box center [64, 187] width 8 height 3
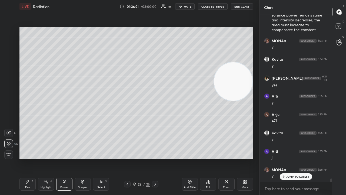
scroll to position [8036, 0]
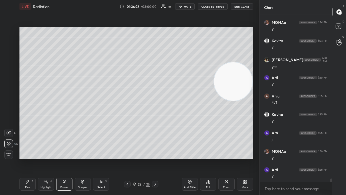
click at [26, 158] on div "Pen" at bounding box center [27, 187] width 5 height 3
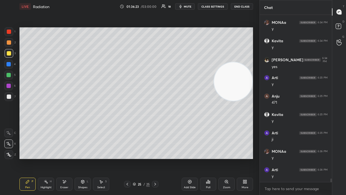
click at [191, 6] on span "mute" at bounding box center [188, 7] width 8 height 4
click at [192, 6] on span "unmute" at bounding box center [187, 7] width 12 height 4
click at [8, 97] on div at bounding box center [9, 96] width 4 height 4
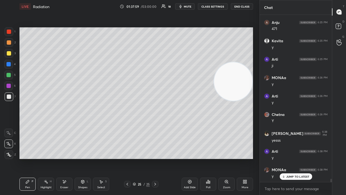
scroll to position [8129, 0]
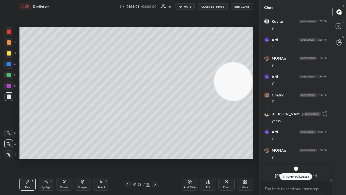
drag, startPoint x: 298, startPoint y: 176, endPoint x: 295, endPoint y: 186, distance: 10.9
click at [298, 158] on p "JUMP TO LATEST" at bounding box center [297, 176] width 23 height 3
click at [292, 158] on textarea at bounding box center [296, 188] width 64 height 9
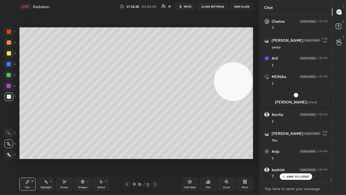
scroll to position [8221, 0]
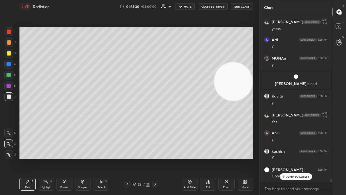
click at [296, 158] on div "JUMP TO LATEST" at bounding box center [295, 176] width 32 height 6
click at [294, 158] on div "x" at bounding box center [296, 188] width 72 height 13
click at [188, 6] on span "mute" at bounding box center [188, 7] width 8 height 4
click at [189, 5] on span "unmute" at bounding box center [187, 7] width 12 height 4
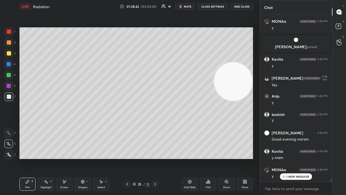
scroll to position [8276, 0]
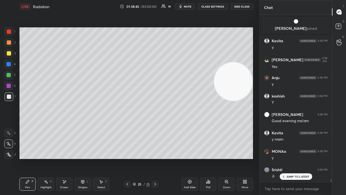
click at [185, 8] on button "mute" at bounding box center [184, 6] width 19 height 6
click at [185, 8] on button "unmute" at bounding box center [184, 6] width 19 height 6
click at [289, 158] on div "JUMP TO LATEST" at bounding box center [295, 176] width 32 height 6
click at [188, 8] on button "mute" at bounding box center [184, 6] width 19 height 6
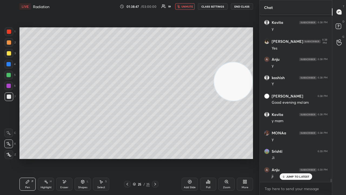
click at [188, 8] on button "unmute" at bounding box center [184, 6] width 19 height 6
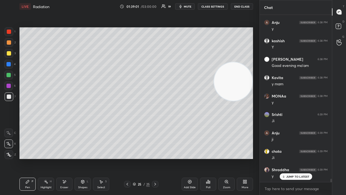
scroll to position [8349, 0]
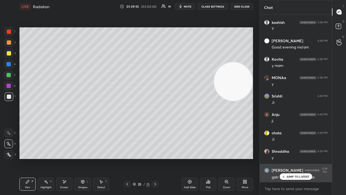
click at [289, 158] on p "JUMP TO LATEST" at bounding box center [297, 176] width 23 height 3
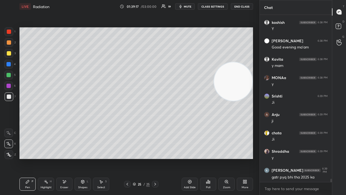
click at [190, 8] on span "mute" at bounding box center [188, 7] width 8 height 4
click at [189, 8] on button "unmute" at bounding box center [184, 6] width 19 height 6
click at [9, 77] on div at bounding box center [8, 75] width 4 height 4
click at [156, 158] on icon at bounding box center [155, 184] width 4 height 4
click at [124, 158] on div at bounding box center [127, 184] width 6 height 6
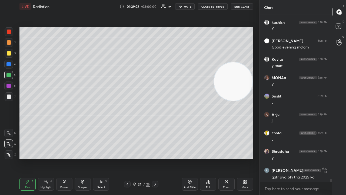
click at [152, 158] on div at bounding box center [155, 184] width 6 height 6
click at [154, 158] on icon at bounding box center [155, 184] width 4 height 4
click at [191, 158] on div "Add Slide" at bounding box center [190, 187] width 12 height 3
click at [11, 51] on div at bounding box center [9, 53] width 9 height 9
click at [190, 7] on span "mute" at bounding box center [188, 7] width 8 height 4
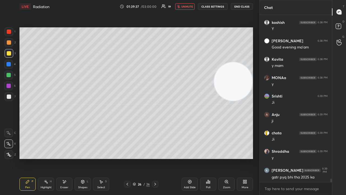
click at [188, 7] on span "unmute" at bounding box center [187, 7] width 12 height 4
click at [7, 98] on div at bounding box center [9, 96] width 4 height 4
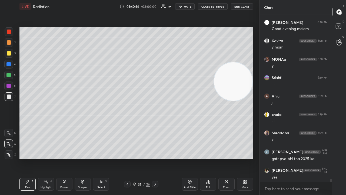
scroll to position [8387, 0]
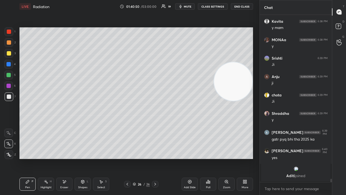
click at [188, 7] on span "mute" at bounding box center [188, 7] width 8 height 4
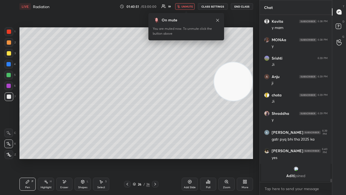
click at [191, 7] on span "unmute" at bounding box center [187, 7] width 12 height 4
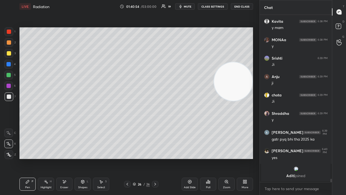
click at [188, 6] on span "mute" at bounding box center [188, 7] width 8 height 4
drag, startPoint x: 188, startPoint y: 6, endPoint x: 189, endPoint y: 3, distance: 3.3
click at [188, 6] on span "unmute" at bounding box center [187, 7] width 12 height 4
click at [191, 158] on div "Add Slide" at bounding box center [190, 183] width 16 height 13
click at [128, 158] on icon at bounding box center [127, 184] width 4 height 4
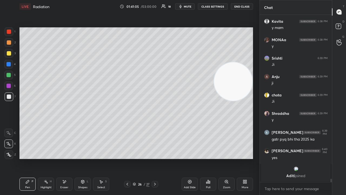
click at [155, 158] on icon at bounding box center [155, 184] width 4 height 4
drag, startPoint x: 67, startPoint y: 181, endPoint x: 74, endPoint y: 161, distance: 20.9
click at [67, 158] on div "Eraser" at bounding box center [64, 183] width 16 height 13
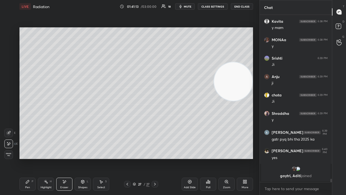
click at [28, 158] on icon at bounding box center [27, 181] width 4 height 4
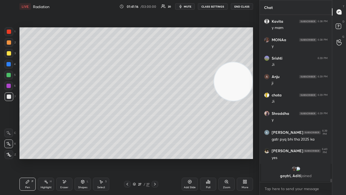
click at [127, 158] on icon at bounding box center [127, 184] width 4 height 4
click at [157, 158] on div at bounding box center [155, 184] width 6 height 6
click at [127, 158] on div at bounding box center [127, 184] width 6 height 6
click at [156, 158] on icon at bounding box center [155, 184] width 4 height 4
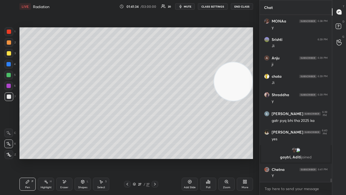
scroll to position [8018, 0]
click at [85, 158] on div "Shapes" at bounding box center [82, 187] width 9 height 3
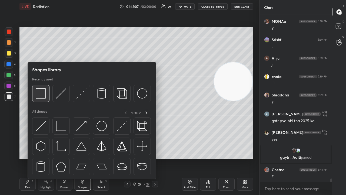
click at [43, 97] on img at bounding box center [41, 93] width 10 height 10
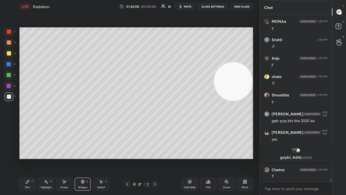
click at [10, 74] on div at bounding box center [8, 75] width 4 height 4
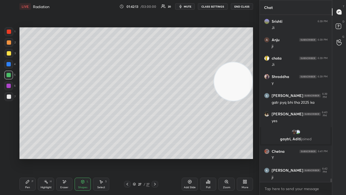
click at [11, 52] on div at bounding box center [9, 53] width 9 height 9
click at [189, 5] on span "mute" at bounding box center [188, 7] width 8 height 4
click at [186, 5] on span "unmute" at bounding box center [187, 7] width 12 height 4
click at [11, 104] on div "1 2 3 4 5 6 7 C X Z E E Erase all H H" at bounding box center [8, 92] width 17 height 131
click at [7, 100] on div at bounding box center [9, 96] width 9 height 9
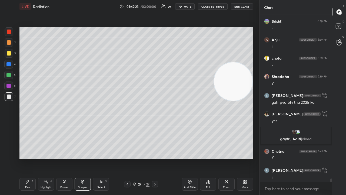
click at [184, 7] on button "mute" at bounding box center [184, 6] width 19 height 6
click at [187, 6] on span "unmute" at bounding box center [187, 7] width 12 height 4
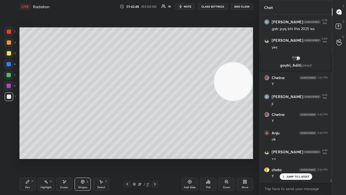
scroll to position [8128, 0]
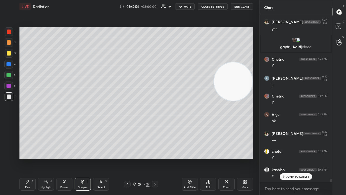
click at [189, 9] on button "mute" at bounding box center [184, 6] width 19 height 6
click at [298, 158] on p "JUMP TO LATEST" at bounding box center [297, 176] width 23 height 3
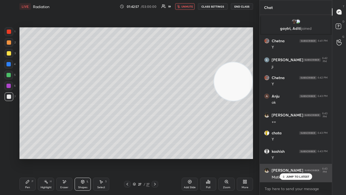
click at [298, 158] on div "Anju 6:38 PM y [PERSON_NAME] 6:38 PM Y [PERSON_NAME] 6:38 PM Good evening ma'am…" at bounding box center [296, 98] width 72 height 167
click at [298, 158] on div "[PERSON_NAME] 6:43 PM" at bounding box center [296, 170] width 64 height 6
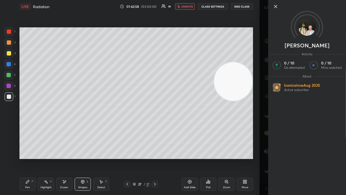
click at [297, 158] on div "Kumar Activity 0 / 10 Qs attempted 0 / 10 Mins watched About Iconic since [DATE…" at bounding box center [307, 97] width 78 height 195
click at [261, 158] on div "Kumar Activity 0 / 10 Qs attempted 0 / 10 Mins watched About Iconic since [DATE…" at bounding box center [302, 97] width 86 height 195
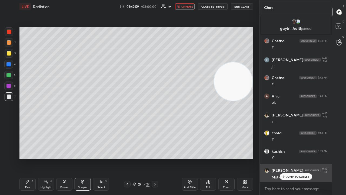
drag, startPoint x: 282, startPoint y: 176, endPoint x: 284, endPoint y: 180, distance: 4.4
click at [283, 158] on icon at bounding box center [284, 176] width 4 height 3
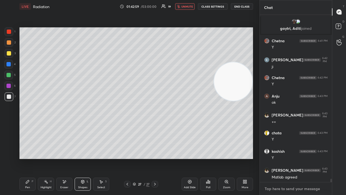
click at [287, 158] on textarea at bounding box center [296, 188] width 64 height 9
click at [184, 7] on span "unmute" at bounding box center [187, 7] width 12 height 4
click at [292, 158] on div "x" at bounding box center [296, 188] width 72 height 13
click at [185, 5] on span "mute" at bounding box center [188, 7] width 8 height 4
click at [186, 6] on span "unmute" at bounding box center [187, 7] width 12 height 4
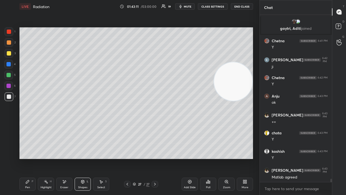
click at [191, 7] on span "mute" at bounding box center [188, 7] width 8 height 4
click at [190, 6] on span "mute" at bounding box center [188, 7] width 8 height 4
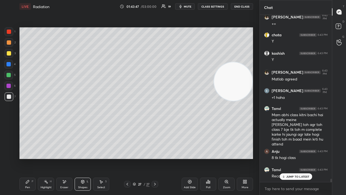
scroll to position [8263, 0]
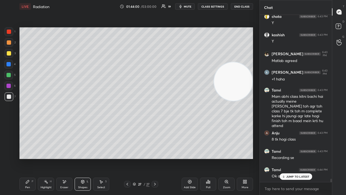
drag, startPoint x: 302, startPoint y: 176, endPoint x: 303, endPoint y: 187, distance: 10.8
click at [302, 158] on p "JUMP TO LATEST" at bounding box center [297, 176] width 23 height 3
click at [303, 158] on div "x" at bounding box center [296, 188] width 72 height 13
click at [191, 7] on button "mute" at bounding box center [184, 6] width 19 height 6
click at [191, 7] on span "unmute" at bounding box center [187, 7] width 12 height 4
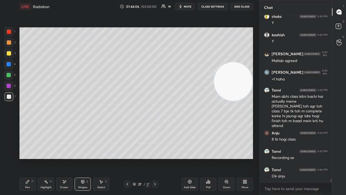
scroll to position [8281, 0]
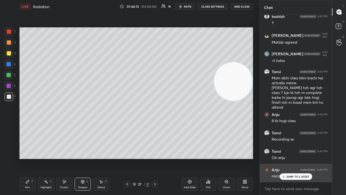
click at [290, 158] on p "JUMP TO LATEST" at bounding box center [297, 176] width 23 height 3
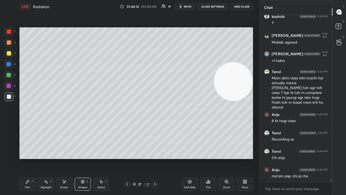
click at [189, 5] on span "mute" at bounding box center [188, 7] width 8 height 4
click at [188, 7] on span "unmute" at bounding box center [187, 7] width 12 height 4
click at [189, 7] on span "unmute" at bounding box center [187, 7] width 12 height 4
click at [189, 8] on button "unmute" at bounding box center [184, 6] width 19 height 6
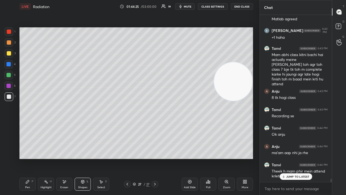
drag, startPoint x: 286, startPoint y: 176, endPoint x: 286, endPoint y: 186, distance: 10.0
click at [287, 158] on p "JUMP TO LATEST" at bounding box center [297, 176] width 23 height 3
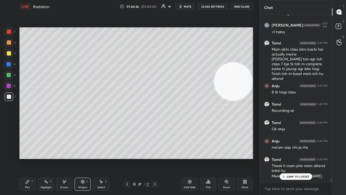
click at [188, 6] on span "mute" at bounding box center [188, 7] width 8 height 4
click at [188, 5] on span "mute" at bounding box center [188, 7] width 8 height 4
click at [297, 158] on p "JUMP TO LATEST" at bounding box center [297, 176] width 23 height 3
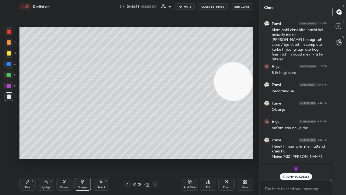
click at [188, 7] on span "mute" at bounding box center [188, 7] width 8 height 4
click at [188, 7] on span "unmute" at bounding box center [187, 7] width 12 height 4
click at [286, 158] on div "JUMP TO LATEST" at bounding box center [295, 176] width 32 height 6
click at [190, 5] on span "mute" at bounding box center [188, 7] width 8 height 4
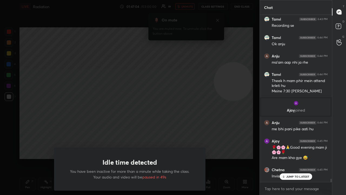
scroll to position [8324, 0]
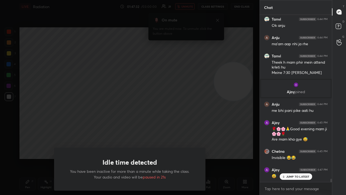
click at [181, 10] on div "Idle time detected You have been inactive for more than a minute while taking t…" at bounding box center [129, 97] width 259 height 195
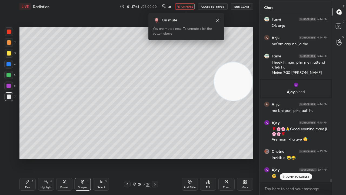
click at [183, 7] on span "unmute" at bounding box center [187, 7] width 12 height 4
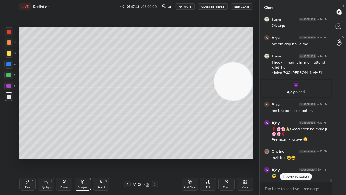
click at [305, 158] on p "JUMP TO LATEST" at bounding box center [297, 176] width 23 height 3
click at [188, 6] on span "mute" at bounding box center [188, 7] width 8 height 4
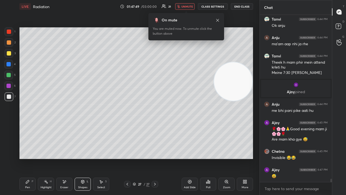
click at [190, 6] on span "unmute" at bounding box center [187, 7] width 12 height 4
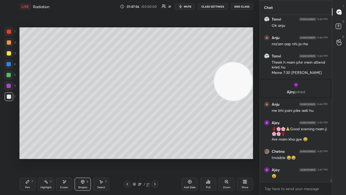
drag, startPoint x: 192, startPoint y: 6, endPoint x: 191, endPoint y: 2, distance: 3.9
click at [191, 6] on span "mute" at bounding box center [188, 7] width 8 height 4
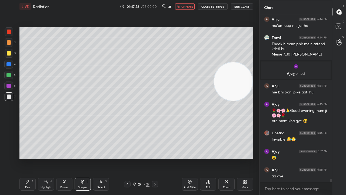
scroll to position [8361, 0]
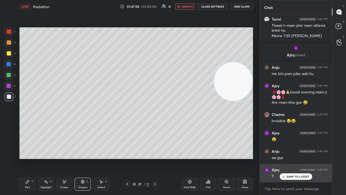
click at [290, 158] on div "JUMP TO LATEST" at bounding box center [295, 176] width 32 height 6
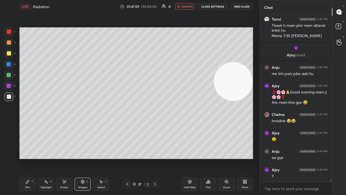
click at [177, 9] on button "unmute" at bounding box center [184, 6] width 19 height 6
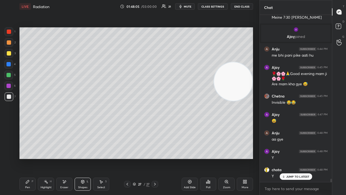
scroll to position [8398, 0]
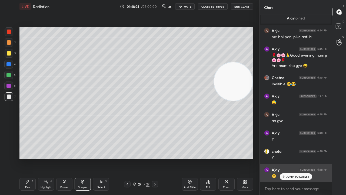
click at [292, 158] on p "JUMP TO LATEST" at bounding box center [297, 176] width 23 height 3
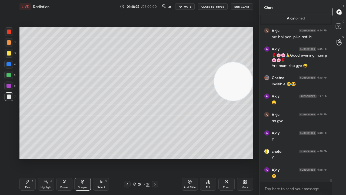
click at [183, 7] on icon "button" at bounding box center [180, 6] width 4 height 4
click at [186, 8] on span "unmute" at bounding box center [187, 7] width 12 height 4
drag, startPoint x: 154, startPoint y: 183, endPoint x: 162, endPoint y: 185, distance: 8.8
click at [154, 158] on icon at bounding box center [155, 184] width 4 height 4
click at [184, 158] on div "Add Slide" at bounding box center [190, 187] width 12 height 3
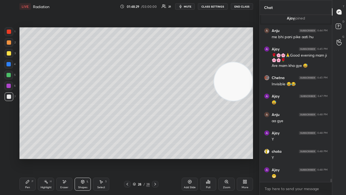
scroll to position [8426, 0]
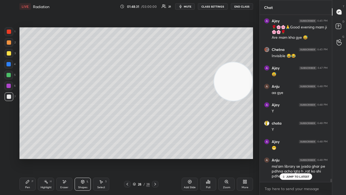
click at [297, 158] on p "JUMP TO LATEST" at bounding box center [297, 176] width 23 height 3
click at [183, 5] on icon "button" at bounding box center [180, 6] width 4 height 4
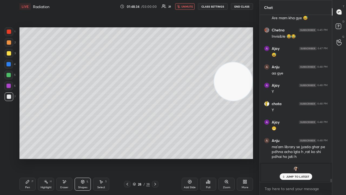
click at [185, 6] on span "unmute" at bounding box center [187, 7] width 12 height 4
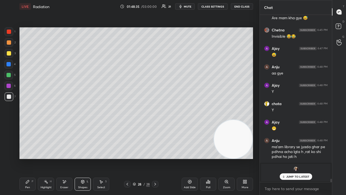
drag, startPoint x: 230, startPoint y: 130, endPoint x: 255, endPoint y: 175, distance: 51.2
click at [240, 158] on div "Setting up your live class Poll for secs No correct answer Start poll" at bounding box center [136, 93] width 238 height 160
drag, startPoint x: 288, startPoint y: 175, endPoint x: 285, endPoint y: 179, distance: 5.0
click at [288, 158] on p "JUMP TO LATEST" at bounding box center [297, 176] width 23 height 3
click at [189, 5] on button "mute" at bounding box center [184, 6] width 19 height 6
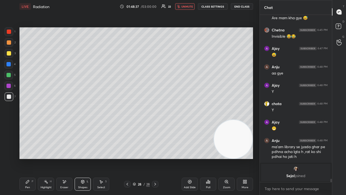
click at [190, 5] on span "unmute" at bounding box center [187, 7] width 12 height 4
click at [8, 55] on div at bounding box center [9, 53] width 4 height 4
click at [28, 158] on icon at bounding box center [27, 181] width 4 height 4
click at [191, 6] on span "mute" at bounding box center [188, 7] width 8 height 4
drag, startPoint x: 191, startPoint y: 6, endPoint x: 185, endPoint y: 6, distance: 5.7
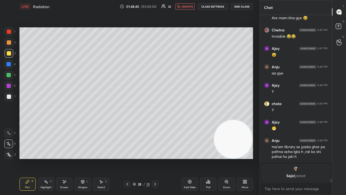
click at [190, 6] on span "unmute" at bounding box center [187, 7] width 12 height 4
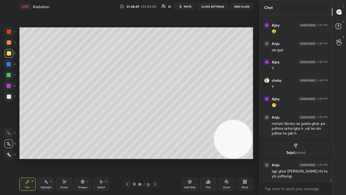
click at [69, 158] on div "Eraser" at bounding box center [64, 183] width 16 height 13
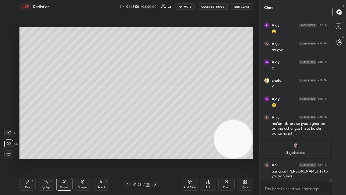
click at [29, 158] on div "Pen P" at bounding box center [27, 183] width 16 height 13
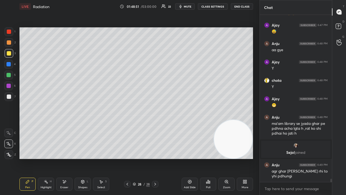
scroll to position [8429, 0]
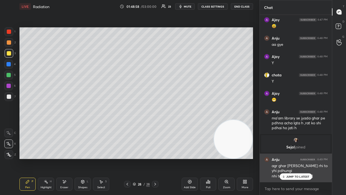
click at [284, 158] on div "JUMP TO LATEST" at bounding box center [295, 176] width 32 height 6
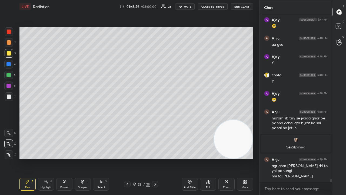
click at [191, 6] on span "mute" at bounding box center [188, 7] width 8 height 4
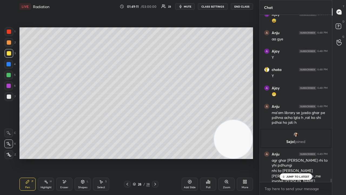
click at [303, 158] on p "JUMP TO LATEST" at bounding box center [297, 176] width 23 height 3
click at [188, 7] on span "mute" at bounding box center [188, 7] width 8 height 4
click at [188, 6] on span "unmute" at bounding box center [187, 7] width 12 height 4
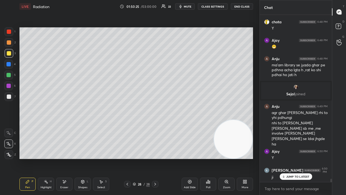
scroll to position [8501, 0]
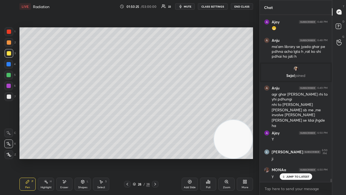
click at [191, 7] on span "mute" at bounding box center [188, 7] width 8 height 4
click at [192, 6] on span "unmute" at bounding box center [187, 7] width 12 height 4
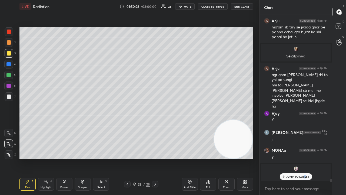
click at [305, 158] on p "JUMP TO LATEST" at bounding box center [297, 176] width 23 height 3
click at [191, 5] on span "mute" at bounding box center [188, 7] width 8 height 4
click at [190, 5] on span "unmute" at bounding box center [187, 7] width 12 height 4
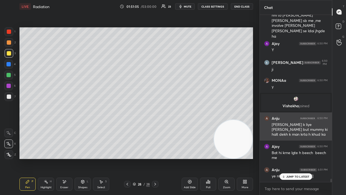
scroll to position [8595, 0]
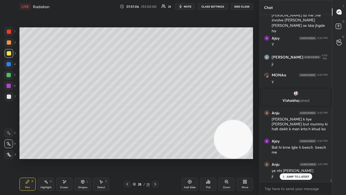
click at [294, 158] on div "Anju 6:44 PM me bhi pani pike aati hu Ajay 6:45 PM 🌹🌸🌸🙏Good evening mam ji 🌸🌸🌹 …" at bounding box center [296, 98] width 72 height 167
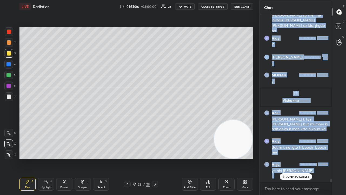
scroll to position [8614, 0]
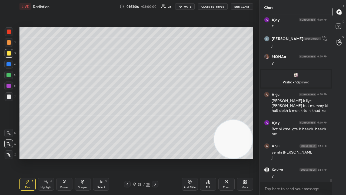
click at [293, 158] on div "x" at bounding box center [296, 188] width 72 height 13
click at [188, 8] on span "mute" at bounding box center [188, 7] width 8 height 4
click at [188, 6] on span "unmute" at bounding box center [187, 7] width 12 height 4
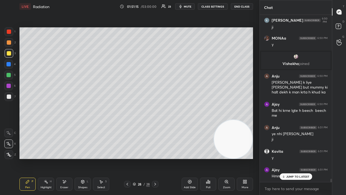
click at [295, 158] on p "JUMP TO LATEST" at bounding box center [297, 176] width 23 height 3
click at [294, 158] on textarea at bounding box center [296, 188] width 64 height 9
click at [186, 6] on span "mute" at bounding box center [188, 7] width 8 height 4
click at [187, 6] on span "mute" at bounding box center [188, 7] width 8 height 4
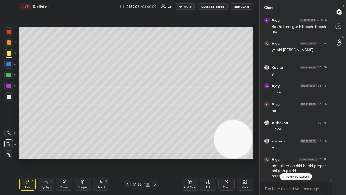
scroll to position [8734, 0]
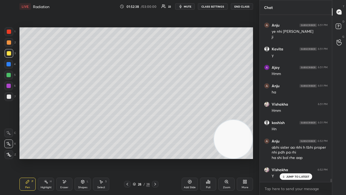
click at [297, 158] on p "JUMP TO LATEST" at bounding box center [297, 176] width 23 height 3
click at [190, 8] on span "mute" at bounding box center [188, 7] width 8 height 4
click at [190, 7] on span "mute" at bounding box center [188, 7] width 8 height 4
click at [185, 6] on button "mute" at bounding box center [184, 6] width 19 height 6
click at [184, 7] on span "unmute" at bounding box center [187, 7] width 12 height 4
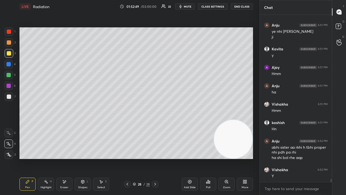
click at [190, 6] on span "mute" at bounding box center [188, 7] width 8 height 4
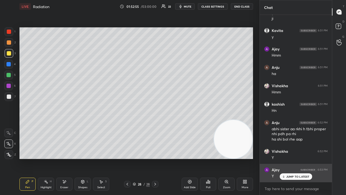
click at [285, 158] on div "JUMP TO LATEST" at bounding box center [295, 176] width 32 height 6
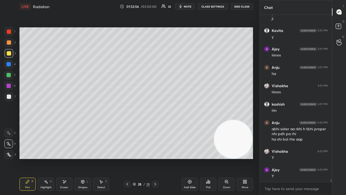
click at [188, 6] on span "mute" at bounding box center [188, 7] width 8 height 4
click at [188, 5] on span "unmute" at bounding box center [187, 7] width 12 height 4
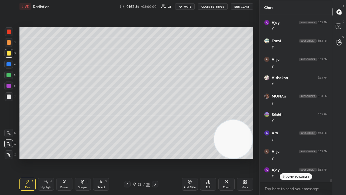
scroll to position [8918, 0]
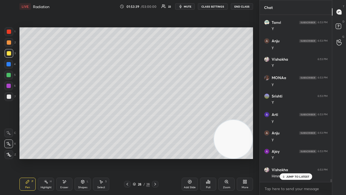
drag, startPoint x: 291, startPoint y: 177, endPoint x: 286, endPoint y: 194, distance: 17.3
click at [291, 158] on p "JUMP TO LATEST" at bounding box center [297, 176] width 23 height 3
click at [285, 158] on div "x" at bounding box center [296, 188] width 72 height 13
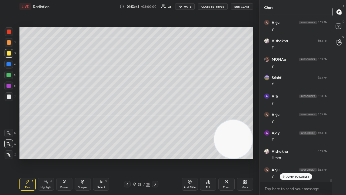
click at [185, 7] on span "mute" at bounding box center [188, 7] width 8 height 4
click at [186, 7] on span "mute" at bounding box center [188, 7] width 8 height 4
click at [191, 6] on span "mute" at bounding box center [188, 7] width 8 height 4
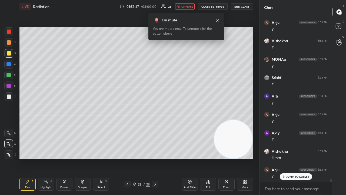
click at [189, 7] on span "unmute" at bounding box center [187, 7] width 12 height 4
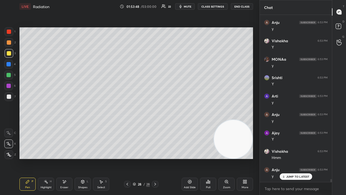
drag, startPoint x: 295, startPoint y: 176, endPoint x: 295, endPoint y: 186, distance: 10.3
click at [295, 158] on p "JUMP TO LATEST" at bounding box center [297, 176] width 23 height 3
click at [294, 158] on textarea at bounding box center [296, 188] width 64 height 9
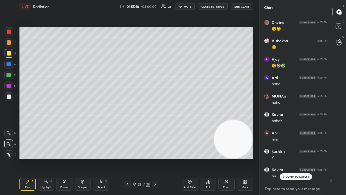
scroll to position [9212, 0]
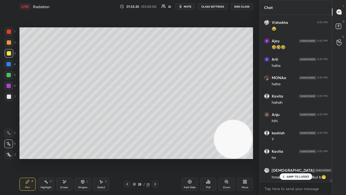
drag, startPoint x: 299, startPoint y: 176, endPoint x: 297, endPoint y: 188, distance: 11.8
click at [299, 158] on p "JUMP TO LATEST" at bounding box center [297, 176] width 23 height 3
click at [296, 158] on textarea at bounding box center [296, 188] width 64 height 9
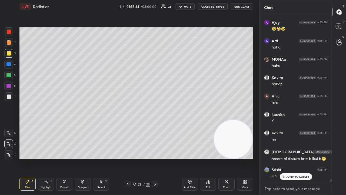
scroll to position [9249, 0]
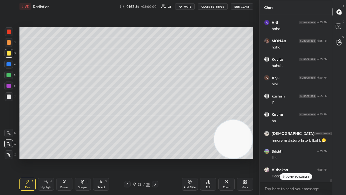
drag, startPoint x: 300, startPoint y: 175, endPoint x: 299, endPoint y: 191, distance: 15.1
click at [300, 158] on p "JUMP TO LATEST" at bounding box center [297, 176] width 23 height 3
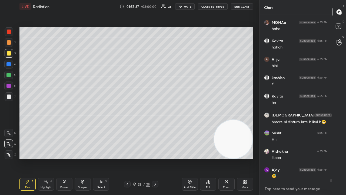
click at [298, 158] on textarea at bounding box center [296, 188] width 64 height 9
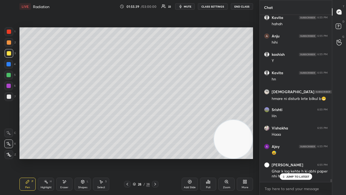
click at [190, 7] on span "mute" at bounding box center [188, 7] width 8 height 4
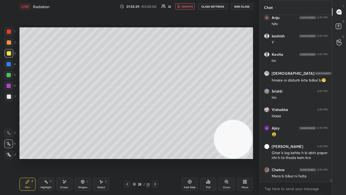
click at [189, 6] on span "unmute" at bounding box center [187, 7] width 12 height 4
click at [289, 158] on textarea at bounding box center [296, 188] width 64 height 9
click at [188, 7] on span "mute" at bounding box center [188, 7] width 8 height 4
click at [189, 6] on span "unmute" at bounding box center [187, 7] width 12 height 4
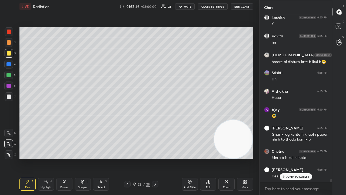
scroll to position [9345, 0]
drag, startPoint x: 304, startPoint y: 175, endPoint x: 303, endPoint y: 178, distance: 3.0
click at [304, 158] on p "JUMP TO LATEST" at bounding box center [297, 176] width 23 height 3
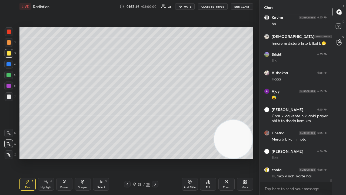
click at [303, 158] on div "x" at bounding box center [296, 188] width 72 height 13
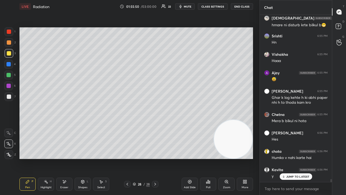
click at [189, 8] on button "mute" at bounding box center [184, 6] width 19 height 6
drag, startPoint x: 189, startPoint y: 7, endPoint x: 202, endPoint y: 24, distance: 21.7
click at [189, 8] on span "unmute" at bounding box center [187, 7] width 12 height 4
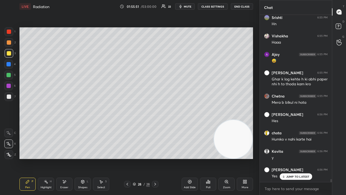
click at [292, 158] on p "JUMP TO LATEST" at bounding box center [297, 176] width 23 height 3
click at [293, 158] on div "x" at bounding box center [296, 188] width 72 height 13
click at [8, 98] on div at bounding box center [9, 96] width 4 height 4
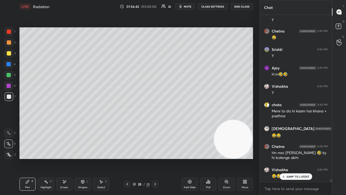
scroll to position [9612, 0]
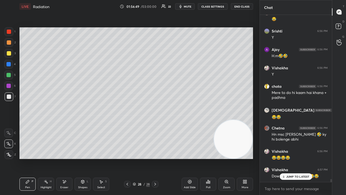
click at [304, 158] on p "JUMP TO LATEST" at bounding box center [297, 176] width 23 height 3
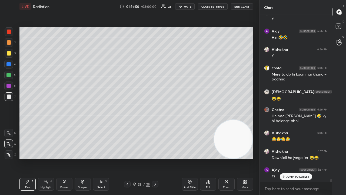
click at [189, 5] on span "mute" at bounding box center [188, 7] width 8 height 4
click at [188, 5] on button "unmute" at bounding box center [184, 6] width 19 height 6
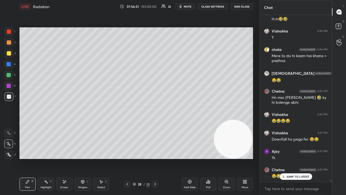
click at [290, 158] on p "JUMP TO LATEST" at bounding box center [297, 176] width 23 height 3
click at [187, 6] on span "mute" at bounding box center [188, 7] width 8 height 4
click at [188, 6] on span "unmute" at bounding box center [187, 7] width 12 height 4
click at [10, 54] on div at bounding box center [9, 53] width 4 height 4
click at [190, 7] on span "mute" at bounding box center [188, 7] width 8 height 4
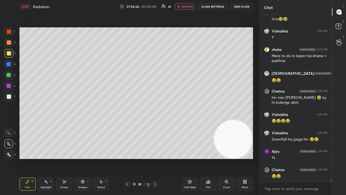
click at [189, 7] on span "unmute" at bounding box center [187, 7] width 12 height 4
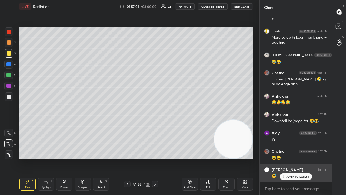
click at [298, 158] on div "JUMP TO LATEST" at bounding box center [295, 176] width 32 height 6
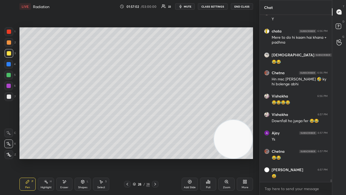
scroll to position [9686, 0]
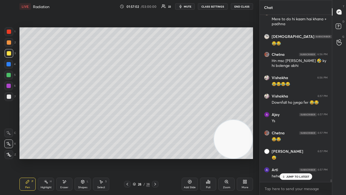
click at [189, 9] on button "mute" at bounding box center [184, 6] width 19 height 6
click at [189, 7] on span "unmute" at bounding box center [187, 7] width 12 height 4
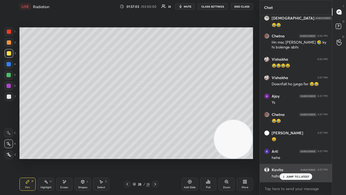
click at [289, 158] on div "Kavita 6:56 PM y [PERSON_NAME] 6:56 PM Yes Ajay 6:56 PM Ys kabyashree 6:56 PM j…" at bounding box center [296, 98] width 72 height 167
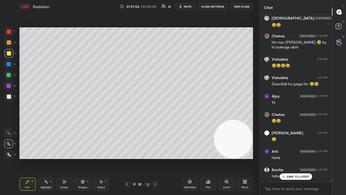
scroll to position [9728, 0]
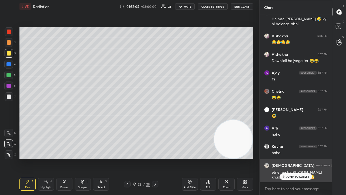
click at [294, 158] on p "JUMP TO LATEST" at bounding box center [297, 176] width 23 height 3
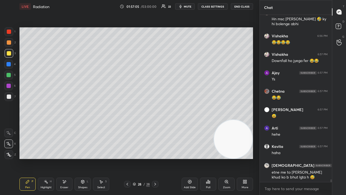
click at [293, 158] on div "x" at bounding box center [296, 188] width 72 height 13
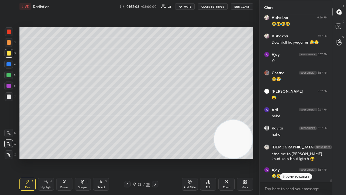
click at [187, 6] on span "mute" at bounding box center [188, 7] width 8 height 4
click at [187, 7] on span "unmute" at bounding box center [187, 7] width 12 height 4
click at [190, 7] on span "mute" at bounding box center [188, 7] width 8 height 4
click at [190, 6] on span "mute" at bounding box center [188, 7] width 8 height 4
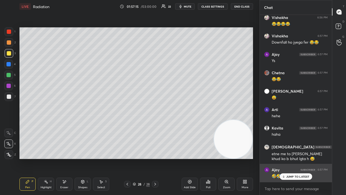
drag, startPoint x: 290, startPoint y: 175, endPoint x: 290, endPoint y: 178, distance: 3.3
click at [290, 158] on p "JUMP TO LATEST" at bounding box center [297, 176] width 23 height 3
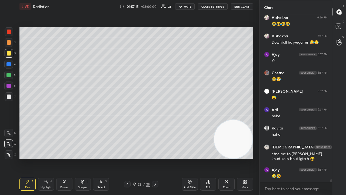
scroll to position [9769, 0]
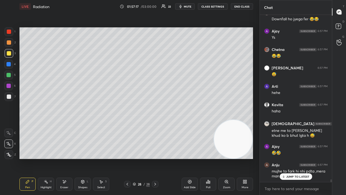
click at [296, 158] on p "JUMP TO LATEST" at bounding box center [297, 176] width 23 height 3
click at [293, 158] on div "x" at bounding box center [296, 188] width 72 height 13
click at [183, 5] on icon "button" at bounding box center [180, 6] width 4 height 4
click at [185, 6] on span "mute" at bounding box center [188, 7] width 8 height 4
click at [190, 6] on span "mute" at bounding box center [188, 7] width 8 height 4
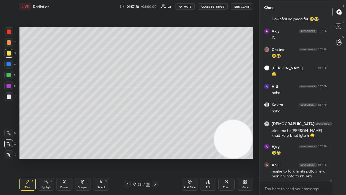
click at [190, 6] on span "mute" at bounding box center [188, 7] width 8 height 4
click at [188, 6] on span "mute" at bounding box center [188, 7] width 8 height 4
click at [188, 7] on span "mute" at bounding box center [188, 7] width 8 height 4
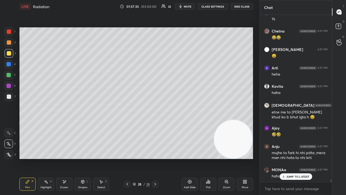
click at [183, 6] on icon "button" at bounding box center [180, 6] width 4 height 4
click at [184, 6] on span "unmute" at bounding box center [187, 7] width 12 height 4
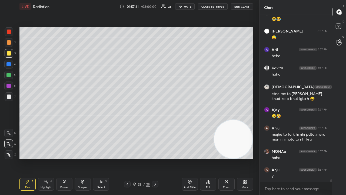
scroll to position [9824, 0]
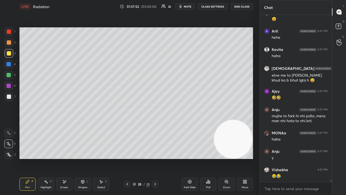
click at [189, 7] on span "mute" at bounding box center [188, 7] width 8 height 4
click at [190, 7] on span "unmute" at bounding box center [187, 7] width 12 height 4
drag, startPoint x: 9, startPoint y: 99, endPoint x: 12, endPoint y: 96, distance: 4.6
click at [9, 99] on div at bounding box center [9, 96] width 9 height 9
click at [182, 6] on icon "button" at bounding box center [180, 6] width 2 height 3
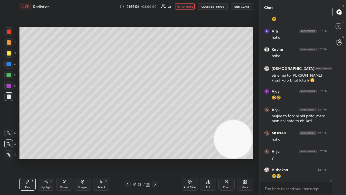
drag, startPoint x: 184, startPoint y: 6, endPoint x: 182, endPoint y: 3, distance: 3.2
click at [183, 6] on span "unmute" at bounding box center [187, 7] width 12 height 4
click at [185, 6] on button "mute" at bounding box center [184, 6] width 19 height 6
click at [185, 7] on span "unmute" at bounding box center [187, 7] width 12 height 4
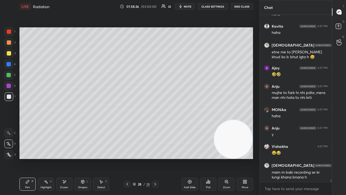
click at [193, 6] on button "mute" at bounding box center [184, 6] width 19 height 6
click at [192, 7] on span "unmute" at bounding box center [187, 7] width 12 height 4
click at [273, 158] on textarea at bounding box center [296, 188] width 64 height 9
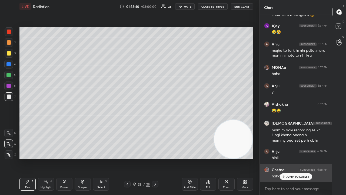
click at [303, 158] on div "JUMP TO LATEST" at bounding box center [295, 176] width 32 height 6
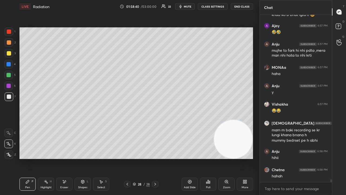
click at [301, 158] on div "x" at bounding box center [296, 188] width 72 height 13
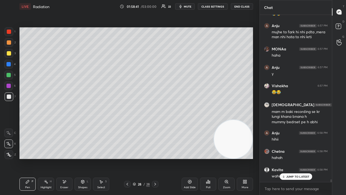
click at [188, 5] on span "mute" at bounding box center [188, 7] width 8 height 4
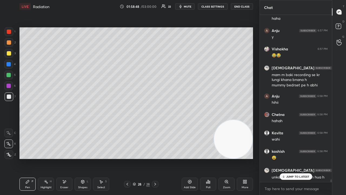
scroll to position [9963, 0]
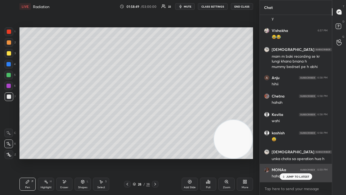
click at [301, 158] on div "JUMP TO LATEST" at bounding box center [295, 176] width 32 height 6
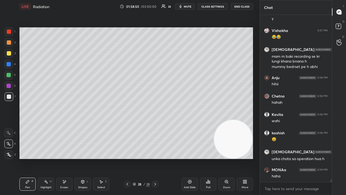
click at [191, 6] on span "mute" at bounding box center [188, 7] width 8 height 4
click at [189, 8] on span "unmute" at bounding box center [187, 7] width 12 height 4
click at [290, 158] on div "x" at bounding box center [296, 188] width 72 height 13
click at [186, 8] on span "mute" at bounding box center [188, 7] width 8 height 4
click at [186, 8] on span "unmute" at bounding box center [187, 7] width 12 height 4
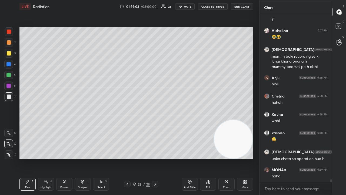
click at [186, 6] on span "mute" at bounding box center [188, 7] width 8 height 4
click at [188, 7] on span "unmute" at bounding box center [187, 7] width 12 height 4
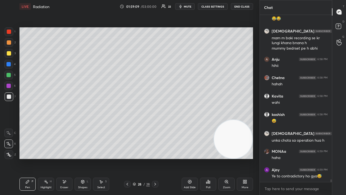
click at [292, 158] on div "x" at bounding box center [296, 188] width 72 height 13
click at [190, 8] on span "mute" at bounding box center [188, 7] width 8 height 4
click at [186, 9] on button "unmute" at bounding box center [184, 6] width 19 height 6
click at [188, 8] on button "mute" at bounding box center [184, 6] width 19 height 6
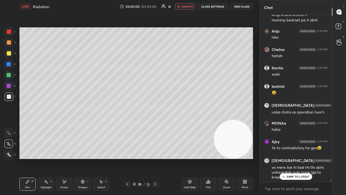
click at [191, 6] on span "unmute" at bounding box center [187, 7] width 12 height 4
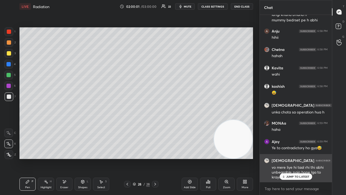
click at [291, 158] on p "JUMP TO LATEST" at bounding box center [297, 176] width 23 height 3
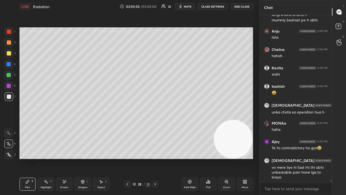
click at [190, 6] on span "mute" at bounding box center [188, 7] width 8 height 4
click at [190, 5] on span "unmute" at bounding box center [187, 7] width 12 height 4
click at [188, 7] on span "mute" at bounding box center [188, 7] width 8 height 4
click at [189, 6] on span "unmute" at bounding box center [187, 7] width 12 height 4
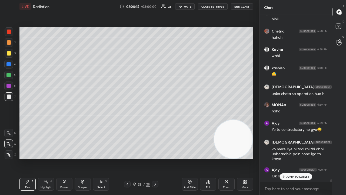
click at [185, 6] on span "mute" at bounding box center [188, 7] width 8 height 4
click at [185, 6] on span "unmute" at bounding box center [187, 7] width 12 height 4
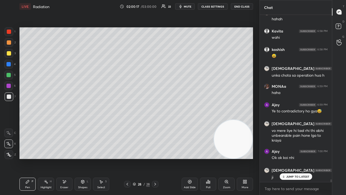
drag, startPoint x: 290, startPoint y: 176, endPoint x: 288, endPoint y: 184, distance: 7.5
click at [290, 158] on p "JUMP TO LATEST" at bounding box center [297, 176] width 23 height 3
click at [185, 5] on span "mute" at bounding box center [188, 7] width 8 height 4
click at [184, 5] on span "unmute" at bounding box center [187, 7] width 12 height 4
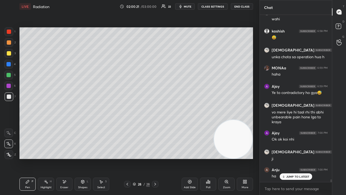
scroll to position [10083, 0]
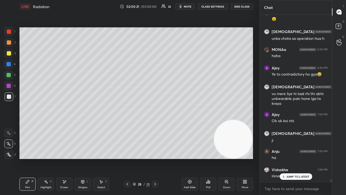
click at [186, 4] on button "mute" at bounding box center [184, 6] width 19 height 6
click at [185, 5] on span "unmute" at bounding box center [187, 7] width 12 height 4
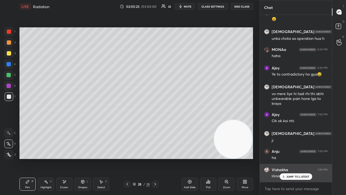
click at [284, 158] on icon at bounding box center [284, 176] width 2 height 1
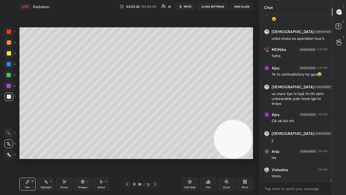
click at [188, 6] on span "mute" at bounding box center [188, 7] width 8 height 4
click at [188, 5] on span "unmute" at bounding box center [187, 7] width 12 height 4
click at [8, 98] on div at bounding box center [9, 96] width 4 height 4
click at [186, 7] on span "mute" at bounding box center [188, 7] width 8 height 4
click at [187, 7] on span "mute" at bounding box center [188, 7] width 8 height 4
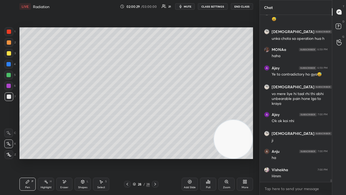
click at [186, 7] on span "mute" at bounding box center [188, 7] width 8 height 4
click at [187, 7] on span "unmute" at bounding box center [187, 7] width 12 height 4
click at [186, 7] on span "mute" at bounding box center [188, 7] width 8 height 4
click at [188, 7] on span "unmute" at bounding box center [187, 7] width 12 height 4
click at [192, 158] on div "Add Slide" at bounding box center [190, 183] width 16 height 13
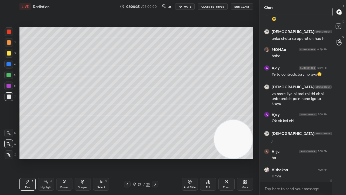
click at [190, 8] on button "mute" at bounding box center [184, 6] width 19 height 6
click at [189, 6] on span "unmute" at bounding box center [187, 7] width 12 height 4
click at [189, 5] on span "mute" at bounding box center [188, 7] width 8 height 4
click at [189, 6] on span "unmute" at bounding box center [187, 7] width 12 height 4
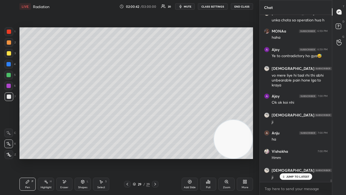
click at [126, 158] on icon at bounding box center [127, 184] width 4 height 4
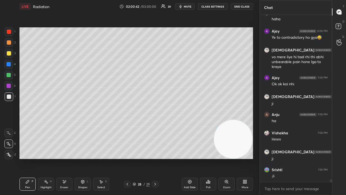
click at [156, 158] on icon at bounding box center [155, 184] width 4 height 4
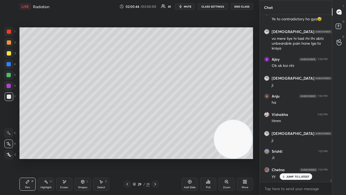
scroll to position [10157, 0]
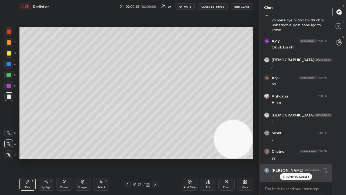
click at [302, 158] on div "JUMP TO LATEST" at bounding box center [295, 176] width 32 height 6
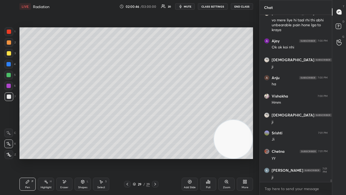
click at [190, 5] on span "mute" at bounding box center [188, 7] width 8 height 4
click at [190, 5] on span "unmute" at bounding box center [187, 7] width 12 height 4
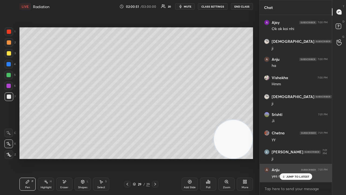
click at [286, 158] on p "JUMP TO LATEST" at bounding box center [297, 176] width 23 height 3
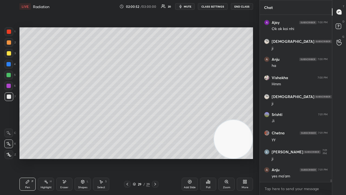
click at [190, 5] on span "mute" at bounding box center [188, 7] width 8 height 4
click at [189, 6] on span "mute" at bounding box center [188, 7] width 8 height 4
click at [188, 5] on span "mute" at bounding box center [188, 7] width 8 height 4
click at [188, 7] on span "mute" at bounding box center [188, 7] width 8 height 4
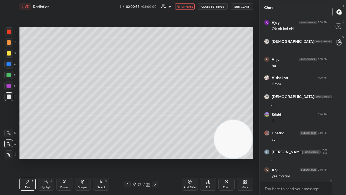
click at [188, 6] on span "unmute" at bounding box center [187, 7] width 12 height 4
click at [189, 7] on span "mute" at bounding box center [188, 7] width 8 height 4
click at [190, 6] on span "unmute" at bounding box center [187, 7] width 12 height 4
click at [129, 158] on icon at bounding box center [127, 184] width 4 height 4
click at [156, 158] on icon at bounding box center [155, 184] width 4 height 4
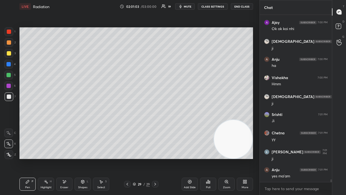
scroll to position [10193, 0]
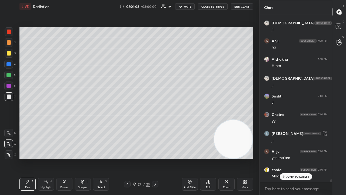
click at [300, 158] on p "JUMP TO LATEST" at bounding box center [297, 176] width 23 height 3
click at [191, 7] on span "mute" at bounding box center [188, 7] width 8 height 4
click at [189, 9] on button "unmute" at bounding box center [184, 6] width 19 height 6
click at [189, 7] on span "mute" at bounding box center [188, 7] width 8 height 4
click at [189, 7] on span "unmute" at bounding box center [187, 7] width 12 height 4
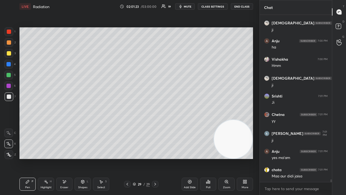
scroll to position [10212, 0]
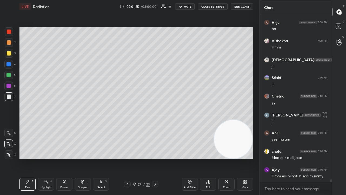
click at [191, 7] on span "mute" at bounding box center [188, 7] width 8 height 4
click at [191, 6] on span "unmute" at bounding box center [187, 7] width 12 height 4
click at [187, 8] on span "mute" at bounding box center [188, 7] width 8 height 4
click at [187, 7] on span "unmute" at bounding box center [187, 7] width 12 height 4
click at [186, 7] on span "mute" at bounding box center [188, 7] width 8 height 4
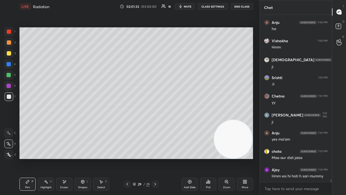
click at [188, 7] on span "mute" at bounding box center [188, 7] width 8 height 4
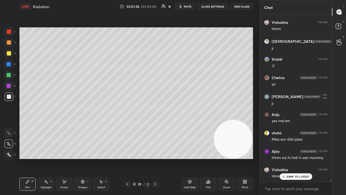
click at [289, 158] on p "JUMP TO LATEST" at bounding box center [297, 176] width 23 height 3
click at [189, 5] on span "mute" at bounding box center [188, 7] width 8 height 4
click at [189, 5] on span "unmute" at bounding box center [187, 7] width 12 height 4
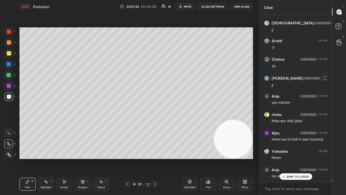
click at [188, 7] on span "mute" at bounding box center [188, 7] width 8 height 4
click at [187, 7] on span "unmute" at bounding box center [187, 7] width 12 height 4
click at [284, 158] on icon at bounding box center [284, 176] width 4 height 3
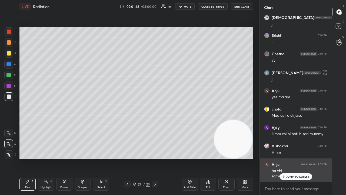
click at [298, 158] on p "JUMP TO LATEST" at bounding box center [297, 176] width 23 height 3
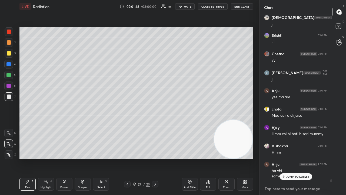
click at [295, 158] on textarea at bounding box center [296, 188] width 64 height 9
click at [190, 6] on span "mute" at bounding box center [188, 7] width 8 height 4
click at [189, 6] on span "unmute" at bounding box center [187, 7] width 12 height 4
click at [186, 7] on span "mute" at bounding box center [188, 7] width 8 height 4
click at [188, 6] on span "unmute" at bounding box center [187, 7] width 12 height 4
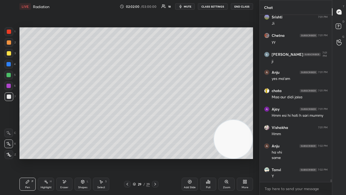
scroll to position [10291, 0]
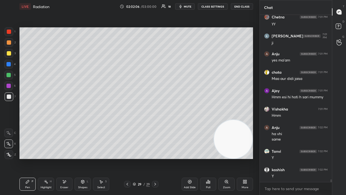
click at [187, 6] on span "mute" at bounding box center [188, 7] width 8 height 4
click at [188, 5] on span "unmute" at bounding box center [187, 7] width 12 height 4
click at [186, 7] on span "mute" at bounding box center [188, 7] width 8 height 4
click at [187, 6] on span "mute" at bounding box center [188, 7] width 8 height 4
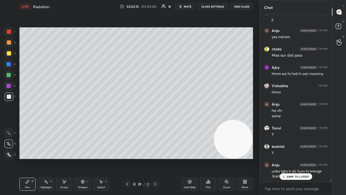
click at [288, 158] on p "JUMP TO LATEST" at bounding box center [297, 176] width 23 height 3
click at [183, 8] on icon "button" at bounding box center [180, 6] width 4 height 4
click at [184, 8] on span "unmute" at bounding box center [187, 7] width 12 height 4
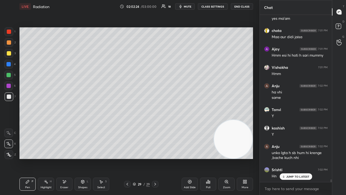
scroll to position [10351, 0]
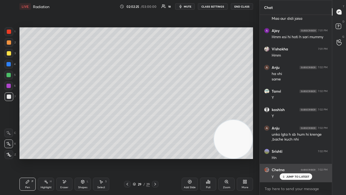
click at [288, 158] on p "JUMP TO LATEST" at bounding box center [297, 176] width 23 height 3
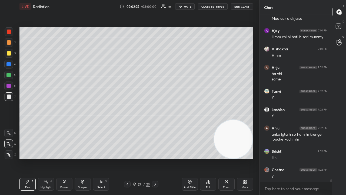
click at [186, 5] on span "mute" at bounding box center [188, 7] width 8 height 4
click at [188, 6] on span "unmute" at bounding box center [187, 7] width 12 height 4
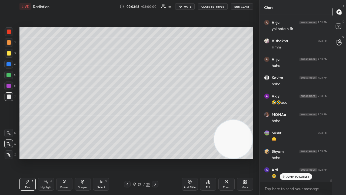
scroll to position [10571, 0]
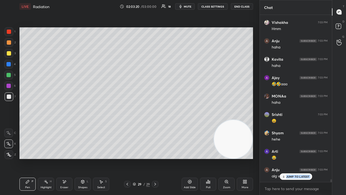
click at [331, 158] on div "Ajay 7:01 PM Hmm esi hi hoti h sari mummy [PERSON_NAME] 7:01 PM Hmm Anju 7:02 P…" at bounding box center [296, 105] width 72 height 180
drag, startPoint x: 304, startPoint y: 175, endPoint x: 302, endPoint y: 186, distance: 11.1
click at [304, 158] on p "JUMP TO LATEST" at bounding box center [297, 176] width 23 height 3
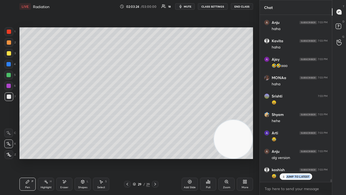
click at [297, 158] on div "JUMP TO LATEST" at bounding box center [295, 176] width 32 height 6
click at [292, 158] on div "x" at bounding box center [296, 188] width 72 height 13
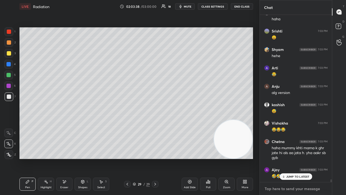
scroll to position [10673, 0]
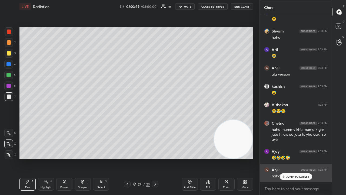
click at [300, 158] on p "JUMP TO LATEST" at bounding box center [297, 176] width 23 height 3
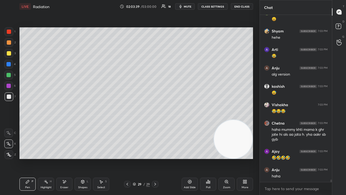
click at [297, 158] on div "x" at bounding box center [296, 188] width 72 height 13
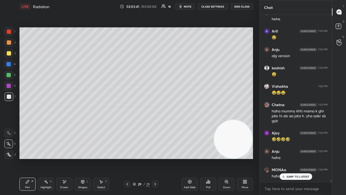
click at [187, 8] on span "mute" at bounding box center [188, 7] width 8 height 4
click at [189, 7] on span "unmute" at bounding box center [187, 7] width 12 height 4
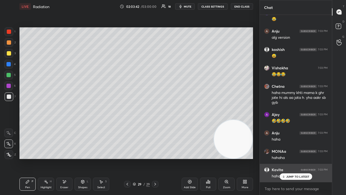
click at [301, 158] on p "JUMP TO LATEST" at bounding box center [297, 176] width 23 height 3
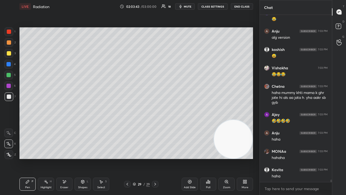
click at [189, 7] on span "mute" at bounding box center [188, 7] width 8 height 4
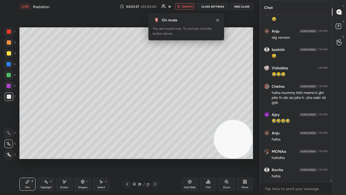
click at [184, 6] on span "unmute" at bounding box center [187, 7] width 12 height 4
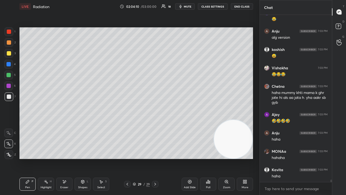
click at [84, 158] on div "Shapes" at bounding box center [82, 187] width 9 height 3
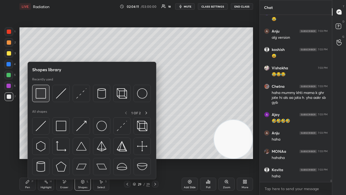
click at [47, 96] on div at bounding box center [40, 93] width 17 height 17
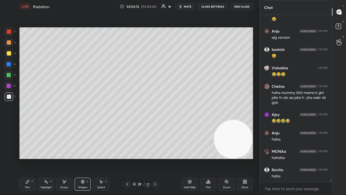
click at [5, 52] on div at bounding box center [9, 53] width 9 height 9
click at [188, 6] on span "mute" at bounding box center [188, 7] width 8 height 4
click at [188, 6] on span "unmute" at bounding box center [187, 7] width 12 height 4
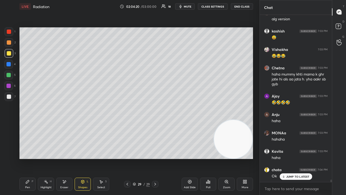
scroll to position [10746, 0]
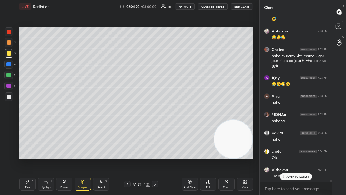
click at [9, 98] on div at bounding box center [9, 96] width 4 height 4
click at [26, 158] on div "Pen P" at bounding box center [27, 183] width 16 height 13
click at [192, 158] on div "Add Slide" at bounding box center [190, 187] width 12 height 3
click at [289, 158] on div "JUMP TO LATEST" at bounding box center [295, 176] width 32 height 6
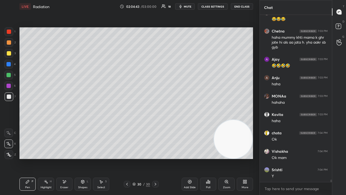
scroll to position [10783, 0]
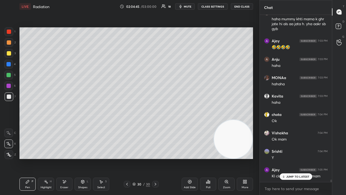
drag, startPoint x: 292, startPoint y: 176, endPoint x: 288, endPoint y: 186, distance: 10.5
click at [292, 158] on p "JUMP TO LATEST" at bounding box center [297, 176] width 23 height 3
click at [188, 7] on span "mute" at bounding box center [188, 7] width 8 height 4
click at [188, 6] on span "unmute" at bounding box center [187, 7] width 12 height 4
click at [189, 6] on span "mute" at bounding box center [188, 7] width 8 height 4
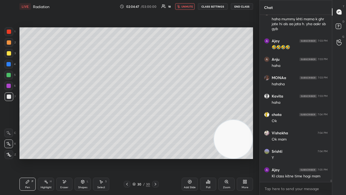
click at [190, 5] on span "unmute" at bounding box center [187, 7] width 12 height 4
click at [127, 158] on icon at bounding box center [127, 184] width 4 height 4
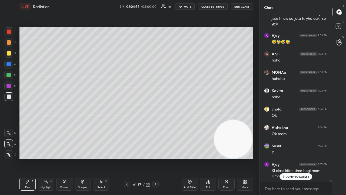
click at [155, 158] on icon at bounding box center [155, 184] width 4 height 4
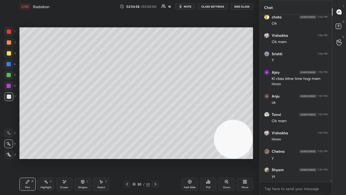
scroll to position [10899, 0]
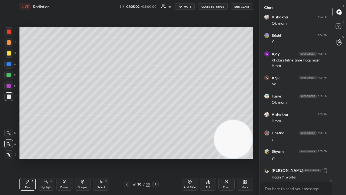
click at [127, 158] on icon at bounding box center [127, 184] width 4 height 4
click at [157, 158] on icon at bounding box center [155, 184] width 4 height 4
click at [126, 158] on icon at bounding box center [127, 184] width 4 height 4
click at [155, 158] on icon at bounding box center [156, 183] width 2 height 3
click at [84, 158] on div "Shapes L" at bounding box center [83, 183] width 16 height 13
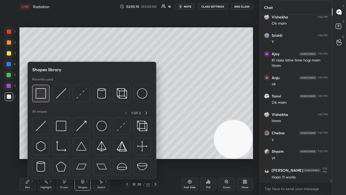
click at [42, 97] on img at bounding box center [41, 93] width 10 height 10
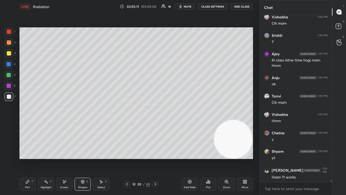
drag, startPoint x: 7, startPoint y: 76, endPoint x: 17, endPoint y: 79, distance: 10.3
click at [8, 76] on div at bounding box center [8, 75] width 4 height 4
click at [30, 158] on div "Pen P" at bounding box center [27, 183] width 16 height 13
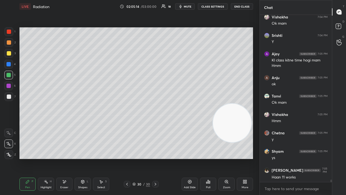
drag, startPoint x: 235, startPoint y: 128, endPoint x: 229, endPoint y: 72, distance: 55.9
click at [230, 104] on video at bounding box center [232, 123] width 38 height 38
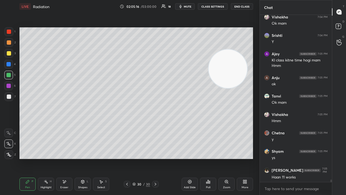
click at [24, 158] on div "Pen P" at bounding box center [27, 183] width 16 height 13
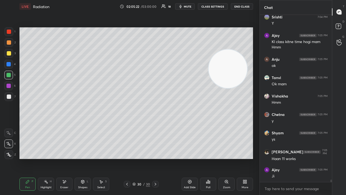
scroll to position [10936, 0]
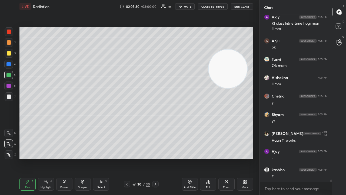
click at [191, 158] on div "Add Slide" at bounding box center [190, 183] width 16 height 13
drag, startPoint x: 83, startPoint y: 186, endPoint x: 83, endPoint y: 179, distance: 6.2
click at [83, 158] on div "Shapes" at bounding box center [82, 187] width 9 height 3
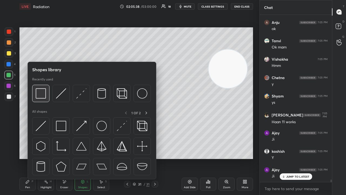
click at [40, 92] on img at bounding box center [41, 93] width 10 height 10
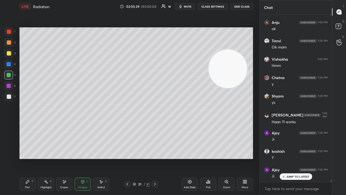
drag, startPoint x: 9, startPoint y: 97, endPoint x: 17, endPoint y: 90, distance: 11.1
click at [9, 97] on div at bounding box center [9, 96] width 4 height 4
drag, startPoint x: 30, startPoint y: 183, endPoint x: 40, endPoint y: 165, distance: 20.3
click at [30, 158] on div "Pen P" at bounding box center [27, 183] width 16 height 13
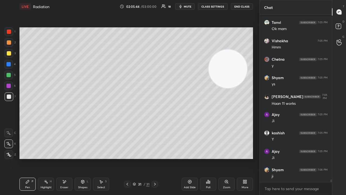
scroll to position [11009, 0]
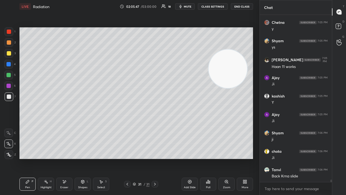
click at [125, 158] on icon at bounding box center [127, 184] width 4 height 4
click at [187, 6] on span "mute" at bounding box center [188, 7] width 8 height 4
click at [188, 6] on span "unmute" at bounding box center [187, 7] width 12 height 4
click at [189, 7] on span "mute" at bounding box center [188, 7] width 8 height 4
click at [189, 6] on span "unmute" at bounding box center [187, 7] width 12 height 4
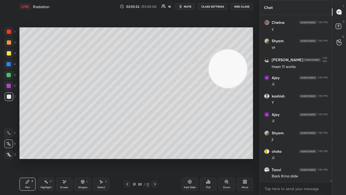
scroll to position [11027, 0]
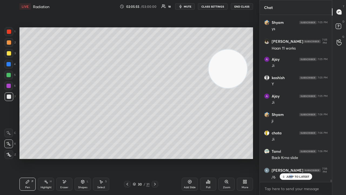
drag, startPoint x: 291, startPoint y: 177, endPoint x: 261, endPoint y: 176, distance: 30.0
click at [291, 158] on p "JUMP TO LATEST" at bounding box center [297, 176] width 23 height 3
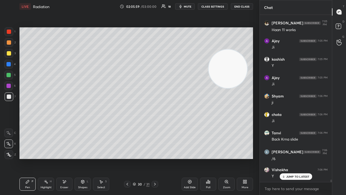
click at [153, 158] on icon at bounding box center [155, 184] width 4 height 4
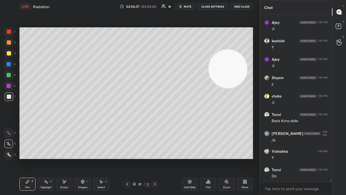
drag, startPoint x: 82, startPoint y: 185, endPoint x: 85, endPoint y: 184, distance: 3.3
click at [82, 158] on div "Shapes L" at bounding box center [83, 183] width 16 height 13
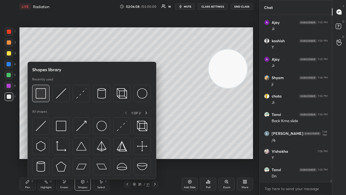
click at [39, 96] on img at bounding box center [41, 93] width 10 height 10
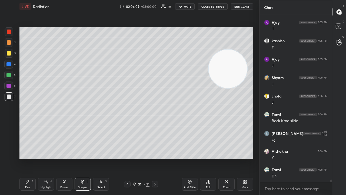
drag, startPoint x: 9, startPoint y: 54, endPoint x: 16, endPoint y: 59, distance: 8.7
click at [9, 54] on div at bounding box center [9, 53] width 4 height 4
drag, startPoint x: 29, startPoint y: 183, endPoint x: 33, endPoint y: 188, distance: 6.3
click at [28, 158] on div "Pen P" at bounding box center [27, 183] width 16 height 13
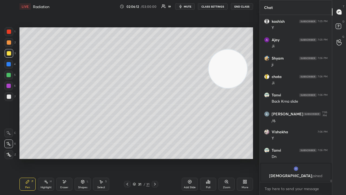
click at [188, 5] on span "mute" at bounding box center [188, 7] width 8 height 4
click at [188, 6] on span "mute" at bounding box center [188, 7] width 8 height 4
click at [243, 88] on video at bounding box center [228, 68] width 38 height 38
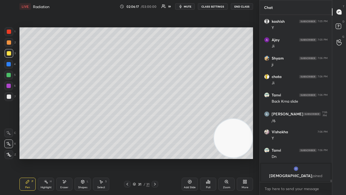
click at [186, 8] on span "mute" at bounding box center [188, 7] width 8 height 4
click at [186, 7] on span "unmute" at bounding box center [187, 7] width 12 height 4
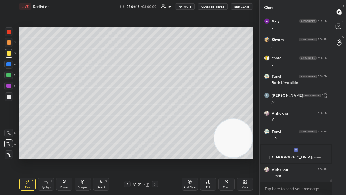
scroll to position [10252, 0]
click at [62, 158] on div "Eraser" at bounding box center [64, 187] width 8 height 3
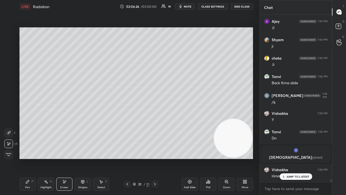
scroll to position [10270, 0]
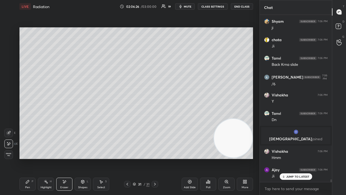
click at [28, 158] on icon at bounding box center [27, 181] width 4 height 4
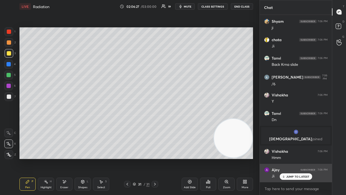
click at [298, 158] on p "JUMP TO LATEST" at bounding box center [297, 176] width 23 height 3
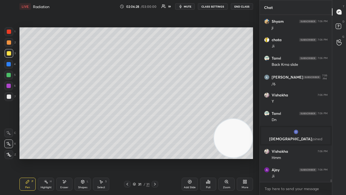
click at [292, 158] on div "x" at bounding box center [296, 188] width 72 height 13
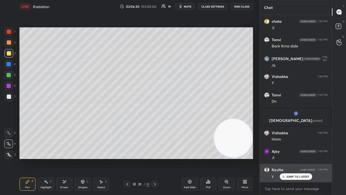
click at [301, 158] on p "JUMP TO LATEST" at bounding box center [297, 176] width 23 height 3
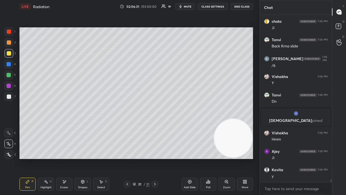
click at [191, 6] on span "mute" at bounding box center [188, 7] width 8 height 4
click at [191, 6] on span "unmute" at bounding box center [187, 7] width 12 height 4
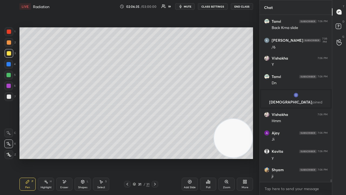
click at [126, 158] on icon at bounding box center [127, 184] width 4 height 4
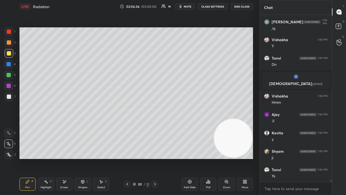
scroll to position [10344, 0]
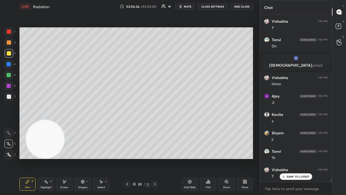
drag, startPoint x: 230, startPoint y: 144, endPoint x: 13, endPoint y: 155, distance: 217.3
click at [26, 154] on video at bounding box center [45, 139] width 38 height 38
click at [154, 158] on icon at bounding box center [155, 184] width 4 height 4
click at [190, 5] on span "mute" at bounding box center [188, 7] width 8 height 4
click at [190, 6] on span "unmute" at bounding box center [187, 7] width 12 height 4
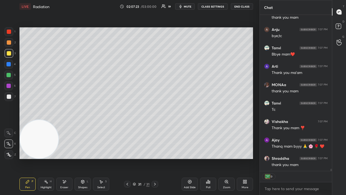
scroll to position [10833, 0]
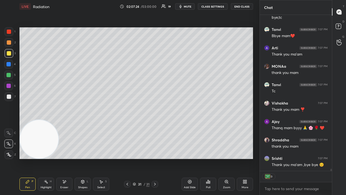
click at [185, 8] on button "mute" at bounding box center [184, 6] width 19 height 6
click at [186, 8] on span "mute" at bounding box center [188, 7] width 8 height 4
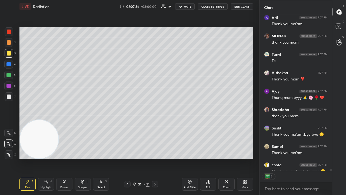
scroll to position [10893, 0]
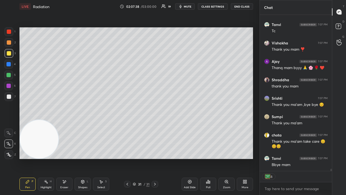
click at [189, 9] on button "mute" at bounding box center [184, 6] width 19 height 6
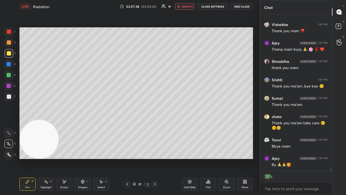
click at [189, 8] on span "unmute" at bounding box center [187, 7] width 12 height 4
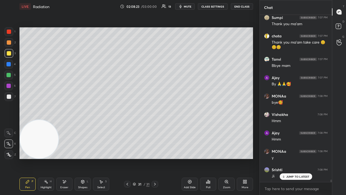
scroll to position [11010, 0]
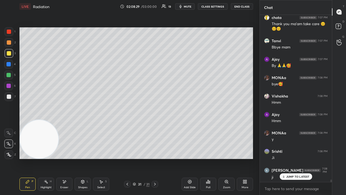
click at [189, 6] on span "mute" at bounding box center [188, 7] width 8 height 4
click at [190, 6] on span "unmute" at bounding box center [187, 7] width 12 height 4
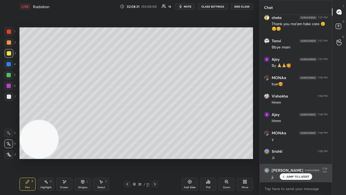
click at [293, 158] on p "JUMP TO LATEST" at bounding box center [297, 176] width 23 height 3
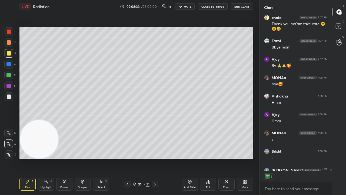
scroll to position [2, 2]
click at [244, 7] on button "End Class" at bounding box center [242, 6] width 22 height 6
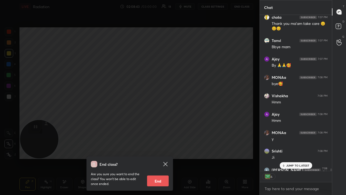
click at [298, 158] on div "JUMP TO LATEST" at bounding box center [295, 165] width 32 height 6
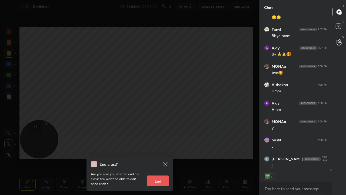
click at [292, 158] on div "x" at bounding box center [296, 188] width 72 height 13
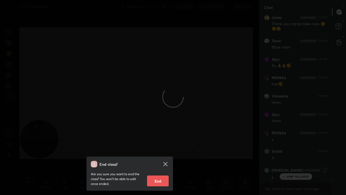
click at [155, 158] on button "End" at bounding box center [158, 180] width 22 height 11
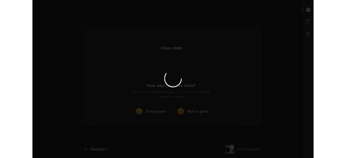
scroll to position [26902, 26684]
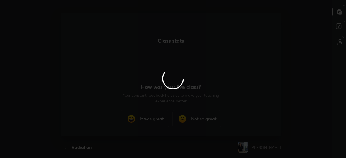
type textarea "x"
click at [151, 121] on div at bounding box center [173, 79] width 346 height 158
click at [154, 122] on div at bounding box center [173, 79] width 346 height 158
click at [154, 120] on div at bounding box center [173, 79] width 346 height 158
